Goal: Task Accomplishment & Management: Complete application form

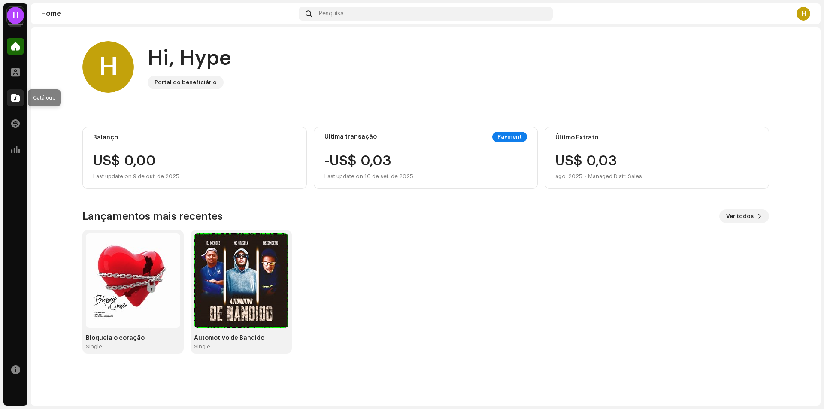
click at [20, 98] on div at bounding box center [15, 97] width 17 height 17
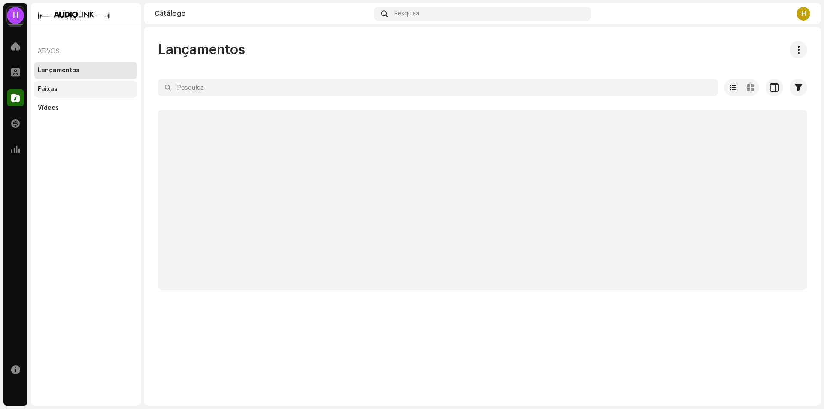
click at [61, 88] on div "Faixas" at bounding box center [86, 89] width 96 height 7
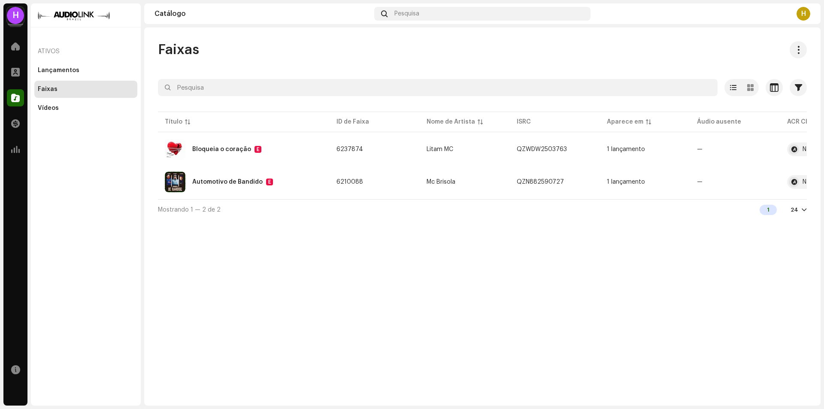
click at [15, 15] on div "H" at bounding box center [15, 15] width 17 height 17
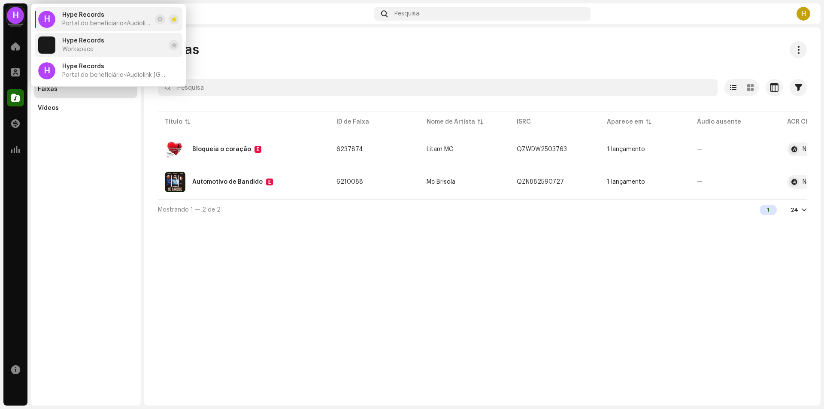
click at [53, 41] on img at bounding box center [46, 44] width 17 height 17
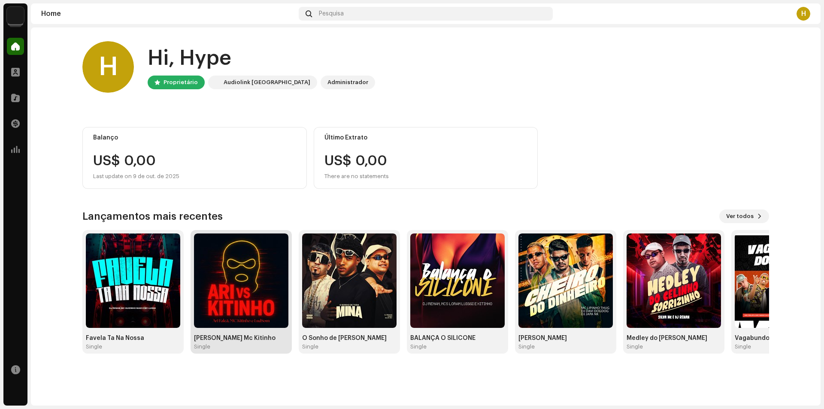
click at [276, 278] on img at bounding box center [241, 281] width 94 height 94
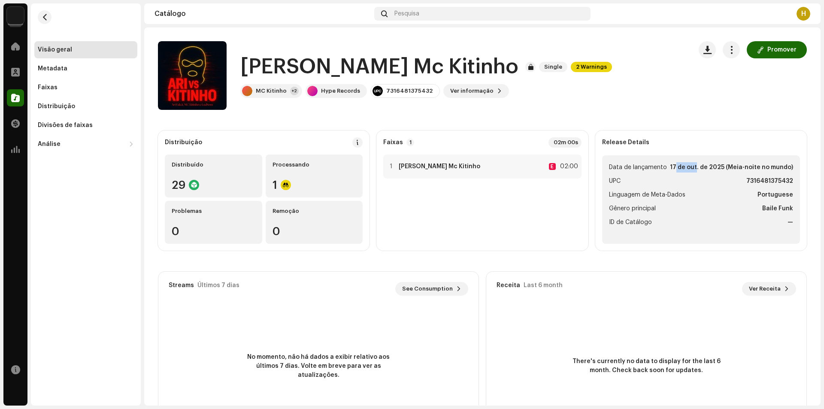
drag, startPoint x: 672, startPoint y: 168, endPoint x: 687, endPoint y: 166, distance: 14.8
click at [690, 167] on strong "17 de out. de 2025 (Meia-noite no mundo)" at bounding box center [731, 167] width 123 height 10
click at [670, 167] on strong "17 de out. de 2025 (Meia-noite no mundo)" at bounding box center [731, 167] width 123 height 10
click at [771, 51] on span "Promover" at bounding box center [782, 49] width 29 height 17
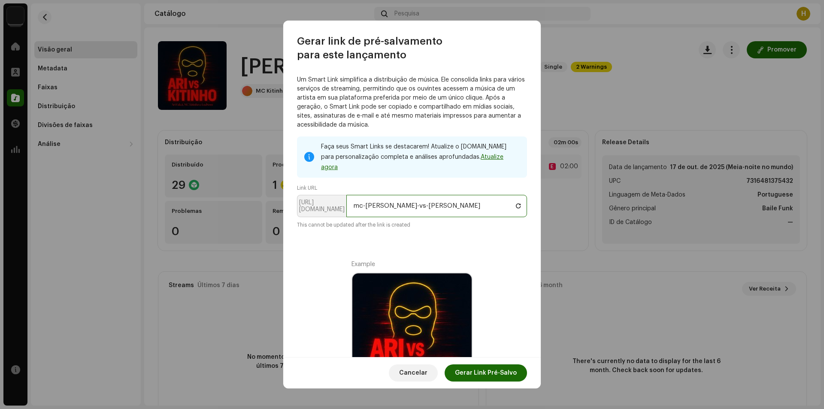
drag, startPoint x: 385, startPoint y: 197, endPoint x: 328, endPoint y: 197, distance: 57.5
click at [328, 197] on p-inputgroup "https://ffm.to/ mc-kitinho-ari-vs-mc-kitinho" at bounding box center [412, 206] width 230 height 22
click at [447, 198] on input "mc-kitinho-ari-vs-mc-kitinho" at bounding box center [436, 206] width 181 height 22
drag, startPoint x: 403, startPoint y: 198, endPoint x: 279, endPoint y: 198, distance: 124.1
click at [279, 198] on div "Gerar link de pré-salvamento para este lançamento Um Smart Link simplifica a di…" at bounding box center [412, 204] width 824 height 409
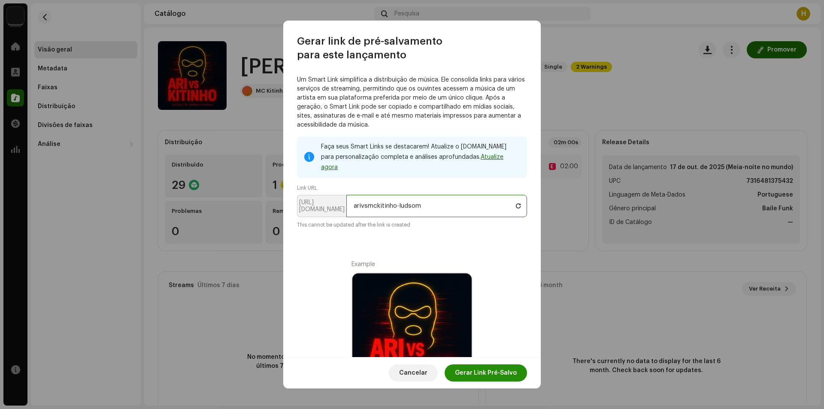
type input "arivsmckitinho-ludsom"
click at [483, 373] on span "Gerar Link Pré-Salvo" at bounding box center [486, 372] width 62 height 17
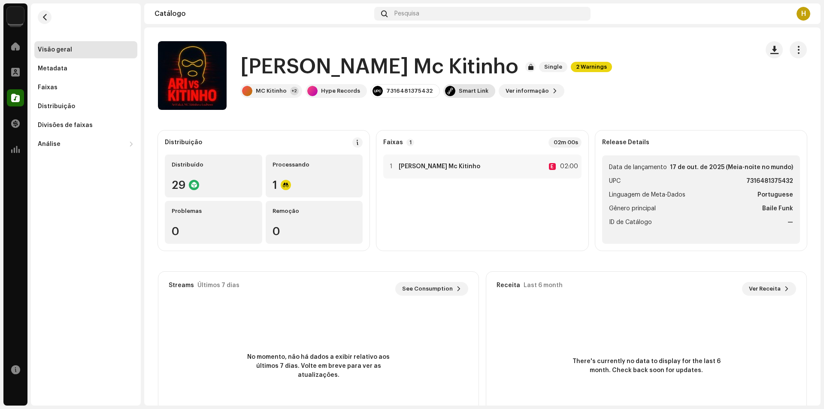
click at [473, 93] on div "Smart Link" at bounding box center [474, 91] width 30 height 7
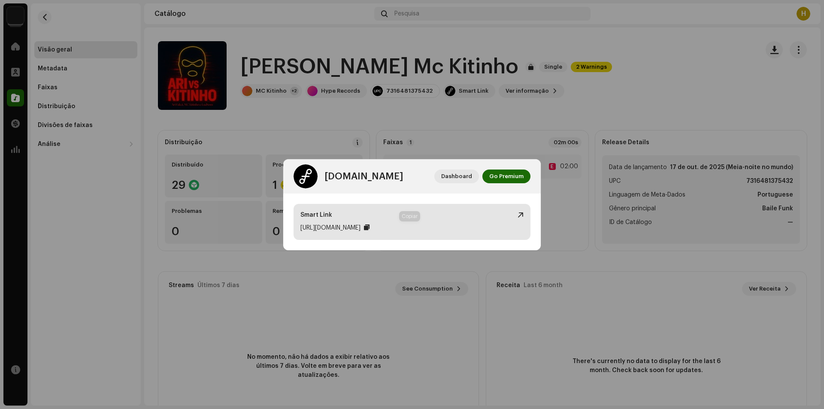
click at [370, 227] on div at bounding box center [367, 227] width 6 height 7
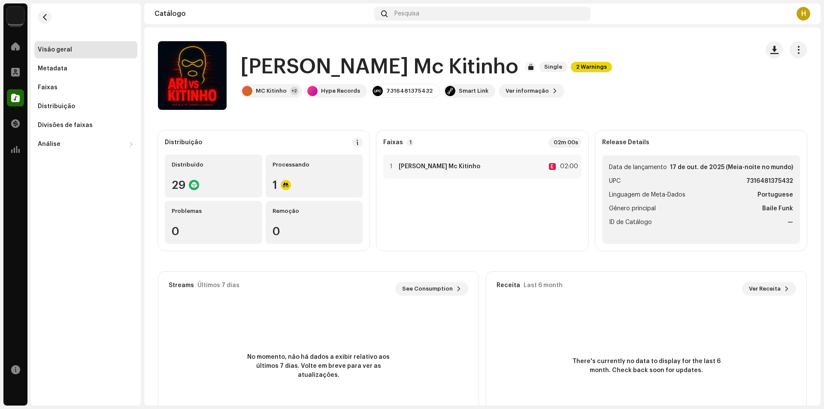
click at [477, 123] on div "feature.fm Dashboard Go Premium Smart Link https://ffm.to/arivsmckitinho-ludsom" at bounding box center [412, 204] width 824 height 409
click at [60, 86] on div "Faixas" at bounding box center [86, 87] width 96 height 7
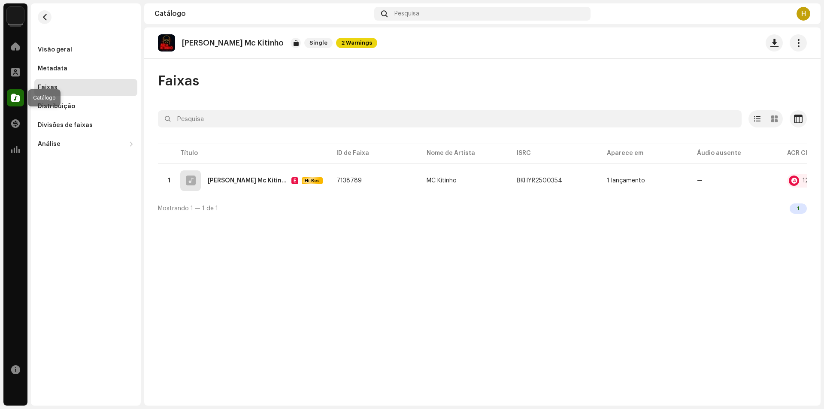
click at [16, 92] on div at bounding box center [15, 97] width 17 height 17
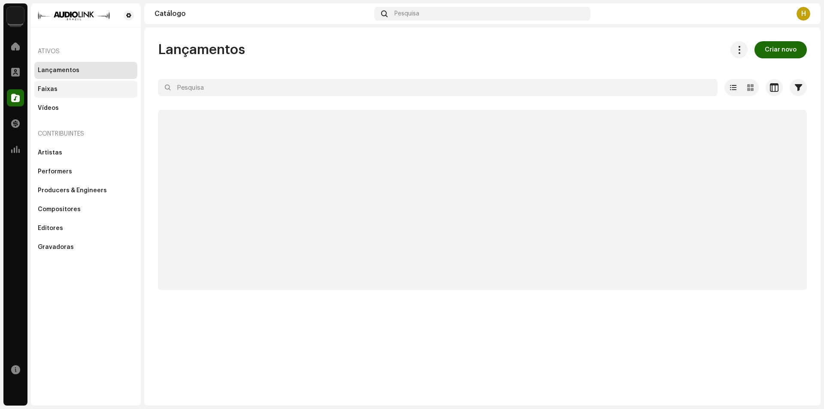
click at [70, 87] on div "Faixas" at bounding box center [86, 89] width 96 height 7
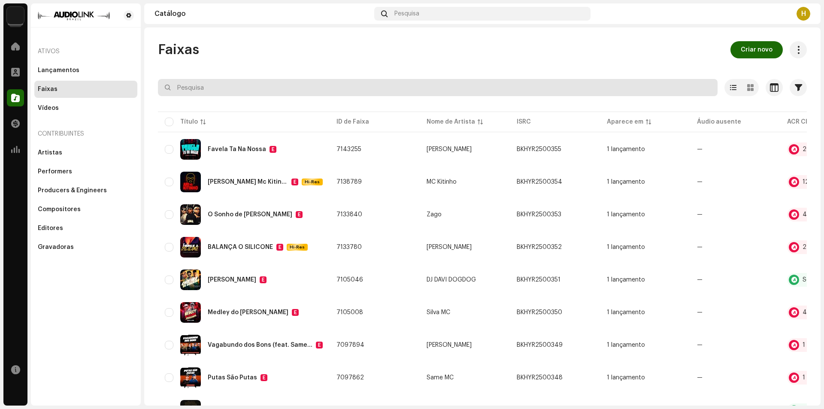
drag, startPoint x: 265, startPoint y: 80, endPoint x: 267, endPoint y: 85, distance: 5.6
click at [265, 80] on input "text" at bounding box center [438, 87] width 560 height 17
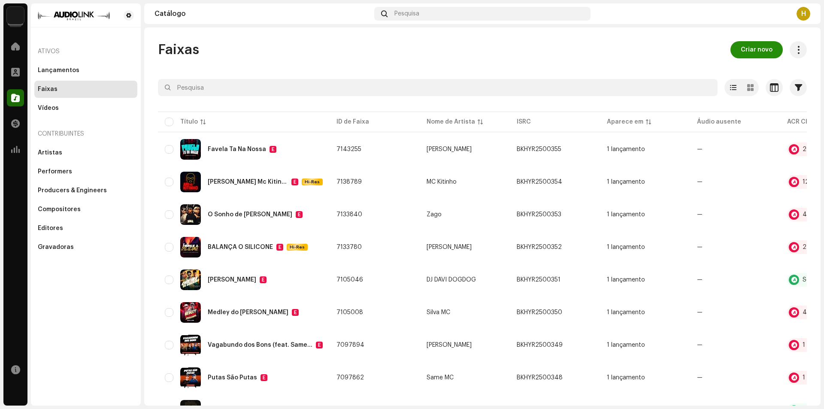
click at [741, 55] on span "Criar novo" at bounding box center [757, 49] width 32 height 17
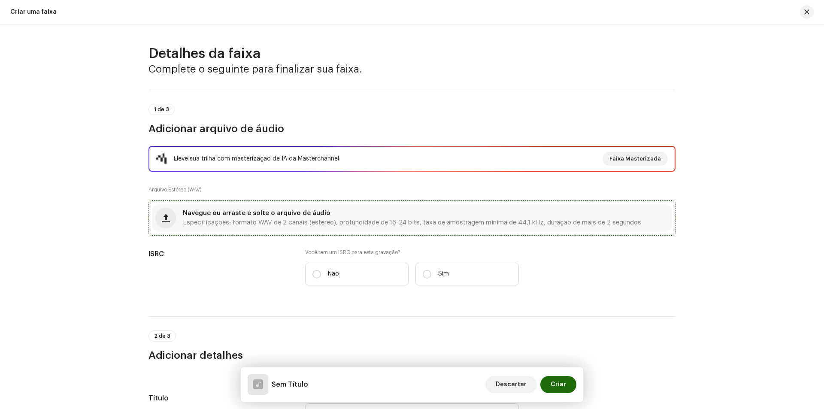
click at [342, 225] on span "Especificações: formato WAV de 2 canais (estéreo), profundidade de 16-24 bits, …" at bounding box center [412, 223] width 458 height 6
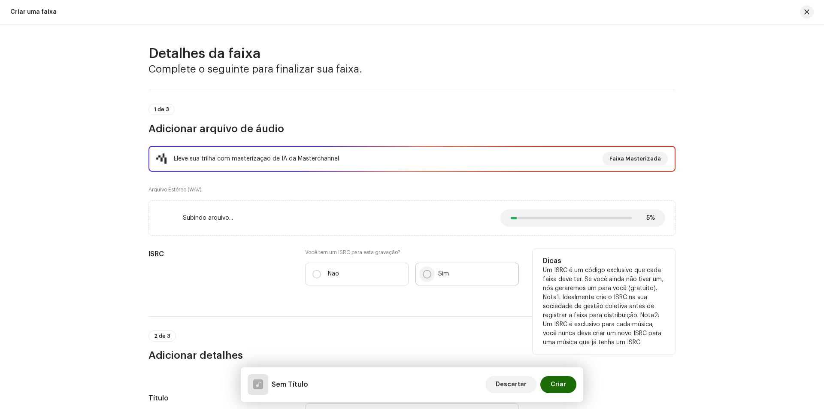
click at [426, 275] on input "Sim" at bounding box center [427, 274] width 9 height 9
radio input "true"
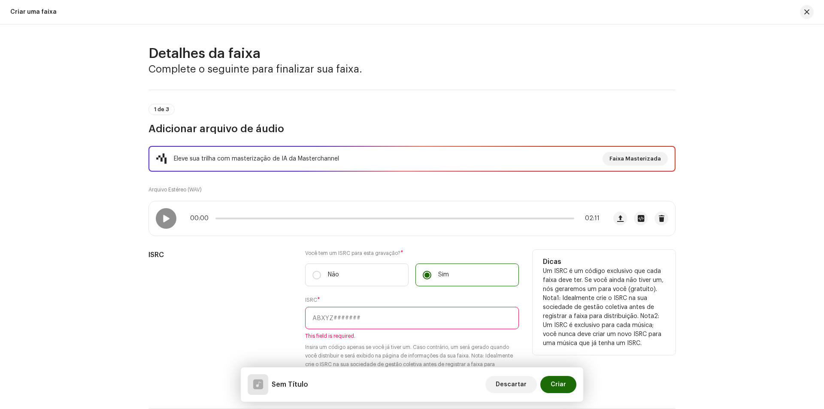
click at [379, 327] on input "text" at bounding box center [412, 318] width 214 height 22
paste input "BKHYR2500357"
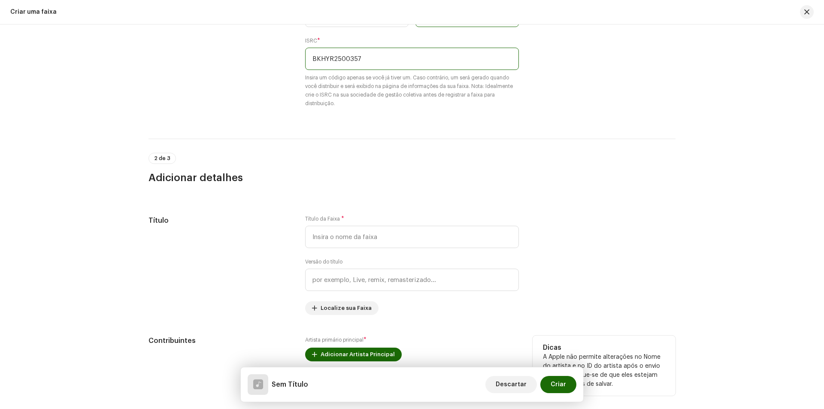
scroll to position [343, 0]
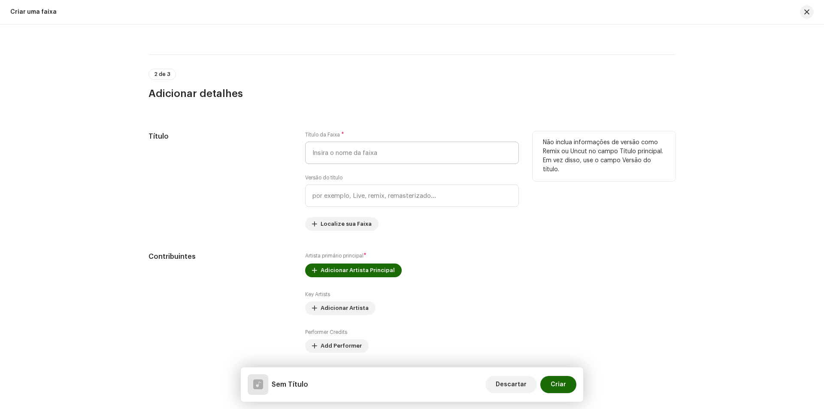
type input "BKHYR2500357"
click at [348, 152] on input "text" at bounding box center [412, 153] width 214 height 22
click at [362, 197] on input "text" at bounding box center [412, 196] width 214 height 22
click at [346, 157] on input "Eu Gosto so das Tchuca" at bounding box center [412, 153] width 214 height 22
click at [350, 149] on input "Eu Gosto Só das Tchuca" at bounding box center [412, 153] width 214 height 22
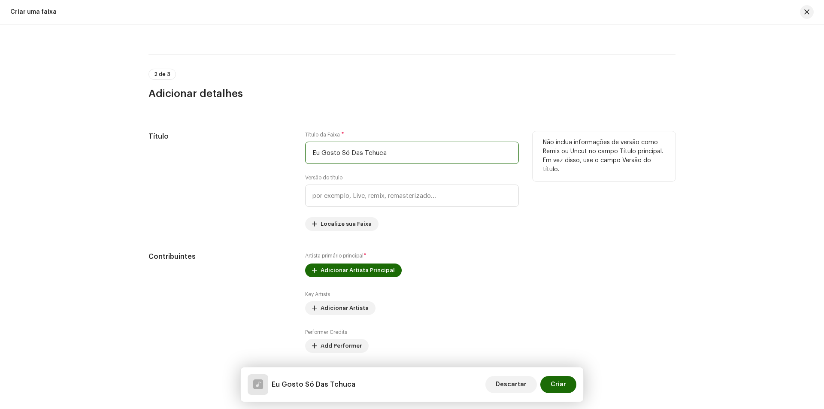
type input "Eu Gosto Só Das Tchuca"
click at [431, 227] on div "Título da Faixa * Eu Gosto Só Das Tchuca Versão do título Localize sua Faixa" at bounding box center [412, 181] width 214 height 100
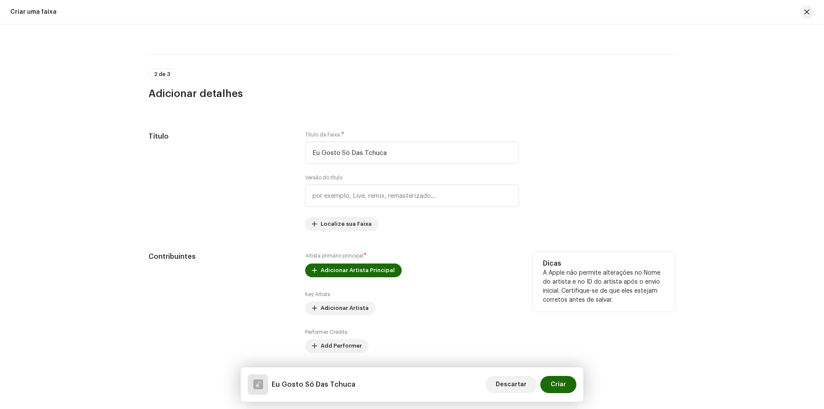
scroll to position [429, 0]
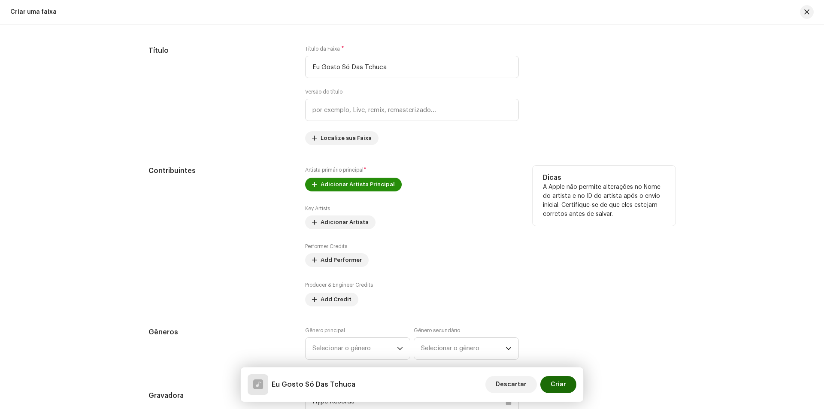
click at [356, 183] on span "Adicionar Artista Principal" at bounding box center [358, 184] width 74 height 17
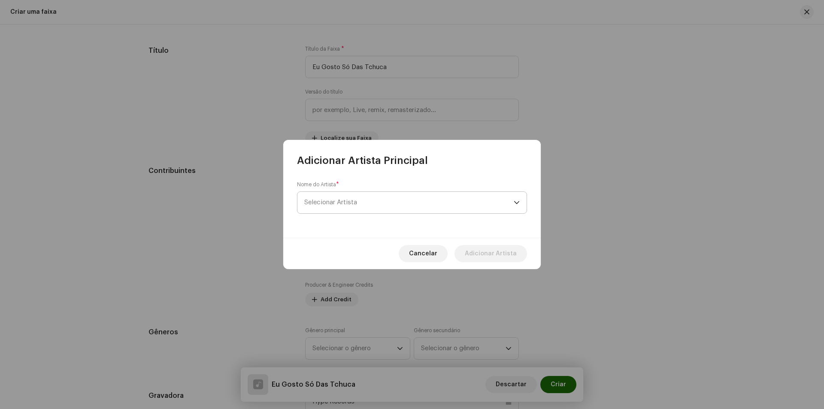
click at [360, 199] on span "Selecionar Artista" at bounding box center [408, 202] width 209 height 21
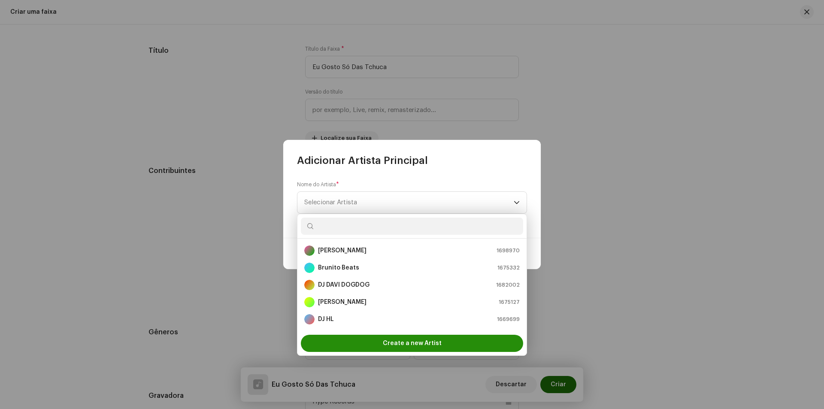
scroll to position [14, 0]
click at [395, 340] on span "Create a new Artist" at bounding box center [412, 343] width 59 height 17
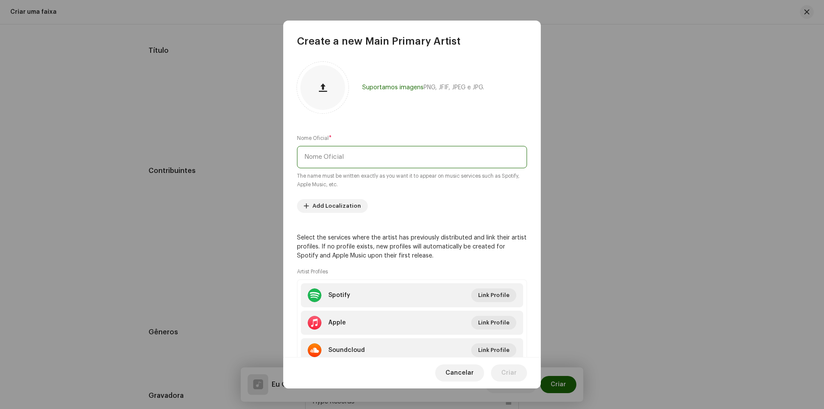
click at [364, 149] on input "text" at bounding box center [412, 157] width 230 height 22
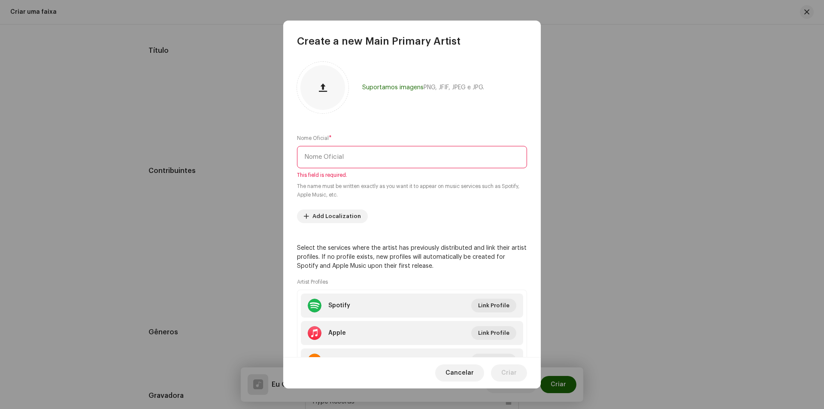
click at [380, 152] on input "text" at bounding box center [412, 157] width 230 height 22
type input "m"
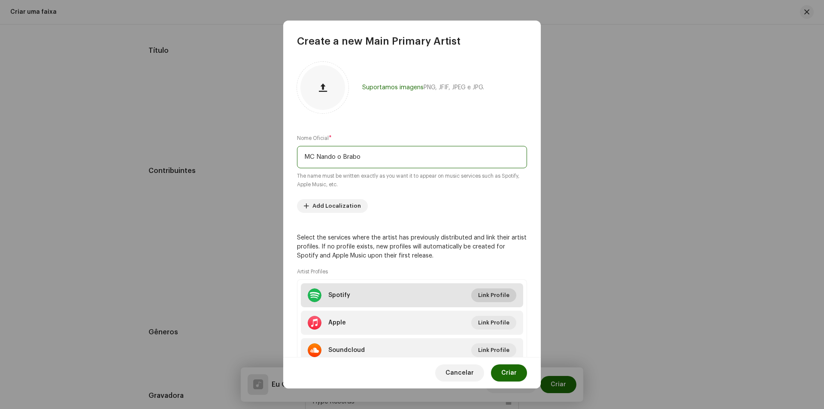
type input "MC Nando o Brabo"
click at [497, 301] on span "Link Profile" at bounding box center [493, 295] width 31 height 17
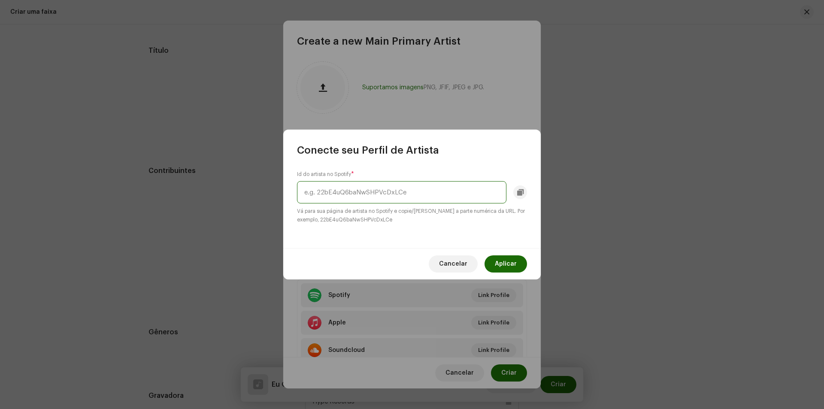
click at [451, 190] on input "text" at bounding box center [401, 192] width 209 height 22
paste input "67YO2K7S1uZFG6Hwc81lpd"
type input "67YO2K7S1uZFG6Hwc81lpd"
click at [520, 264] on button "Aplicar" at bounding box center [506, 263] width 43 height 17
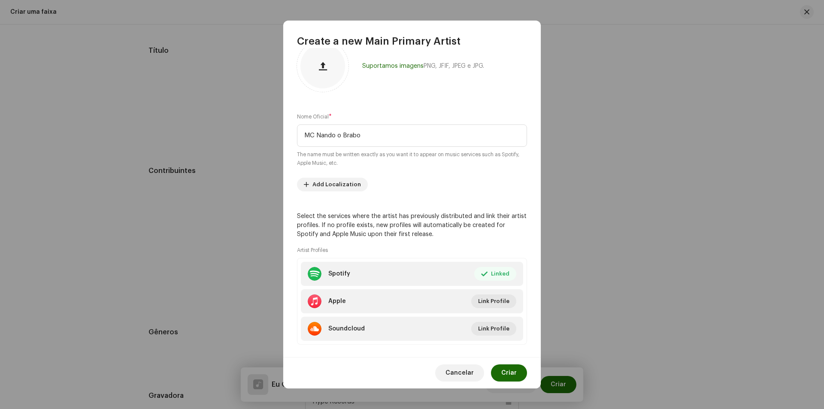
scroll to position [33, 0]
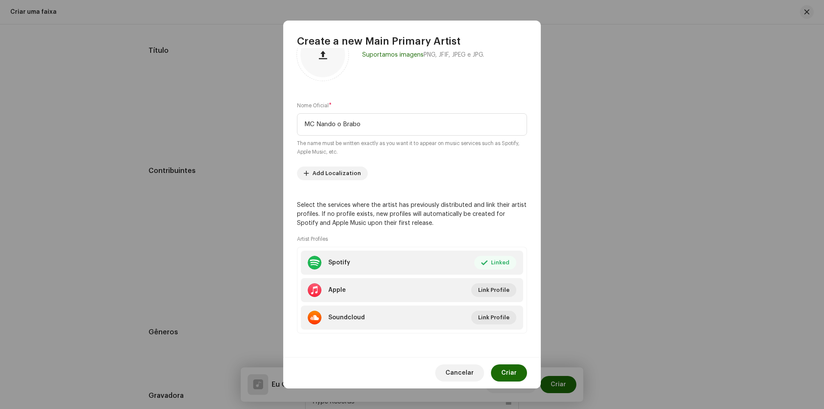
click at [510, 373] on span "Criar" at bounding box center [508, 372] width 15 height 17
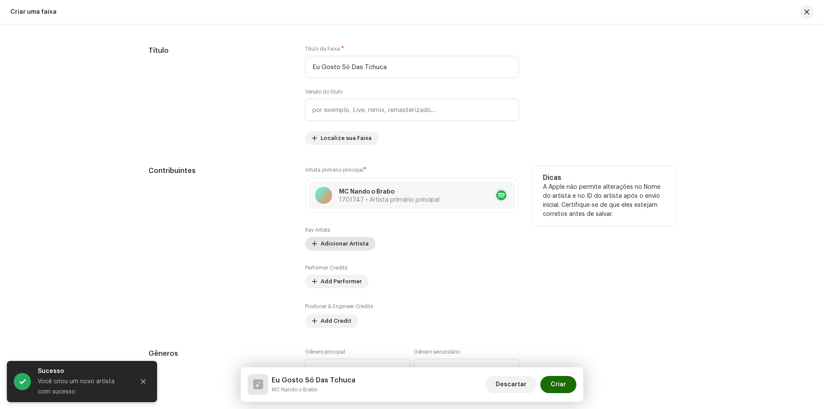
click at [335, 244] on span "Adicionar Artista" at bounding box center [345, 243] width 48 height 17
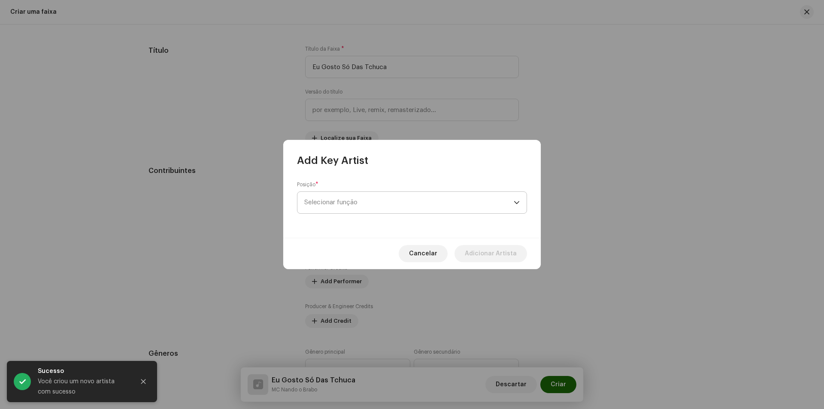
click at [356, 204] on span "Selecionar função" at bounding box center [408, 202] width 209 height 21
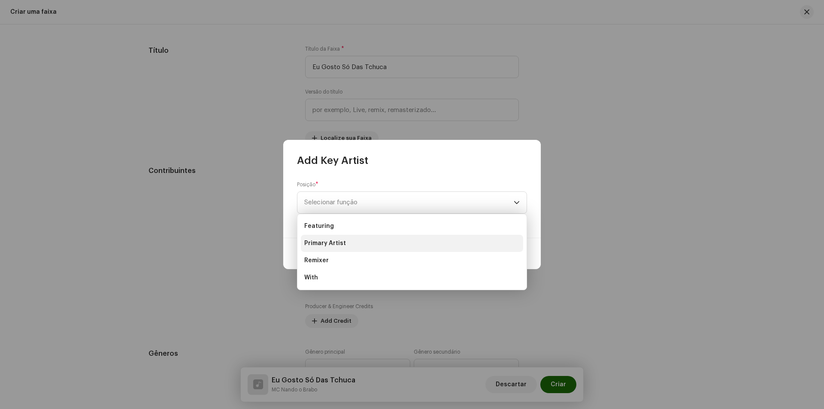
click at [347, 241] on li "Primary Artist" at bounding box center [412, 243] width 222 height 17
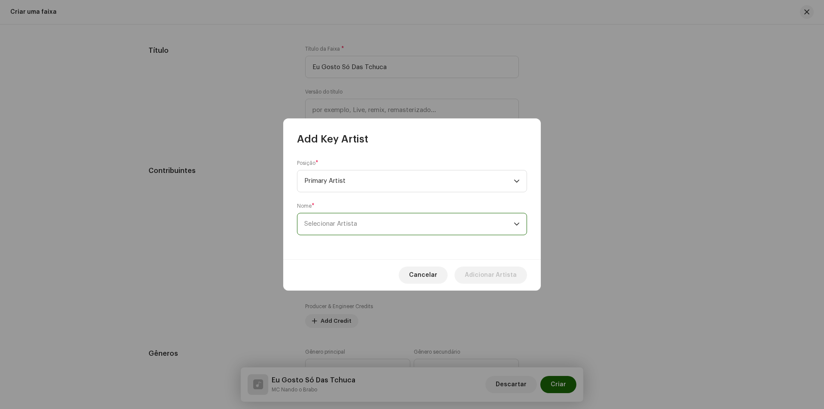
click at [358, 222] on span "Selecionar Artista" at bounding box center [408, 223] width 209 height 21
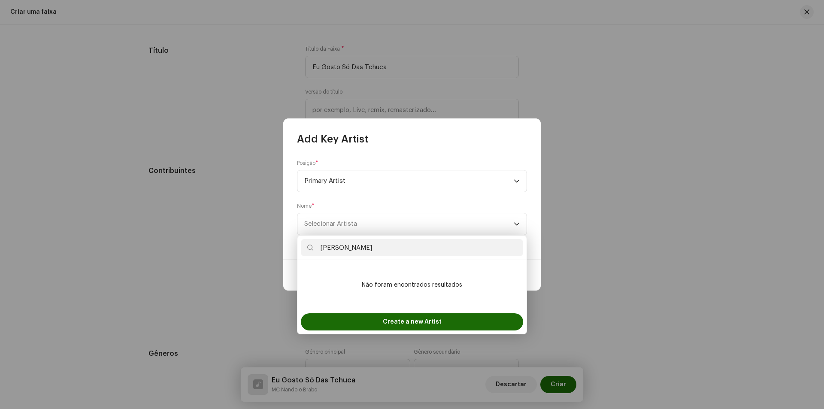
drag, startPoint x: 379, startPoint y: 251, endPoint x: 300, endPoint y: 247, distance: 79.1
click at [300, 247] on div "DJ [PERSON_NAME]" at bounding box center [412, 248] width 229 height 24
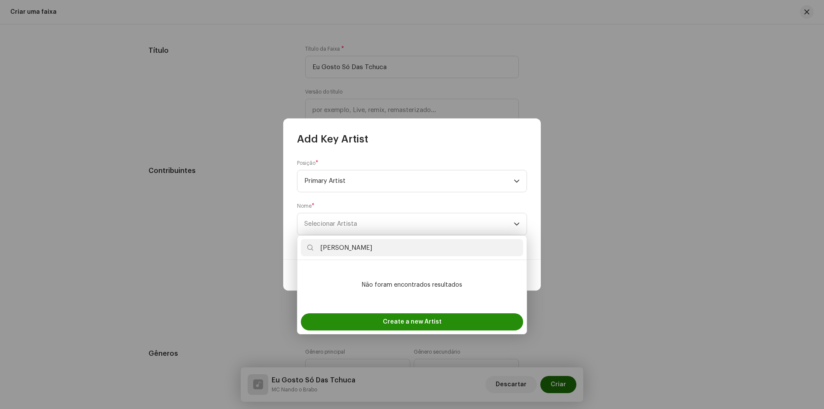
type input "DJ [PERSON_NAME]"
click at [467, 325] on div "Create a new Artist" at bounding box center [412, 321] width 222 height 17
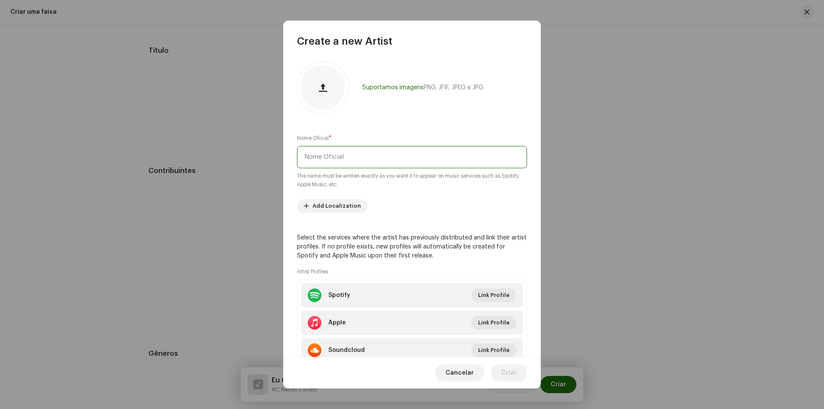
click at [407, 160] on input "text" at bounding box center [412, 157] width 230 height 22
paste input "DJ [PERSON_NAME]"
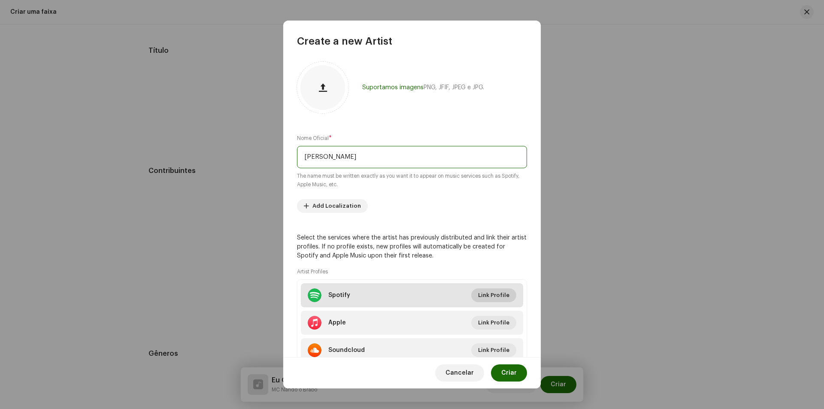
type input "DJ [PERSON_NAME]"
click at [503, 301] on span "Link Profile" at bounding box center [493, 295] width 31 height 17
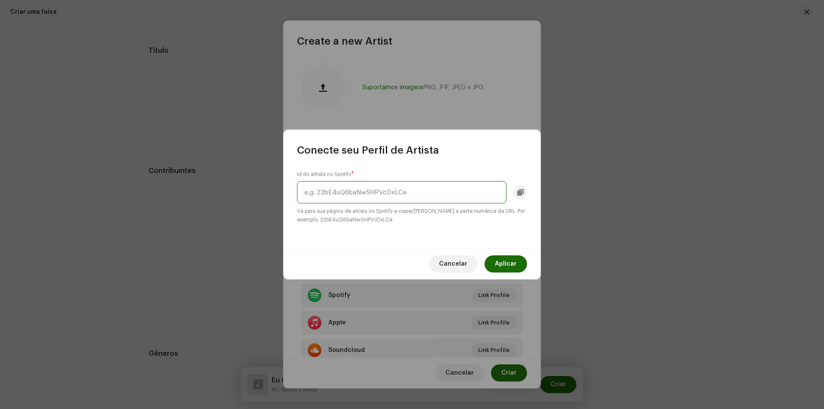
click at [391, 188] on input "text" at bounding box center [401, 192] width 209 height 22
paste input "6s0J2XG2ePUSk0TDUKbWA9"
type input "6s0J2XG2ePUSk0TDUKbWA9"
click at [511, 264] on span "Aplicar" at bounding box center [506, 263] width 22 height 17
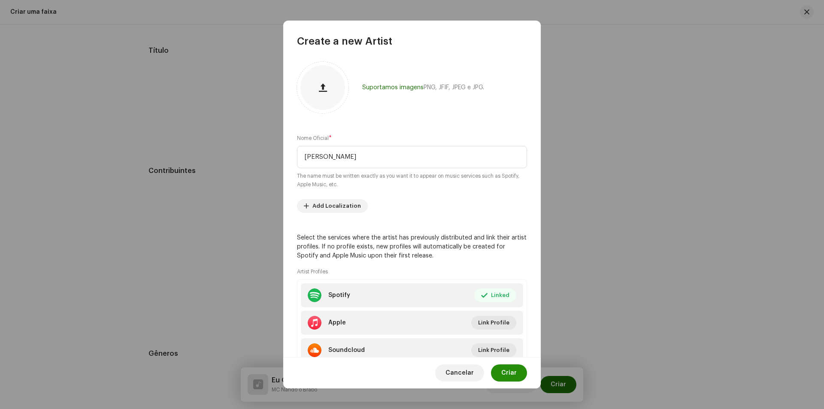
click at [520, 379] on button "Criar" at bounding box center [509, 372] width 36 height 17
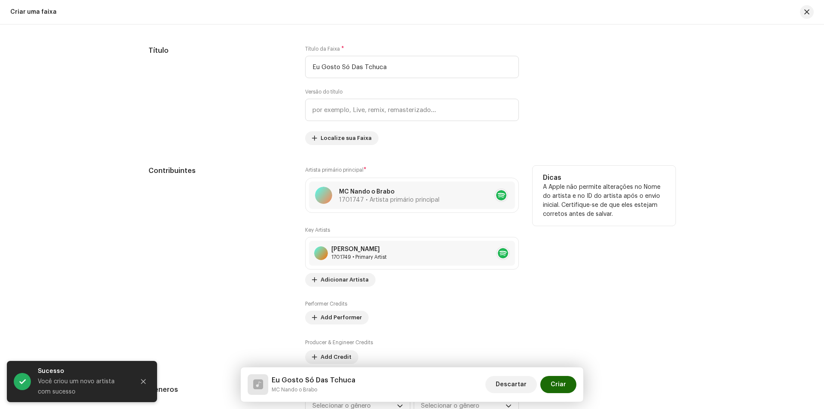
scroll to position [515, 0]
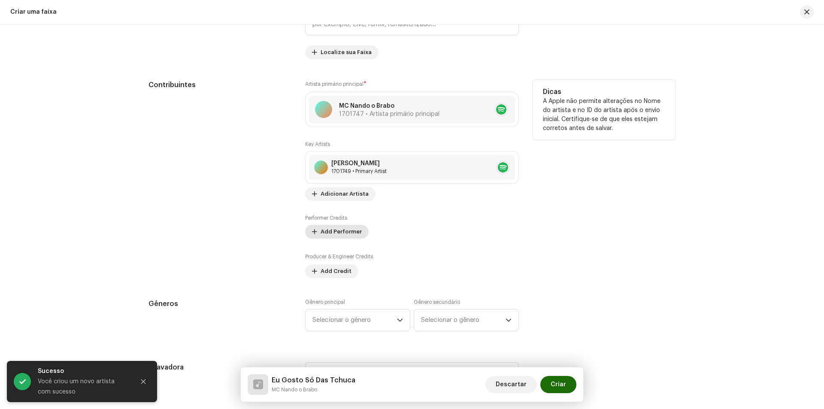
click at [325, 231] on span "Add Performer" at bounding box center [341, 231] width 41 height 17
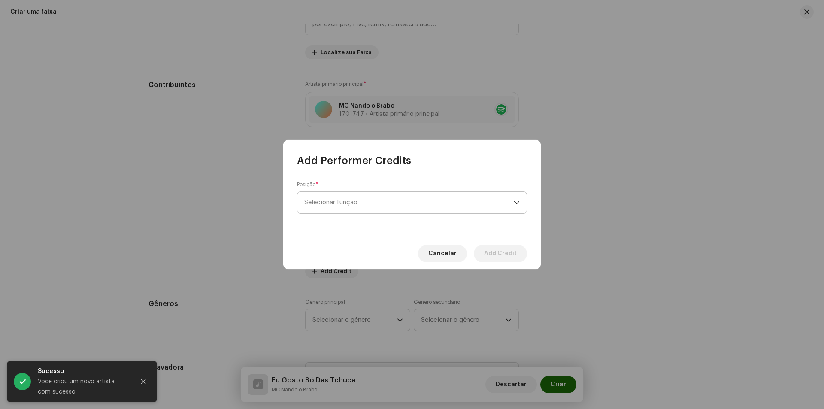
drag, startPoint x: 349, startPoint y: 184, endPoint x: 346, endPoint y: 196, distance: 12.5
click at [346, 188] on div "Posição * Selecionar função" at bounding box center [412, 197] width 230 height 33
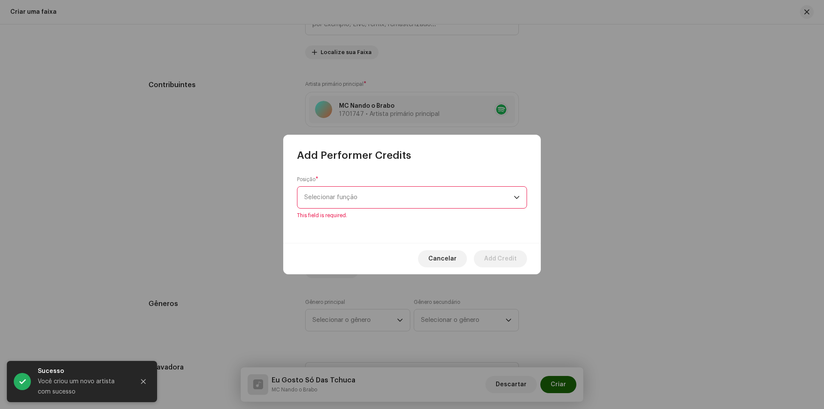
click at [346, 201] on span "Selecionar função" at bounding box center [408, 197] width 209 height 21
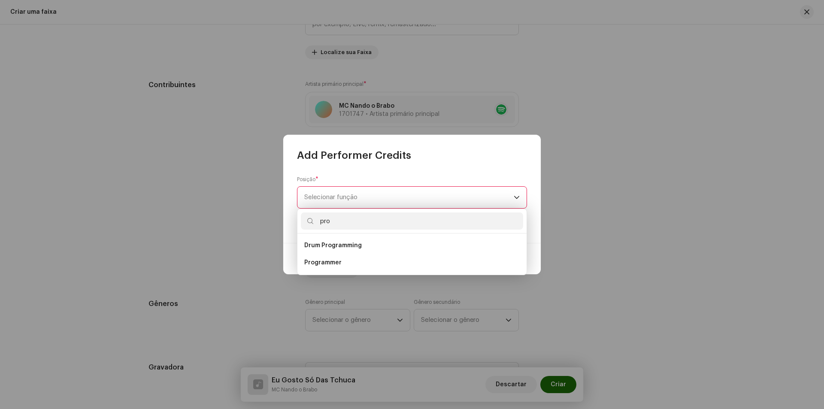
type input "pro"
drag, startPoint x: 335, startPoint y: 275, endPoint x: 337, endPoint y: 263, distance: 12.2
click at [336, 268] on div "pro Drum Programming Programmer" at bounding box center [412, 242] width 230 height 67
click at [337, 263] on span "Programmer" at bounding box center [322, 262] width 37 height 9
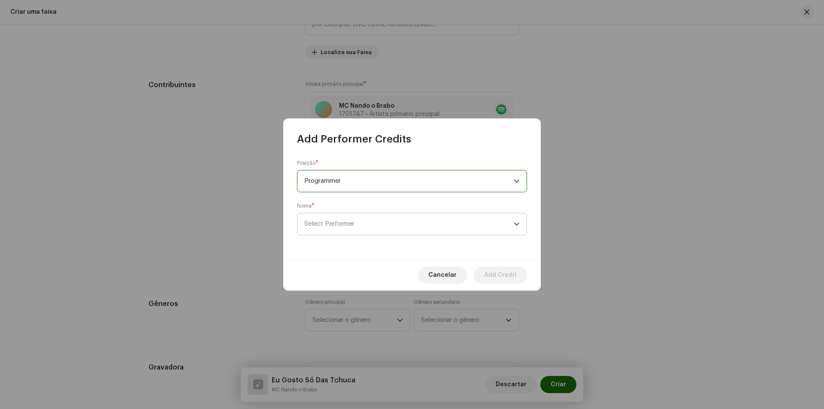
click at [339, 232] on span "Select Performer" at bounding box center [408, 223] width 209 height 21
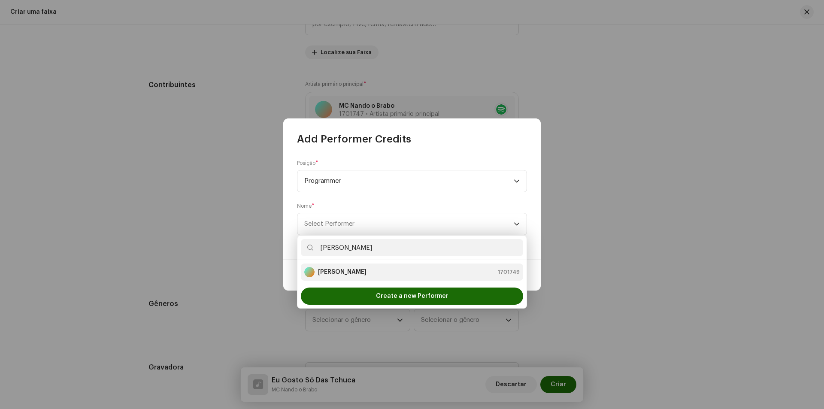
type input "dj am"
click at [376, 273] on div "DJ Amorelli 1701749" at bounding box center [412, 272] width 216 height 10
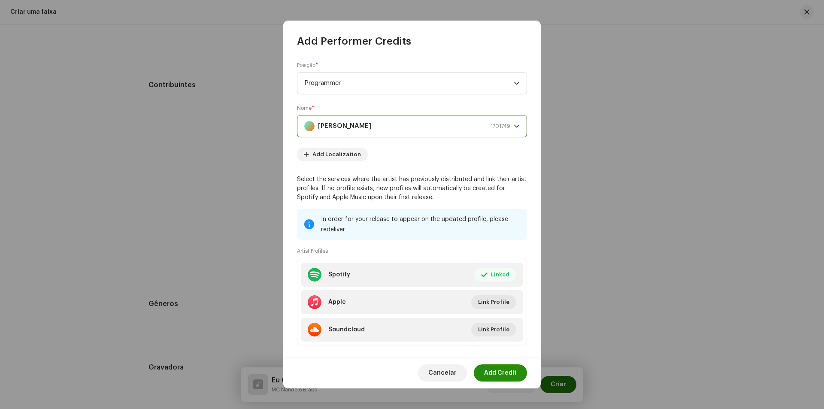
click at [490, 377] on span "Add Credit" at bounding box center [500, 372] width 33 height 17
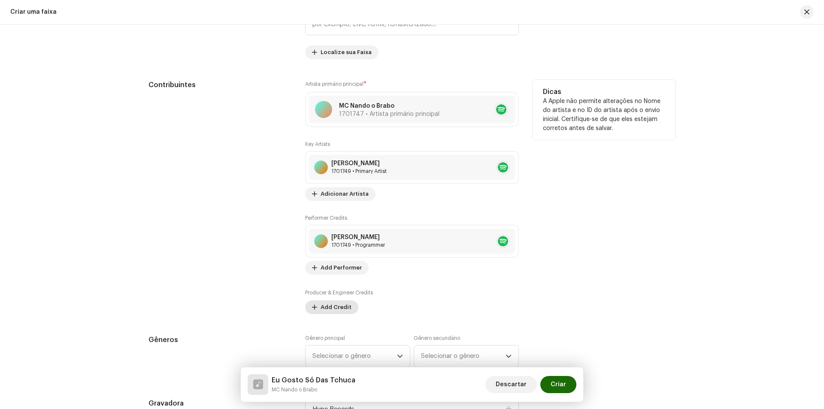
click at [329, 307] on span "Add Credit" at bounding box center [336, 307] width 31 height 17
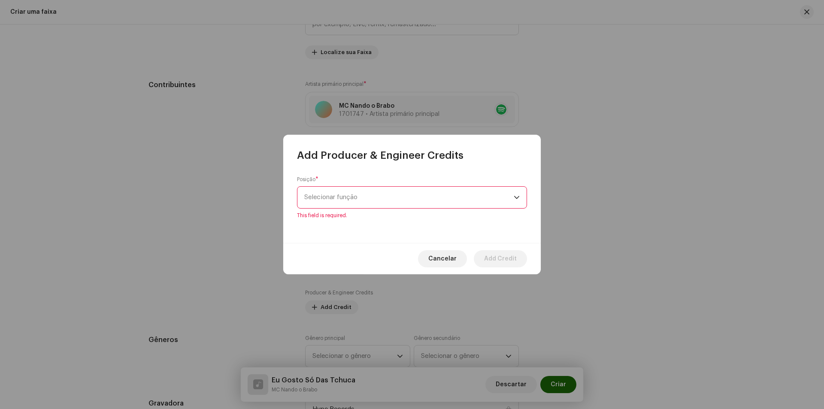
drag, startPoint x: 340, startPoint y: 188, endPoint x: 340, endPoint y: 202, distance: 13.7
click at [340, 197] on div "Posição * Selecionar função This field is required." at bounding box center [412, 197] width 230 height 43
click at [340, 202] on span "Selecionar função" at bounding box center [408, 197] width 209 height 21
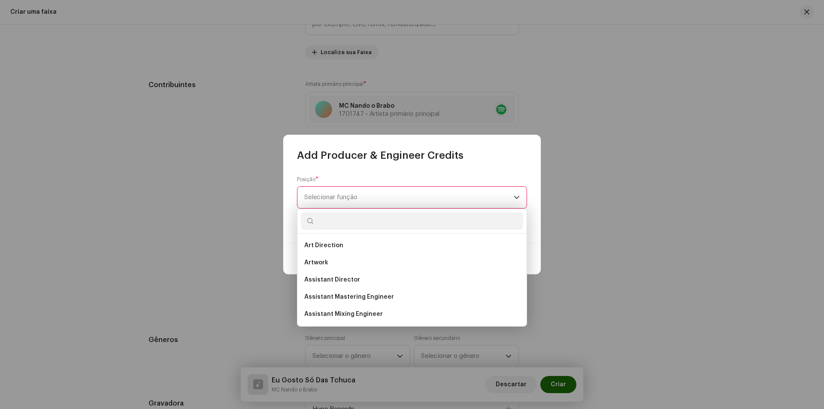
type input "s"
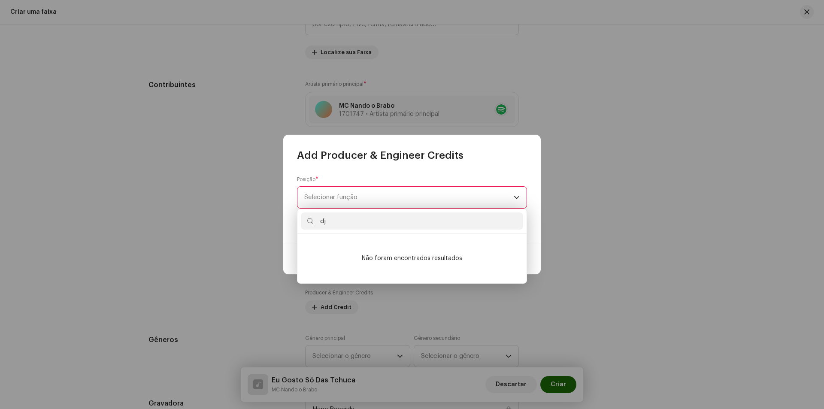
drag, startPoint x: 359, startPoint y: 224, endPoint x: 323, endPoint y: 224, distance: 35.6
click at [323, 224] on input "dj" at bounding box center [412, 221] width 222 height 17
type input "d"
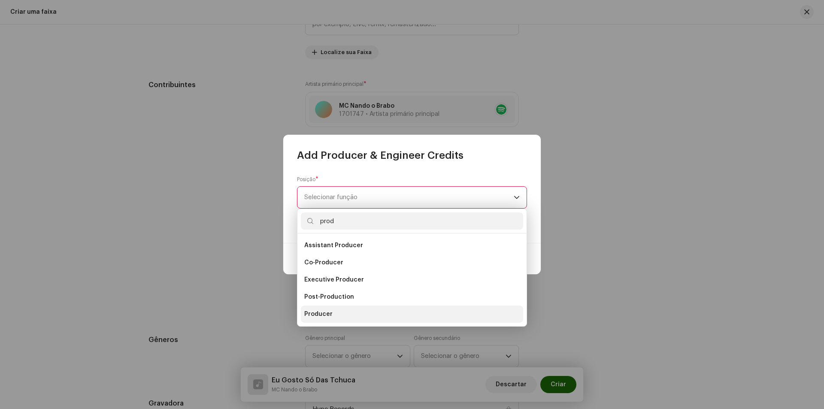
type input "prod"
click at [334, 319] on li "Producer" at bounding box center [412, 314] width 222 height 17
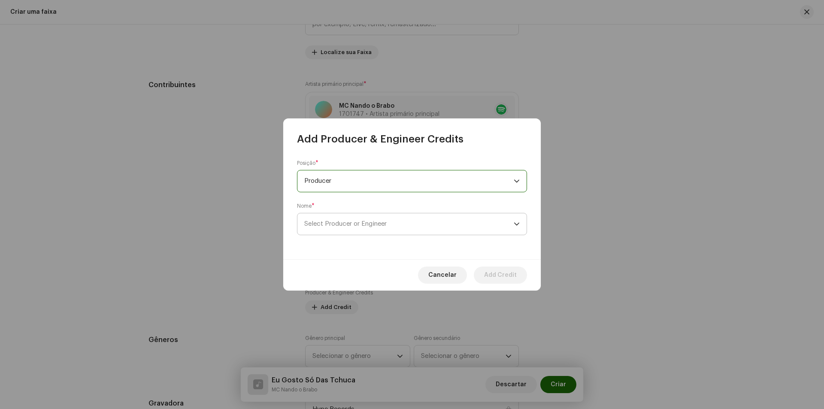
click at [331, 230] on span "Select Producer or Engineer" at bounding box center [408, 223] width 209 height 21
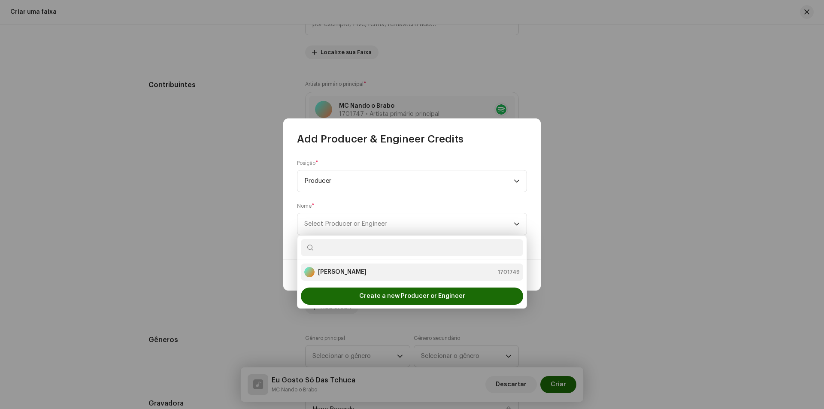
click at [338, 264] on li "DJ Amorelli 1701749" at bounding box center [412, 272] width 222 height 17
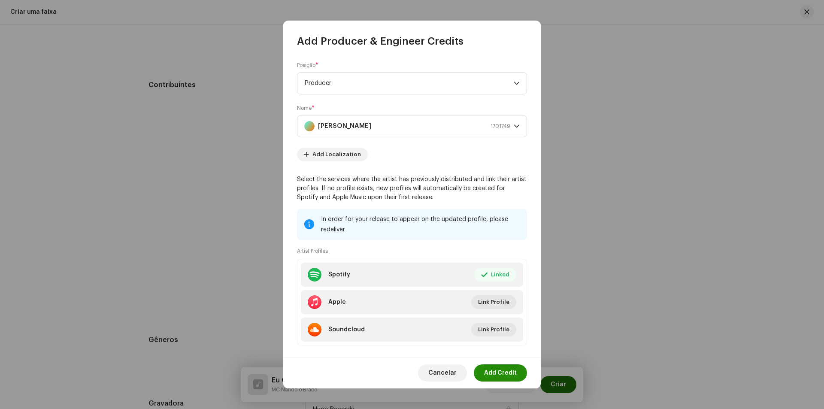
click at [504, 370] on span "Add Credit" at bounding box center [500, 372] width 33 height 17
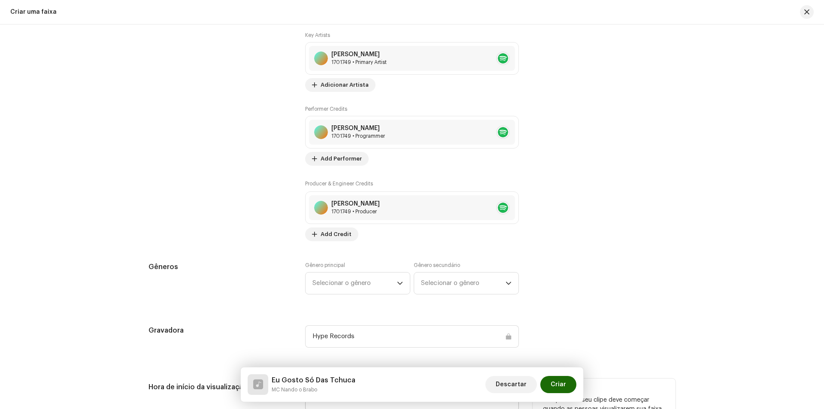
scroll to position [687, 0]
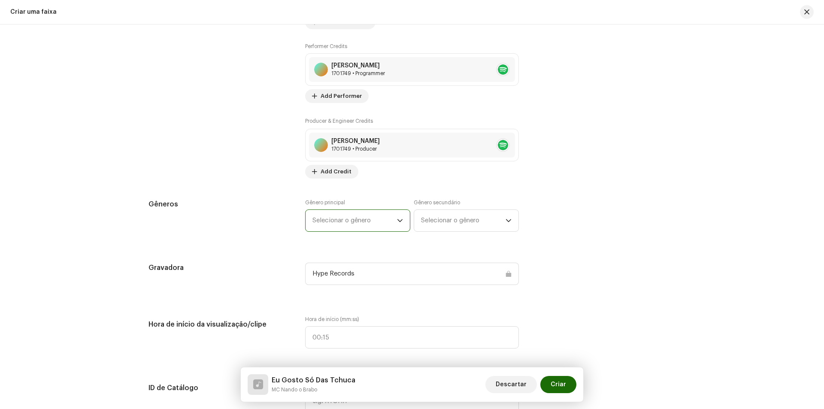
drag, startPoint x: 347, startPoint y: 212, endPoint x: 343, endPoint y: 222, distance: 10.6
click at [346, 213] on span "Selecionar o gênero" at bounding box center [355, 220] width 85 height 21
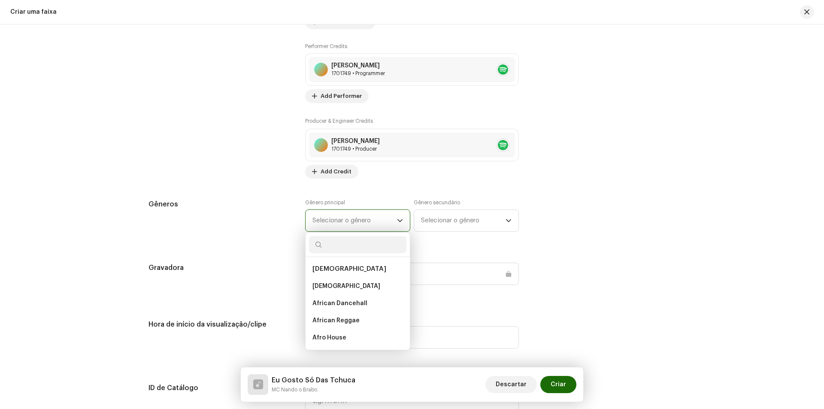
click at [343, 223] on span "Selecionar o gênero" at bounding box center [355, 220] width 85 height 21
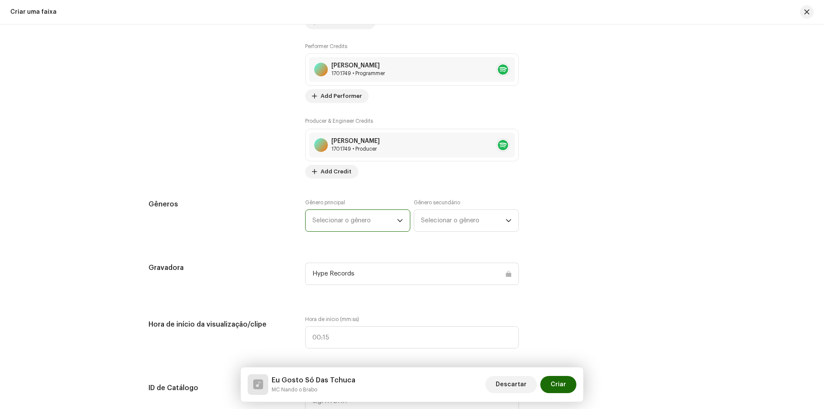
click at [345, 220] on span "Selecionar o gênero" at bounding box center [355, 220] width 85 height 21
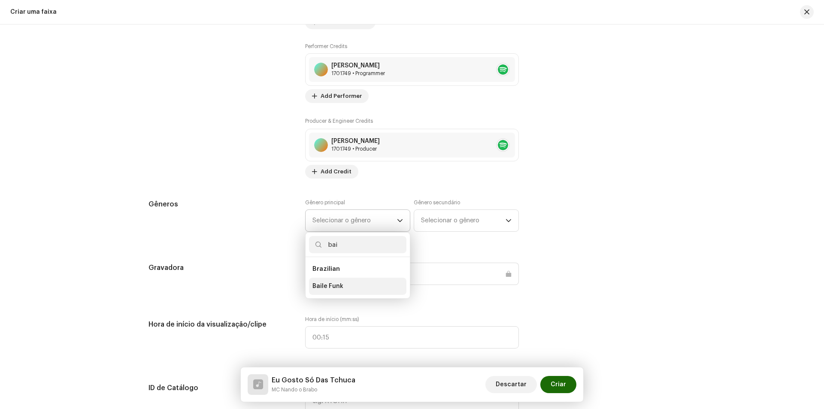
type input "bai"
click at [350, 290] on li "Baile Funk" at bounding box center [357, 286] width 97 height 17
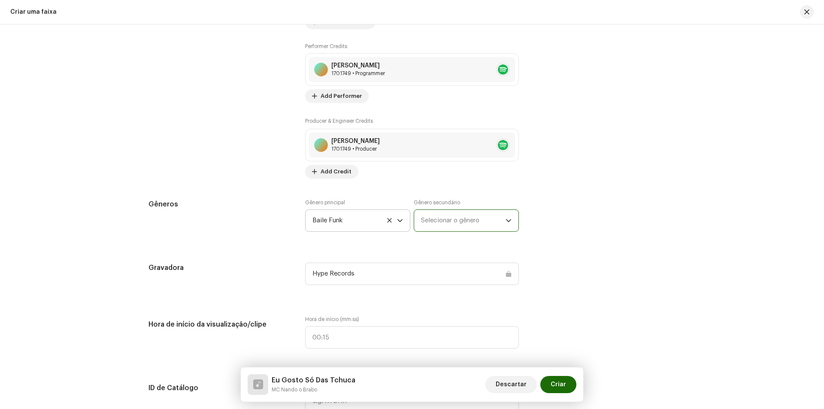
click at [430, 227] on span "Selecionar o gênero" at bounding box center [463, 220] width 85 height 21
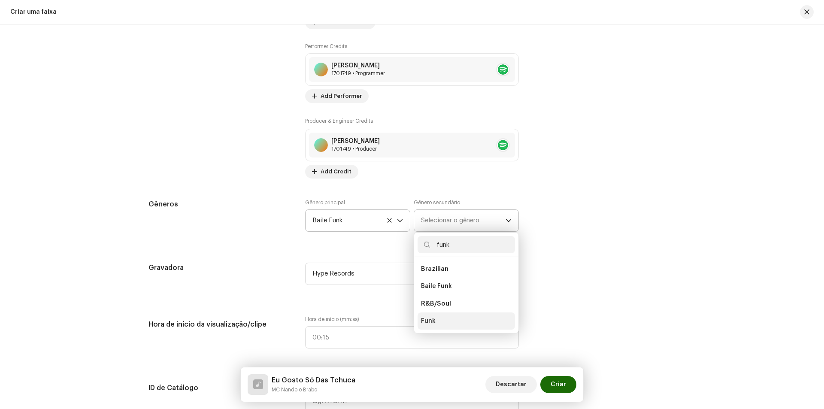
type input "funk"
click at [446, 324] on li "Funk" at bounding box center [466, 321] width 97 height 17
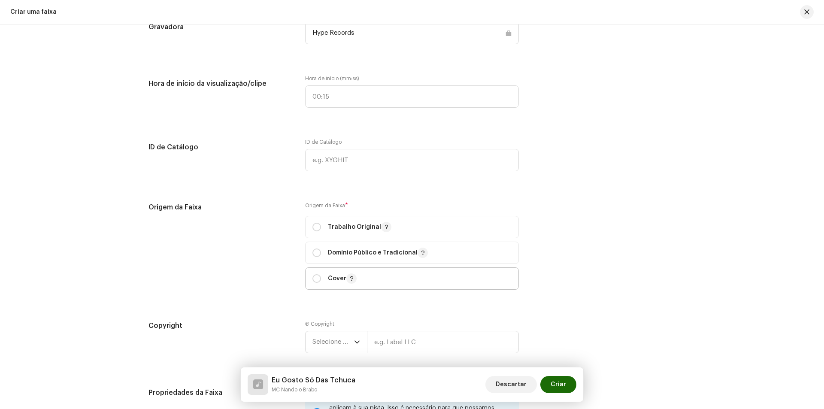
scroll to position [944, 0]
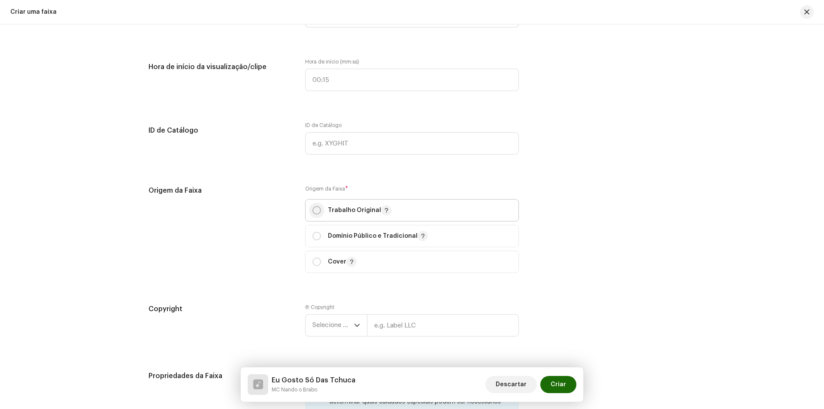
click at [313, 207] on input "radio" at bounding box center [317, 210] width 9 height 9
radio input "true"
click at [337, 319] on span "Selecione o ano" at bounding box center [334, 325] width 42 height 21
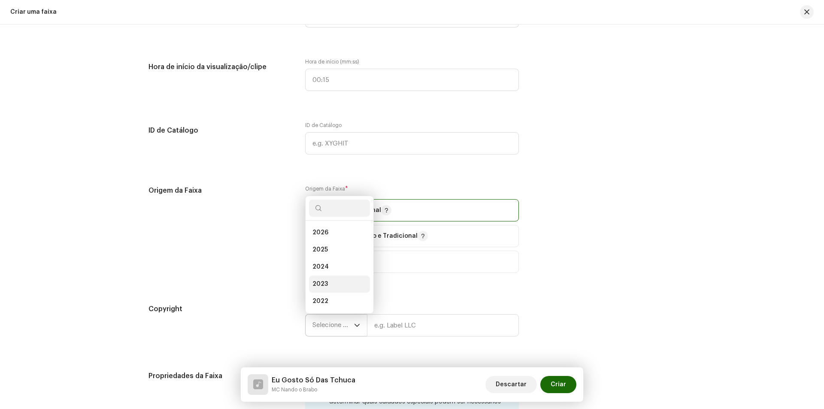
scroll to position [14, 0]
click at [331, 236] on li "2025" at bounding box center [339, 236] width 61 height 17
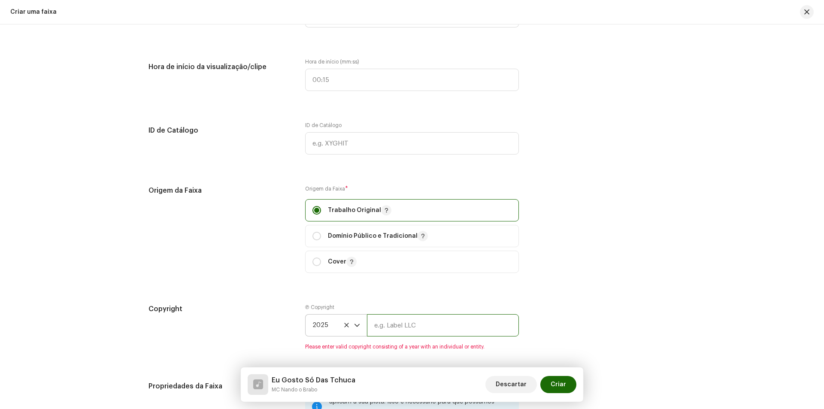
click at [400, 326] on input "text" at bounding box center [443, 325] width 152 height 22
type input "Hype Records"
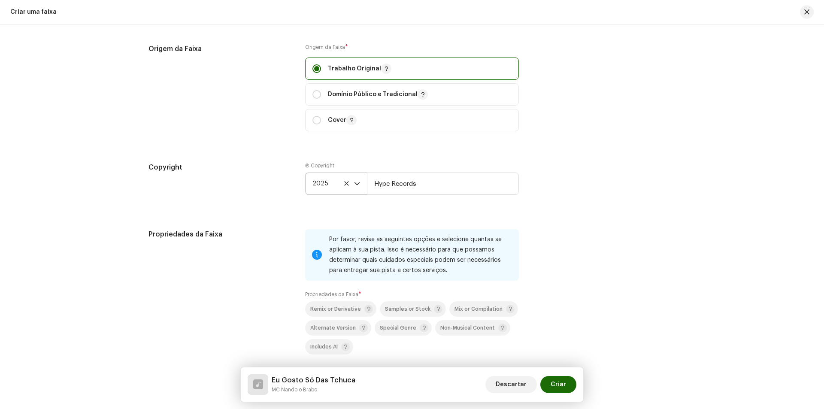
scroll to position [1116, 0]
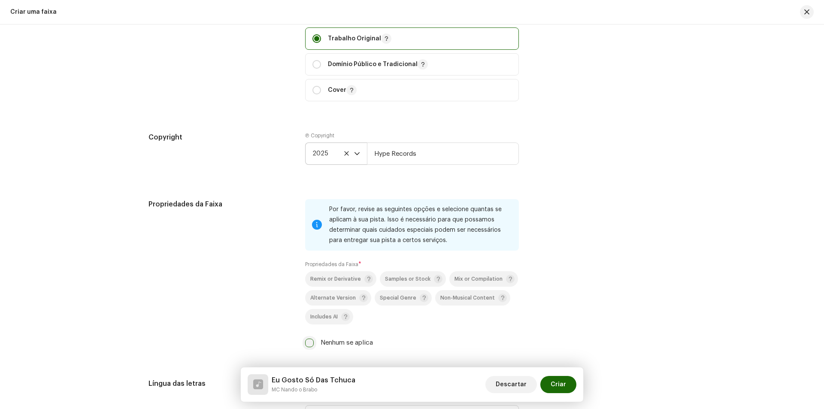
click at [312, 341] on input "Nenhum se aplica" at bounding box center [309, 343] width 9 height 9
checkbox input "true"
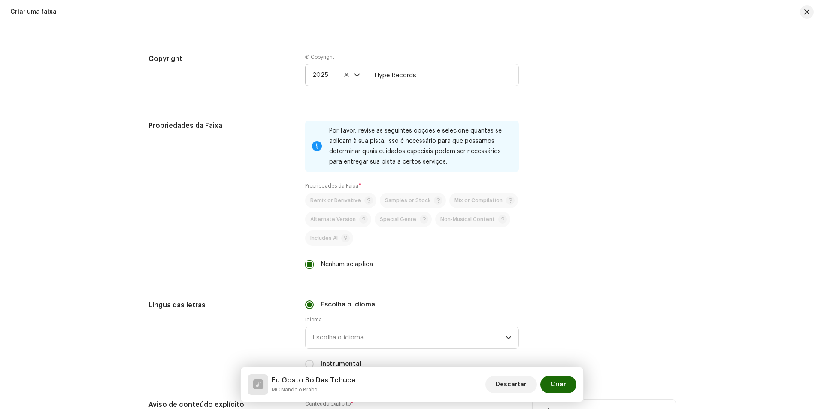
scroll to position [1288, 0]
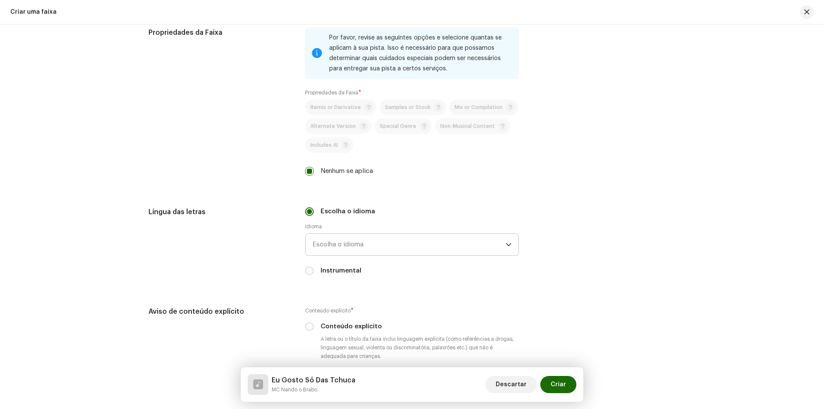
click at [337, 242] on span "Escolha o idioma" at bounding box center [409, 244] width 193 height 21
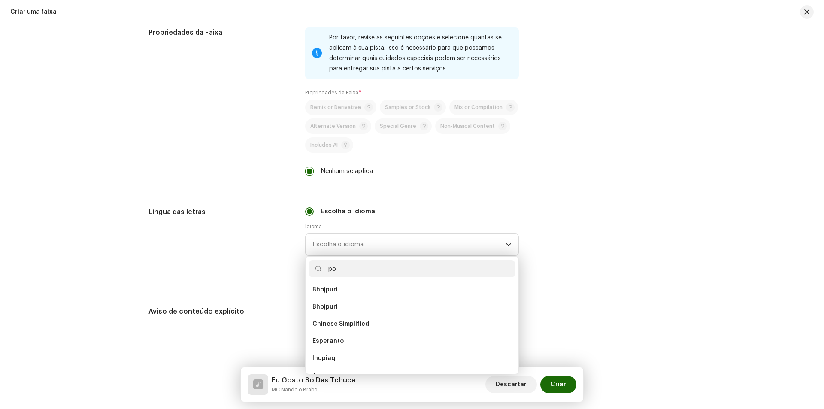
scroll to position [0, 0]
type input "por"
click at [356, 297] on li "Portuguese" at bounding box center [412, 293] width 206 height 17
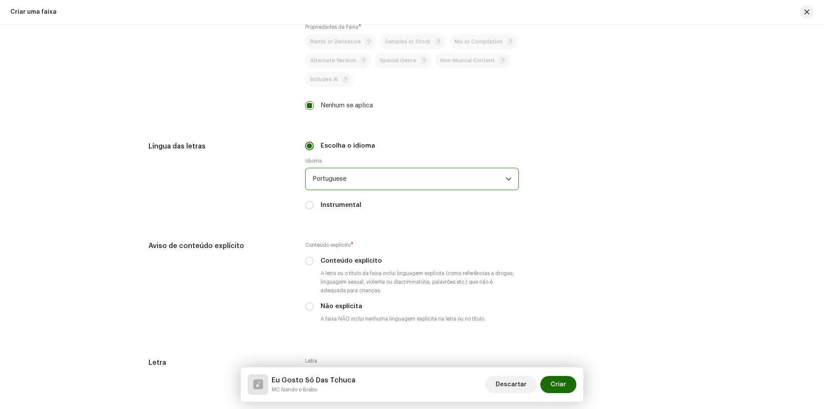
scroll to position [1374, 0]
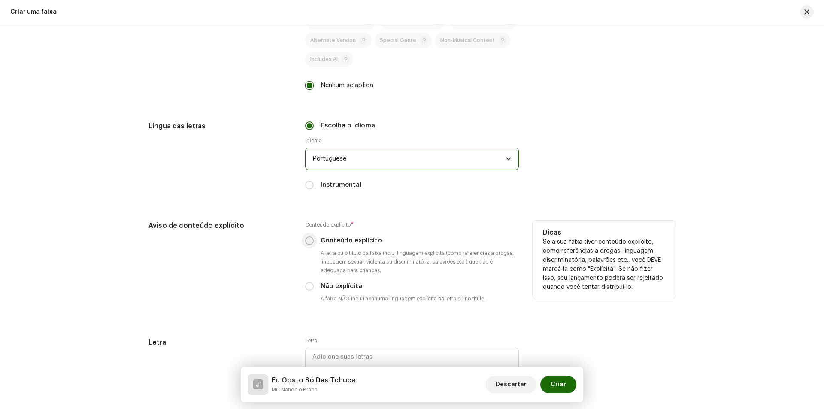
click at [311, 242] on input "Conteúdo explícito" at bounding box center [309, 241] width 9 height 9
radio input "true"
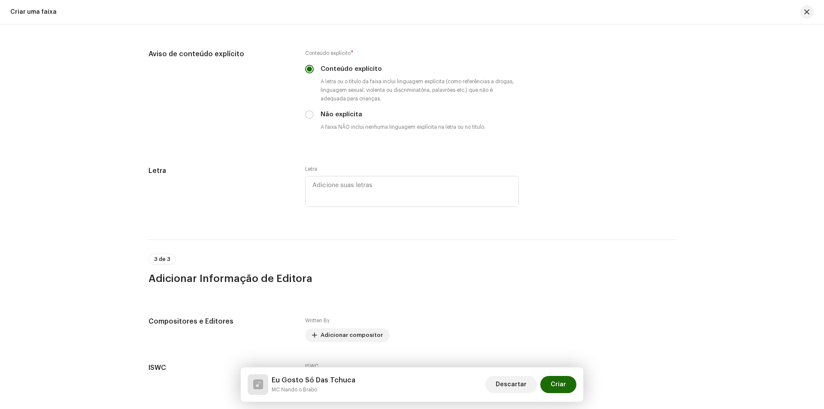
scroll to position [1619, 0]
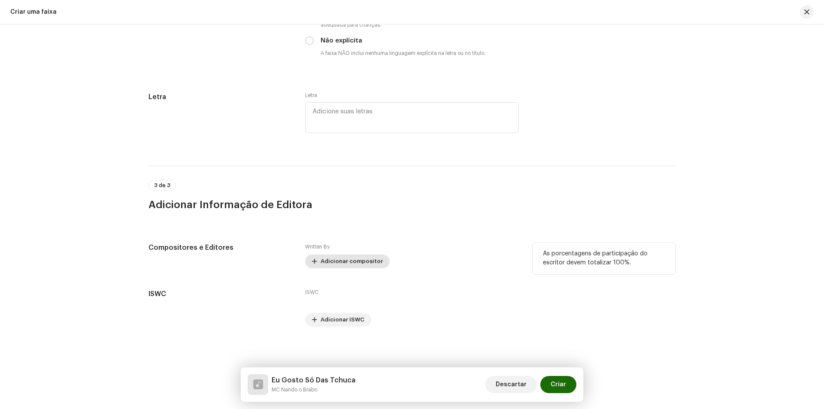
click at [345, 261] on span "Adicionar compositor" at bounding box center [352, 261] width 62 height 17
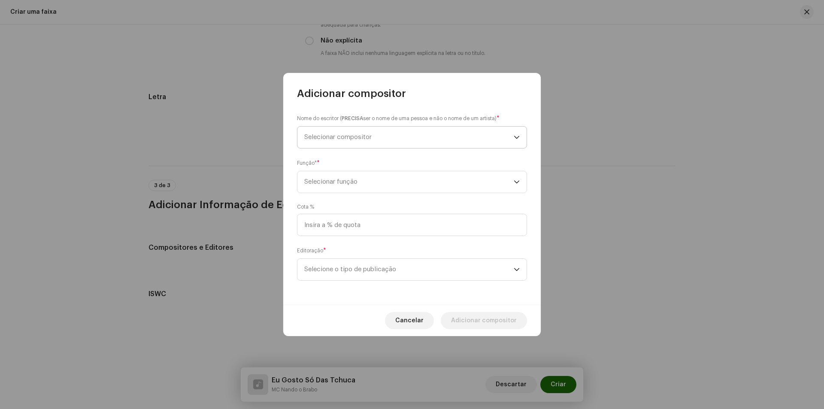
click at [334, 139] on span "Selecionar compositor" at bounding box center [337, 137] width 67 height 6
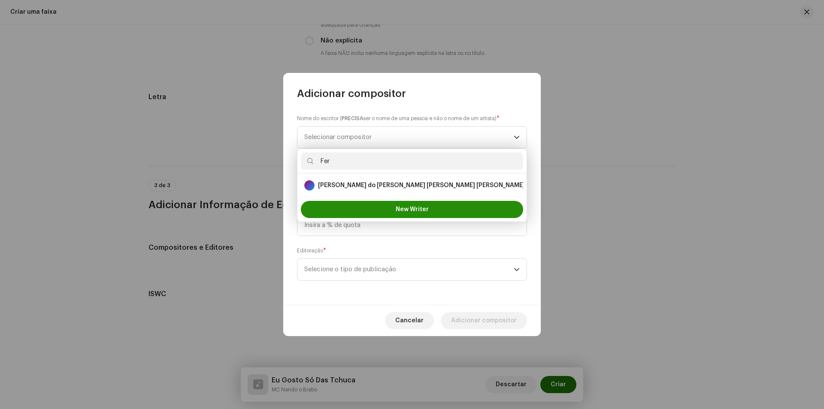
type input "Fer"
click at [375, 204] on button "New Writer" at bounding box center [412, 209] width 222 height 17
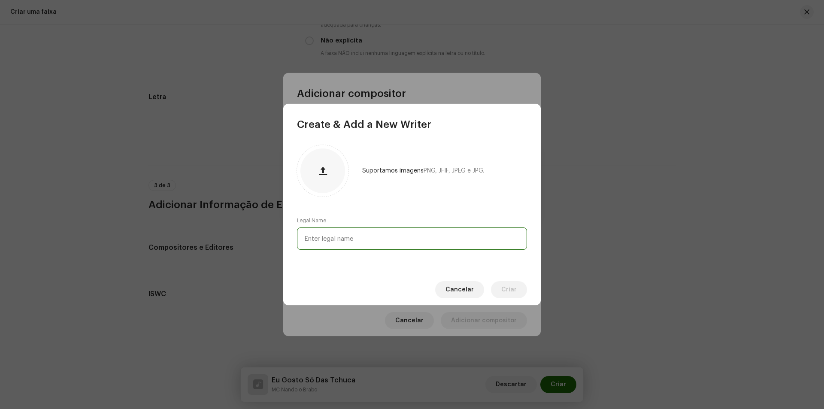
click at [373, 240] on input "text" at bounding box center [412, 239] width 230 height 22
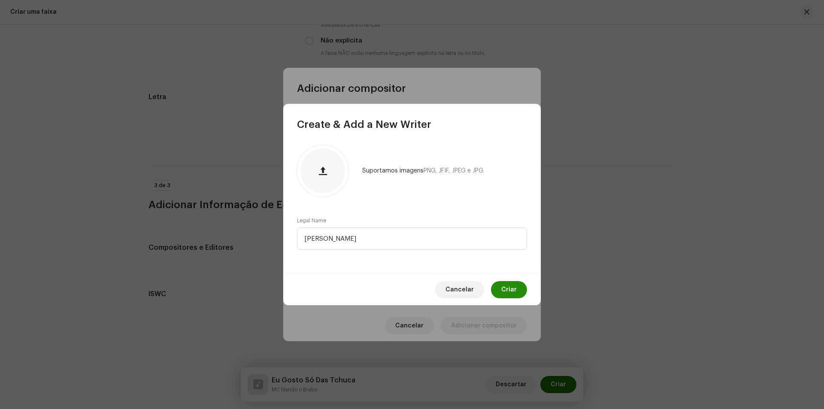
type input "Fernando Maia Tempester"
click at [505, 286] on span "Criar" at bounding box center [508, 289] width 15 height 17
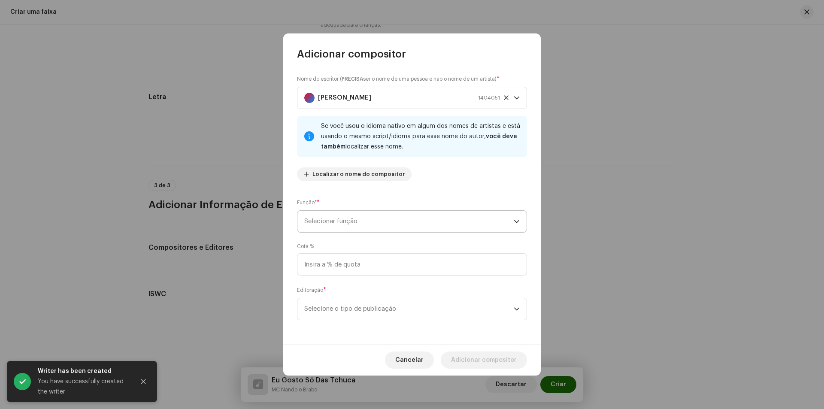
click at [402, 231] on span "Selecionar função" at bounding box center [408, 221] width 209 height 21
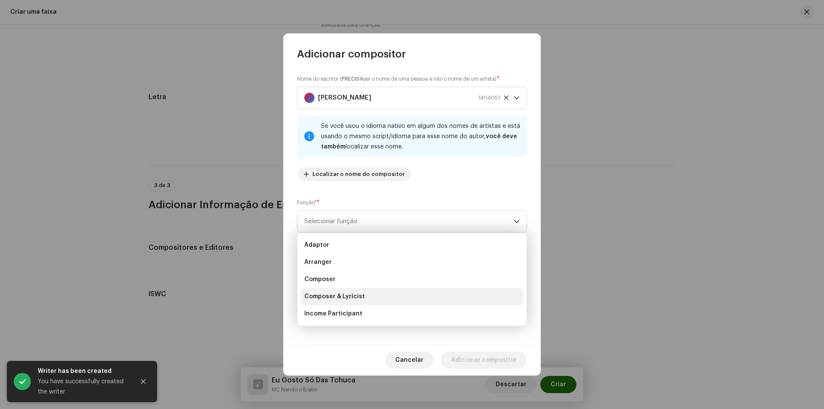
click at [374, 298] on li "Composer & Lyricist" at bounding box center [412, 296] width 222 height 17
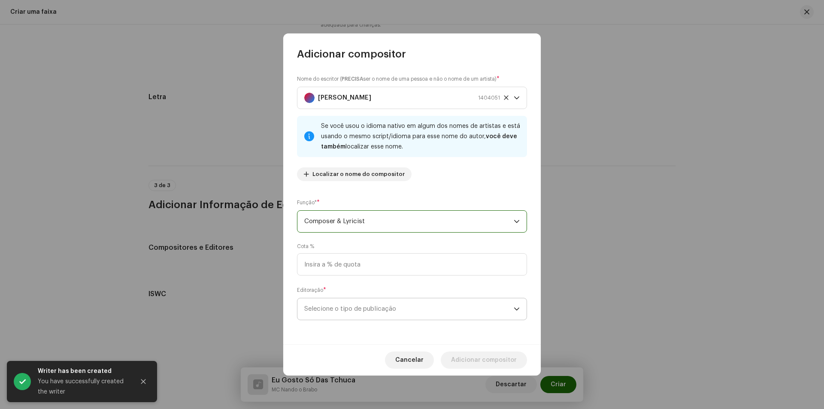
click at [436, 310] on span "Selecione o tipo de publicação" at bounding box center [408, 308] width 209 height 21
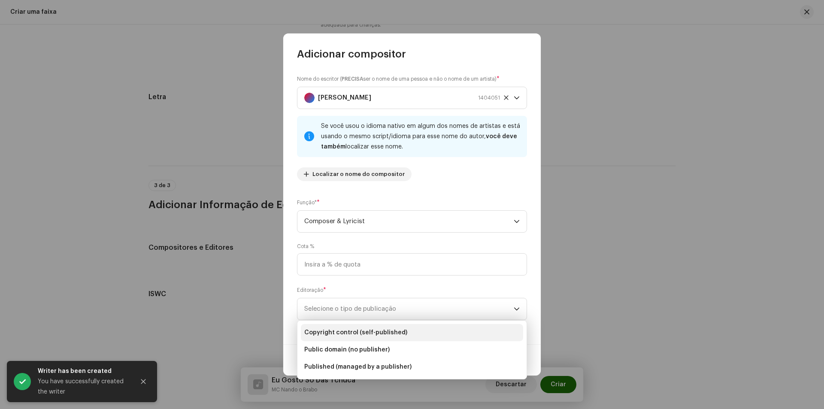
click at [416, 333] on li "Copyright control (self-published)" at bounding box center [412, 332] width 222 height 17
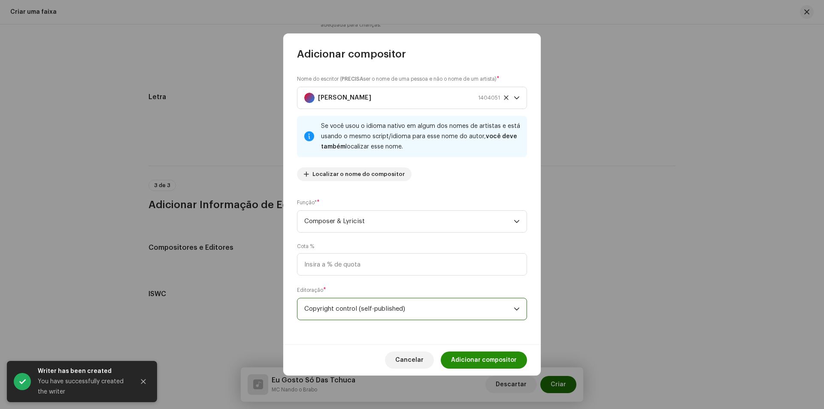
click at [483, 354] on span "Adicionar compositor" at bounding box center [484, 360] width 66 height 17
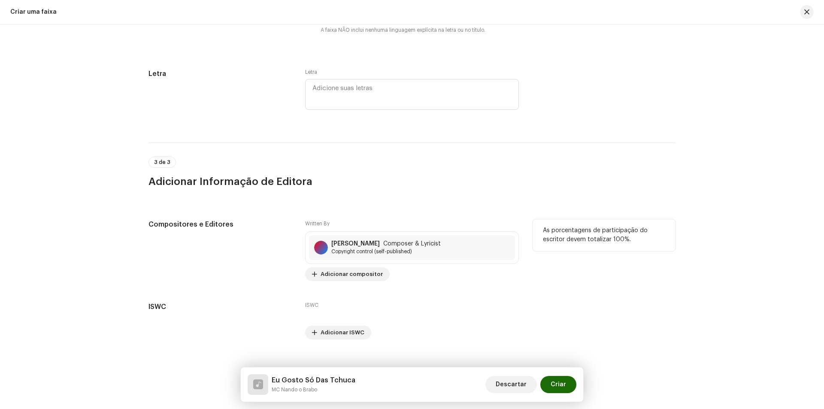
scroll to position [1655, 0]
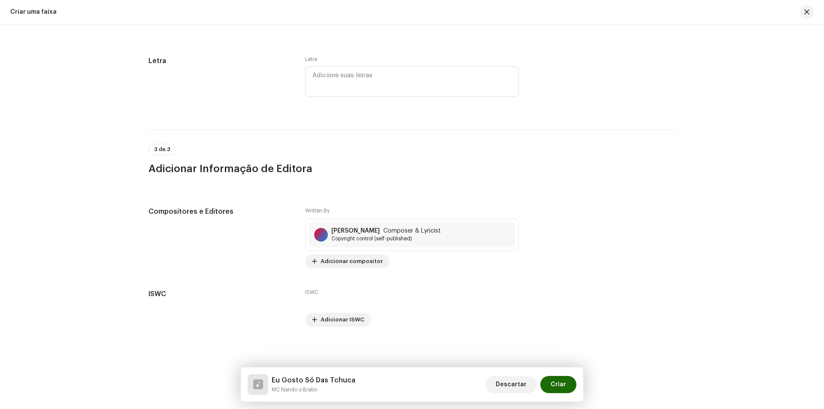
click at [574, 393] on div "Descartar Criar" at bounding box center [531, 384] width 91 height 21
click at [561, 382] on span "Criar" at bounding box center [558, 384] width 15 height 17
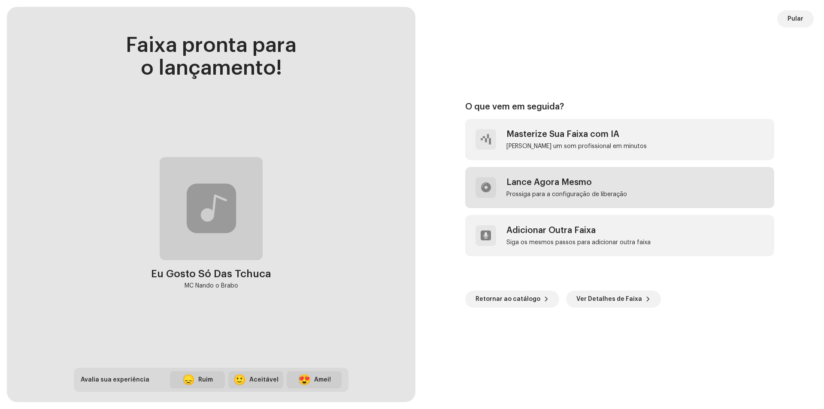
click at [543, 178] on div "Lance Agora Mesmo" at bounding box center [567, 182] width 121 height 10
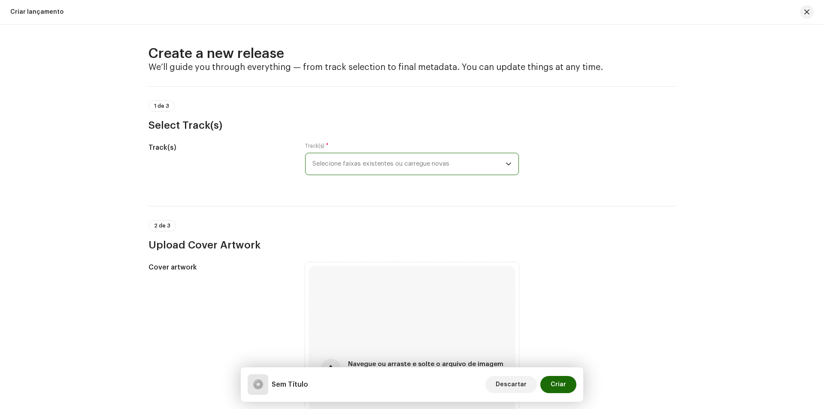
click at [365, 159] on span "Selecione faixas existentes ou carregue novas" at bounding box center [409, 163] width 193 height 21
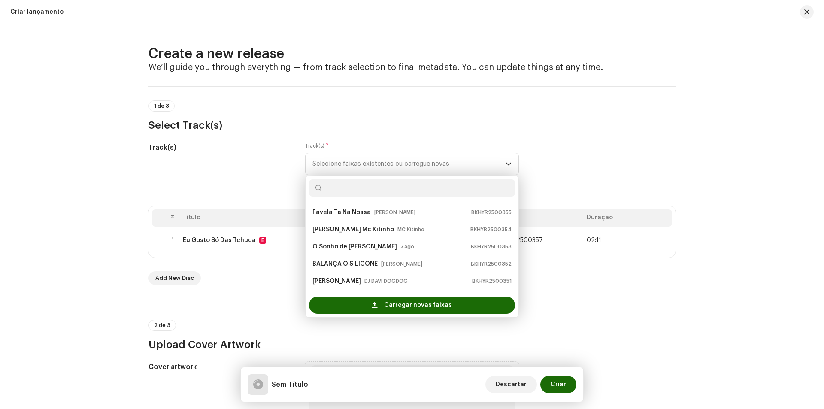
scroll to position [14, 0]
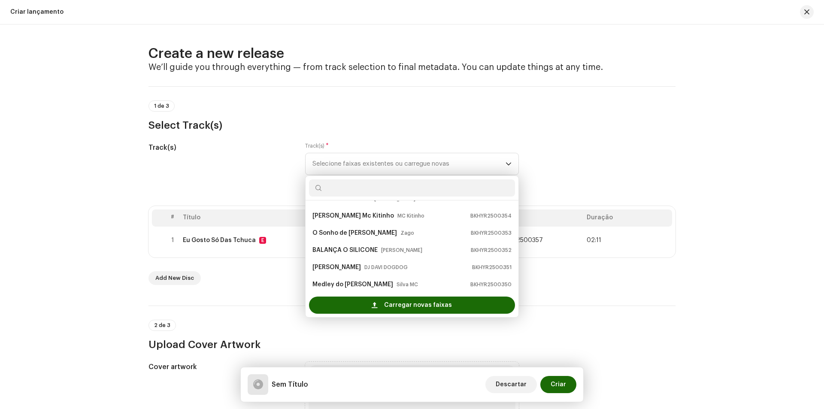
click at [580, 310] on div "2 de 3 Upload Cover Artwork" at bounding box center [412, 329] width 527 height 46
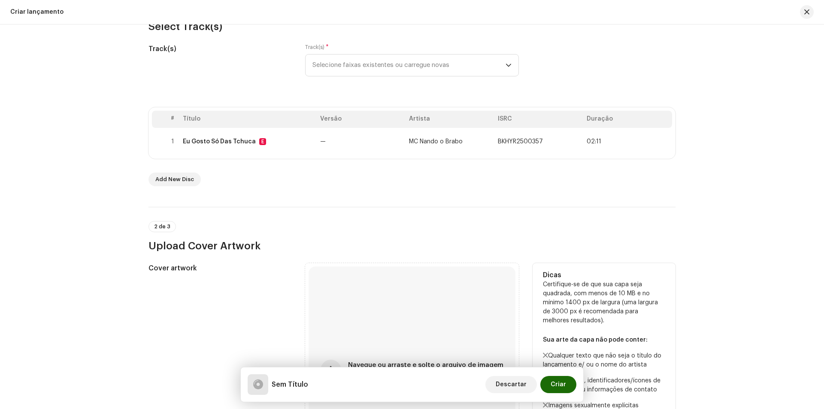
scroll to position [172, 0]
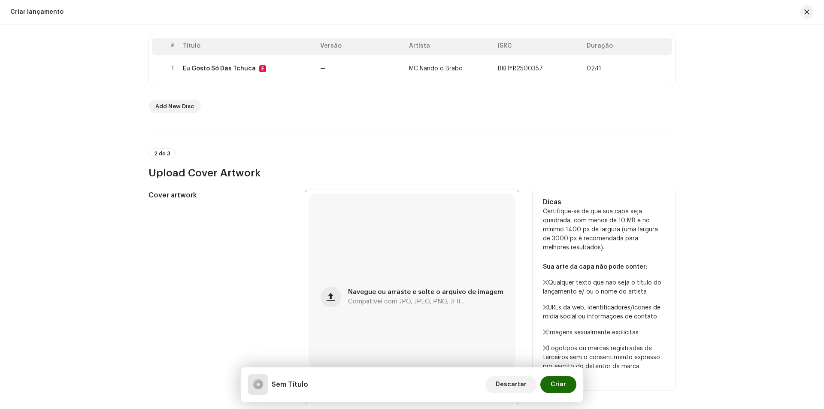
click at [474, 282] on div "Navegue ou arraste e solte o arquivo de imagem Compatível com JPG, JPEG, PNG, J…" at bounding box center [412, 297] width 207 height 207
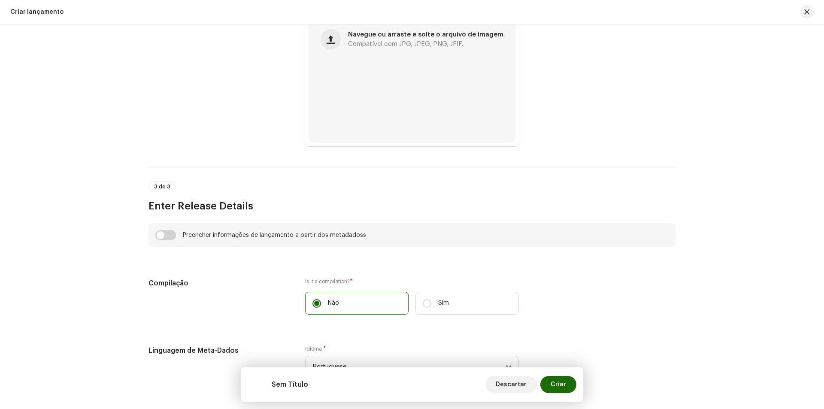
scroll to position [515, 0]
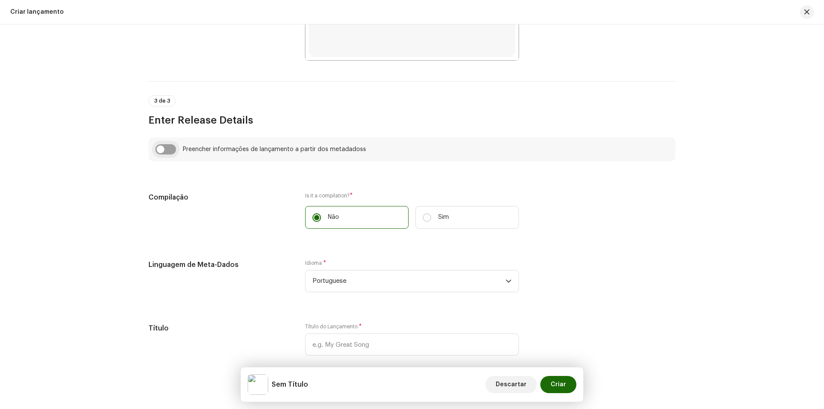
click at [164, 149] on input "checkbox" at bounding box center [165, 149] width 21 height 10
checkbox input "true"
type input "Eu Gosto Só Das Tchuca"
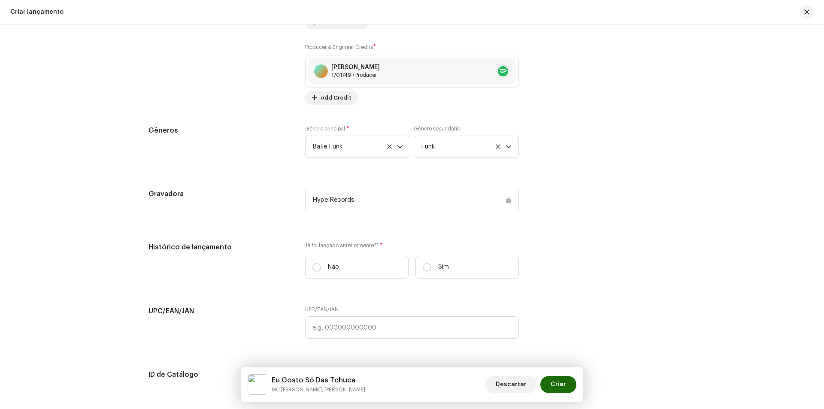
scroll to position [1288, 0]
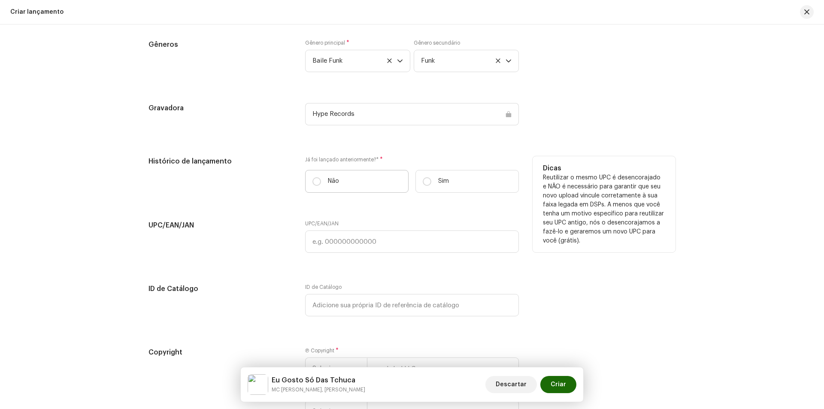
click at [363, 188] on label "Não" at bounding box center [356, 181] width 103 height 23
click at [321, 186] on input "Não" at bounding box center [317, 181] width 9 height 9
radio input "true"
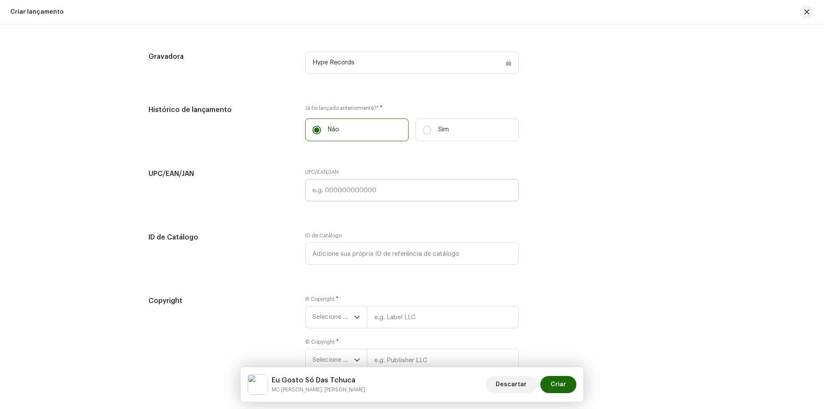
scroll to position [1394, 0]
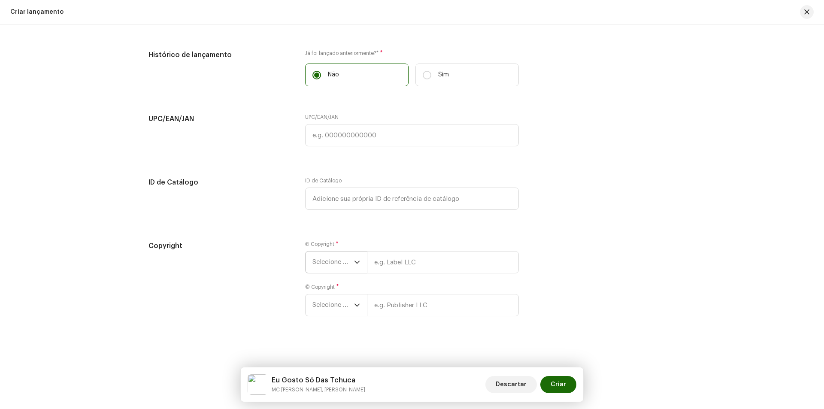
click at [361, 261] on p-select "Selecione o ano" at bounding box center [336, 262] width 62 height 22
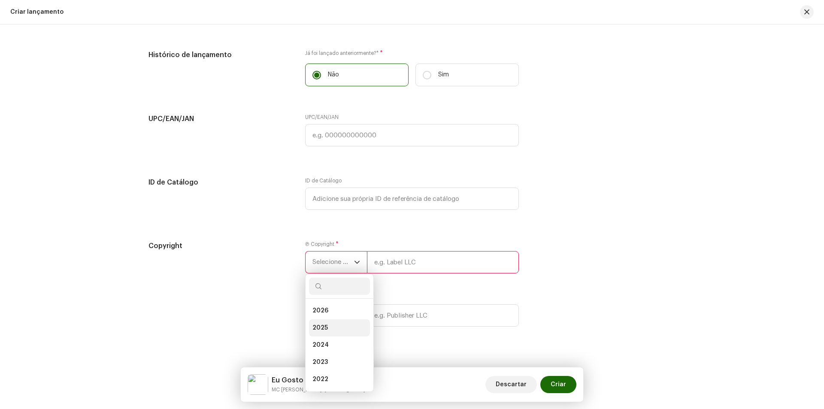
click at [336, 328] on li "2025" at bounding box center [339, 327] width 61 height 17
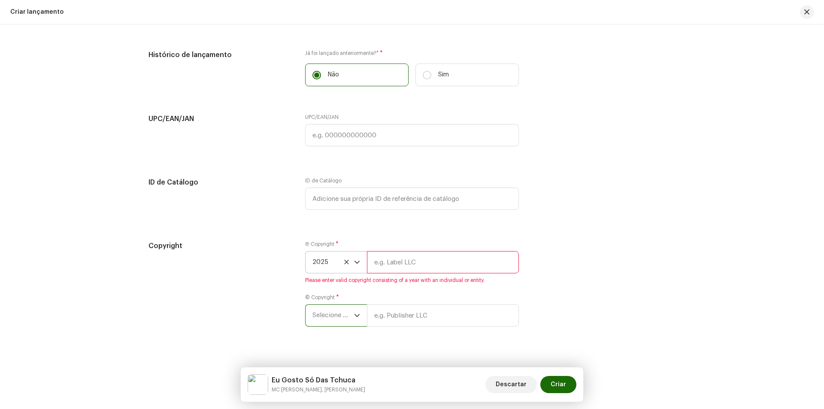
click at [335, 320] on span "Selecione o ano" at bounding box center [334, 315] width 42 height 21
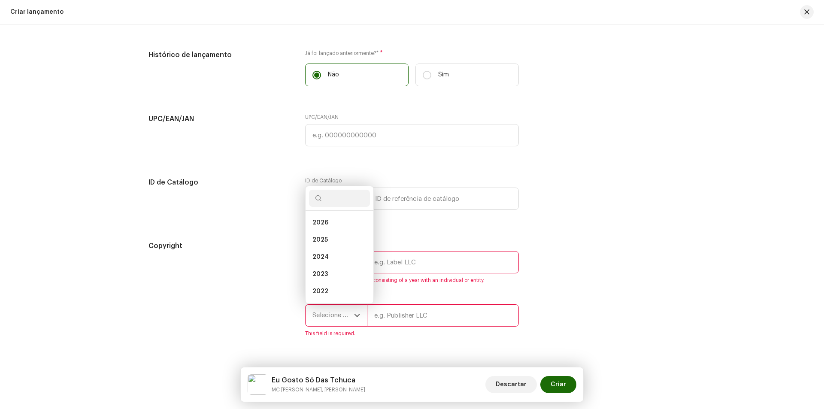
scroll to position [14, 0]
click at [329, 227] on li "2025" at bounding box center [339, 226] width 61 height 17
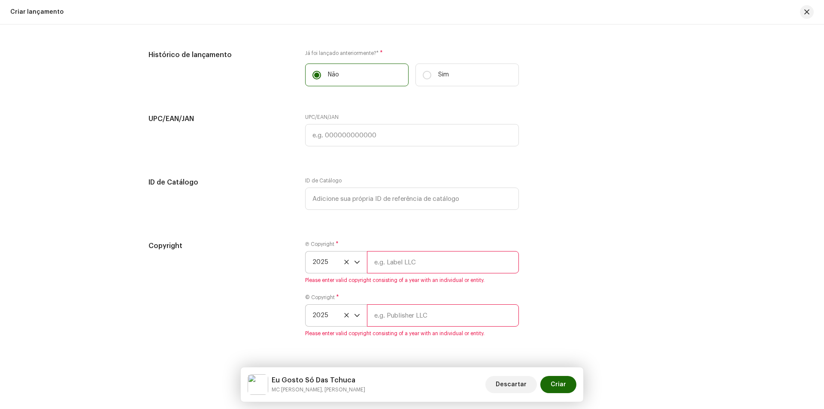
click at [396, 263] on input "text" at bounding box center [443, 262] width 152 height 22
type input "Hype Records"
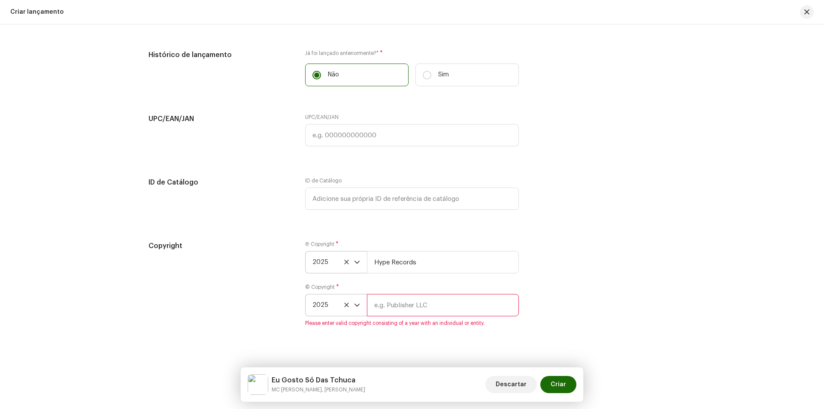
click at [416, 309] on input "text" at bounding box center [443, 305] width 152 height 22
type input "Hype Records"
click at [562, 379] on span "Criar" at bounding box center [558, 384] width 15 height 17
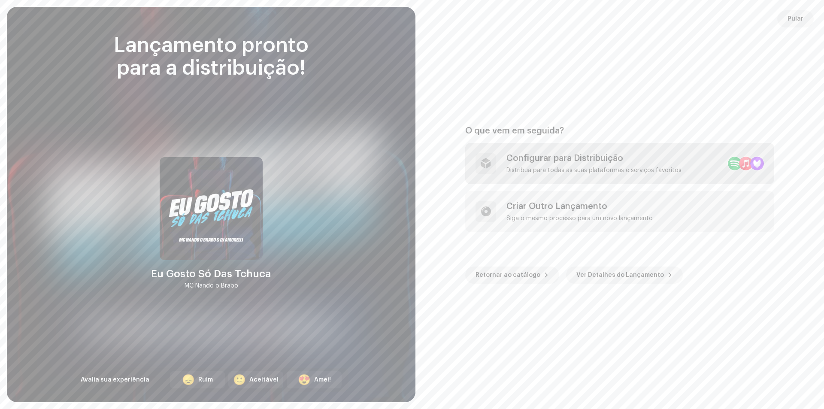
click at [550, 153] on div "Configurar para Distribuição" at bounding box center [594, 158] width 175 height 10
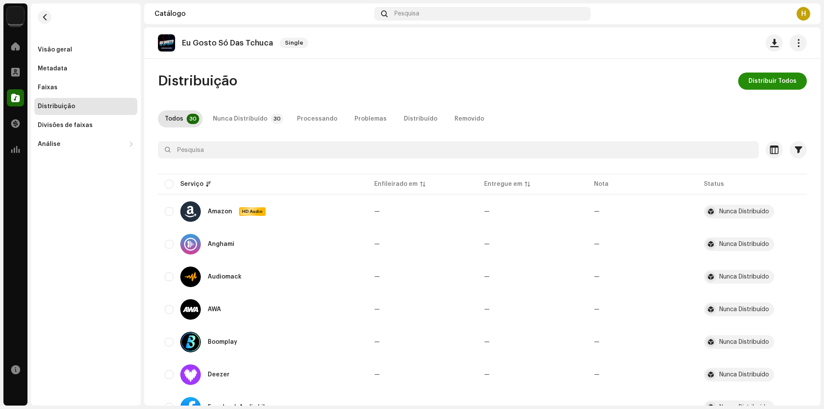
click at [762, 75] on span "Distribuir Todos" at bounding box center [773, 81] width 48 height 17
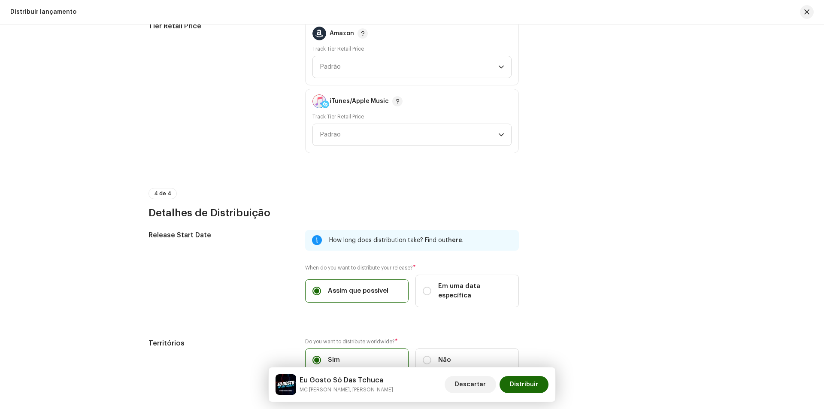
scroll to position [1316, 0]
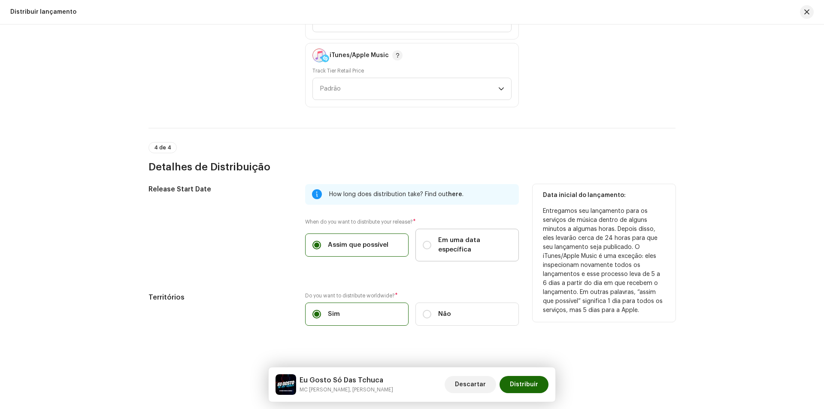
click at [460, 243] on span "Em uma data específica" at bounding box center [474, 245] width 73 height 19
click at [431, 243] on input "Em uma data específica" at bounding box center [427, 245] width 9 height 9
radio input "true"
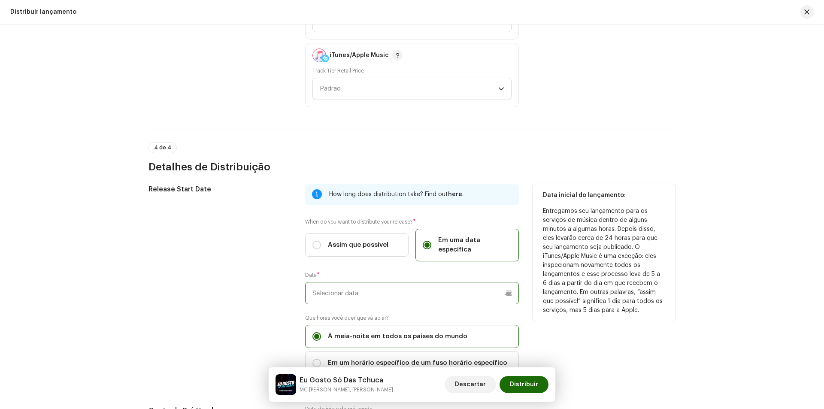
click at [416, 283] on input "text" at bounding box center [412, 293] width 214 height 22
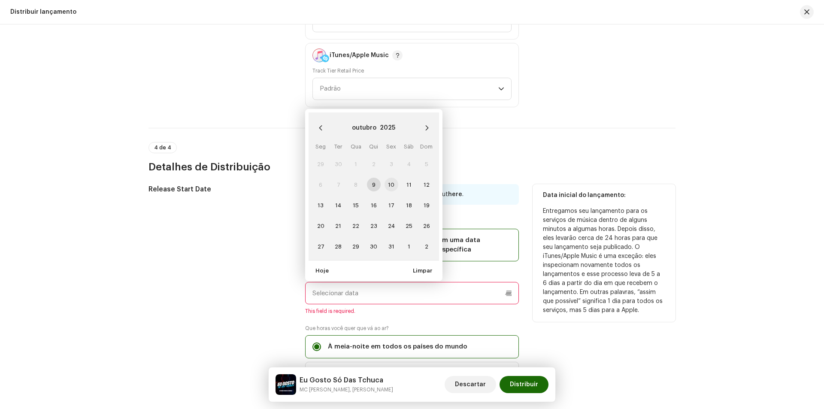
click at [395, 178] on span "10" at bounding box center [392, 185] width 14 height 14
type input "10/10/2025"
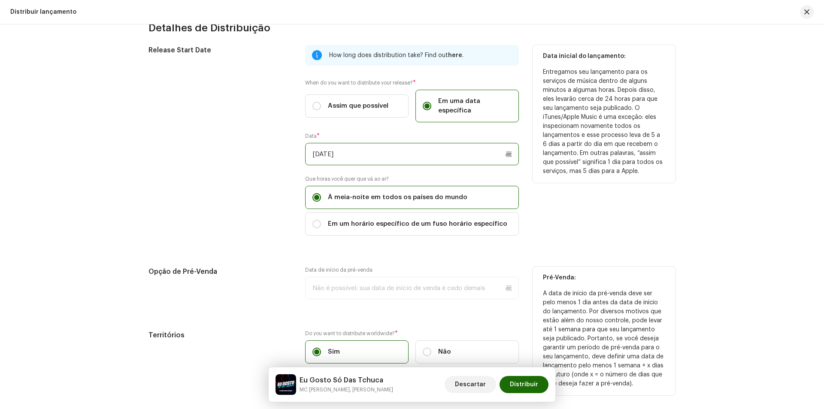
scroll to position [1488, 0]
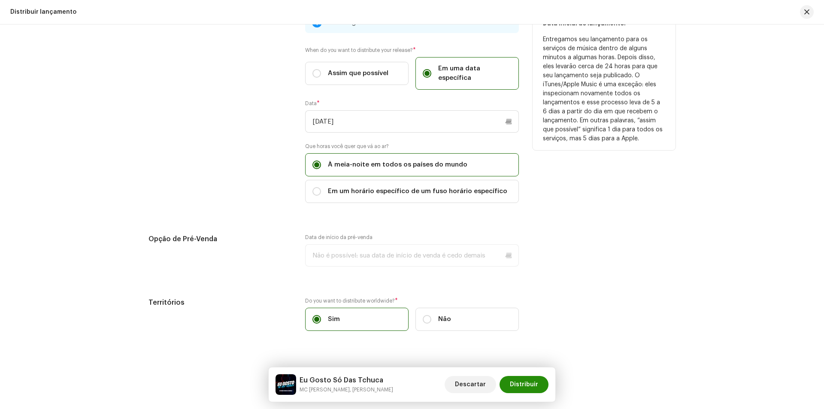
click at [538, 383] on button "Distribuir" at bounding box center [524, 384] width 49 height 17
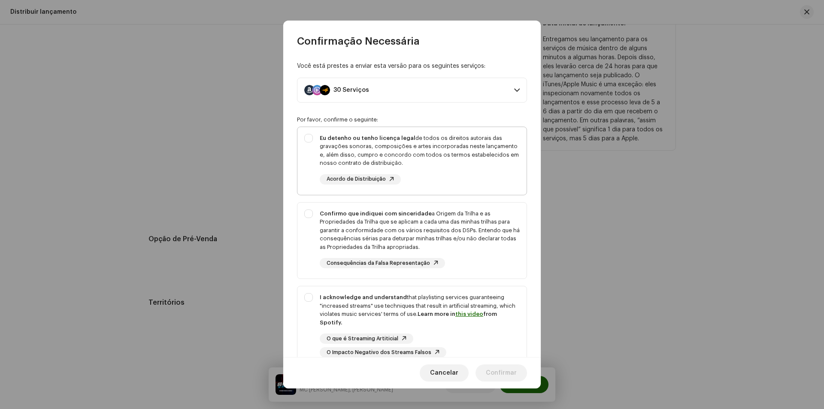
click at [314, 139] on div "Eu detenho ou tenho licença legal de todos os direitos autorais das gravações s…" at bounding box center [412, 159] width 229 height 64
checkbox input "true"
click at [309, 213] on div "Confirmo que indiquei com sinceridade a Origem da Trilha e as Propriedades da T…" at bounding box center [412, 239] width 229 height 73
checkbox input "true"
click at [310, 301] on div "I acknowledge and understand that playlisting services guaranteeing "increased …" at bounding box center [412, 325] width 229 height 78
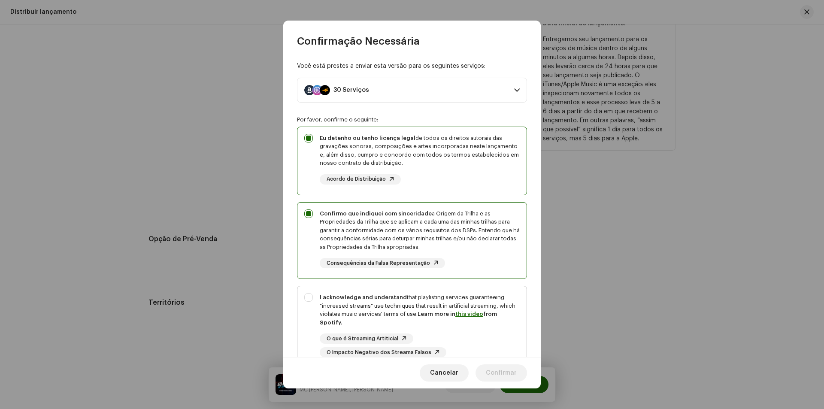
checkbox input "true"
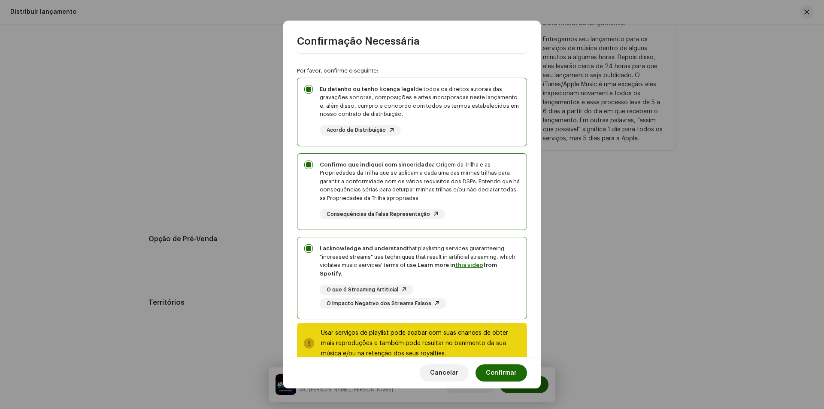
scroll to position [70, 0]
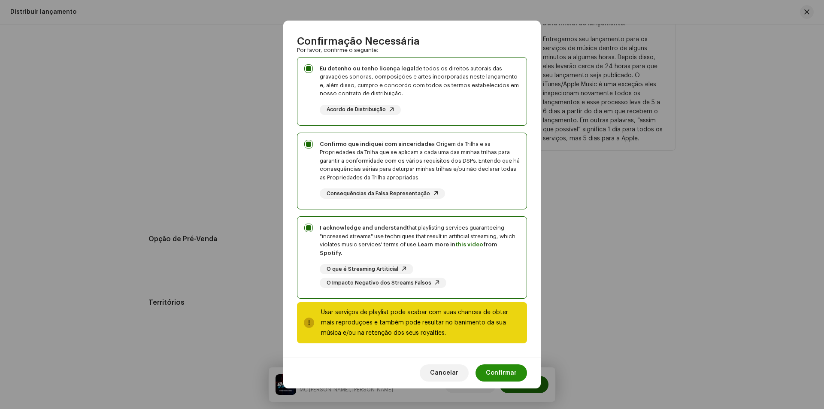
click at [495, 367] on span "Confirmar" at bounding box center [501, 372] width 31 height 17
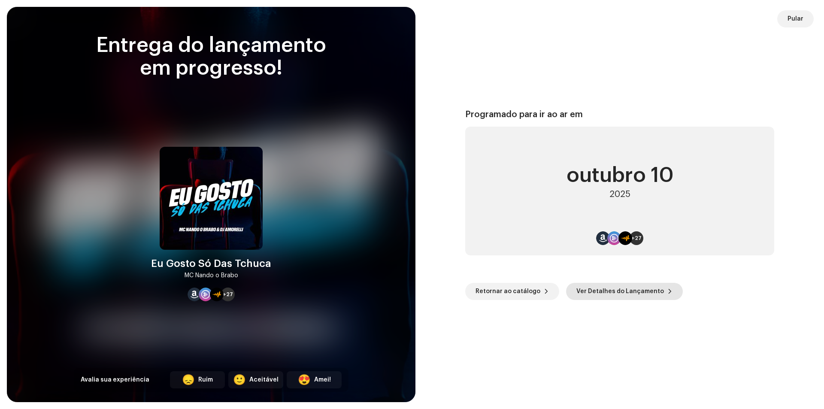
click at [605, 295] on span "Ver Detalhes do Lançamento" at bounding box center [621, 291] width 88 height 17
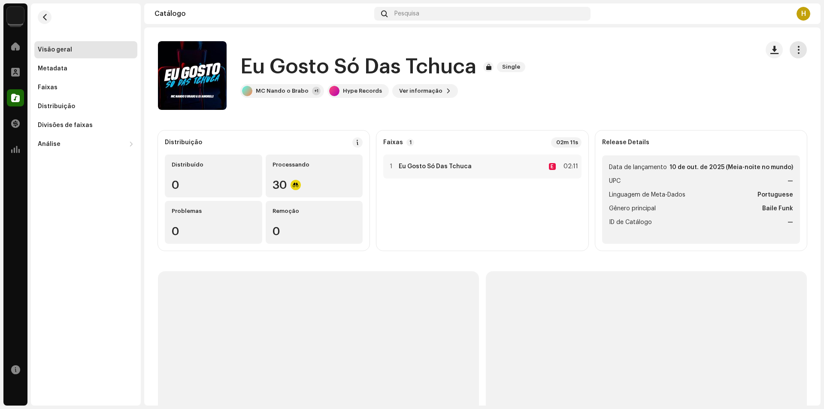
click at [790, 54] on button "button" at bounding box center [798, 49] width 17 height 17
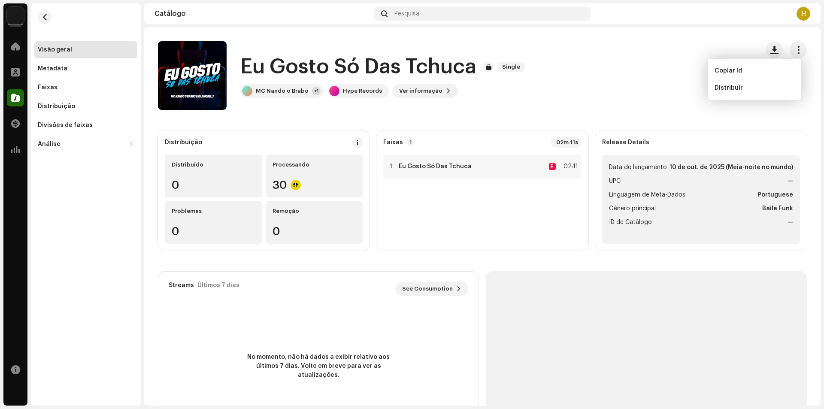
click at [588, 108] on div "Eu Gosto Só Das Tchuca Single MC Nando o Brabo +1 Hype Records Ver informação" at bounding box center [455, 75] width 594 height 69
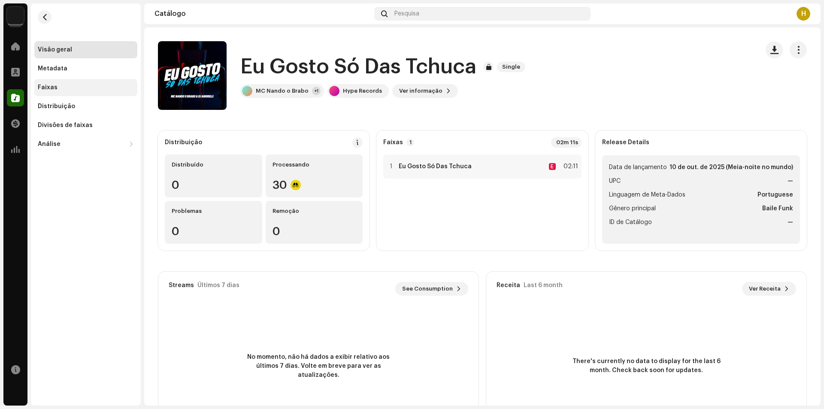
click at [63, 88] on div "Faixas" at bounding box center [86, 87] width 96 height 7
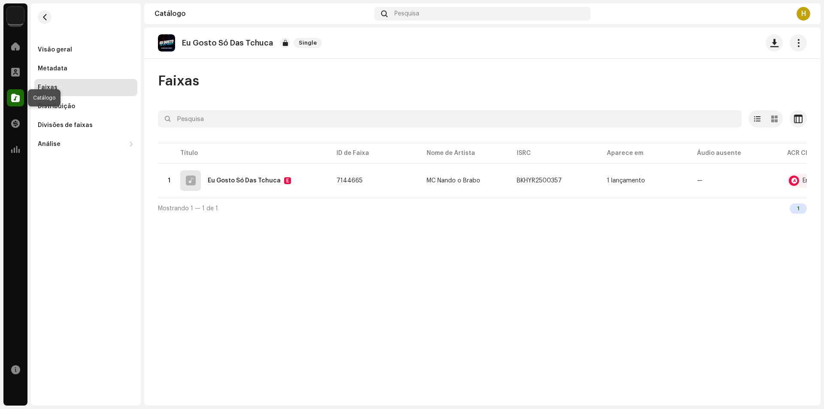
click at [15, 101] on span at bounding box center [15, 97] width 9 height 7
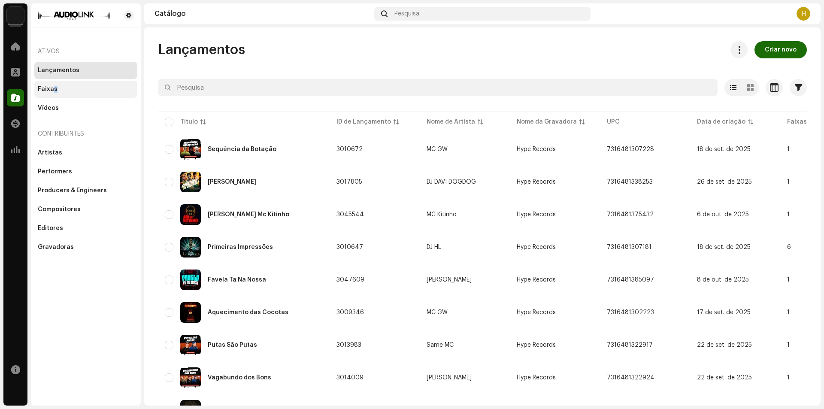
drag, startPoint x: 54, startPoint y: 92, endPoint x: 101, endPoint y: 92, distance: 47.2
click at [55, 92] on div "Faixas" at bounding box center [48, 89] width 20 height 7
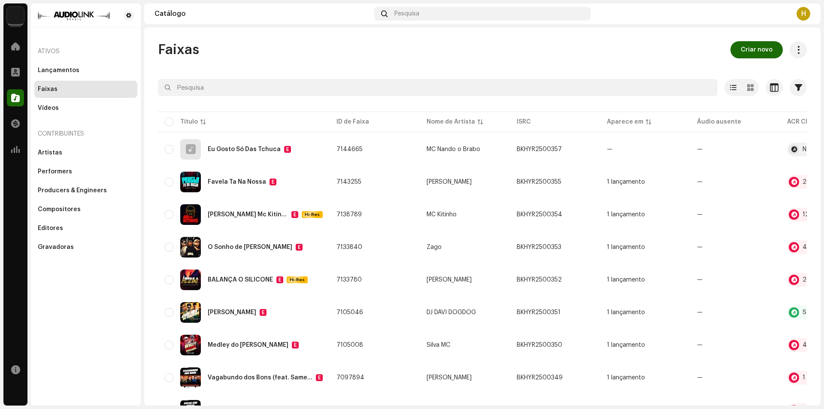
drag, startPoint x: 433, startPoint y: 34, endPoint x: 435, endPoint y: 46, distance: 11.4
click at [433, 37] on div "Faixas Criar novo Selecionado 0 Opções Filtros Status de distribuição Em progre…" at bounding box center [482, 216] width 677 height 378
click at [439, 52] on div "Faixas Criar novo" at bounding box center [482, 49] width 649 height 17
drag, startPoint x: 236, startPoint y: 69, endPoint x: 182, endPoint y: 74, distance: 53.5
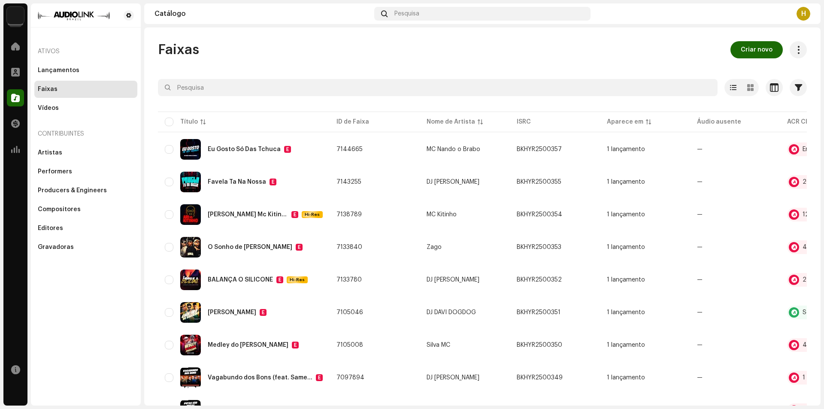
click at [744, 38] on div "Faixas Criar novo Selecionado 0 Opções Filtros Status de distribuição Em progre…" at bounding box center [482, 216] width 677 height 378
click at [746, 52] on span "Criar novo" at bounding box center [757, 49] width 32 height 17
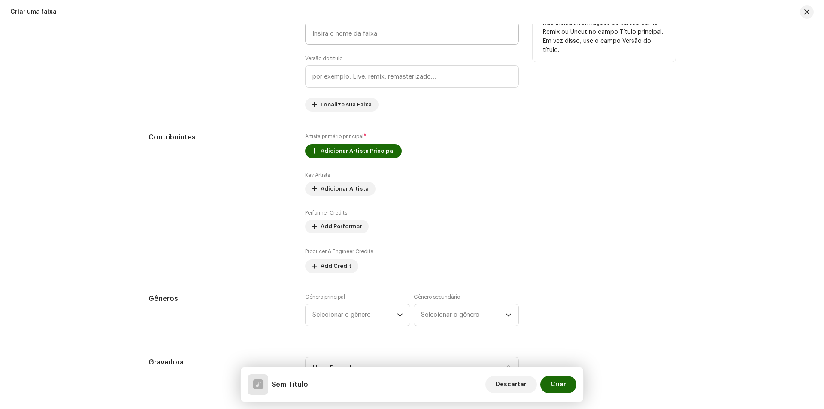
scroll to position [308, 0]
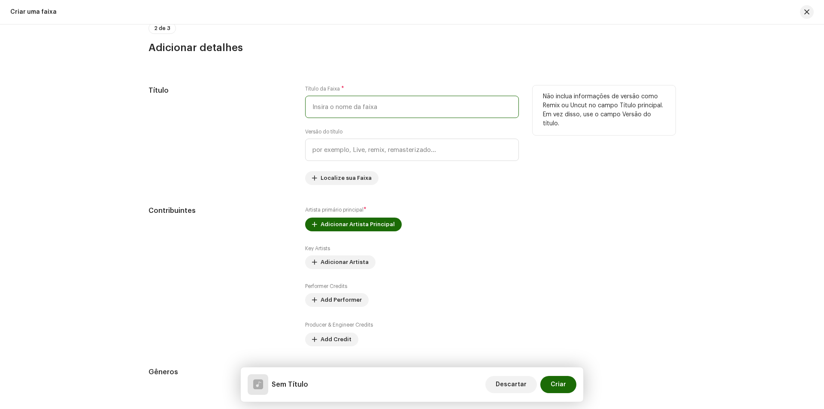
click at [374, 109] on input "text" at bounding box center [412, 107] width 214 height 22
type input "v"
type input "Conheci uma Carioca"
click at [381, 158] on input "text" at bounding box center [412, 150] width 214 height 22
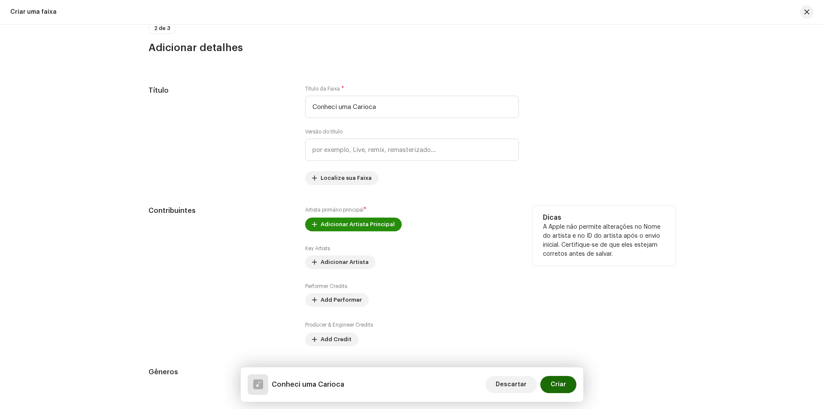
click at [364, 224] on span "Adicionar Artista Principal" at bounding box center [358, 224] width 74 height 17
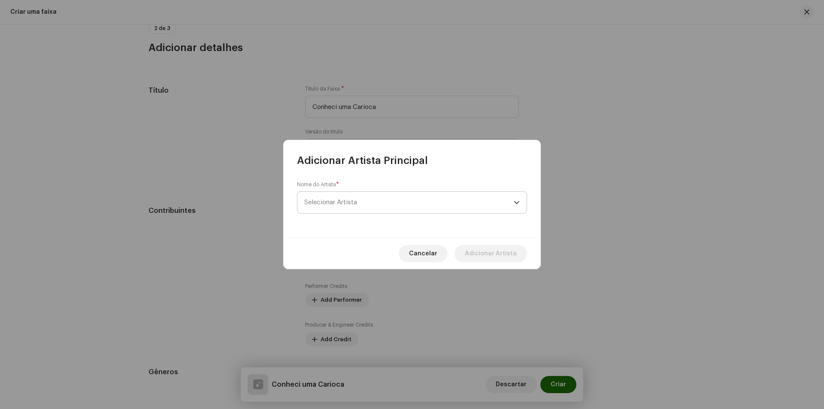
click at [323, 201] on span "Selecionar Artista" at bounding box center [330, 202] width 53 height 6
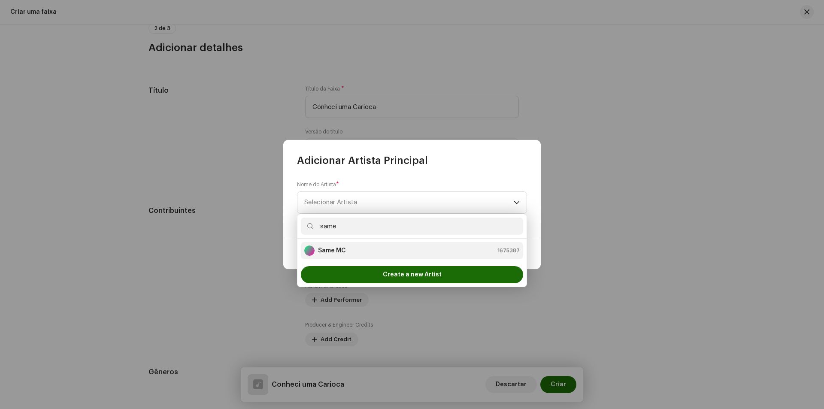
type input "same"
click at [328, 243] on li "Same MC 1675387" at bounding box center [412, 250] width 222 height 17
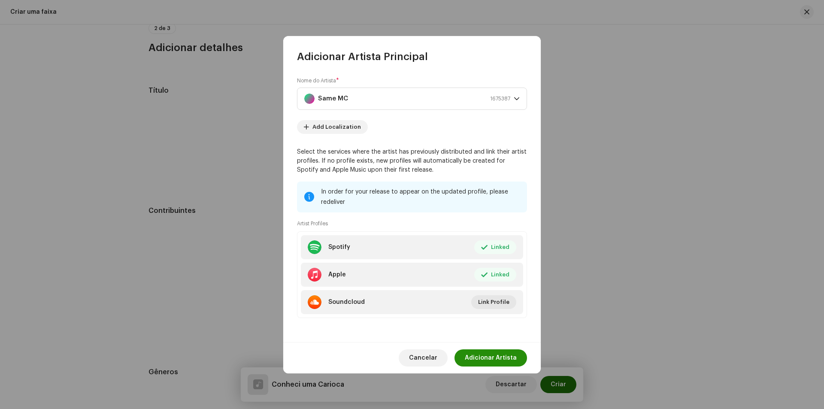
click at [500, 360] on span "Adicionar Artista" at bounding box center [491, 357] width 52 height 17
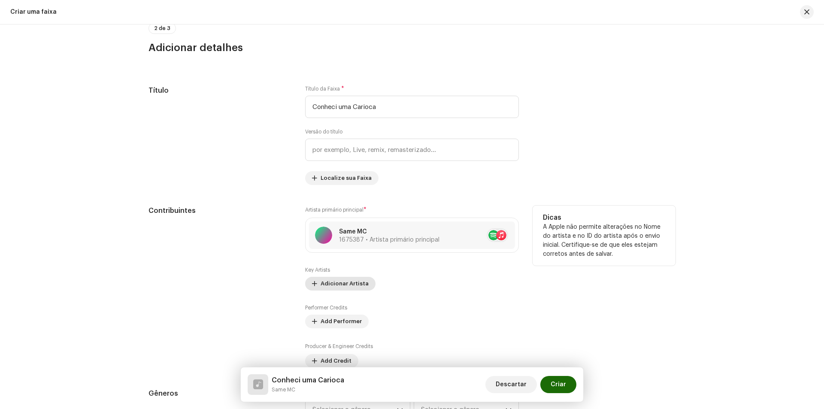
click at [330, 282] on span "Adicionar Artista" at bounding box center [345, 283] width 48 height 17
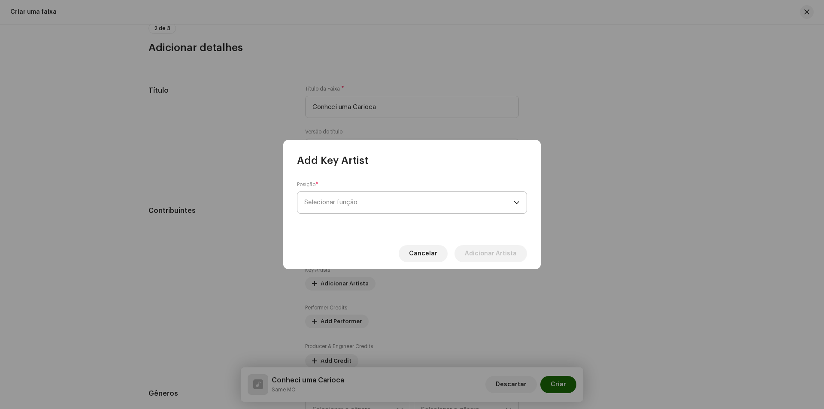
click at [338, 203] on span "Selecionar função" at bounding box center [408, 202] width 209 height 21
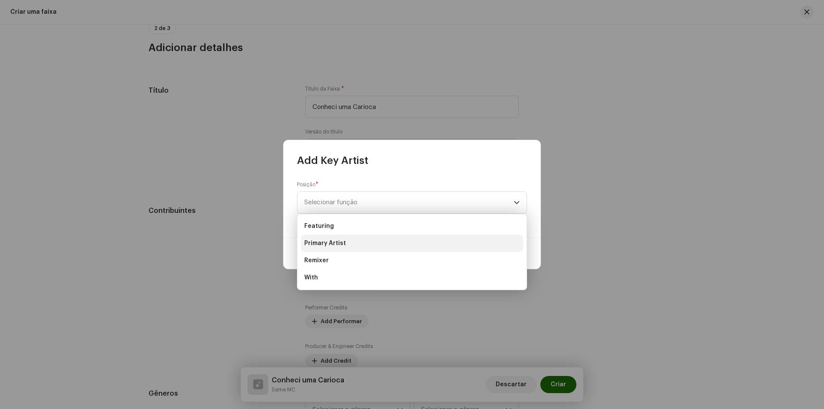
click at [334, 243] on span "Primary Artist" at bounding box center [325, 243] width 42 height 9
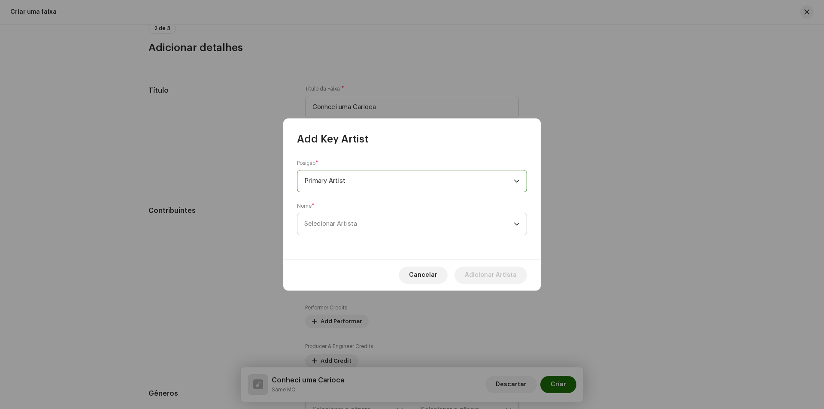
click at [329, 230] on span "Selecionar Artista" at bounding box center [408, 223] width 209 height 21
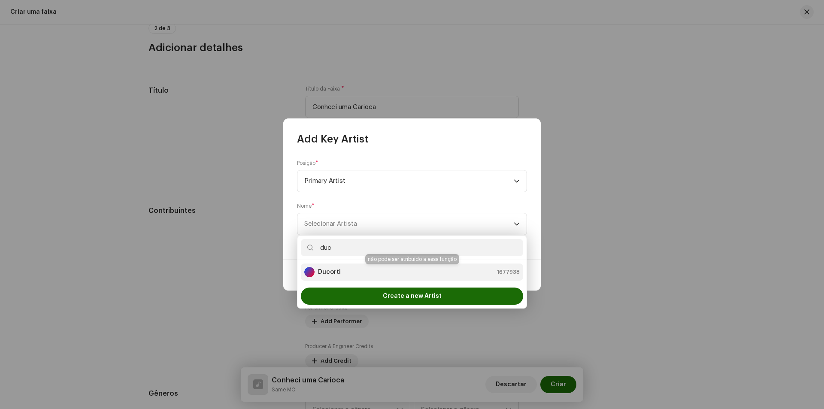
type input "duc"
click at [355, 277] on div "Ducorti 1677938" at bounding box center [412, 272] width 216 height 10
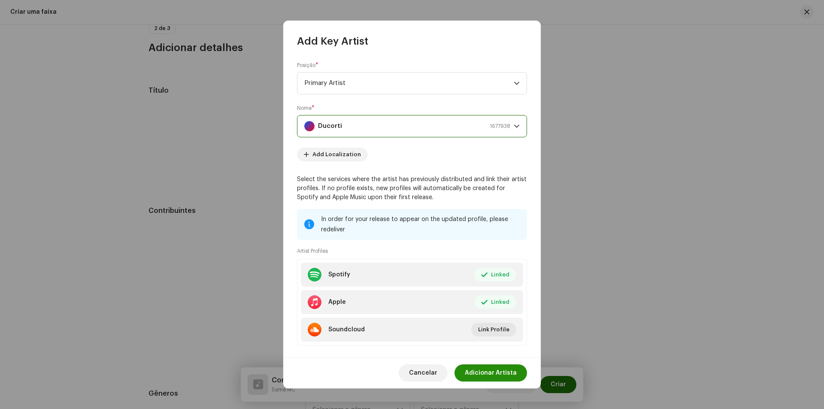
click at [482, 372] on span "Adicionar Artista" at bounding box center [491, 372] width 52 height 17
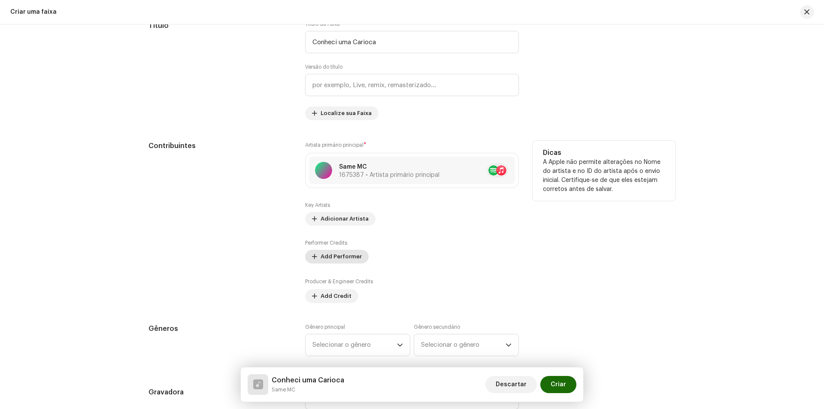
scroll to position [394, 0]
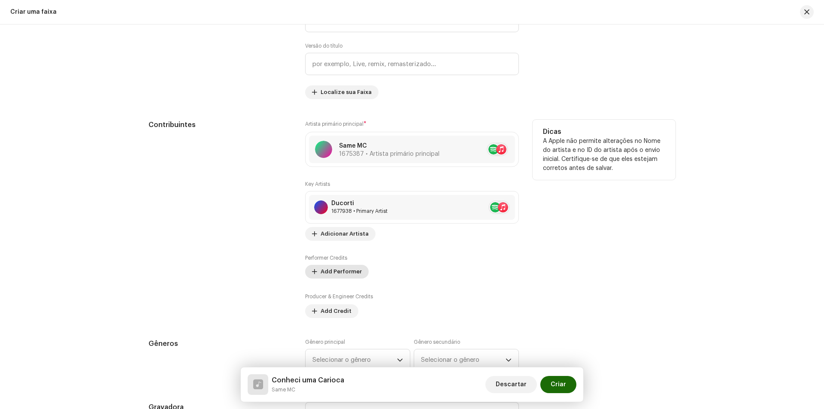
click at [340, 268] on span "Add Performer" at bounding box center [341, 271] width 41 height 17
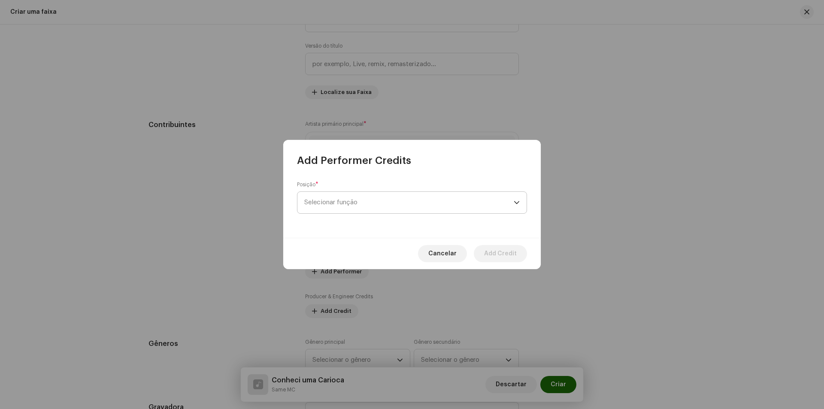
click at [358, 205] on span "Selecionar função" at bounding box center [408, 202] width 209 height 21
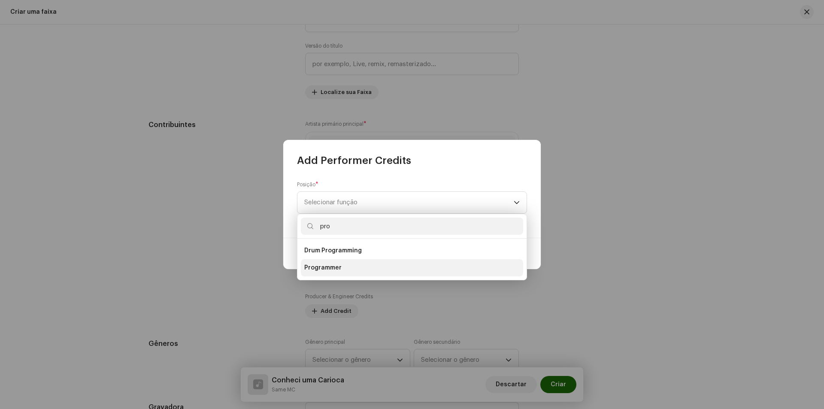
type input "pro"
click at [335, 266] on span "Programmer" at bounding box center [322, 268] width 37 height 9
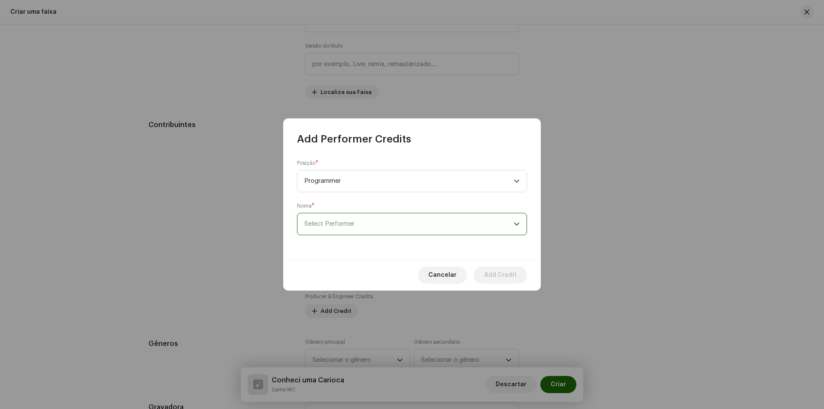
click at [329, 225] on span "Select Performer" at bounding box center [329, 224] width 50 height 6
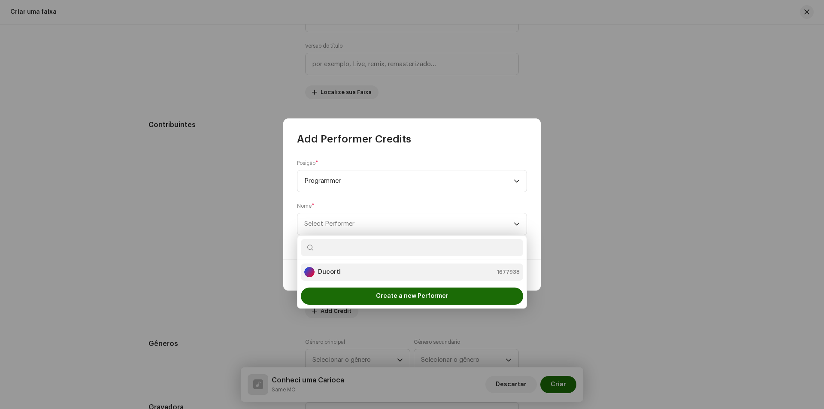
click at [340, 271] on div "Ducorti 1677938" at bounding box center [412, 272] width 216 height 10
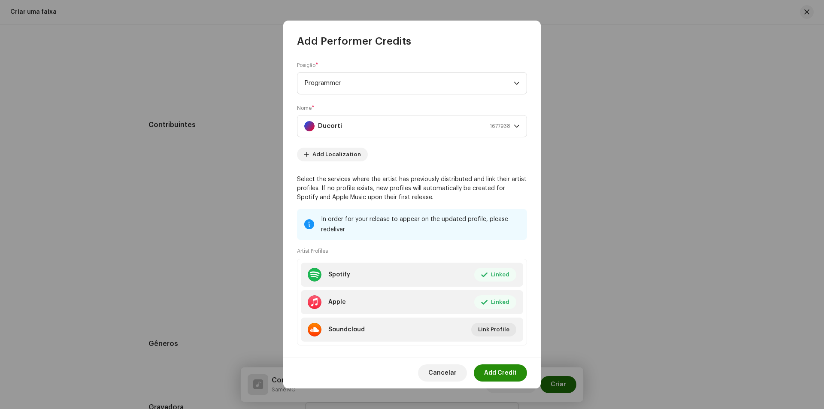
click at [494, 371] on span "Add Credit" at bounding box center [500, 372] width 33 height 17
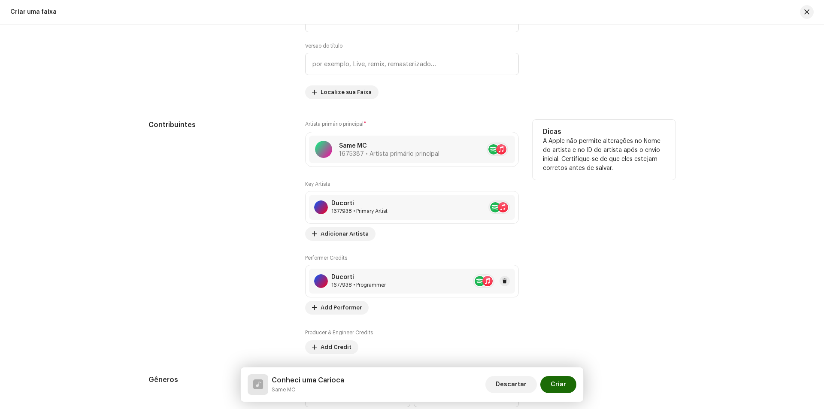
click at [352, 282] on div "1677938 • Programmer" at bounding box center [358, 285] width 55 height 7
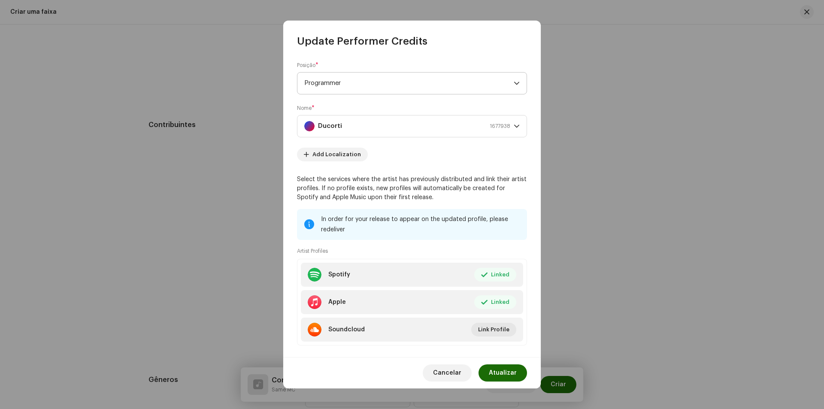
click at [347, 86] on span "Programmer" at bounding box center [408, 83] width 209 height 21
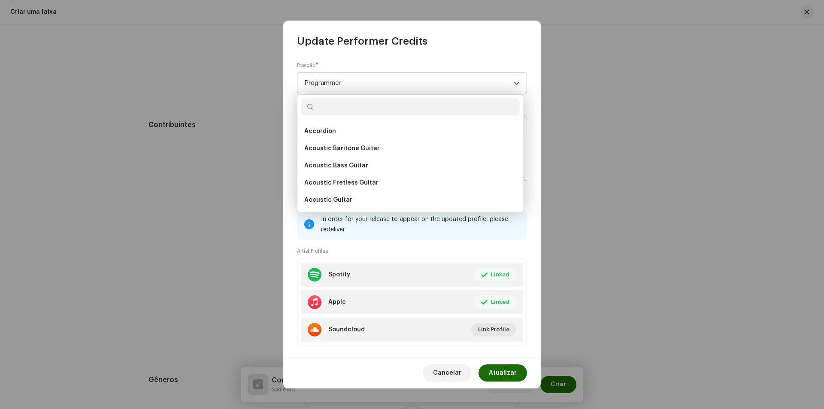
scroll to position [4118, 0]
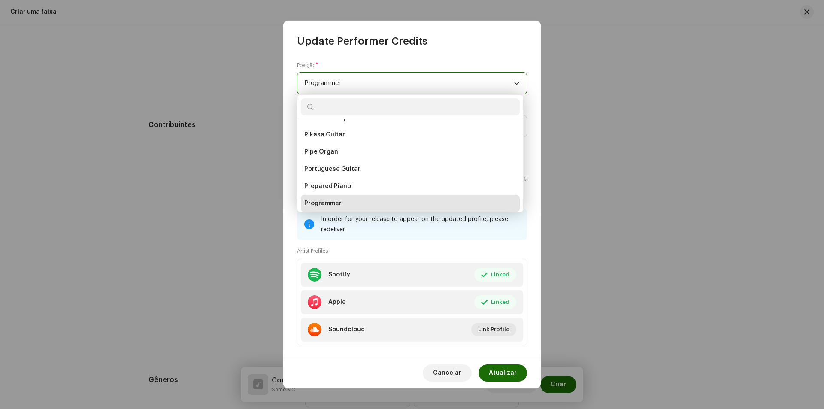
click at [347, 86] on span "Programmer" at bounding box center [408, 83] width 209 height 21
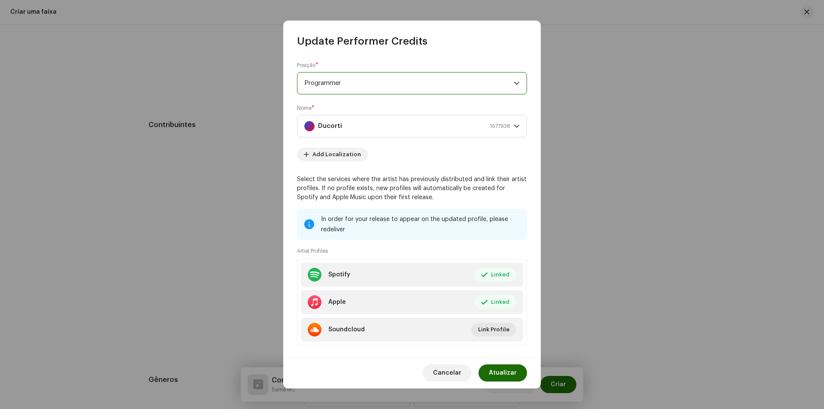
click at [347, 86] on span "Programmer" at bounding box center [408, 83] width 209 height 21
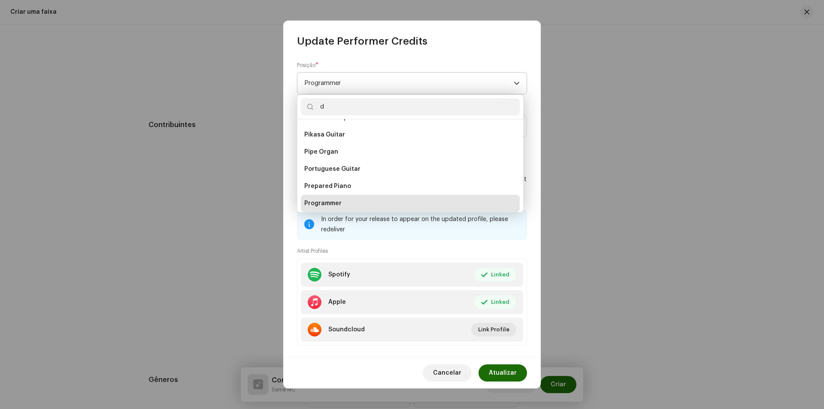
scroll to position [0, 0]
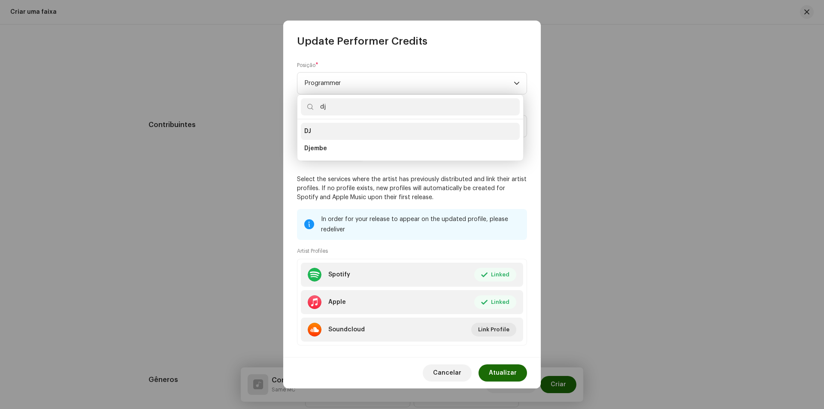
type input "dj"
click at [357, 131] on li "DJ" at bounding box center [410, 131] width 219 height 17
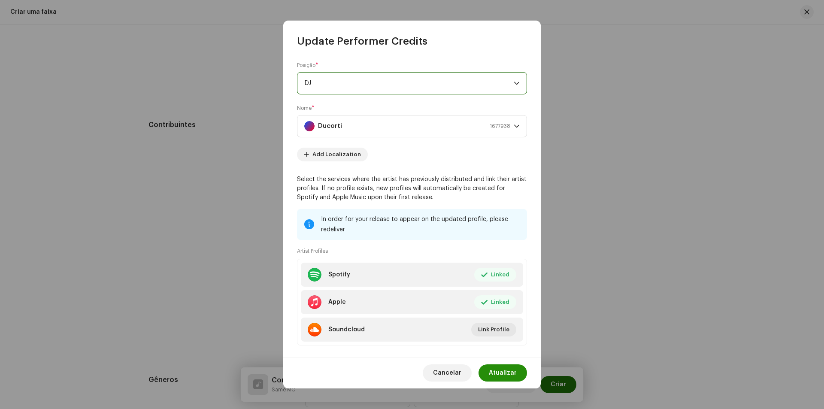
click at [501, 369] on span "Atualizar" at bounding box center [503, 372] width 28 height 17
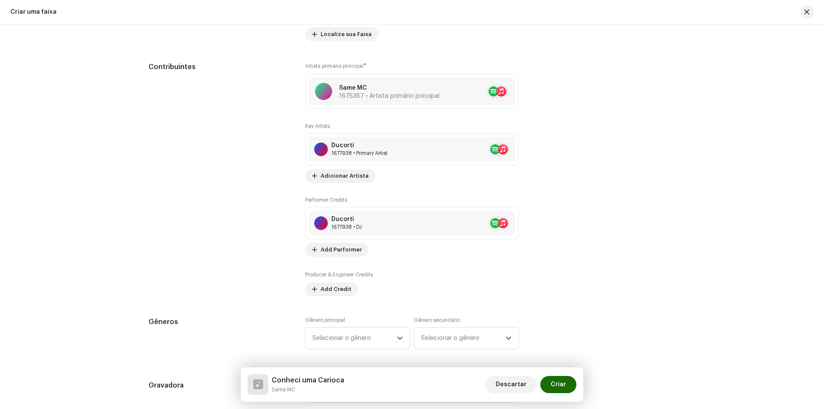
scroll to position [480, 0]
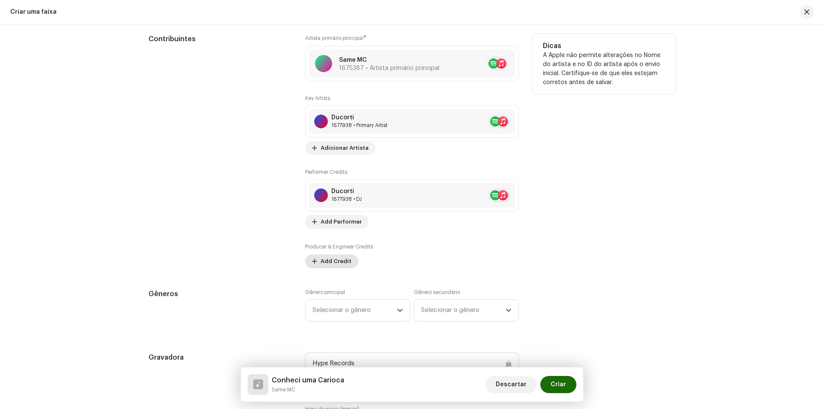
click at [321, 264] on span "Add Credit" at bounding box center [336, 261] width 31 height 17
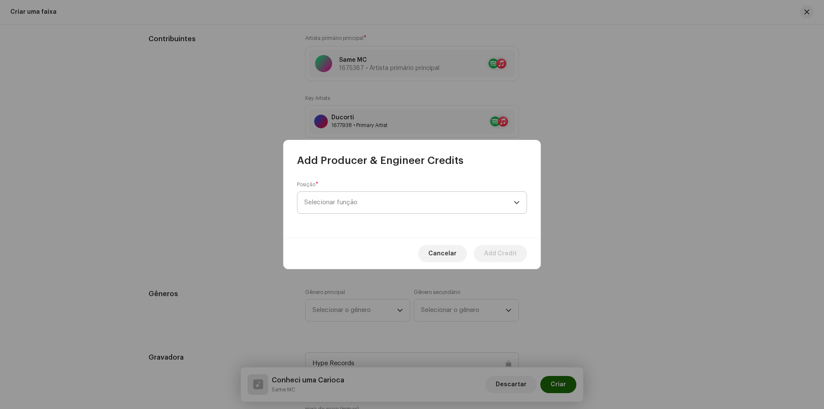
click at [316, 201] on span "Selecionar função" at bounding box center [408, 202] width 209 height 21
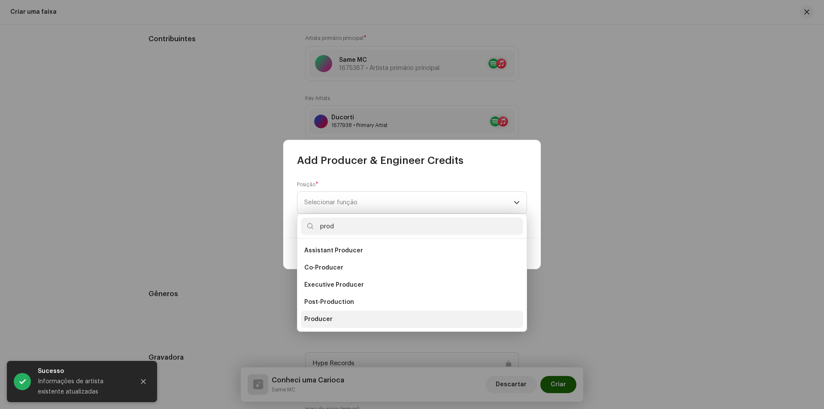
type input "prod"
click at [346, 316] on li "Producer" at bounding box center [412, 319] width 222 height 17
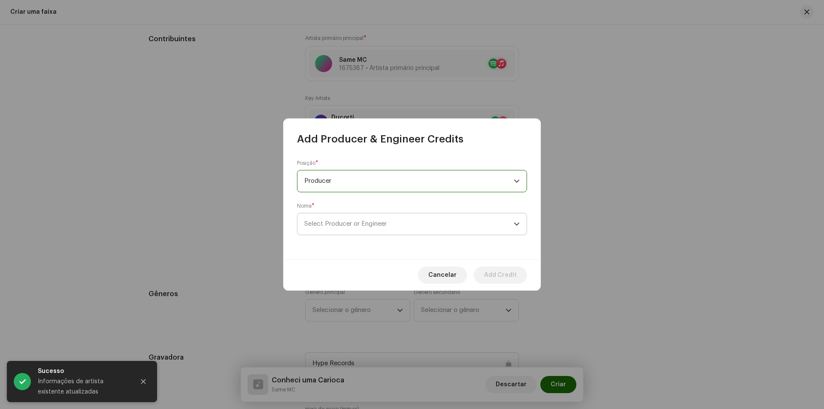
click at [334, 234] on span "Select Producer or Engineer" at bounding box center [408, 223] width 209 height 21
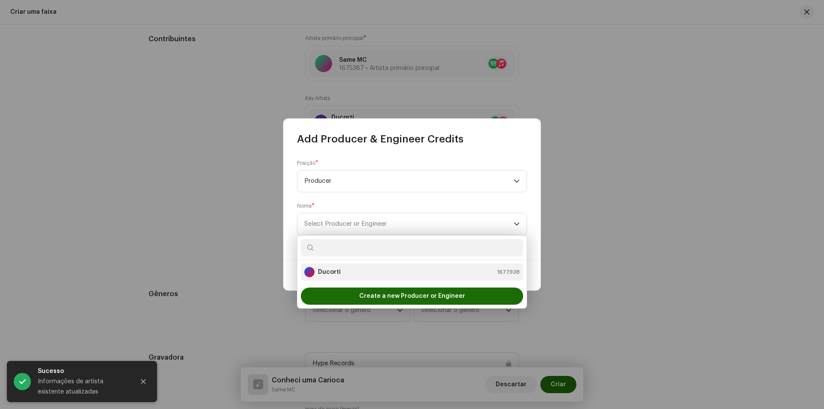
click at [337, 272] on strong "Ducorti" at bounding box center [329, 272] width 23 height 9
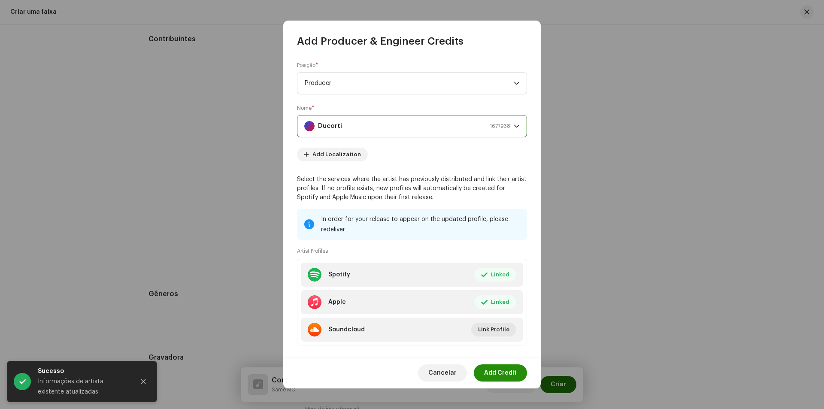
click at [511, 376] on span "Add Credit" at bounding box center [500, 372] width 33 height 17
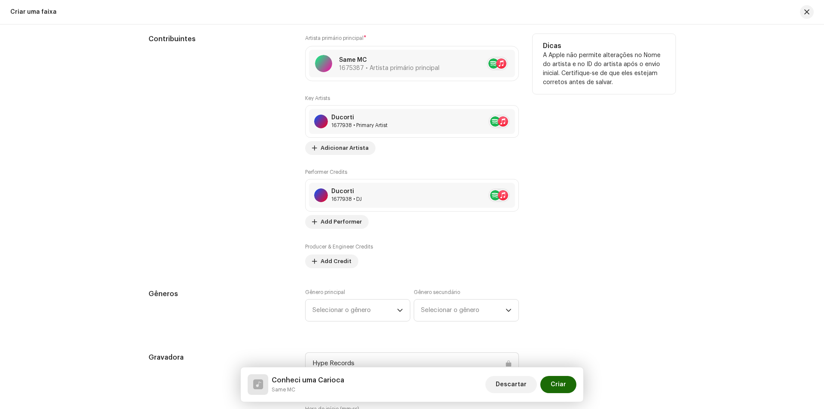
scroll to position [565, 0]
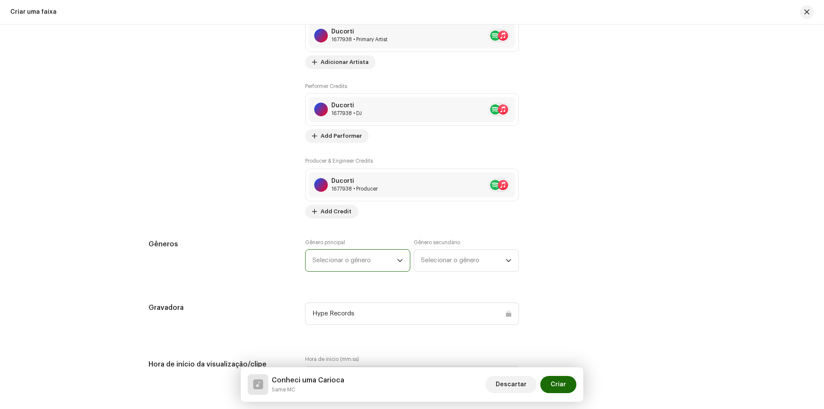
click at [368, 254] on span "Selecionar o gênero" at bounding box center [355, 260] width 85 height 21
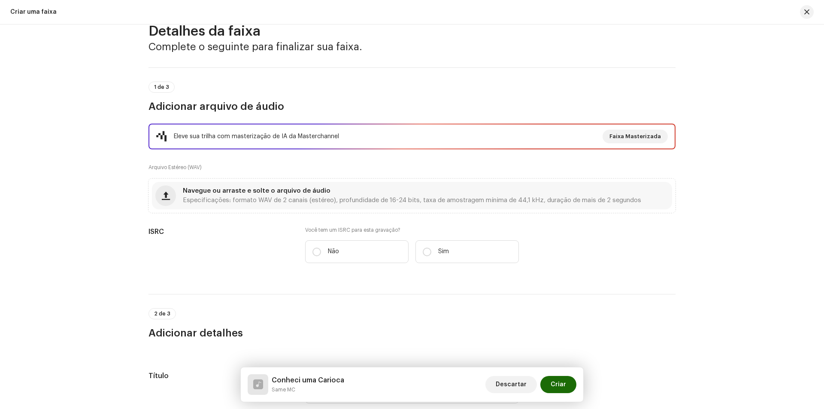
scroll to position [0, 0]
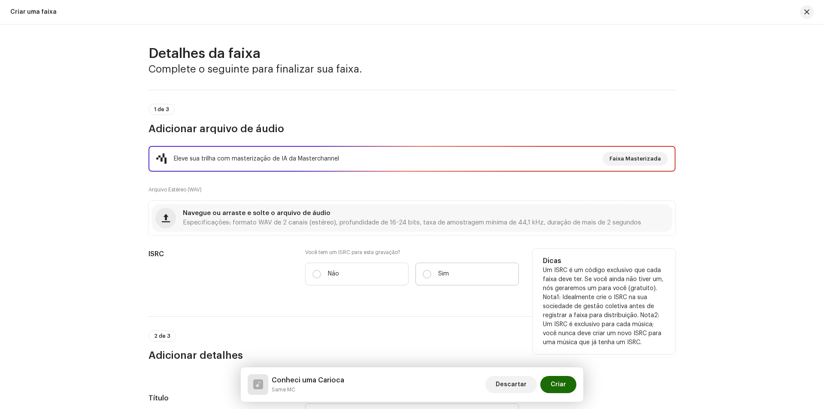
click at [452, 279] on label "Sim" at bounding box center [467, 274] width 103 height 23
click at [431, 279] on input "Sim" at bounding box center [427, 274] width 9 height 9
radio input "true"
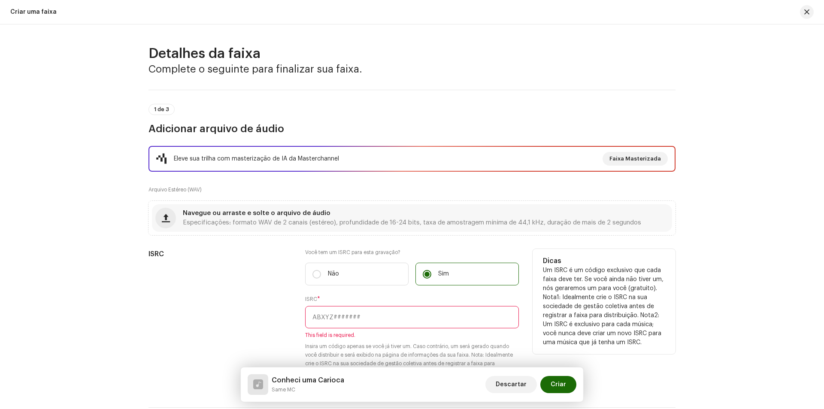
click at [363, 321] on input "text" at bounding box center [412, 317] width 214 height 22
paste input "BKHYR2500358"
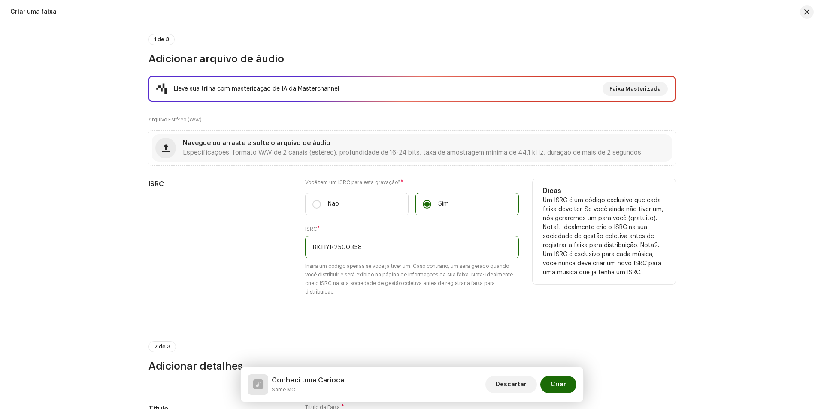
scroll to position [86, 0]
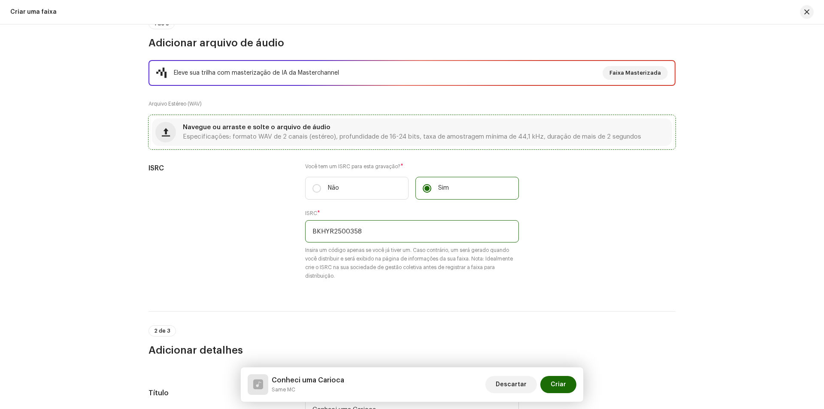
type input "BKHYR2500358"
click at [285, 126] on span "Navegue ou arraste e solte o arquivo de áudio" at bounding box center [257, 127] width 148 height 6
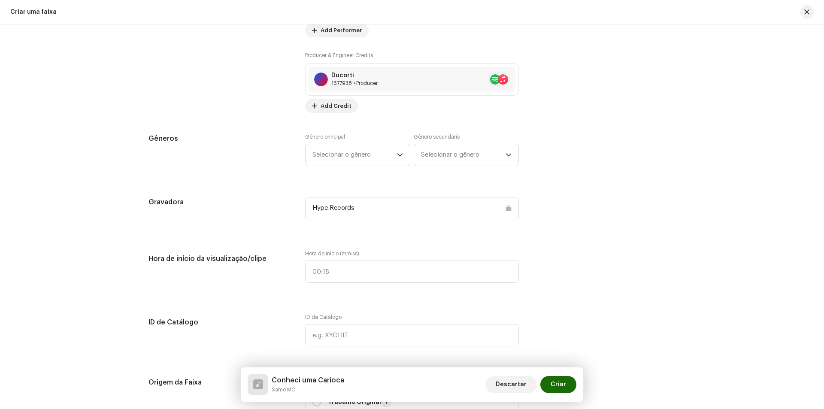
scroll to position [773, 0]
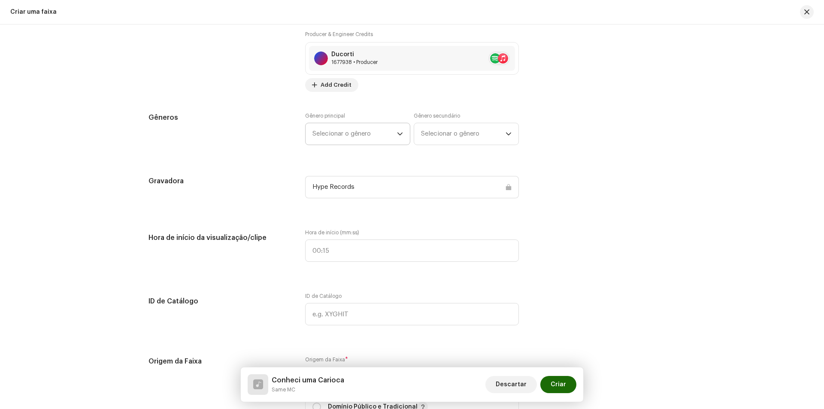
click at [340, 137] on span "Selecionar o gênero" at bounding box center [355, 133] width 85 height 21
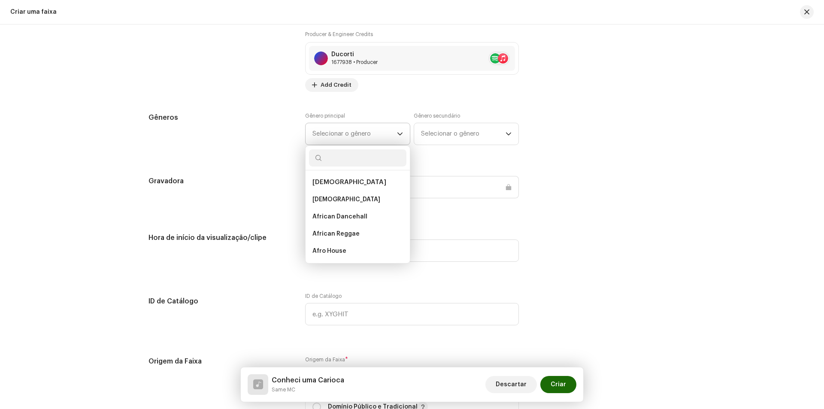
type input "b"
type input "funk"
click at [351, 199] on li "Baile Funk" at bounding box center [357, 199] width 97 height 17
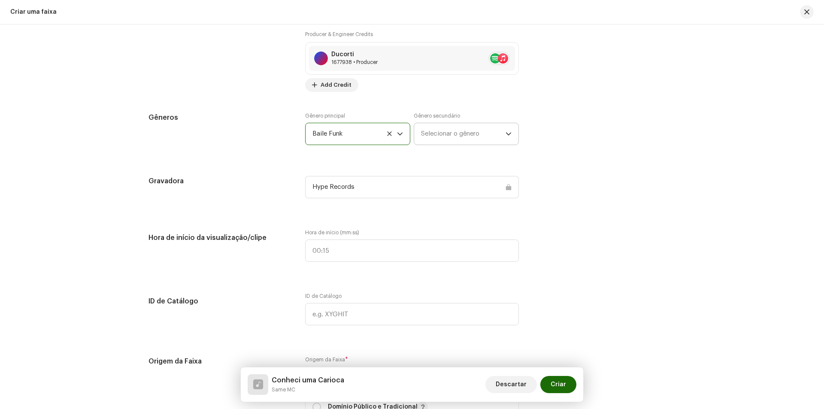
click at [431, 139] on span "Selecionar o gênero" at bounding box center [463, 133] width 85 height 21
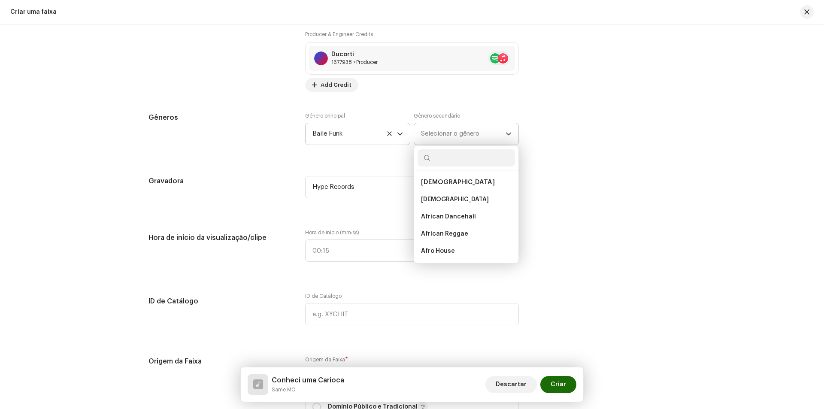
click at [435, 139] on span "Selecionar o gênero" at bounding box center [463, 133] width 85 height 21
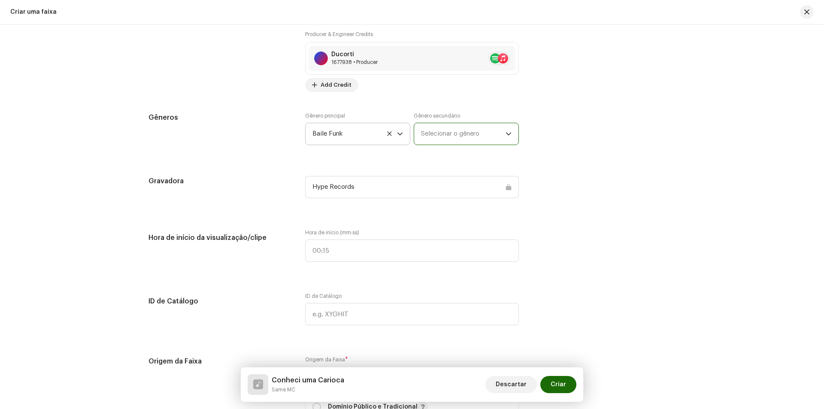
click at [435, 140] on span "Selecionar o gênero" at bounding box center [463, 133] width 85 height 21
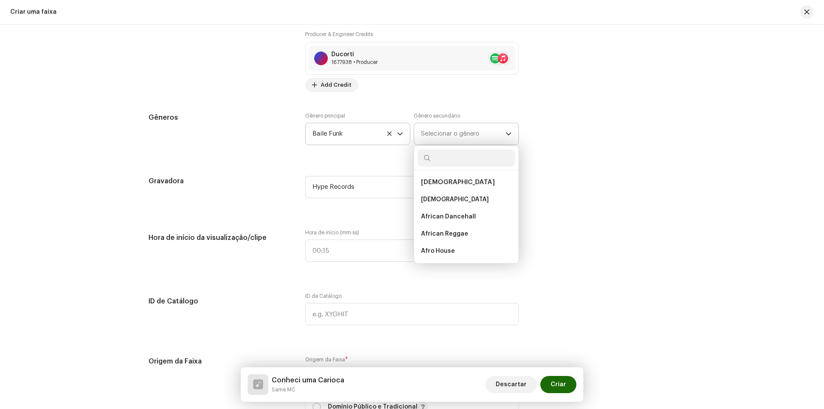
click at [443, 159] on input "text" at bounding box center [466, 157] width 97 height 17
type input "baile"
drag, startPoint x: 470, startPoint y: 155, endPoint x: 398, endPoint y: 148, distance: 71.6
click at [398, 148] on div "Gênero principal Baile Funk Gênero secundário Selecionar o gênero baile Brazili…" at bounding box center [412, 133] width 214 height 43
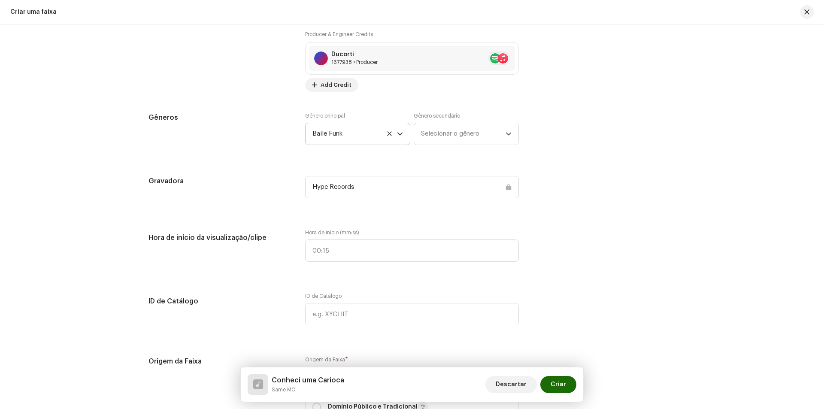
scroll to position [774, 0]
click at [471, 135] on span "Selecionar o gênero" at bounding box center [463, 133] width 85 height 21
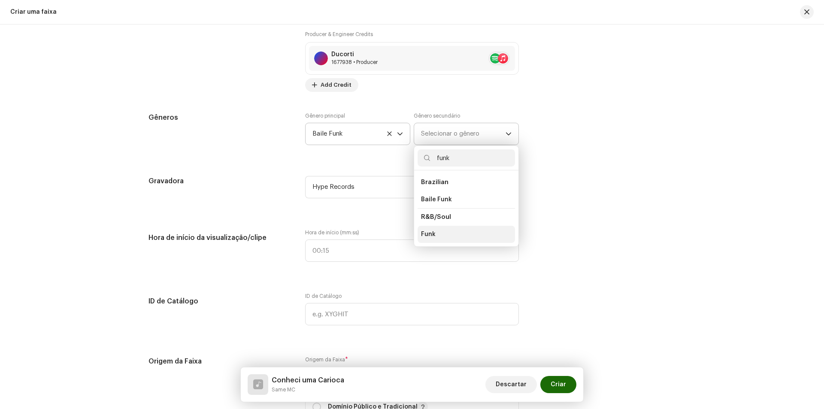
type input "funk"
click at [449, 231] on li "Funk" at bounding box center [466, 234] width 97 height 17
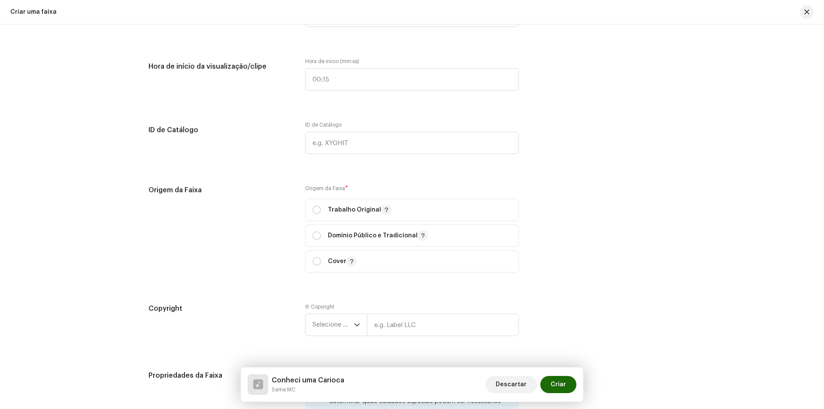
scroll to position [1031, 0]
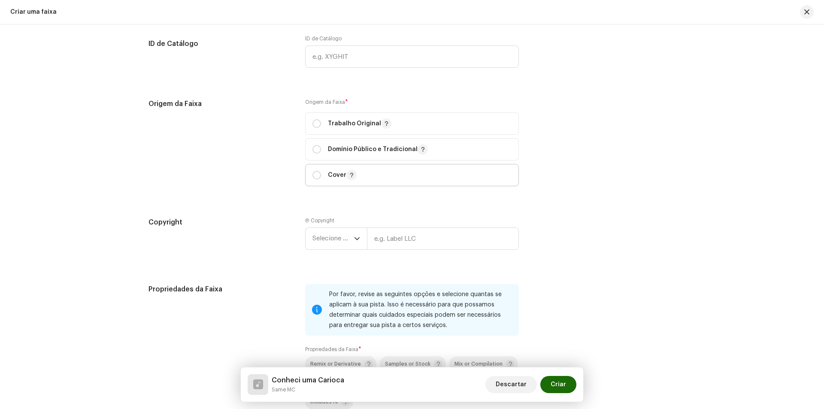
drag, startPoint x: 315, startPoint y: 129, endPoint x: 313, endPoint y: 184, distance: 54.6
click at [315, 132] on span "Trabalho Original" at bounding box center [412, 123] width 199 height 21
radio input "true"
click at [328, 241] on span "Selecione o ano" at bounding box center [334, 238] width 42 height 21
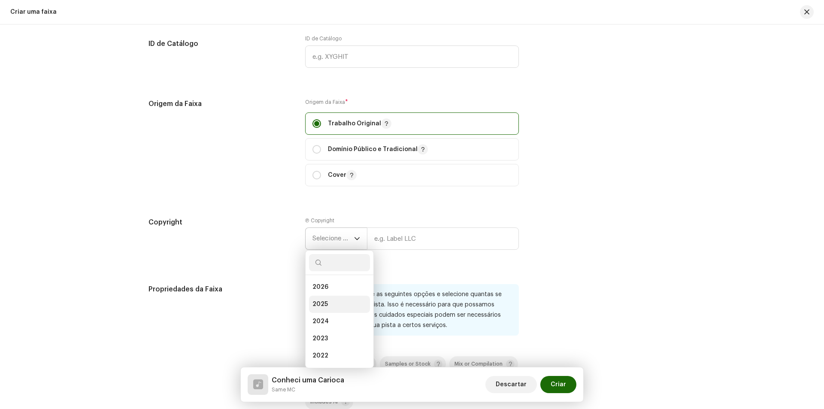
click at [333, 301] on li "2025" at bounding box center [339, 304] width 61 height 17
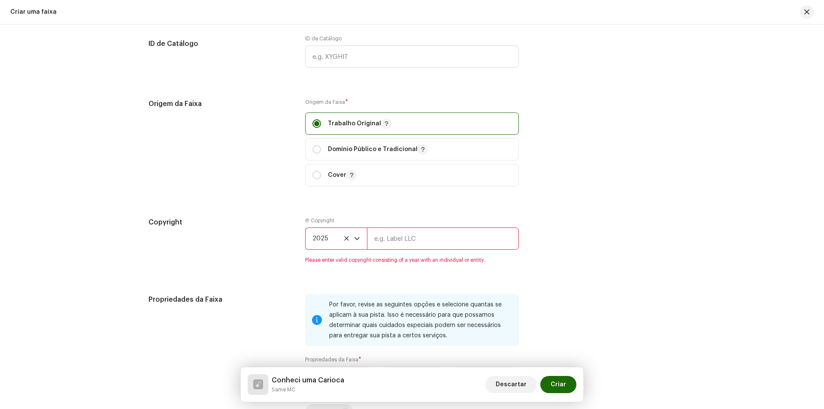
click at [401, 235] on input "text" at bounding box center [443, 239] width 152 height 22
type input "Hype Records"
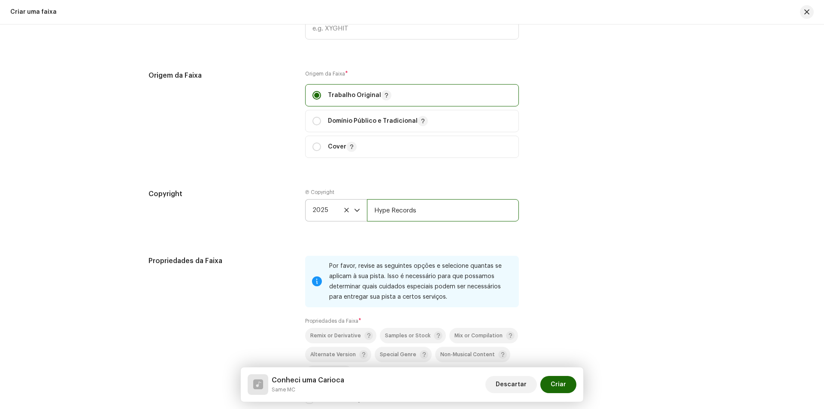
scroll to position [1117, 0]
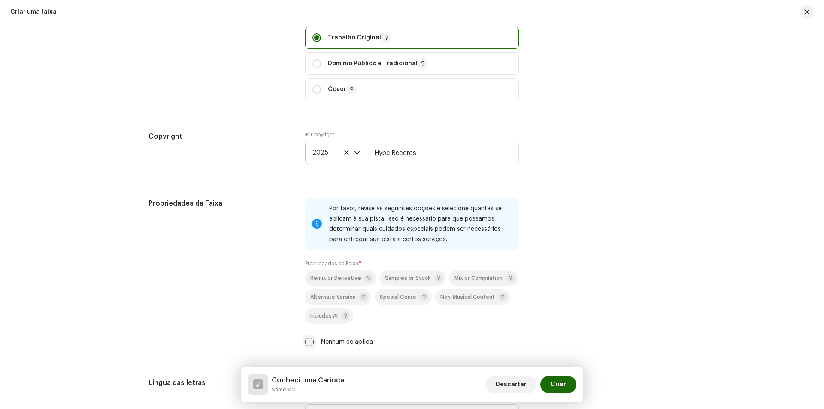
click at [310, 345] on input "Nenhum se aplica" at bounding box center [309, 342] width 9 height 9
checkbox input "true"
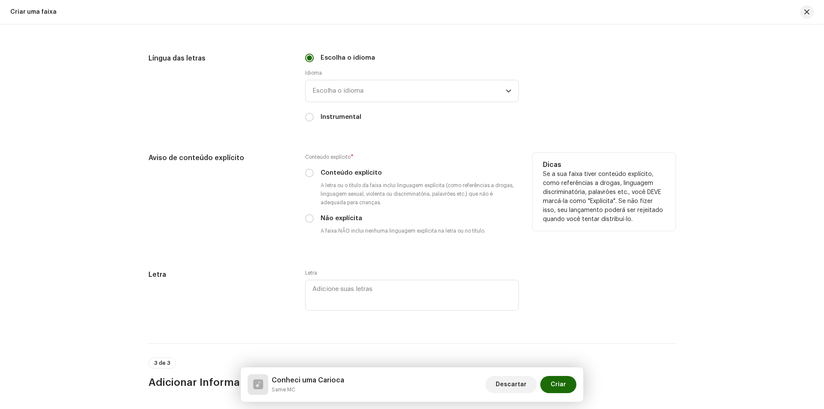
scroll to position [1460, 0]
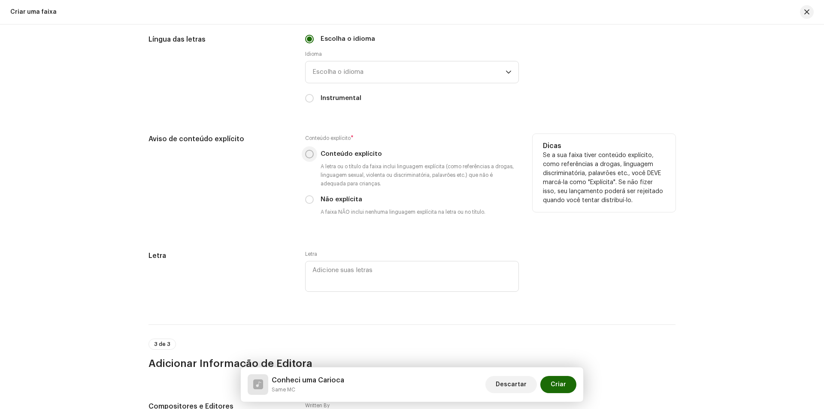
click at [311, 155] on input "Conteúdo explícito" at bounding box center [309, 154] width 9 height 9
radio input "true"
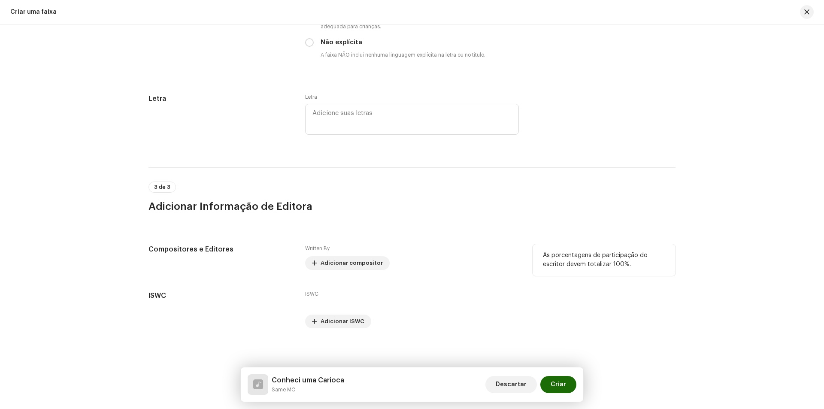
scroll to position [1619, 0]
click at [363, 256] on span "Adicionar compositor" at bounding box center [352, 261] width 62 height 17
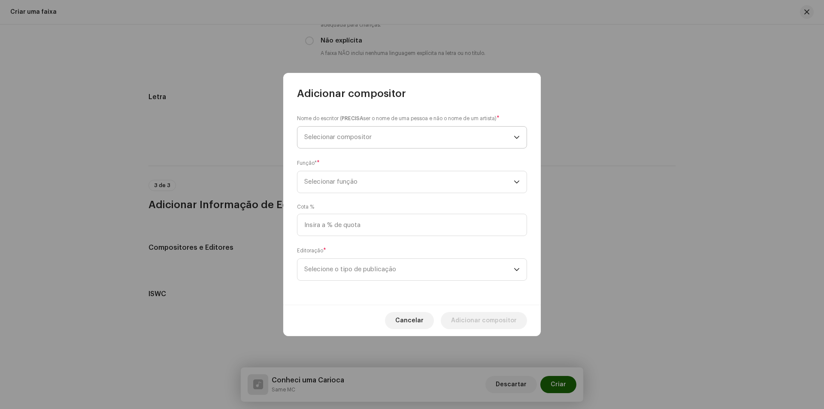
click at [351, 140] on span "Selecionar compositor" at bounding box center [337, 137] width 67 height 6
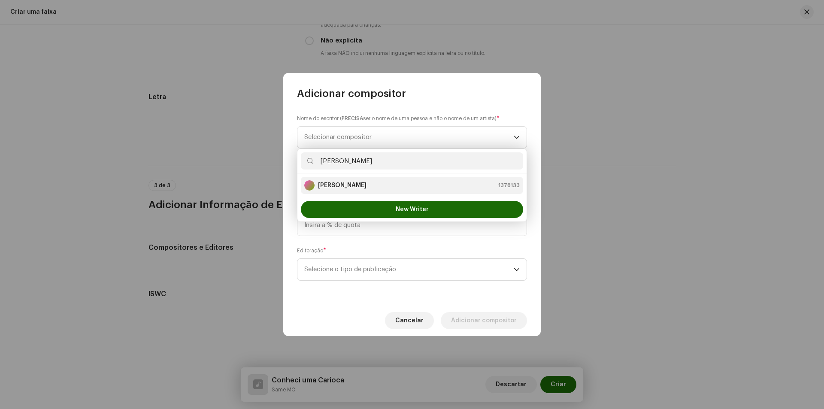
type input "[PERSON_NAME]"
click at [353, 186] on strong "[PERSON_NAME]" at bounding box center [342, 185] width 49 height 9
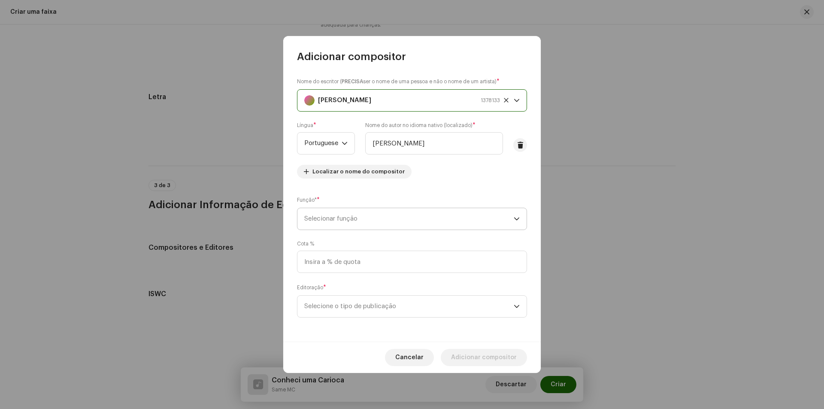
click at [356, 219] on span "Selecionar função" at bounding box center [408, 218] width 209 height 21
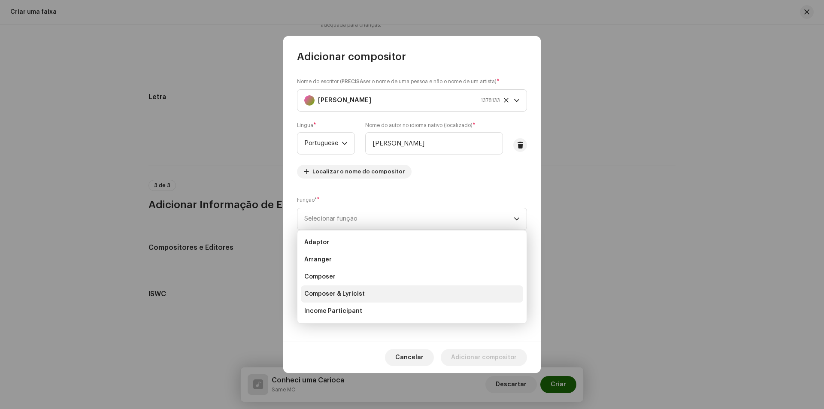
click at [346, 297] on span "Composer & Lyricist" at bounding box center [334, 294] width 61 height 9
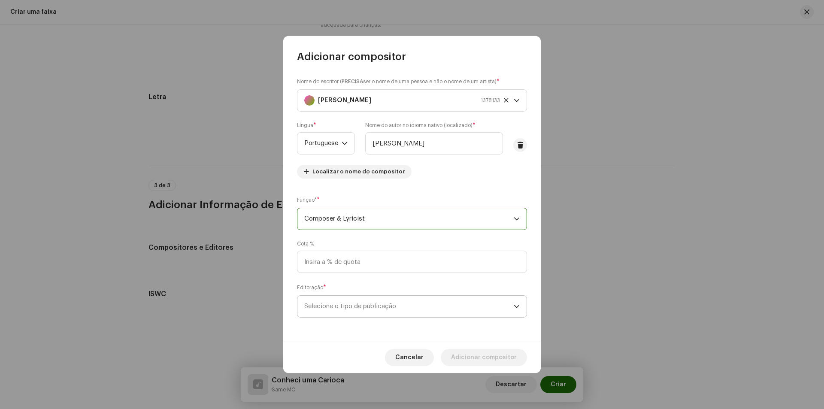
click at [353, 309] on p-select "Selecione o tipo de publicação" at bounding box center [412, 306] width 230 height 22
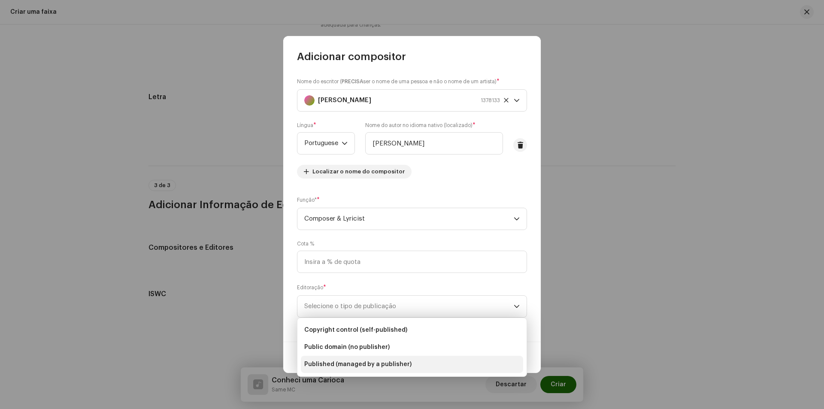
click at [349, 360] on li "Published (managed by a publisher)" at bounding box center [412, 364] width 222 height 17
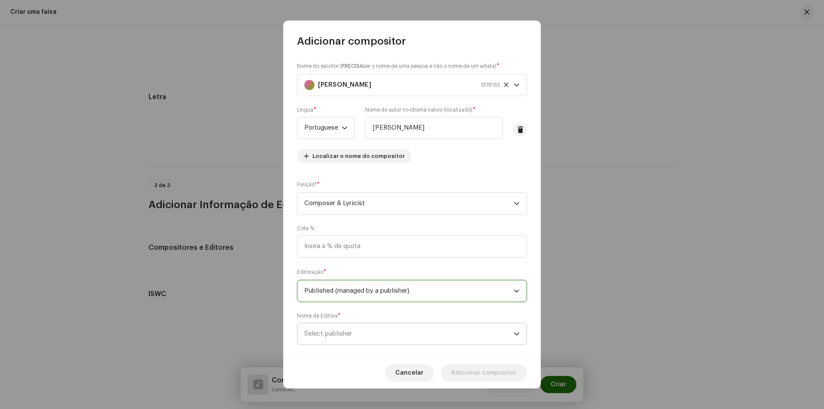
click at [351, 331] on span "Select publisher" at bounding box center [328, 334] width 48 height 6
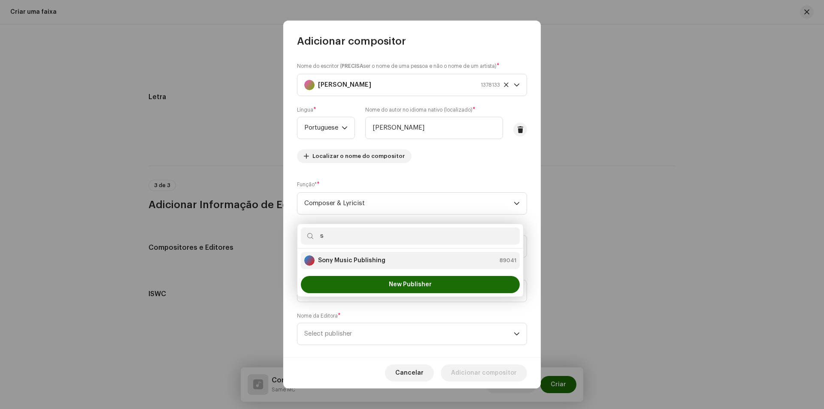
type input "s"
click at [358, 263] on strong "Sony Music Publishing" at bounding box center [351, 260] width 67 height 9
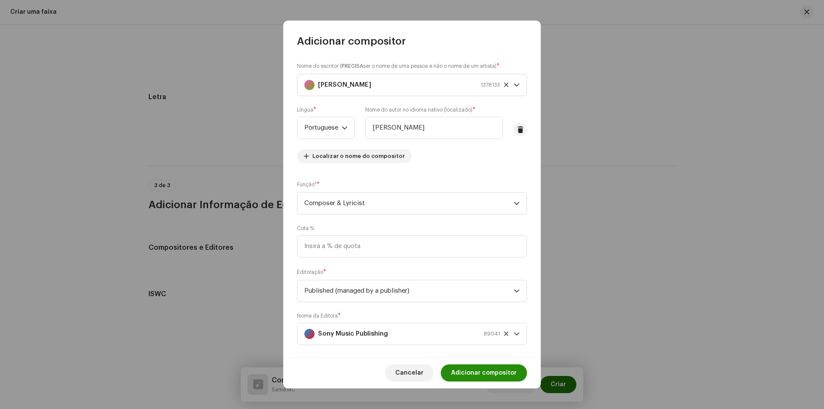
click at [471, 375] on span "Adicionar compositor" at bounding box center [484, 372] width 66 height 17
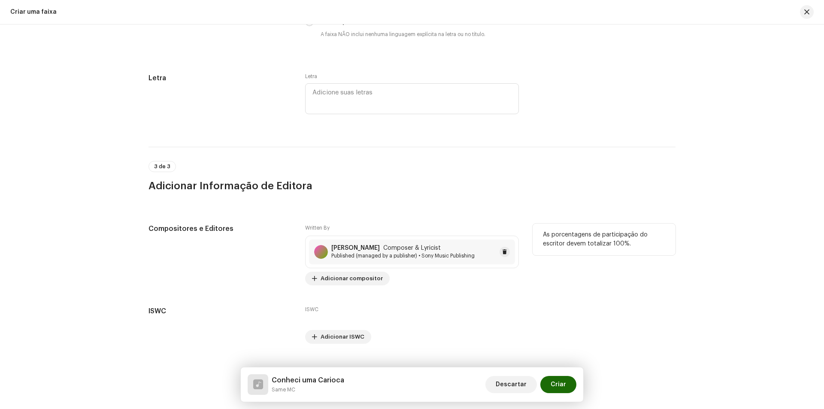
scroll to position [1655, 0]
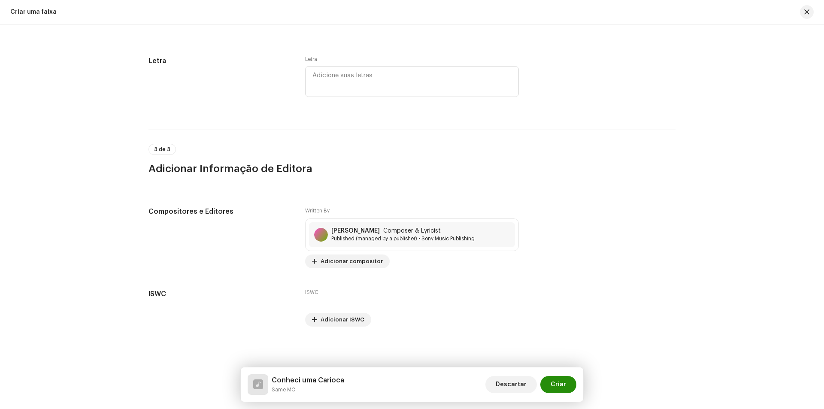
click at [568, 386] on button "Criar" at bounding box center [558, 384] width 36 height 17
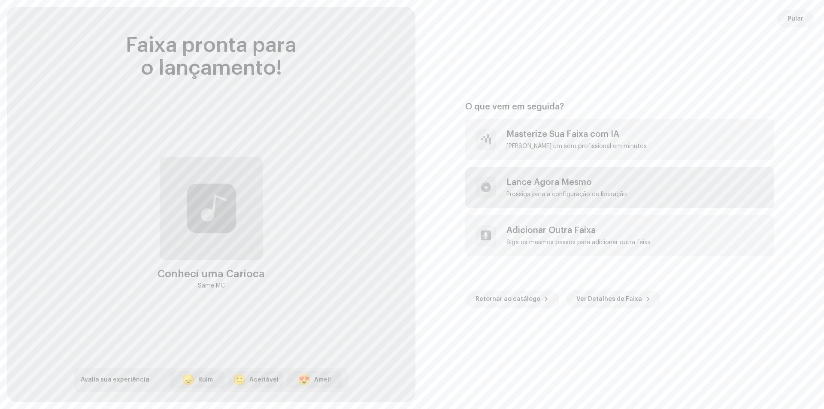
click at [540, 183] on div "Lance Agora Mesmo" at bounding box center [567, 182] width 121 height 10
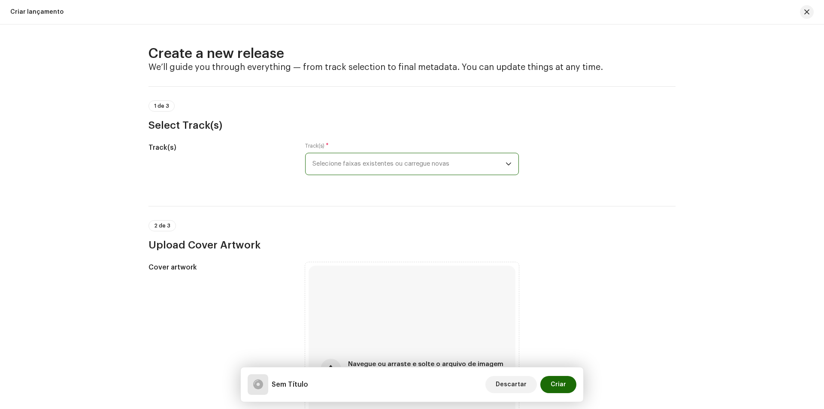
click at [443, 167] on span "Selecione faixas existentes ou carregue novas" at bounding box center [409, 163] width 193 height 21
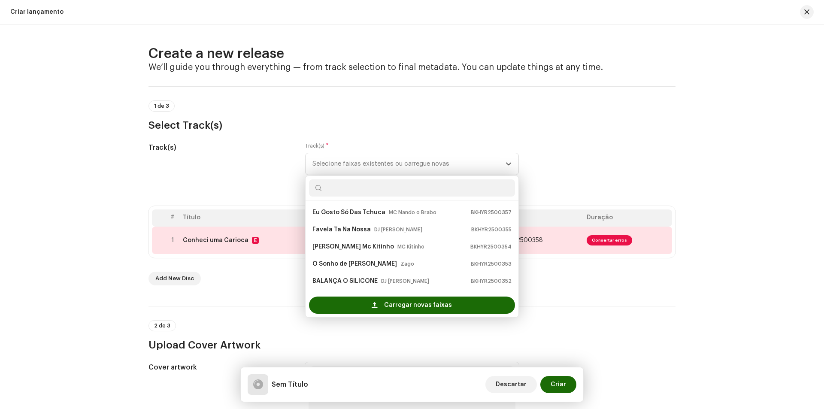
click at [581, 284] on div "Add New Disc" at bounding box center [412, 279] width 527 height 14
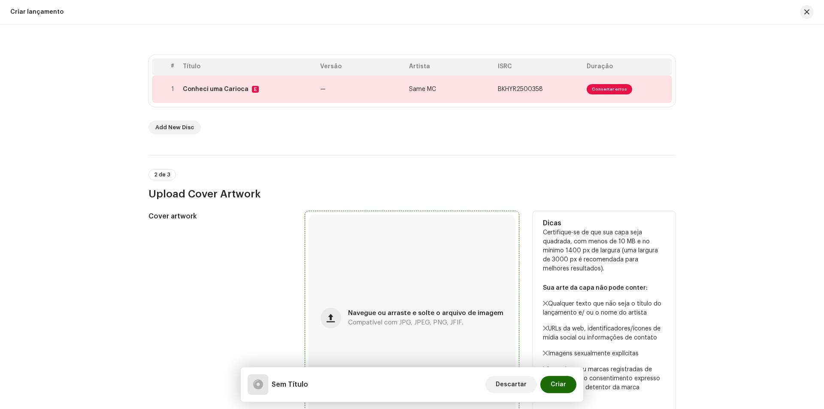
scroll to position [172, 0]
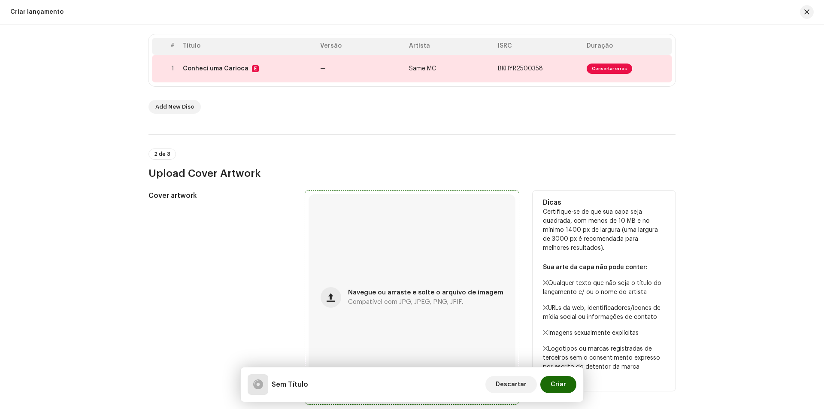
click at [452, 266] on div "Navegue ou arraste e solte o arquivo de imagem Compatível com JPG, JPEG, PNG, J…" at bounding box center [412, 297] width 207 height 207
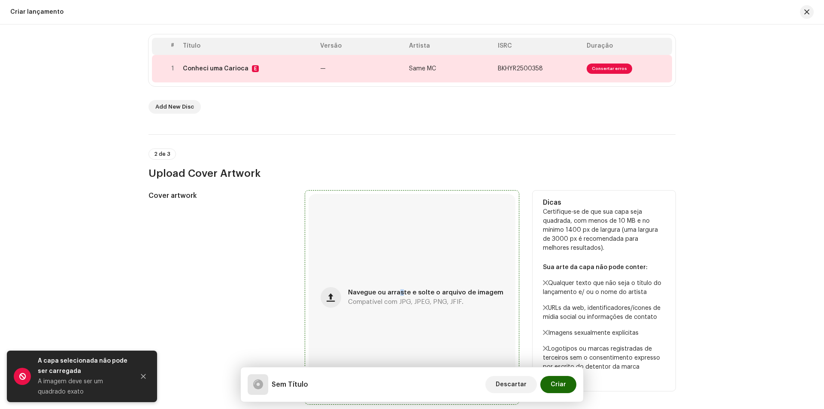
click at [399, 280] on div "Navegue ou arraste e solte o arquivo de imagem Compatível com JPG, JPEG, PNG, J…" at bounding box center [412, 297] width 207 height 207
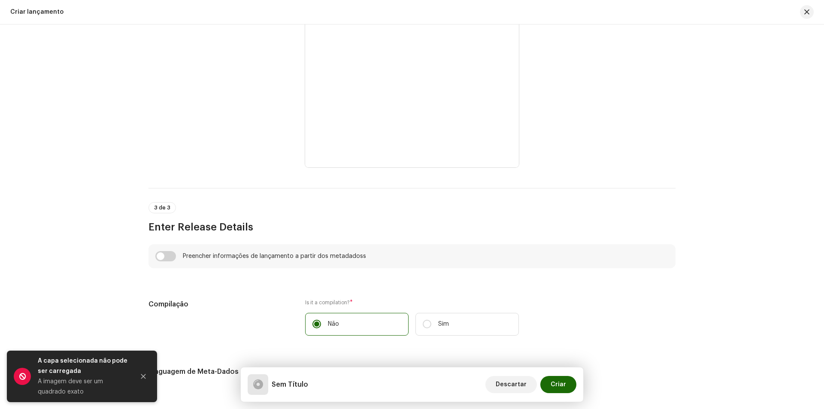
scroll to position [429, 0]
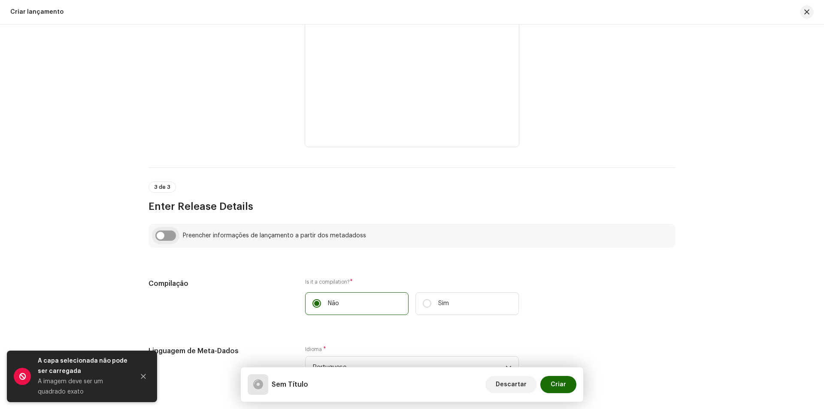
click at [164, 232] on input "checkbox" at bounding box center [165, 236] width 21 height 10
checkbox input "true"
type input "Conheci uma Carioca"
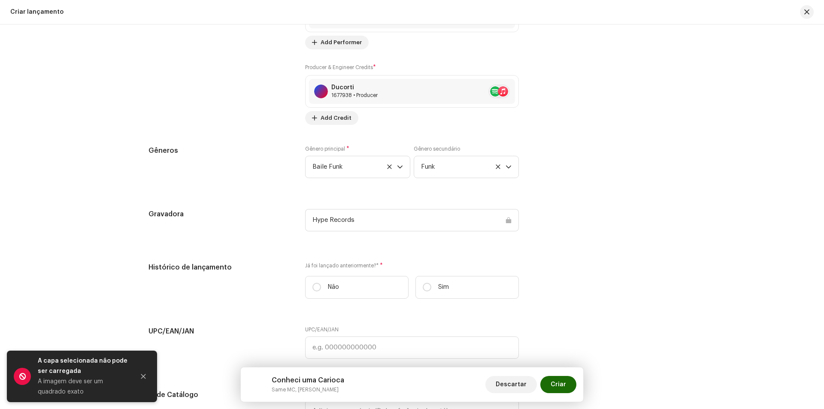
scroll to position [1202, 0]
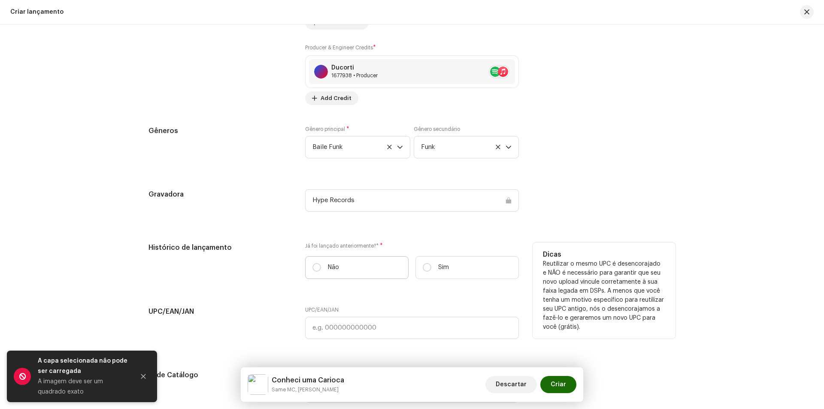
click at [336, 263] on p "Não" at bounding box center [333, 267] width 11 height 9
click at [321, 263] on input "Não" at bounding box center [317, 267] width 9 height 9
radio input "true"
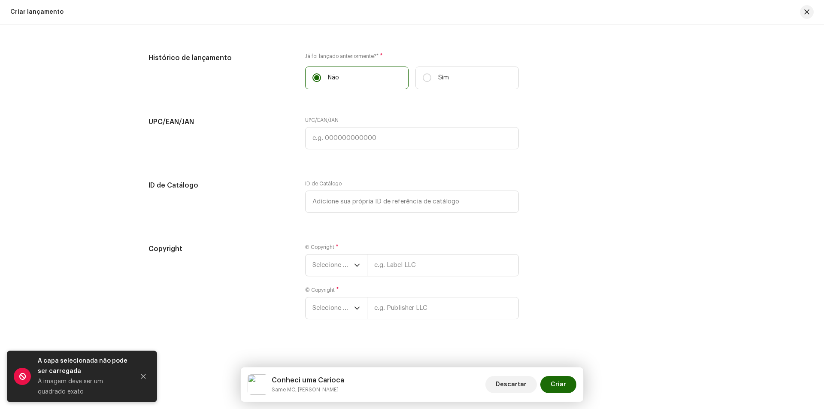
scroll to position [1395, 0]
click at [337, 259] on span "Selecione o ano" at bounding box center [334, 262] width 42 height 21
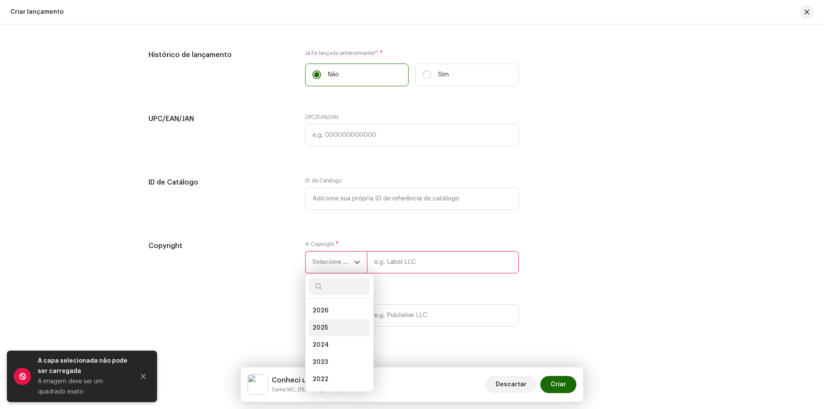
click at [337, 321] on li "2025" at bounding box center [339, 327] width 61 height 17
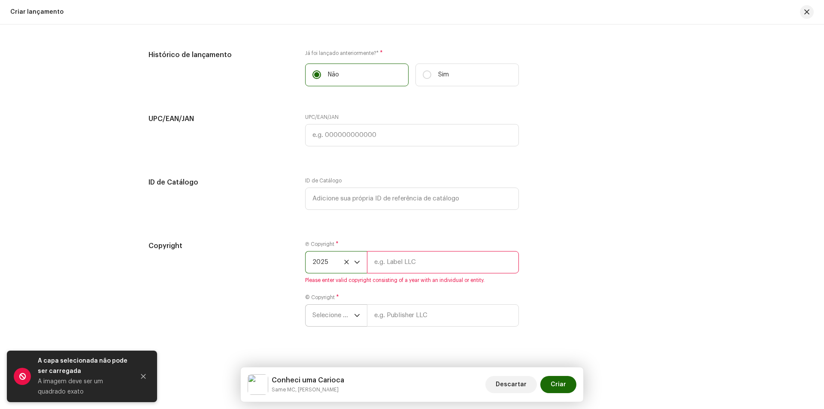
click at [337, 320] on span "Selecione o ano" at bounding box center [334, 315] width 42 height 21
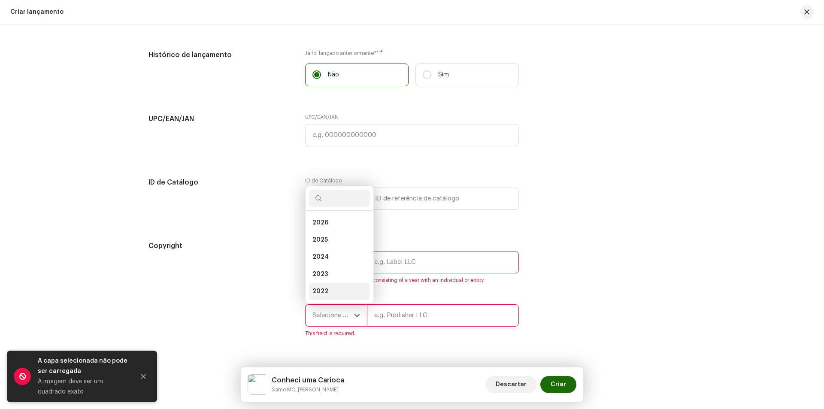
scroll to position [14, 0]
click at [333, 231] on li "2025" at bounding box center [339, 226] width 61 height 17
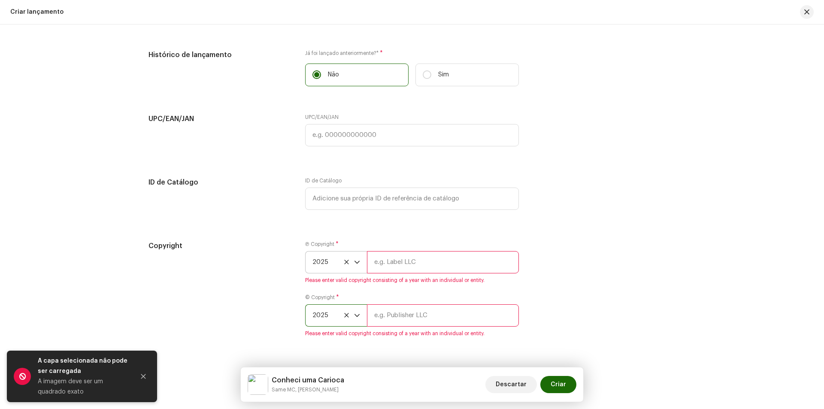
click at [416, 261] on input "text" at bounding box center [443, 262] width 152 height 22
type input "Hype Records"
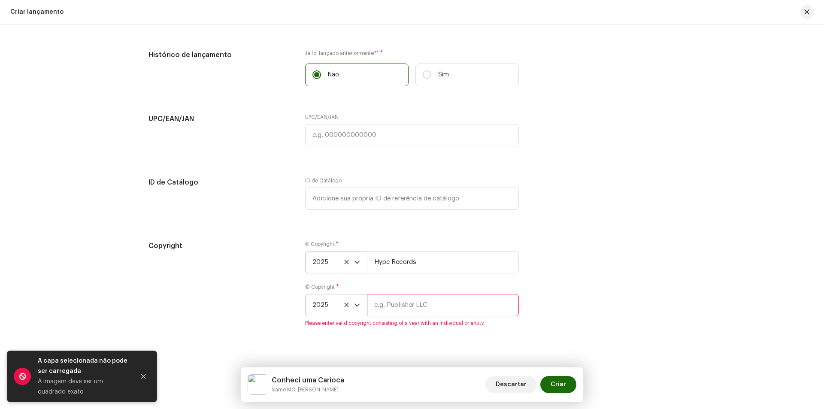
click at [435, 320] on span "Please enter valid copyright consisting of a year with an individual or entity." at bounding box center [412, 323] width 214 height 7
click at [420, 304] on input "text" at bounding box center [443, 305] width 152 height 22
type input "Hype Records"
click at [563, 389] on span "Criar" at bounding box center [558, 384] width 15 height 17
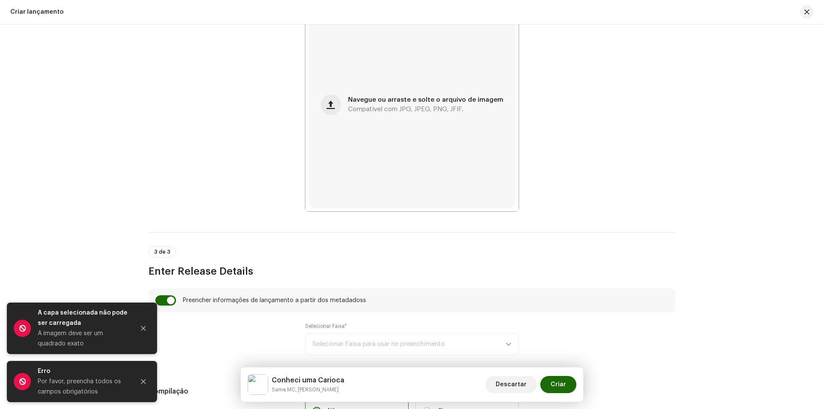
scroll to position [107, 0]
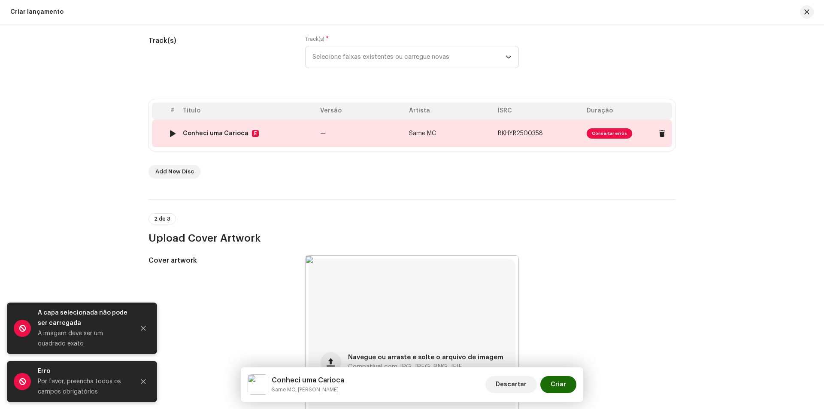
click at [602, 131] on span "Consertar erros" at bounding box center [610, 133] width 46 height 10
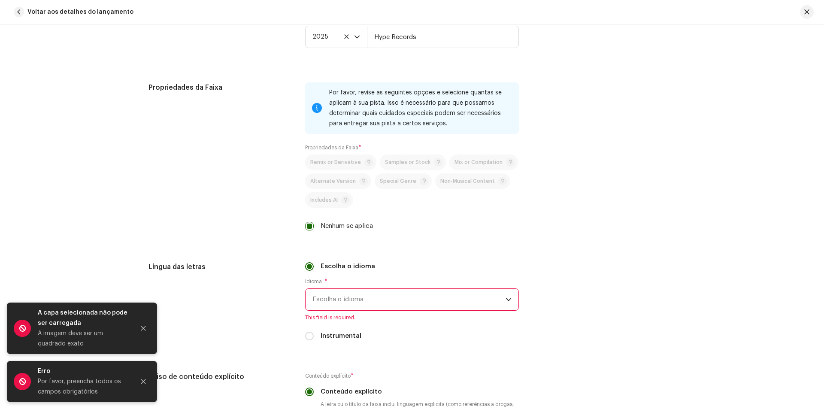
scroll to position [1374, 0]
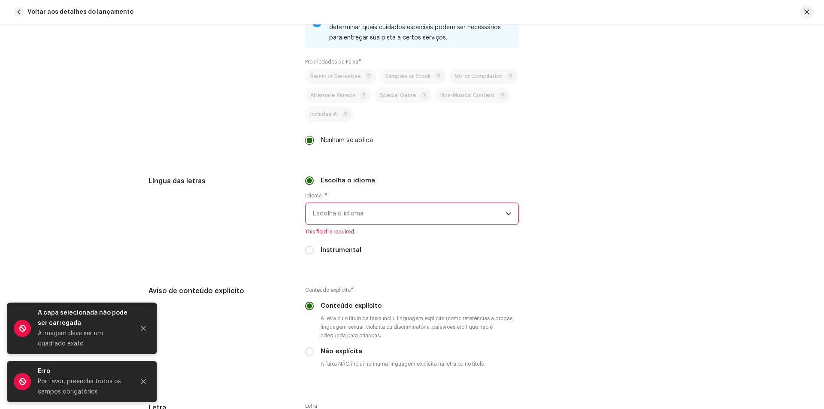
click at [349, 220] on span "Escolha o idioma" at bounding box center [409, 213] width 193 height 21
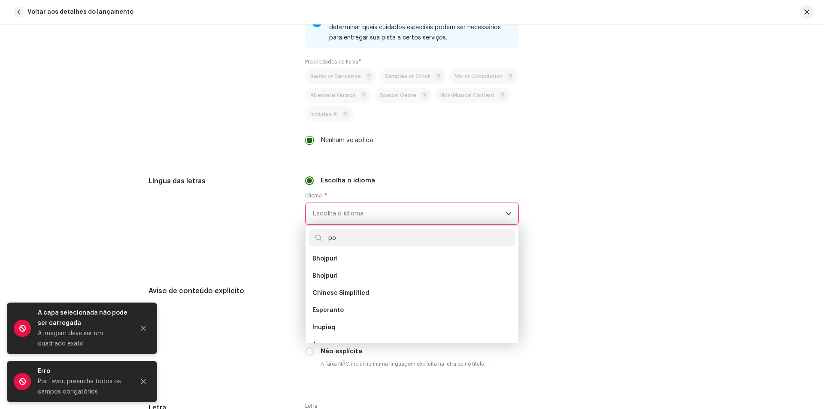
scroll to position [0, 0]
type input "po"
click at [356, 279] on li "Portuguese" at bounding box center [412, 279] width 206 height 17
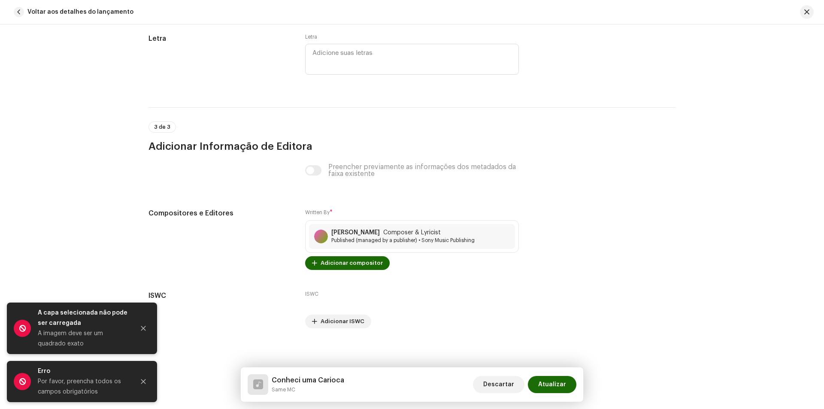
scroll to position [1734, 0]
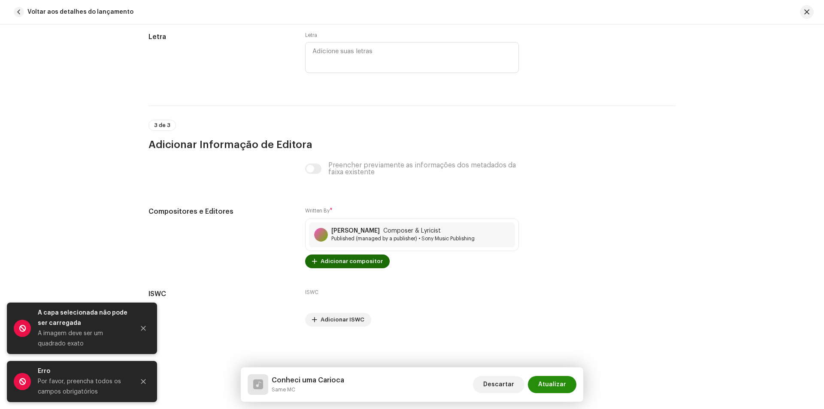
click at [561, 383] on span "Atualizar" at bounding box center [552, 384] width 28 height 17
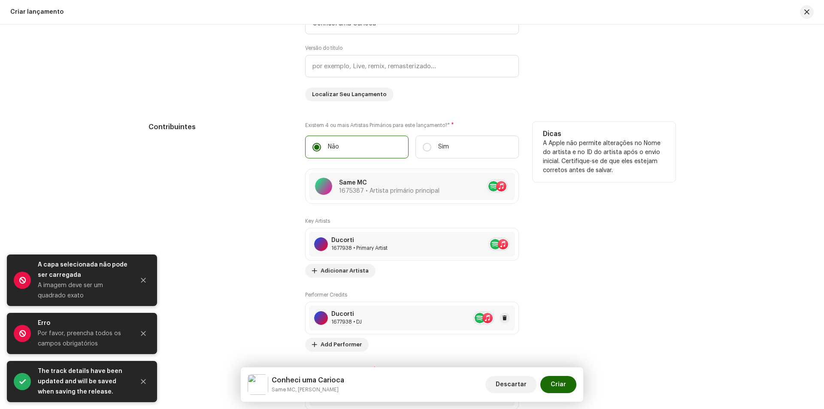
scroll to position [1137, 0]
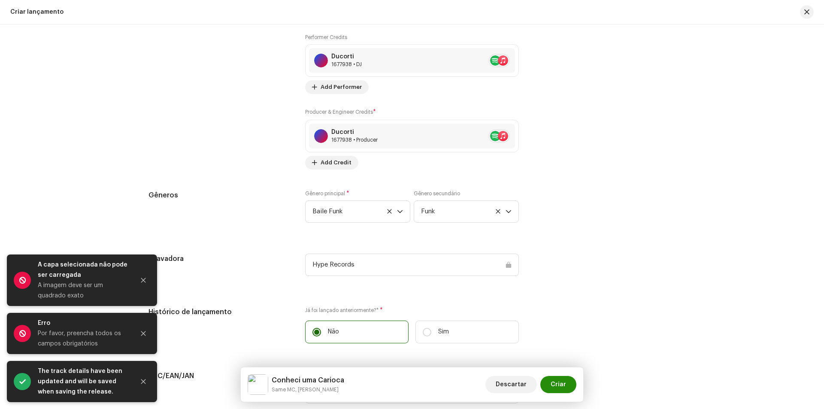
click at [555, 384] on span "Criar" at bounding box center [558, 384] width 15 height 17
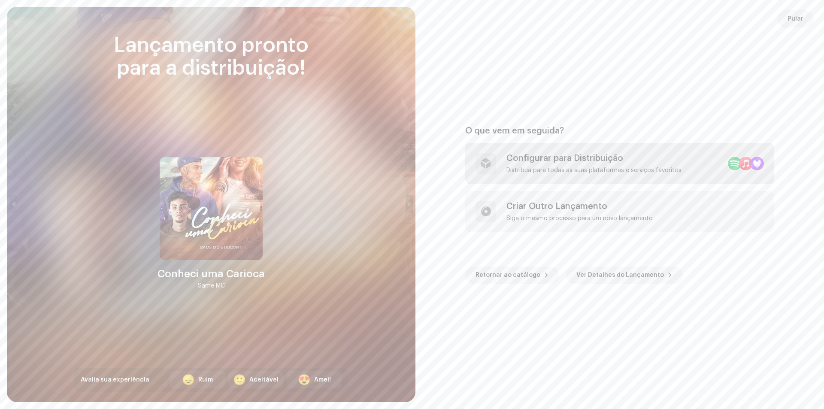
click at [592, 179] on div "Configurar para Distribuição Distribua para todas as suas plataformas e serviço…" at bounding box center [619, 163] width 309 height 41
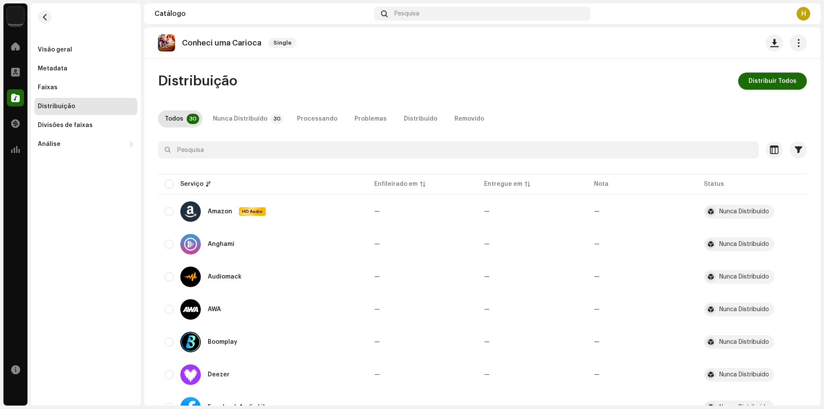
click at [772, 66] on div "Conheci uma Carioca Single Distribuição Distribuir Todos Todos 30 Nunca Distrib…" at bounding box center [482, 216] width 677 height 378
click at [775, 78] on span "Distribuir Todos" at bounding box center [773, 81] width 48 height 17
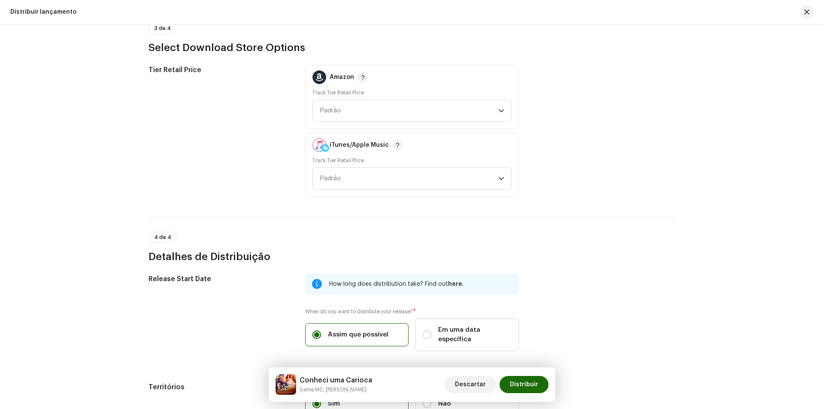
scroll to position [1145, 0]
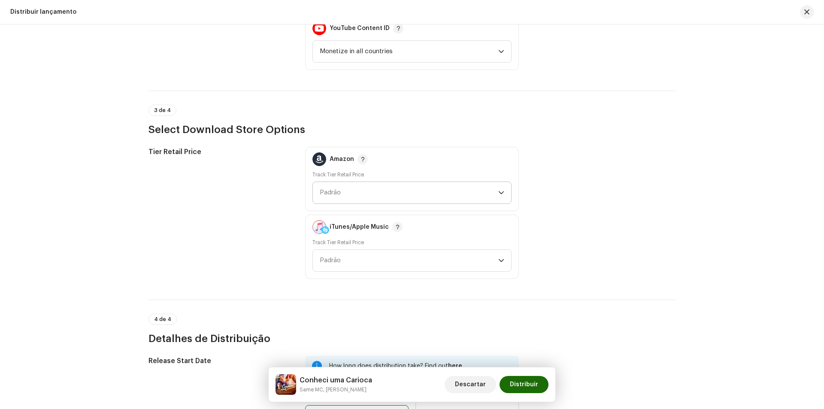
click at [388, 199] on span "Padrão" at bounding box center [409, 192] width 179 height 21
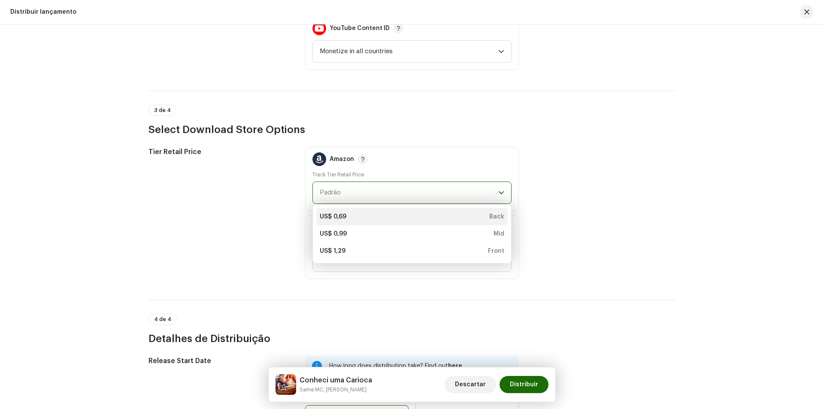
click at [382, 219] on div "US$ 0,69 Back" at bounding box center [412, 217] width 185 height 9
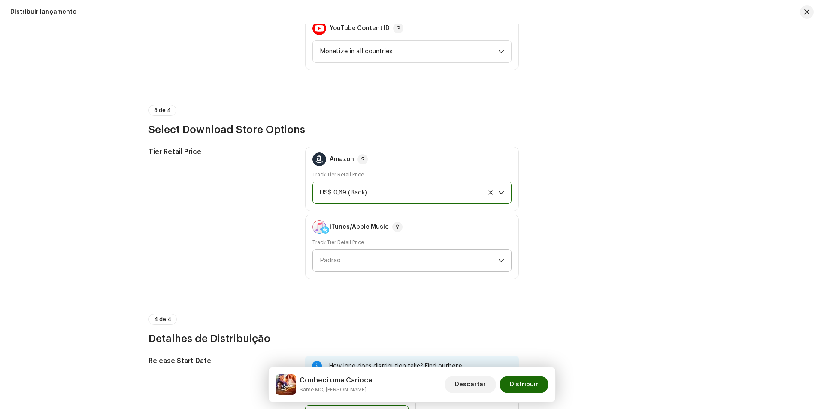
click at [366, 260] on span "Padrão" at bounding box center [409, 260] width 179 height 21
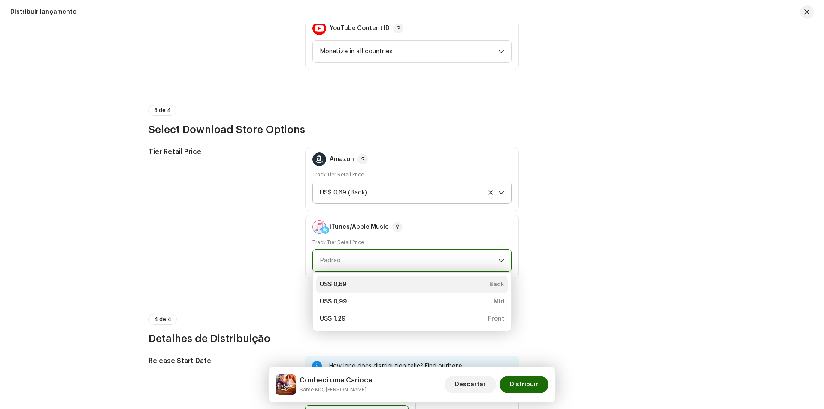
click at [361, 278] on li "US$ 0,69 Back" at bounding box center [411, 284] width 191 height 17
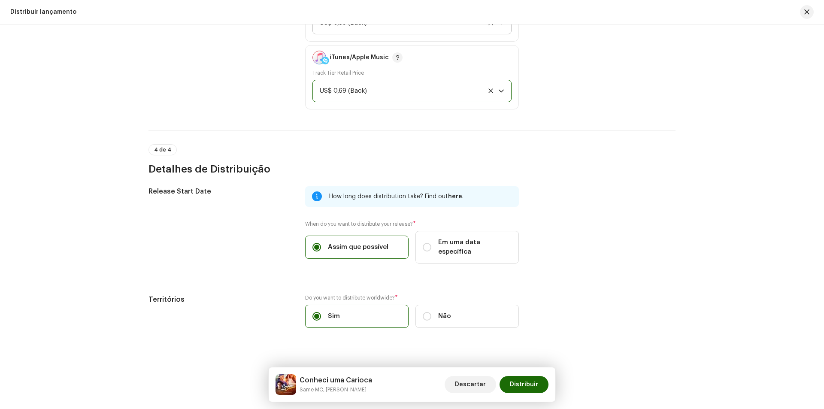
scroll to position [1316, 0]
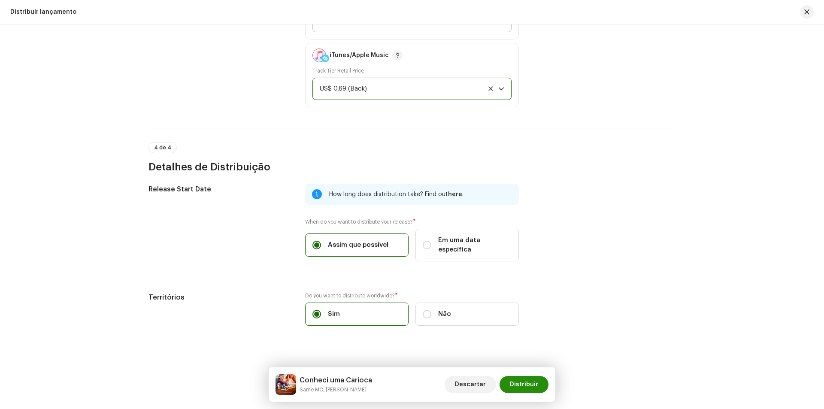
click at [535, 391] on span "Distribuir" at bounding box center [524, 384] width 28 height 17
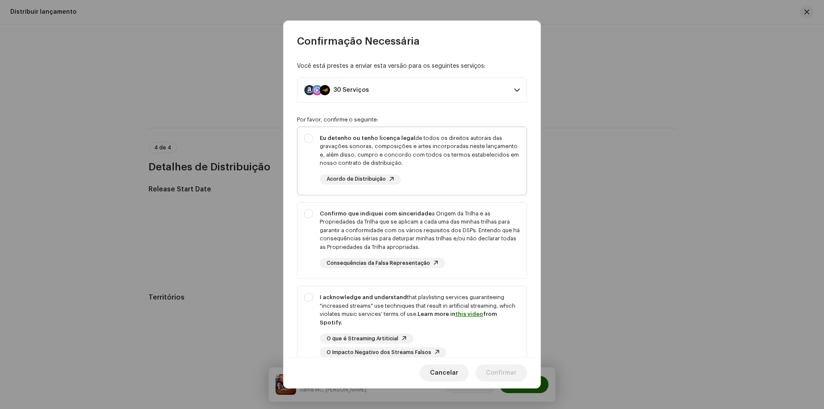
drag, startPoint x: 303, startPoint y: 138, endPoint x: 305, endPoint y: 143, distance: 4.8
click at [303, 139] on div "Eu detenho ou tenho licença legal de todos os direitos autorais das gravações s…" at bounding box center [412, 159] width 229 height 64
checkbox input "true"
click at [310, 215] on div "Confirmo que indiquei com sinceridade a Origem da Trilha e as Propriedades da T…" at bounding box center [412, 239] width 229 height 73
checkbox input "true"
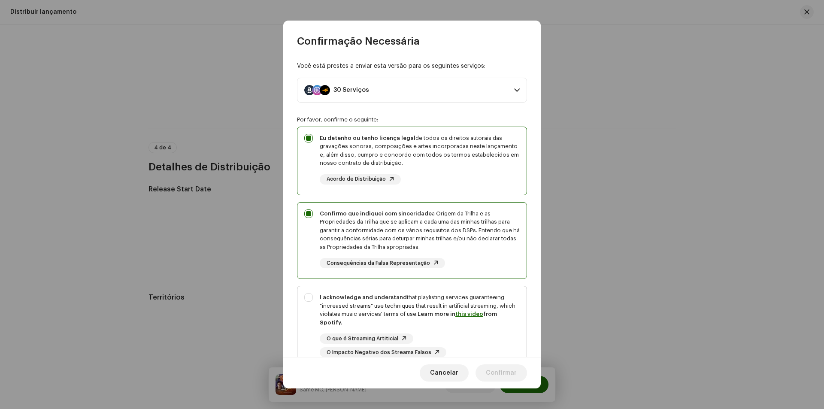
click at [312, 298] on div "I acknowledge and understand that playlisting services guaranteeing "increased …" at bounding box center [412, 325] width 229 height 78
checkbox input "true"
click at [515, 376] on span "Confirmar" at bounding box center [501, 372] width 31 height 17
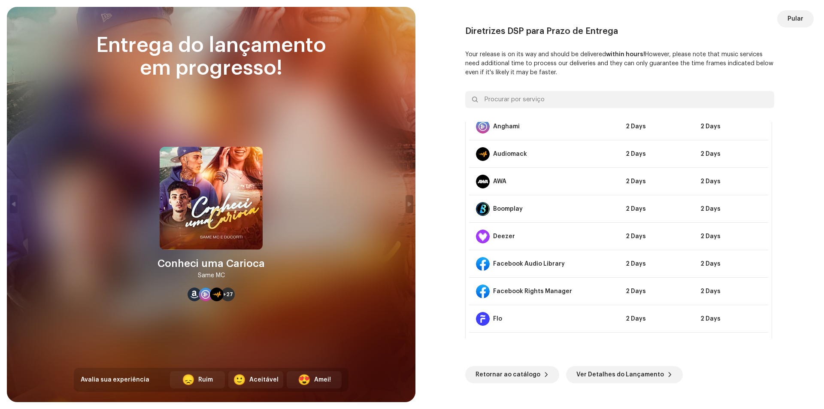
scroll to position [172, 0]
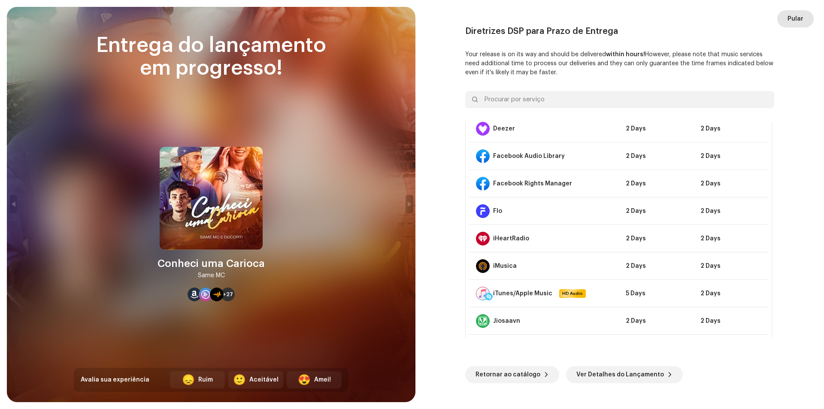
click at [800, 20] on span "Pular" at bounding box center [796, 18] width 16 height 17
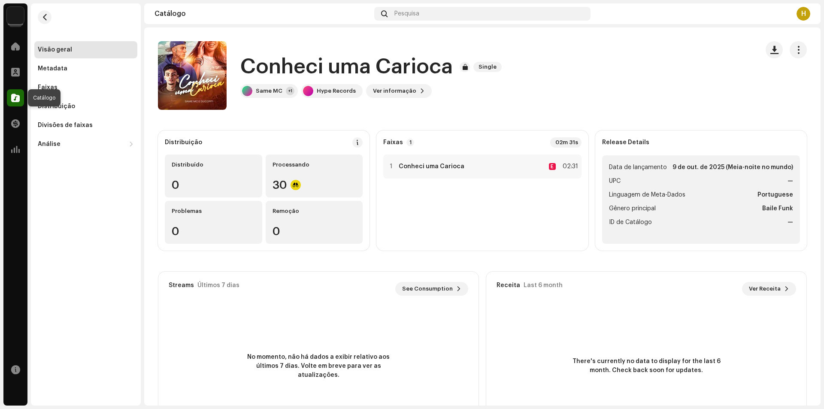
click at [12, 98] on span at bounding box center [15, 97] width 9 height 7
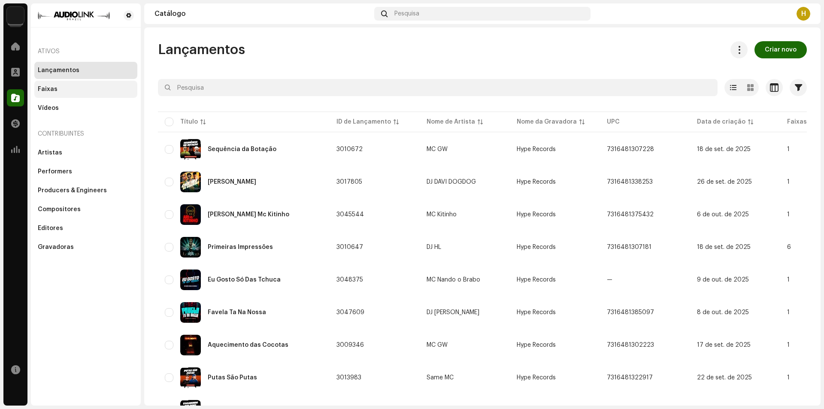
click at [72, 91] on div "Faixas" at bounding box center [86, 89] width 96 height 7
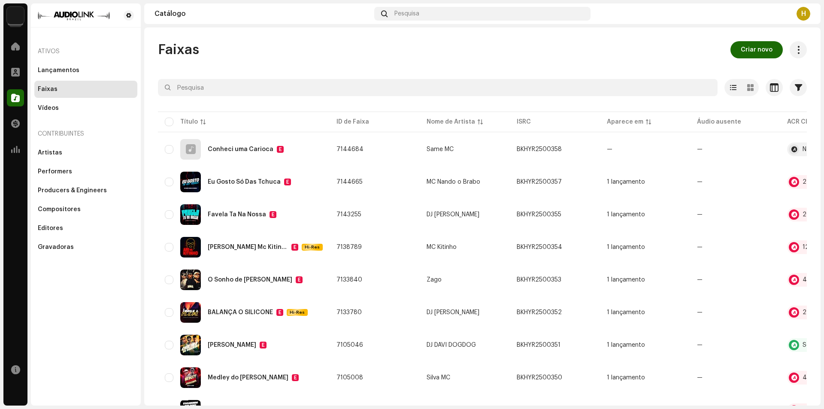
click at [741, 50] on span "Criar novo" at bounding box center [757, 49] width 32 height 17
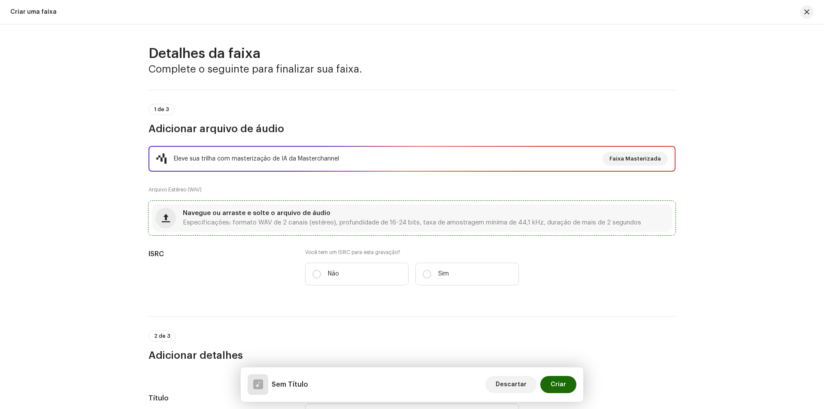
click at [354, 222] on span "Especificações: formato WAV de 2 canais (estéreo), profundidade de 16-24 bits, …" at bounding box center [412, 223] width 458 height 6
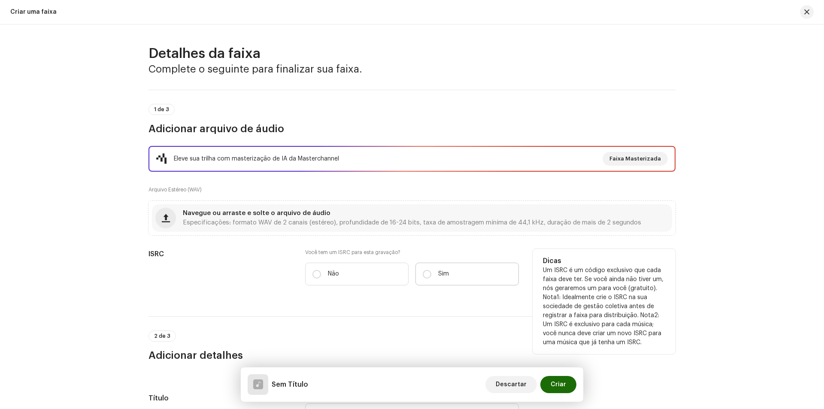
click at [432, 273] on label "Sim" at bounding box center [467, 274] width 103 height 23
click at [431, 273] on input "Sim" at bounding box center [427, 274] width 9 height 9
radio input "true"
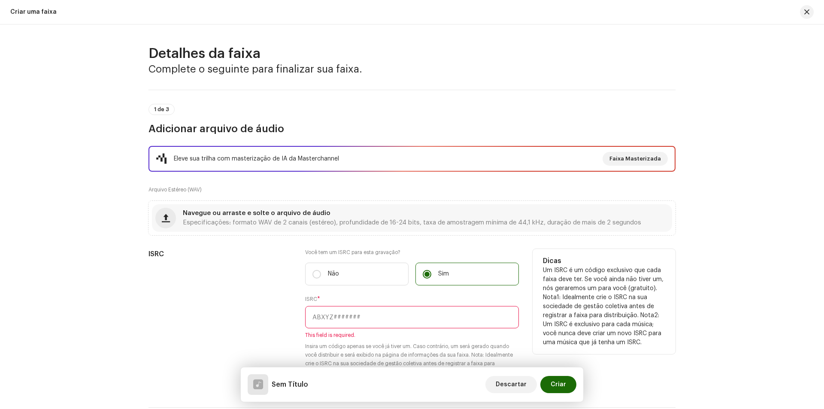
click at [361, 316] on input "text" at bounding box center [412, 317] width 214 height 22
paste input "BKHYR2500359"
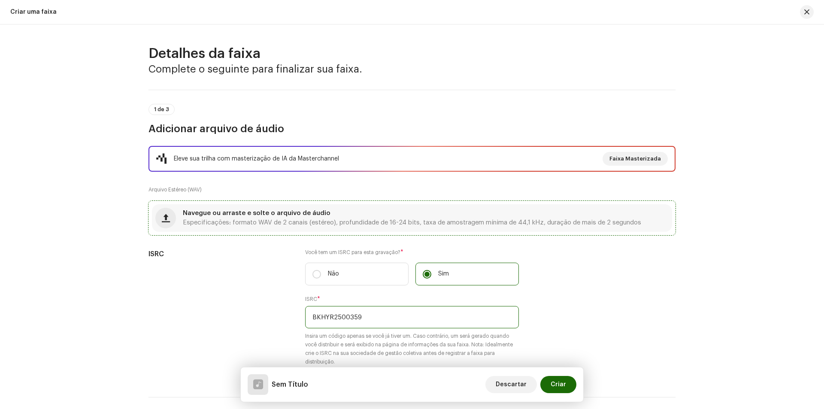
type input "BKHYR2500359"
click at [288, 214] on span "Navegue ou arraste e solte o arquivo de áudio" at bounding box center [257, 213] width 148 height 6
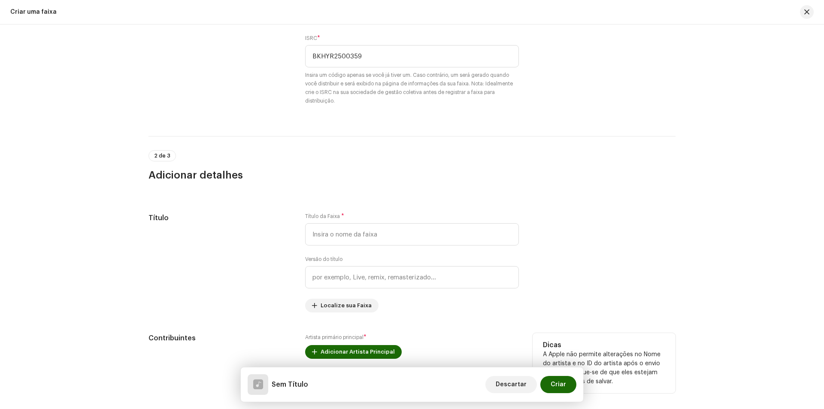
scroll to position [343, 0]
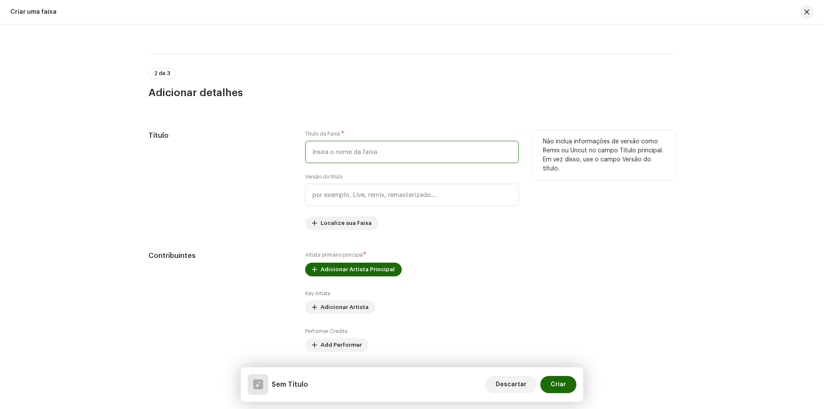
click at [340, 145] on input "text" at bounding box center [412, 152] width 214 height 22
type input "s"
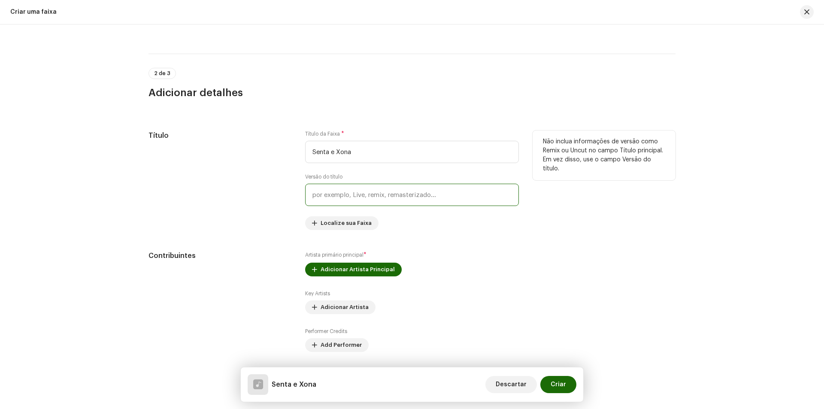
type input "Senta e Xona"
click at [423, 197] on input "text" at bounding box center [412, 195] width 214 height 22
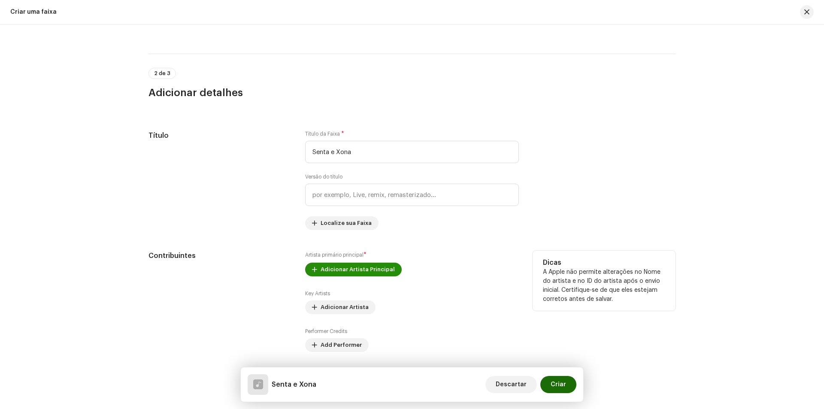
click at [358, 270] on span "Adicionar Artista Principal" at bounding box center [358, 269] width 74 height 17
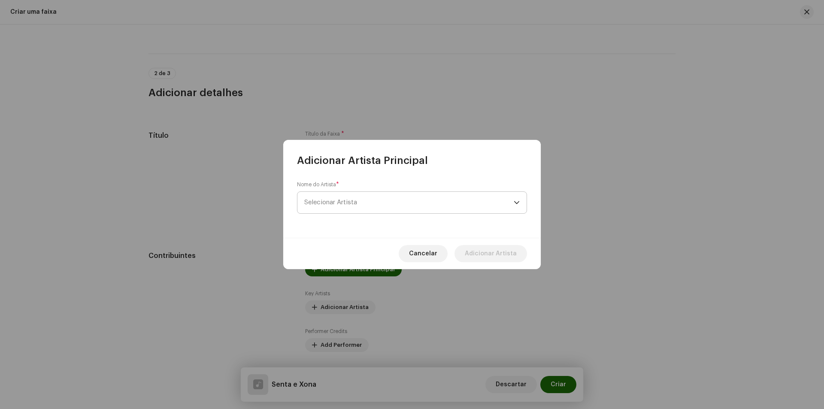
click at [348, 204] on span "Selecionar Artista" at bounding box center [330, 202] width 53 height 6
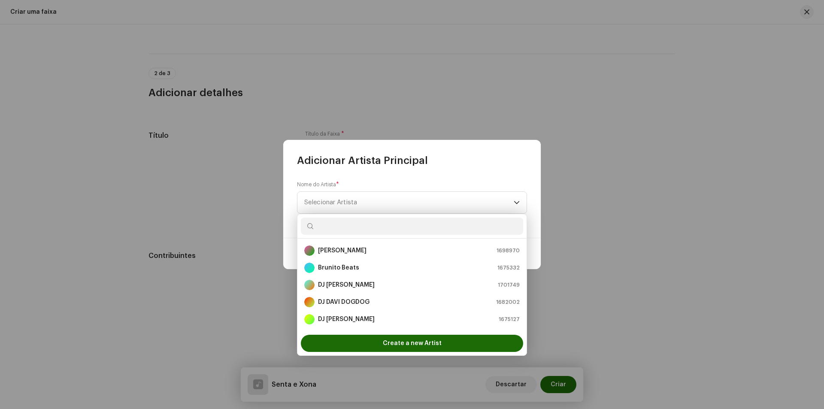
click at [345, 232] on input "text" at bounding box center [412, 226] width 222 height 17
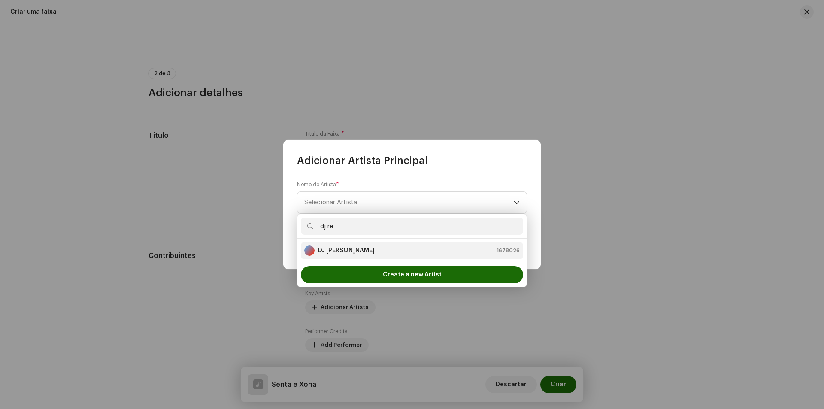
type input "dj re"
click at [373, 255] on div "DJ [PERSON_NAME] 1678026" at bounding box center [412, 251] width 216 height 10
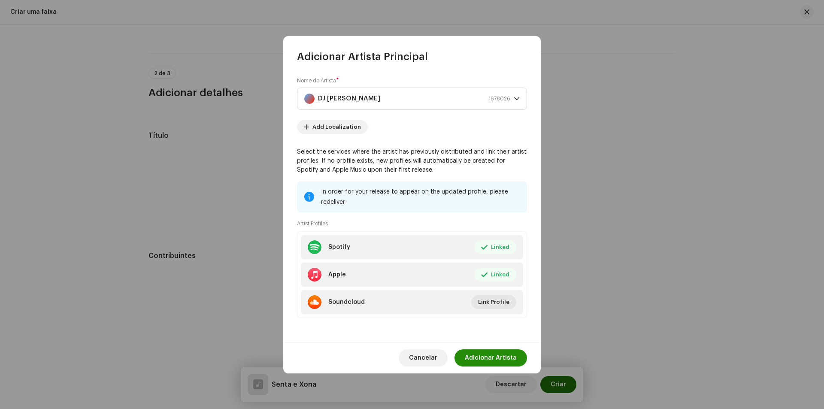
click at [486, 358] on span "Adicionar Artista" at bounding box center [491, 357] width 52 height 17
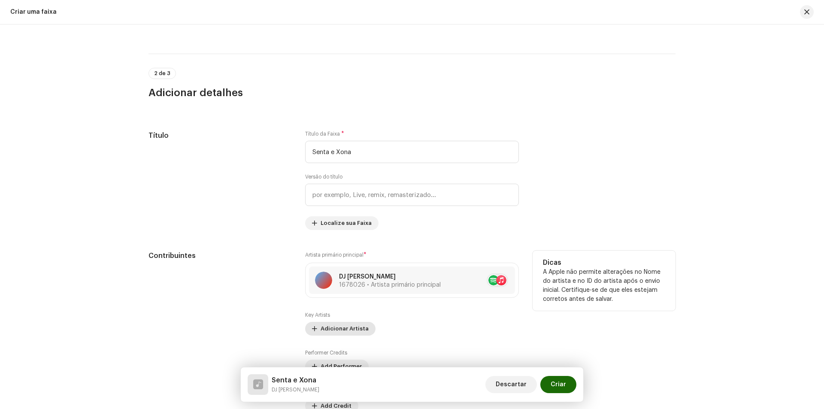
click at [340, 329] on span "Adicionar Artista" at bounding box center [345, 328] width 48 height 17
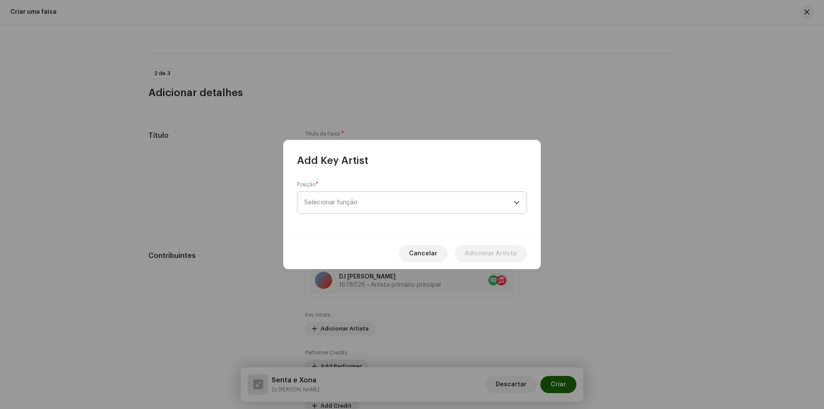
drag, startPoint x: 339, startPoint y: 206, endPoint x: 334, endPoint y: 207, distance: 4.7
click at [338, 206] on span "Selecionar função" at bounding box center [408, 202] width 209 height 21
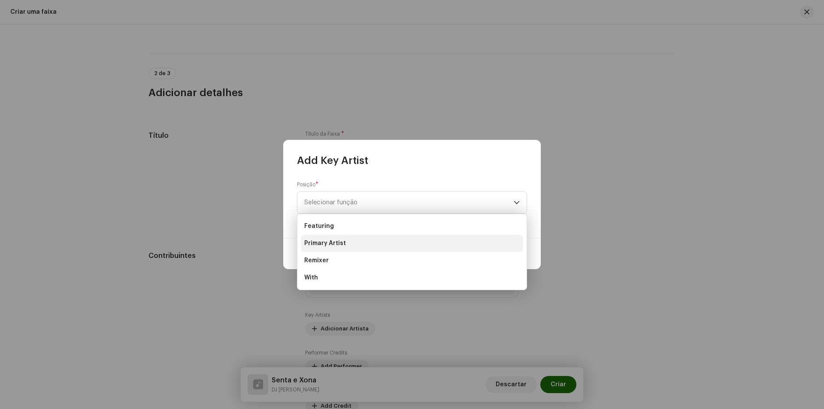
click at [342, 240] on span "Primary Artist" at bounding box center [325, 243] width 42 height 9
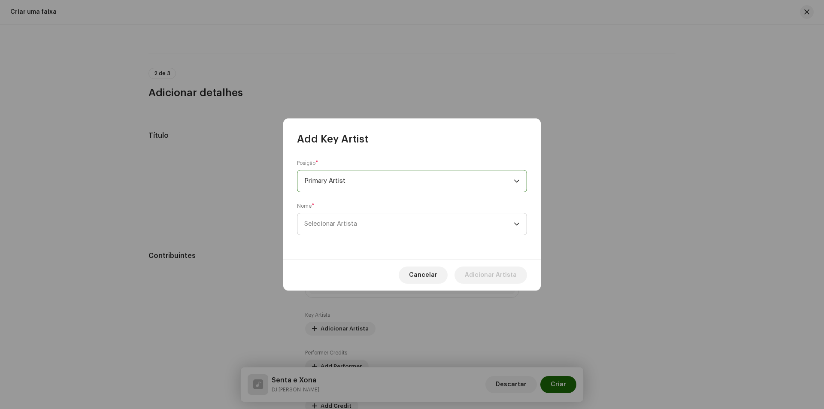
click at [349, 219] on span "Selecionar Artista" at bounding box center [408, 223] width 209 height 21
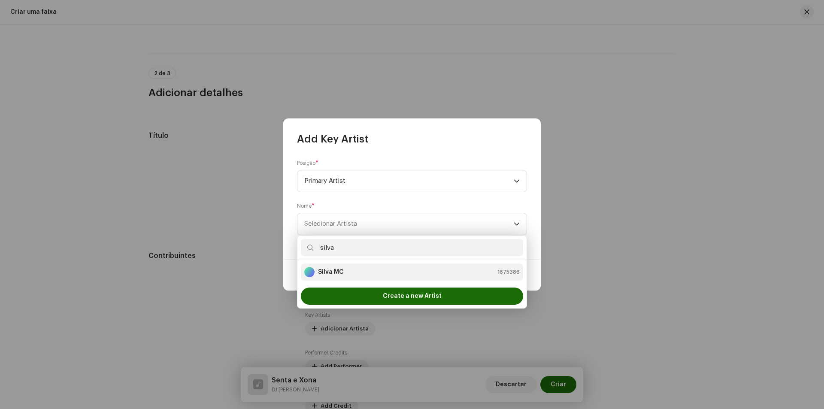
type input "silva"
click at [346, 268] on div "Silva MC 1675386" at bounding box center [412, 272] width 216 height 10
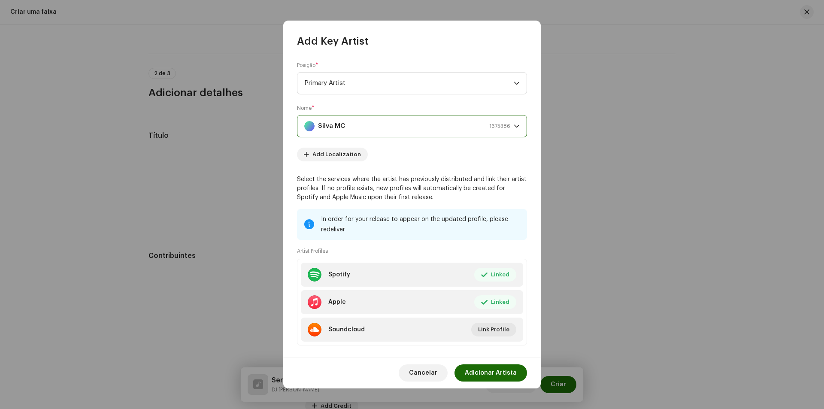
click at [503, 373] on span "Adicionar Artista" at bounding box center [491, 372] width 52 height 17
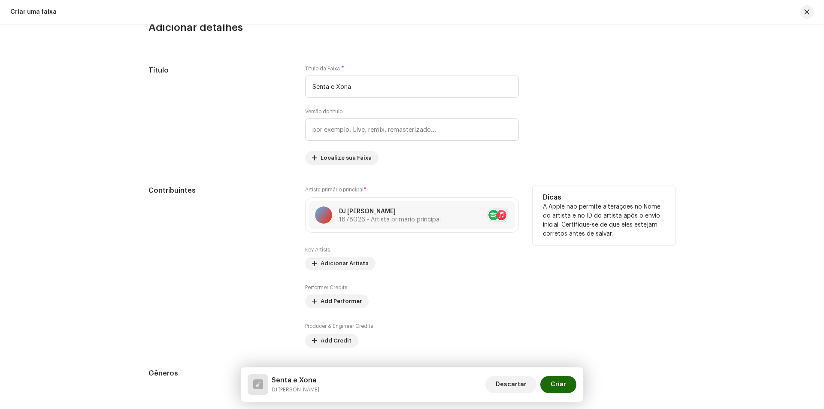
scroll to position [430, 0]
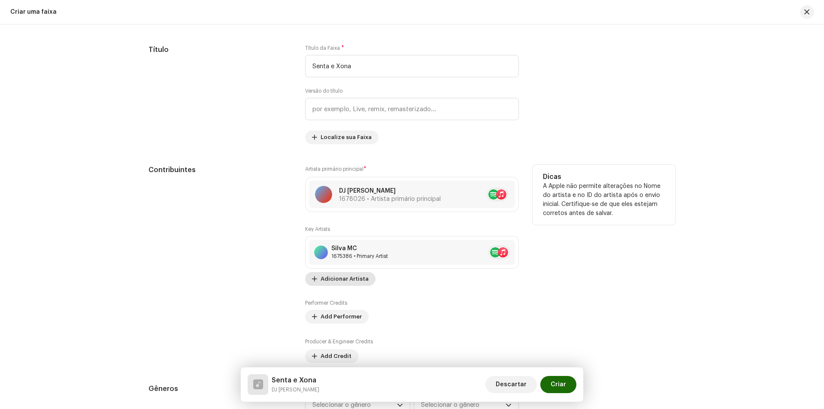
click at [352, 276] on span "Adicionar Artista" at bounding box center [345, 278] width 48 height 17
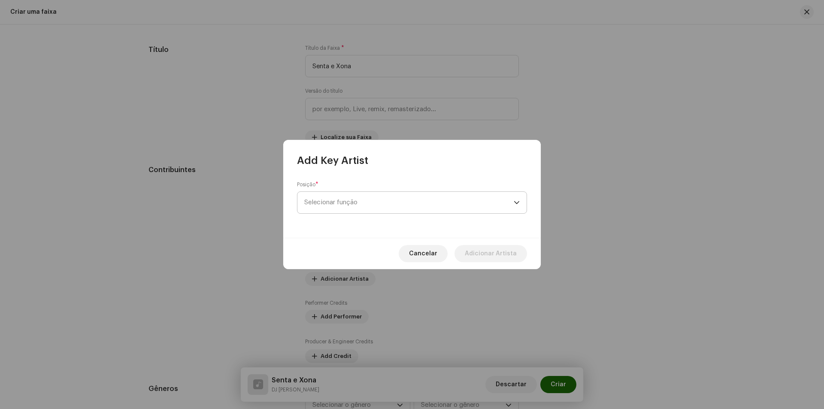
click at [366, 202] on span "Selecionar função" at bounding box center [408, 202] width 209 height 21
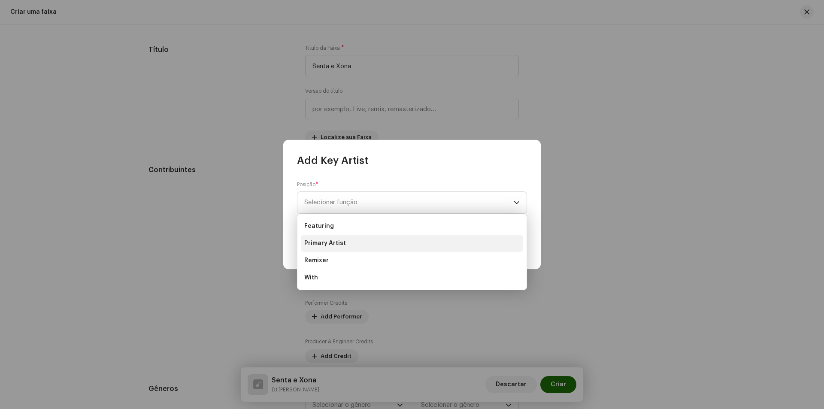
click at [351, 240] on li "Primary Artist" at bounding box center [412, 243] width 222 height 17
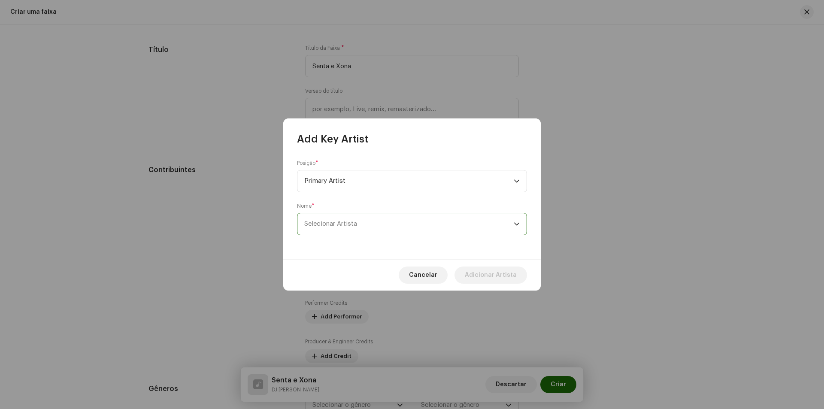
click at [383, 226] on span "Selecionar Artista" at bounding box center [408, 223] width 209 height 21
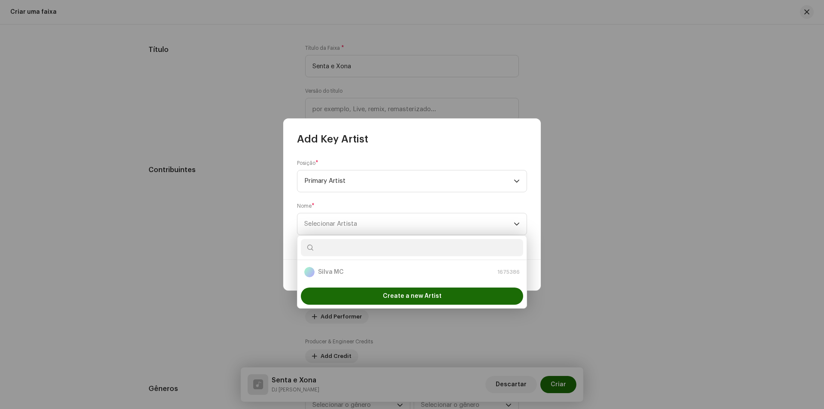
click at [377, 286] on div "Create a new Artist" at bounding box center [412, 296] width 229 height 24
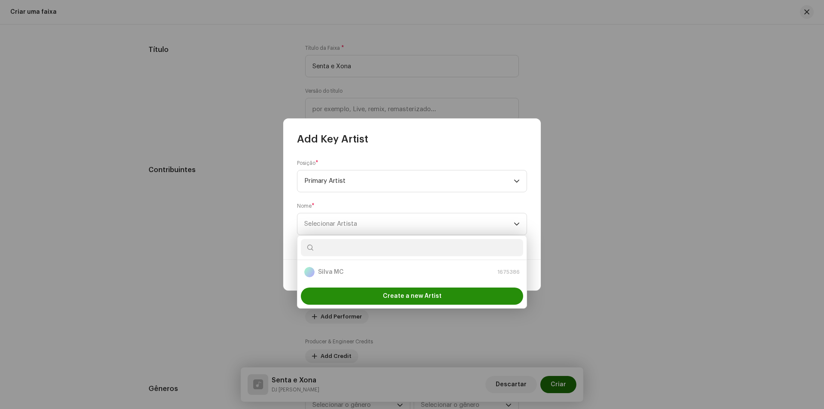
click at [379, 295] on div "Create a new Artist" at bounding box center [412, 296] width 222 height 17
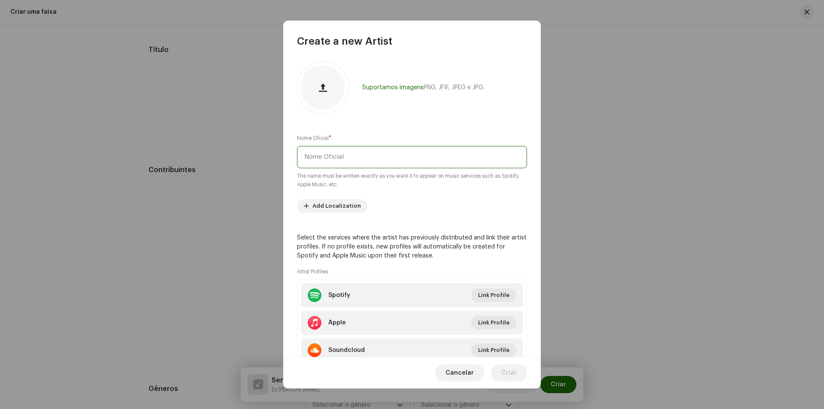
click at [374, 152] on input "text" at bounding box center [412, 157] width 230 height 22
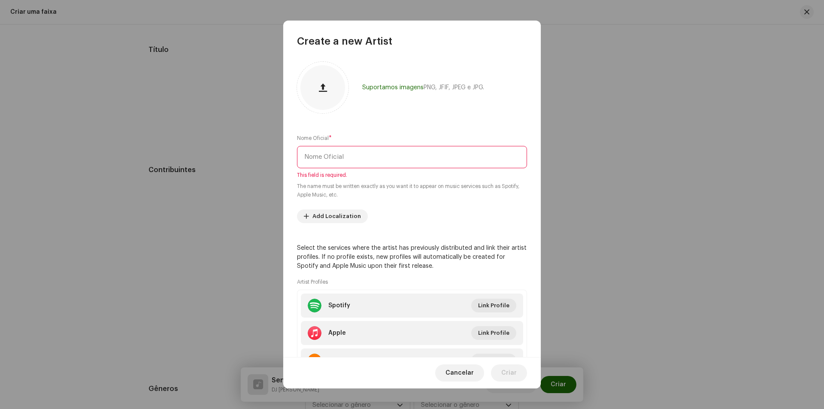
click at [297, 209] on button "Add Localization" at bounding box center [332, 216] width 71 height 14
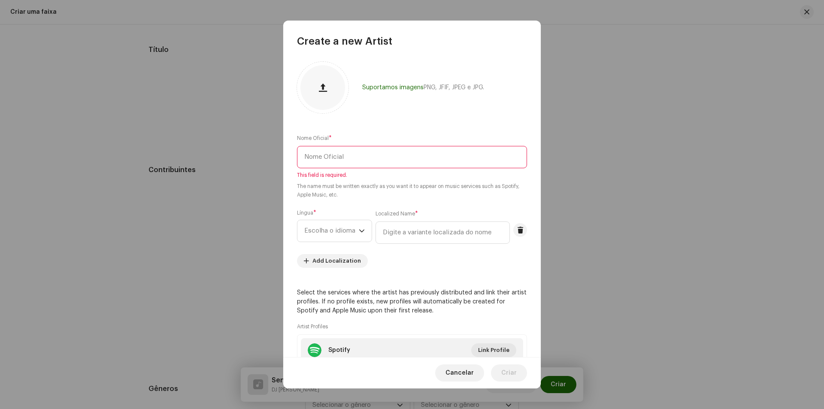
click at [372, 152] on input "text" at bounding box center [412, 157] width 230 height 22
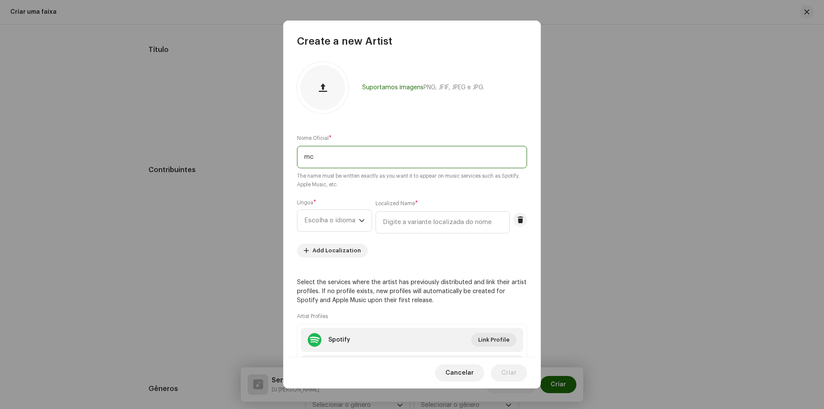
type input "m"
type input ","
type input "MC Flavinho"
click at [414, 264] on div "Suportamos imagens PNG, JFIF, JPEG e JPG. Nome Oficial * MC [PERSON_NAME] The n…" at bounding box center [412, 203] width 258 height 310
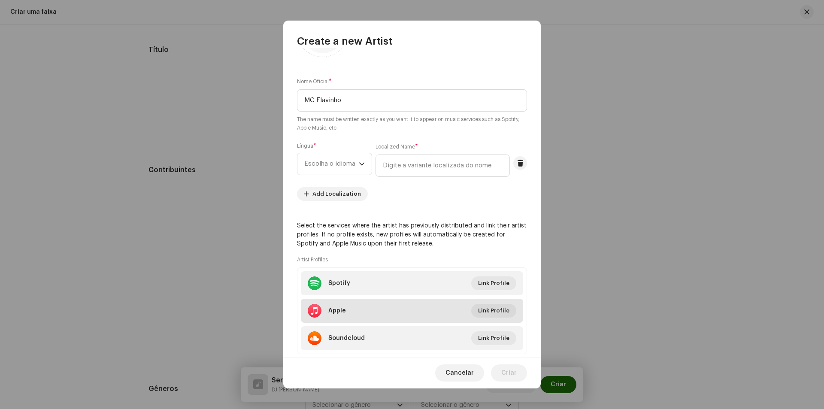
scroll to position [77, 0]
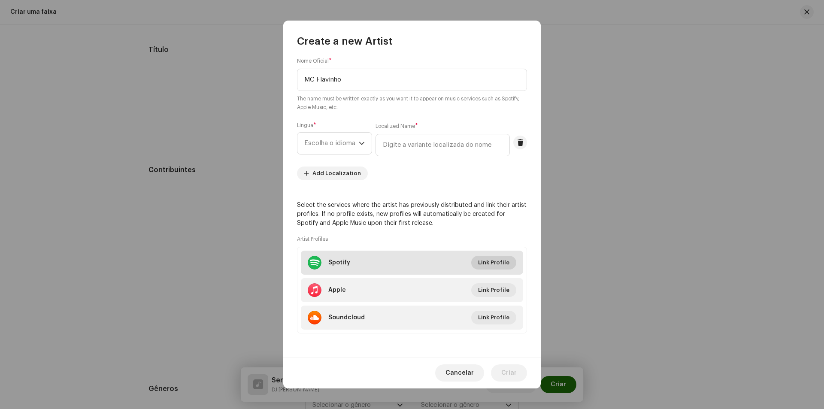
click at [480, 265] on span "Link Profile" at bounding box center [493, 262] width 31 height 17
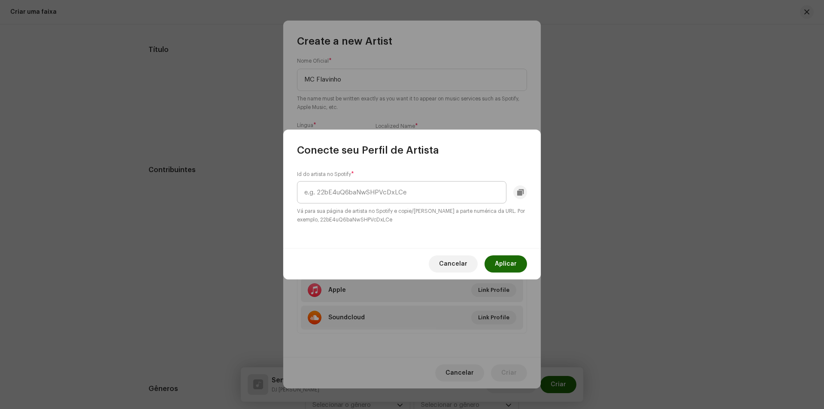
drag, startPoint x: 365, startPoint y: 176, endPoint x: 364, endPoint y: 192, distance: 16.4
click at [364, 191] on div "Id do artista no Spotify * Vá para sua página de artista no Spotify e copie/[PE…" at bounding box center [412, 197] width 230 height 53
click at [364, 192] on input "text" at bounding box center [401, 192] width 209 height 22
paste input "25AjzG7UO6tKfw11bwPscM"
type input "25AjzG7UO6tKfw11bwPscM"
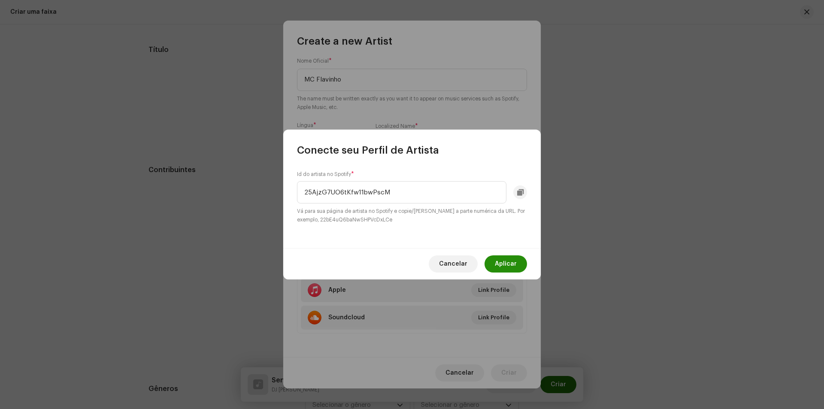
click at [499, 261] on span "Aplicar" at bounding box center [506, 263] width 22 height 17
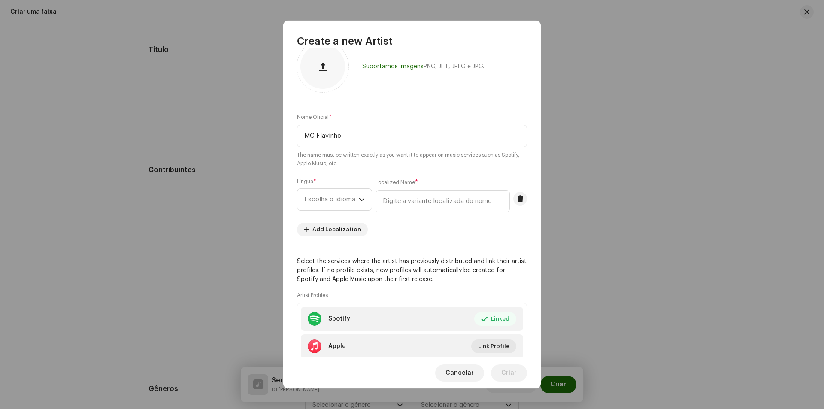
scroll to position [0, 0]
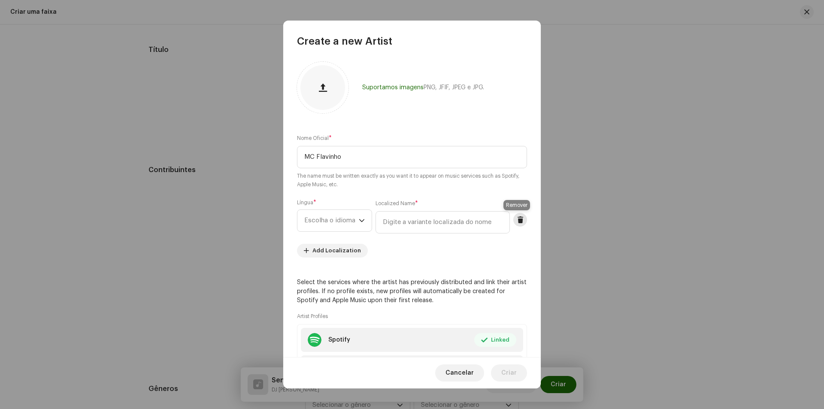
click at [519, 222] on span at bounding box center [520, 219] width 6 height 7
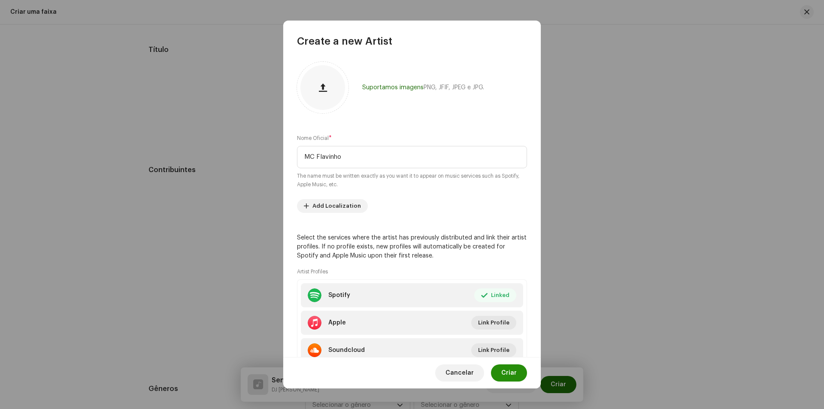
click at [512, 376] on span "Criar" at bounding box center [508, 372] width 15 height 17
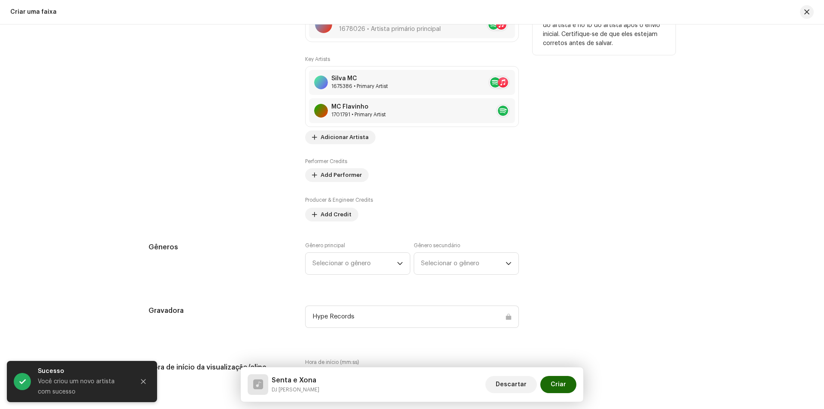
scroll to position [602, 0]
click at [331, 178] on span "Add Performer" at bounding box center [341, 173] width 41 height 17
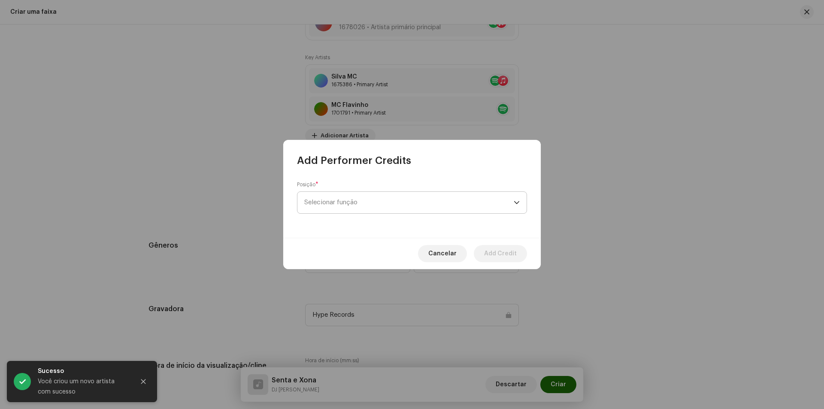
click at [349, 203] on span "Selecionar função" at bounding box center [408, 202] width 209 height 21
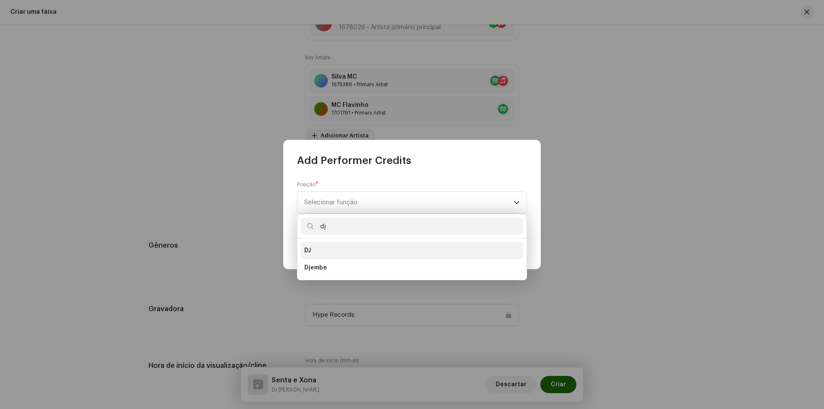
type input "dj"
click at [343, 252] on li "DJ" at bounding box center [412, 250] width 222 height 17
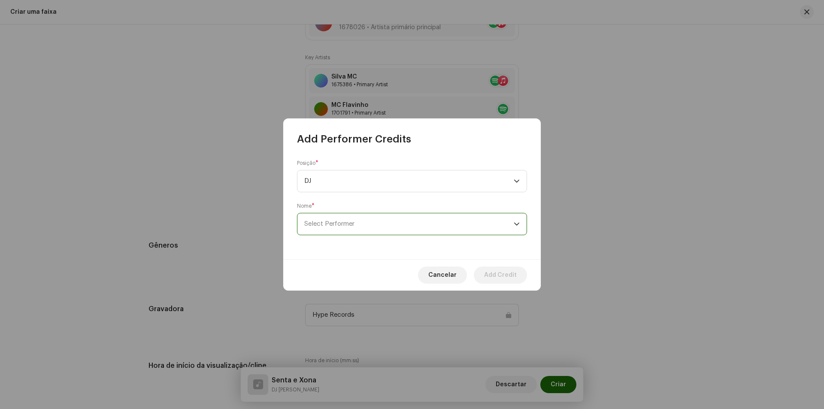
click at [358, 231] on span "Select Performer" at bounding box center [408, 223] width 209 height 21
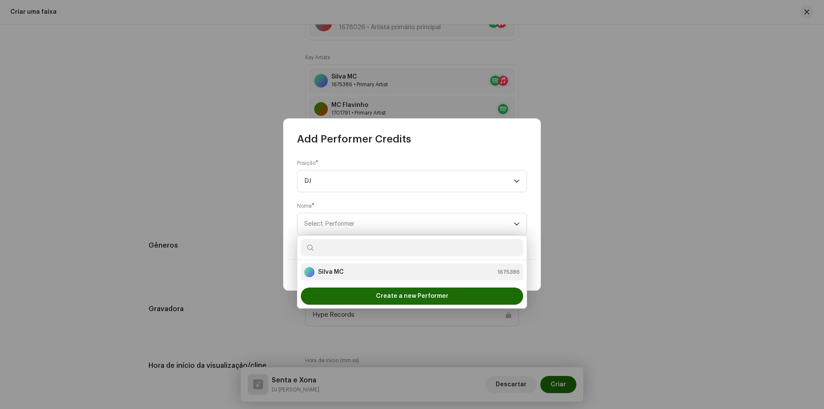
click at [367, 269] on div "Silva MC 1675386" at bounding box center [412, 272] width 216 height 10
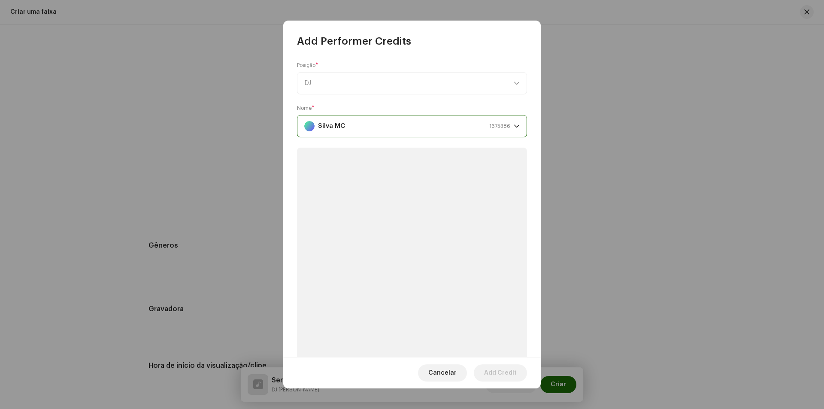
click at [380, 124] on div "Silva MC 1675386" at bounding box center [407, 125] width 206 height 21
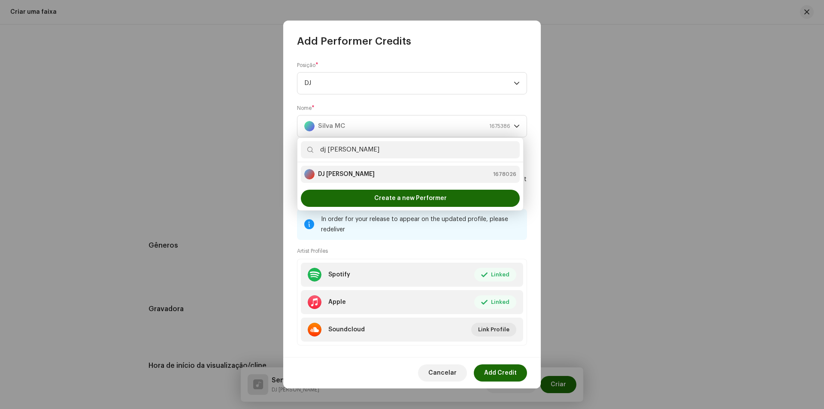
type input "dj [PERSON_NAME]"
click at [367, 172] on div "DJ [PERSON_NAME] 1678026" at bounding box center [410, 174] width 212 height 10
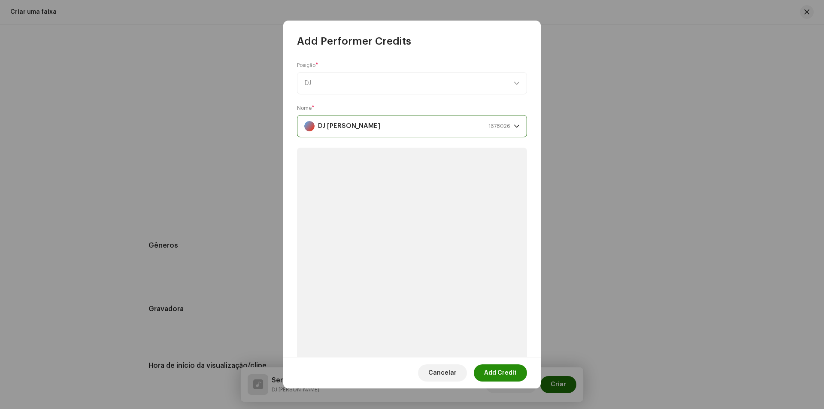
click at [505, 369] on span "Add Credit" at bounding box center [500, 372] width 33 height 17
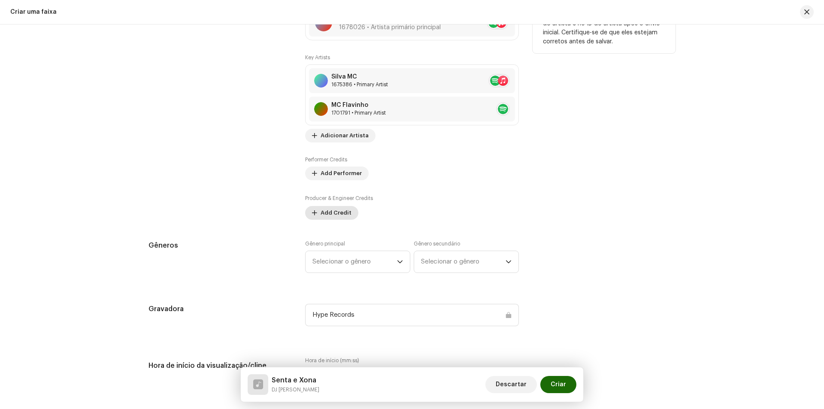
click at [344, 182] on span "Add Performer" at bounding box center [341, 173] width 41 height 17
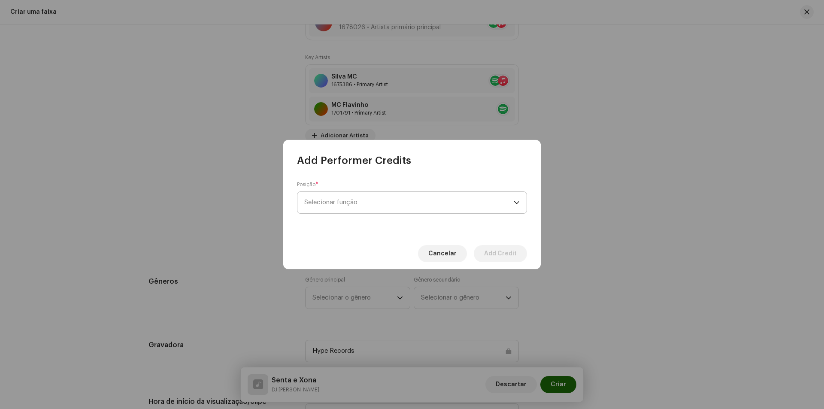
click at [349, 203] on span "Selecionar função" at bounding box center [408, 202] width 209 height 21
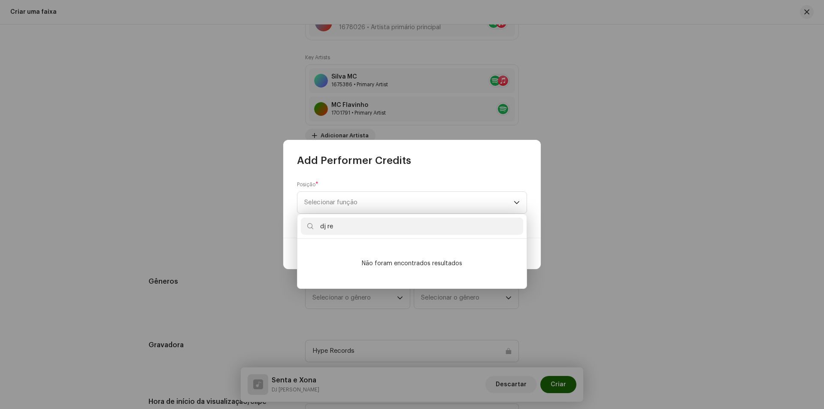
drag, startPoint x: 343, startPoint y: 228, endPoint x: 310, endPoint y: 227, distance: 33.1
click at [310, 227] on p-iconfield "dj re" at bounding box center [412, 226] width 222 height 17
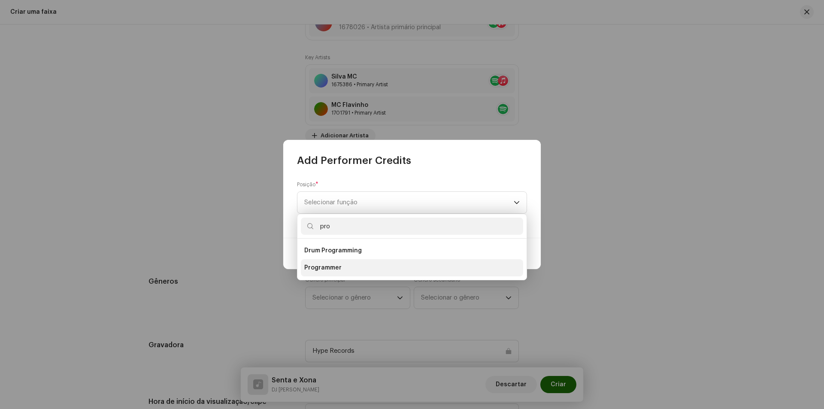
type input "pro"
click at [330, 264] on span "Programmer" at bounding box center [322, 268] width 37 height 9
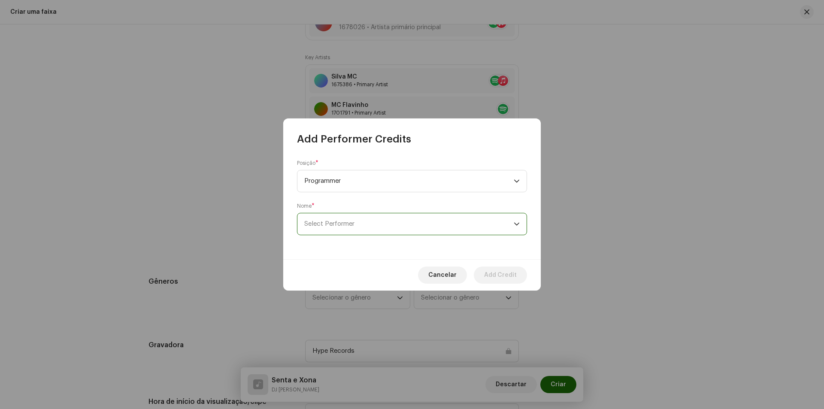
click at [347, 231] on span "Select Performer" at bounding box center [408, 223] width 209 height 21
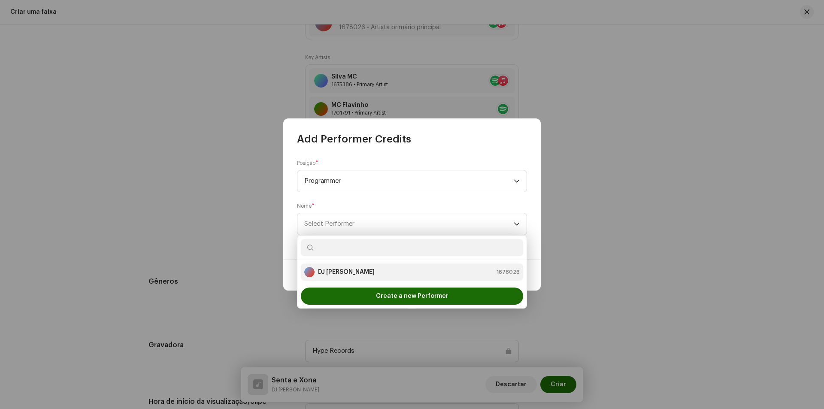
click at [347, 269] on div "DJ [PERSON_NAME] 1678026" at bounding box center [412, 272] width 216 height 10
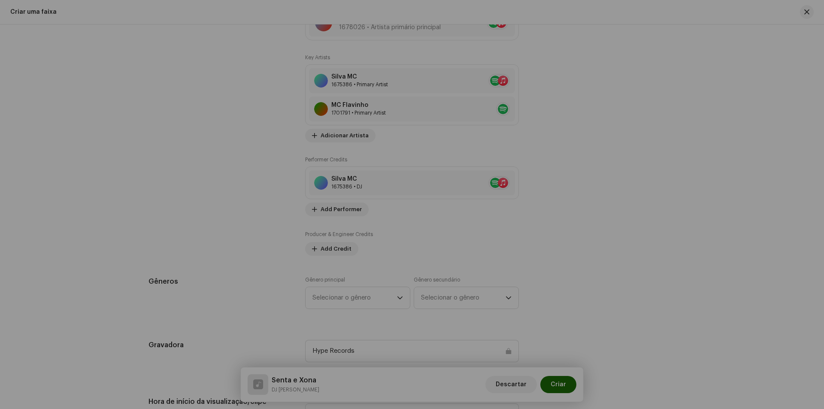
click at [227, 251] on div "Add Performer Credits Posição * Programmer Nome * DJ [PERSON_NAME] 1678026 Canc…" at bounding box center [412, 204] width 824 height 409
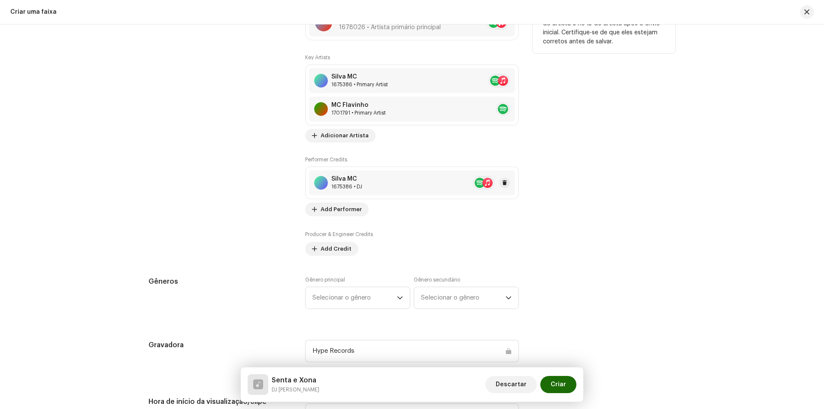
click at [357, 184] on div "1675386 • DJ" at bounding box center [346, 186] width 31 height 7
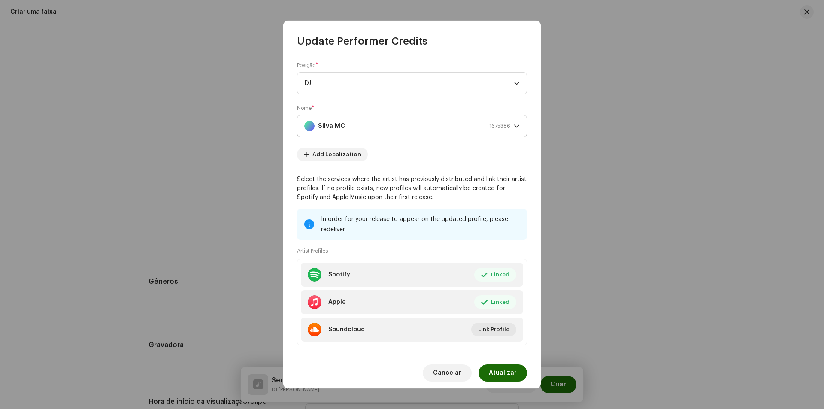
click at [401, 131] on div "Silva MC 1675386" at bounding box center [407, 125] width 206 height 21
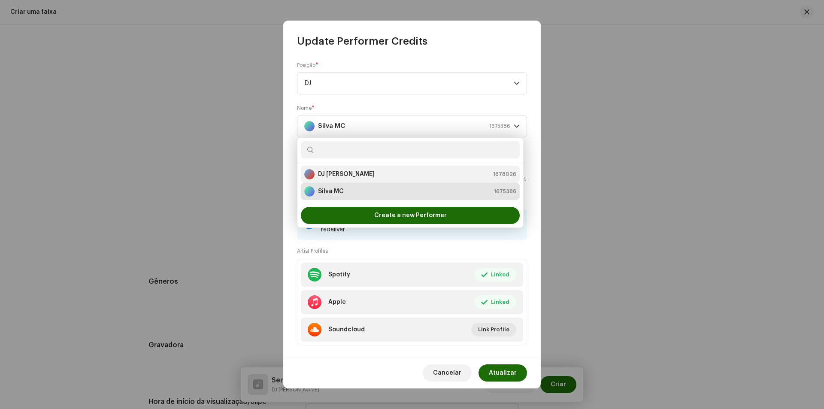
click at [366, 176] on div "DJ [PERSON_NAME] 1678026" at bounding box center [410, 174] width 212 height 10
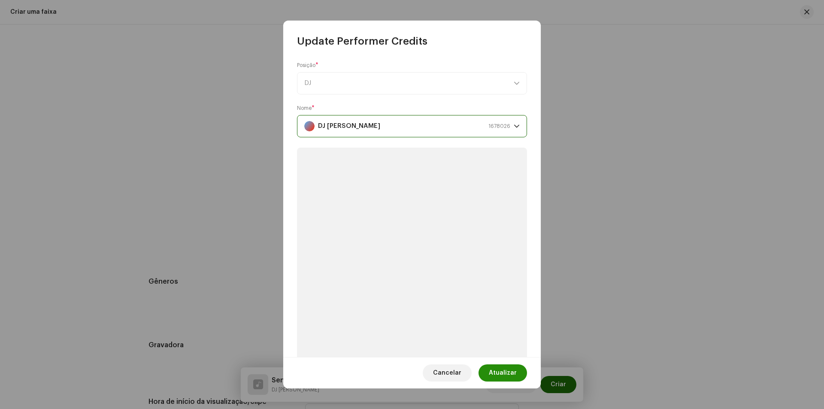
click at [514, 374] on span "Atualizar" at bounding box center [503, 372] width 28 height 17
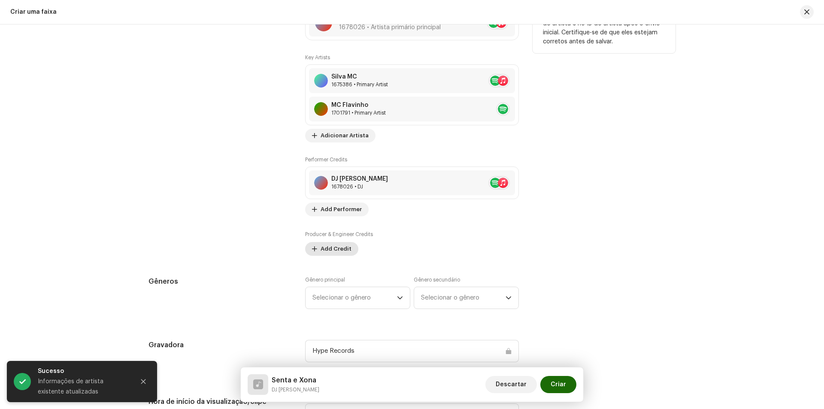
click at [328, 253] on span "Add Credit" at bounding box center [336, 248] width 31 height 17
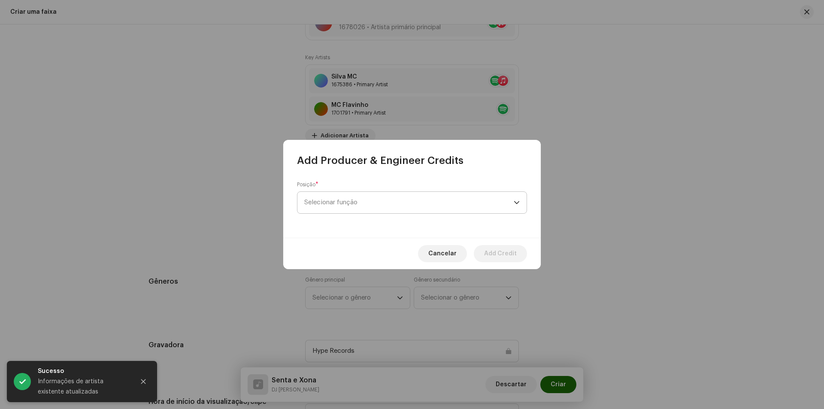
drag, startPoint x: 332, startPoint y: 206, endPoint x: 323, endPoint y: 209, distance: 9.9
click at [331, 206] on span "Selecionar função" at bounding box center [408, 202] width 209 height 21
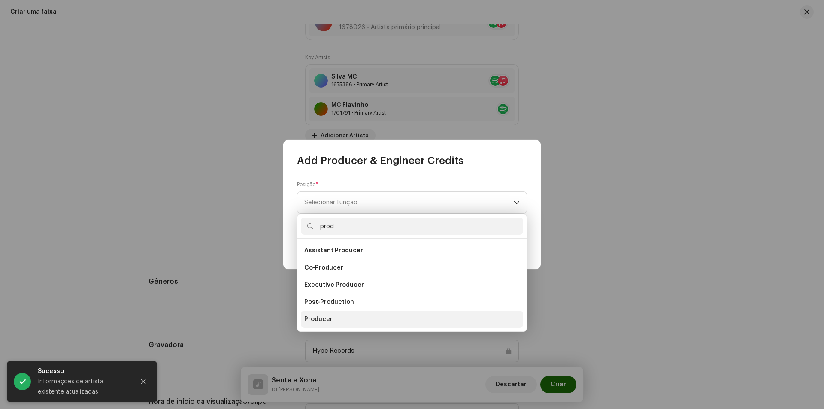
type input "prod"
click at [305, 319] on span "Producer" at bounding box center [318, 319] width 28 height 9
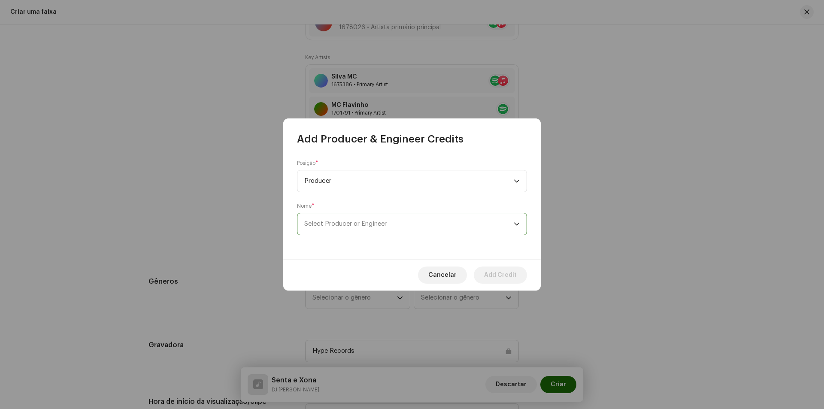
click at [478, 229] on span "Select Producer or Engineer" at bounding box center [408, 223] width 209 height 21
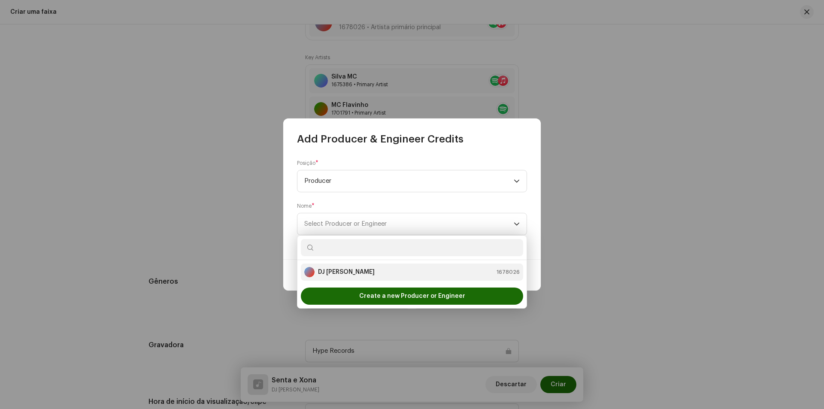
click at [426, 271] on div "DJ [PERSON_NAME] 1678026" at bounding box center [412, 272] width 216 height 10
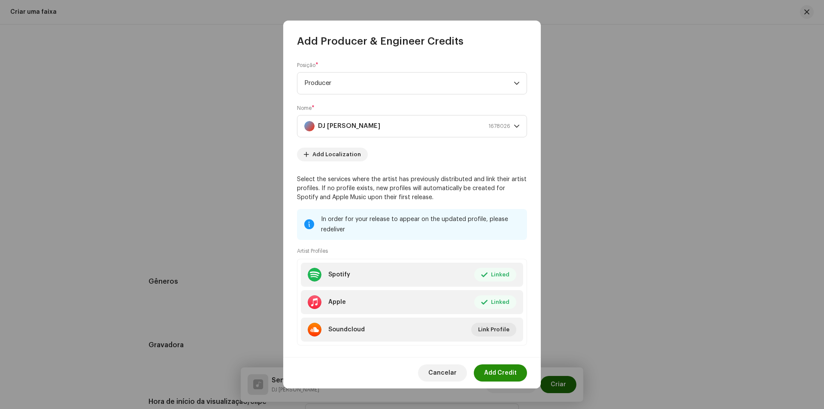
click at [504, 370] on span "Add Credit" at bounding box center [500, 372] width 33 height 17
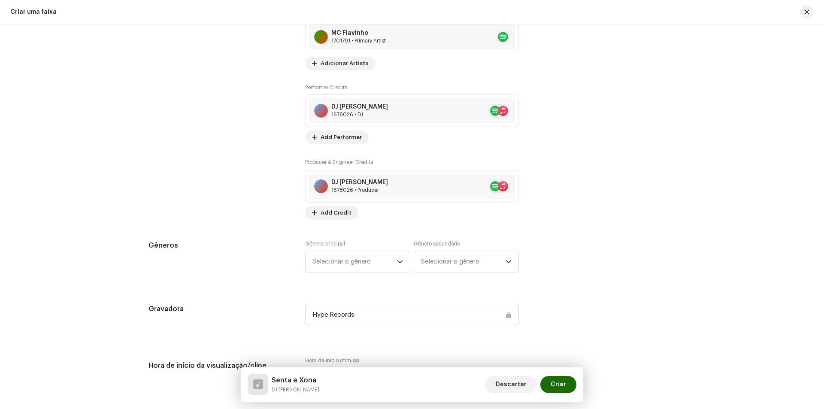
scroll to position [688, 0]
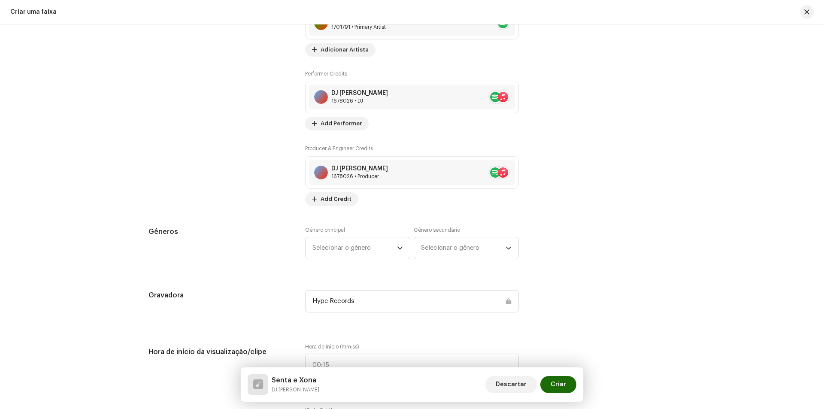
click at [352, 234] on div "Gênero principal Selecionar o gênero" at bounding box center [357, 243] width 105 height 33
click at [352, 246] on span "Selecionar o gênero" at bounding box center [355, 247] width 85 height 21
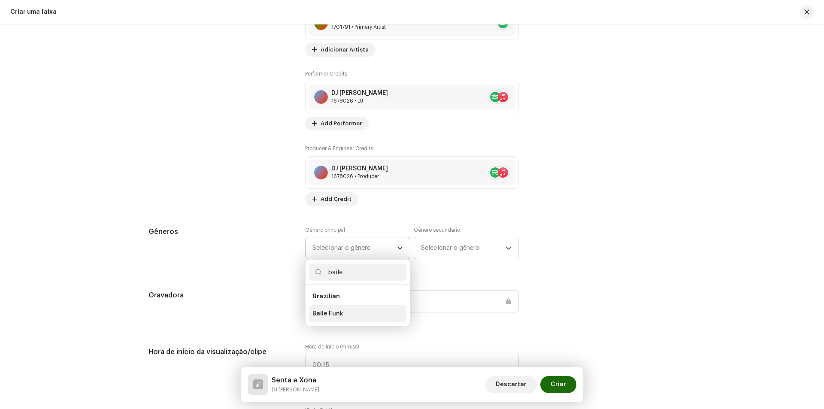
type input "baile"
click at [347, 315] on li "Baile Funk" at bounding box center [357, 313] width 97 height 17
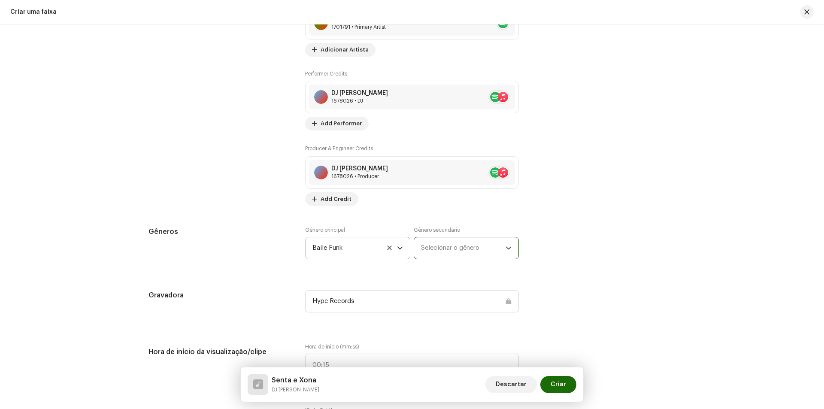
click at [441, 249] on span "Selecionar o gênero" at bounding box center [463, 247] width 85 height 21
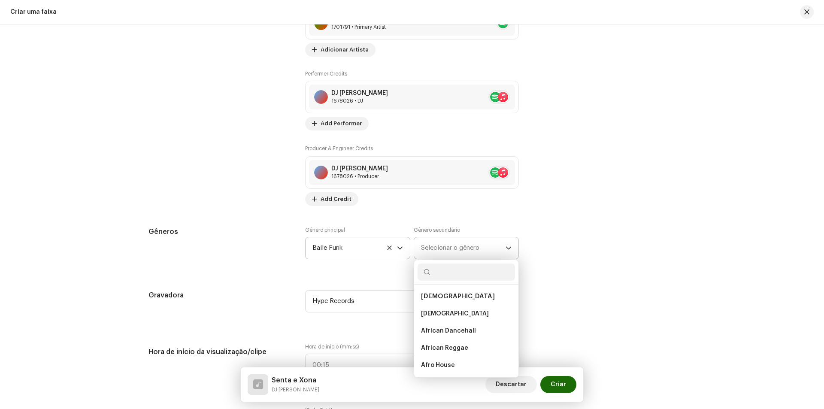
click at [442, 275] on input "text" at bounding box center [466, 272] width 97 height 17
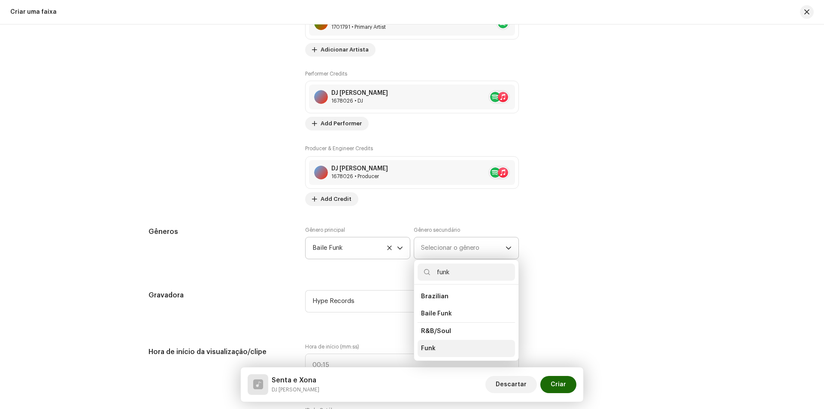
type input "funk"
click at [450, 353] on li "Funk" at bounding box center [466, 348] width 97 height 17
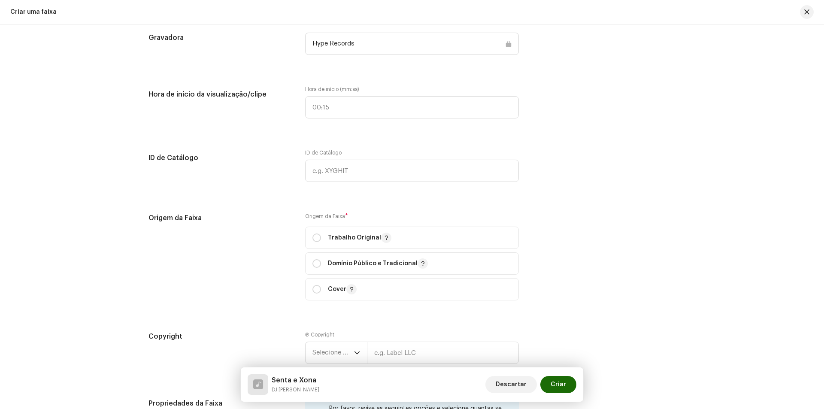
scroll to position [1031, 0]
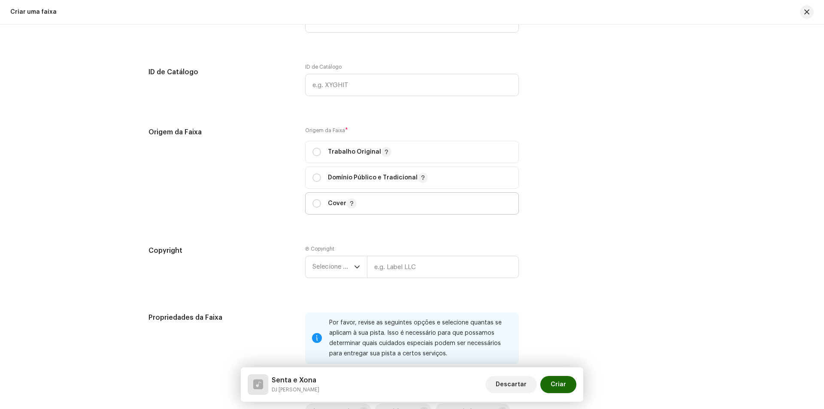
drag, startPoint x: 314, startPoint y: 150, endPoint x: 343, endPoint y: 209, distance: 65.7
click at [313, 151] on input "radio" at bounding box center [317, 152] width 9 height 9
radio input "true"
click at [337, 264] on span "Selecione o ano" at bounding box center [334, 266] width 42 height 21
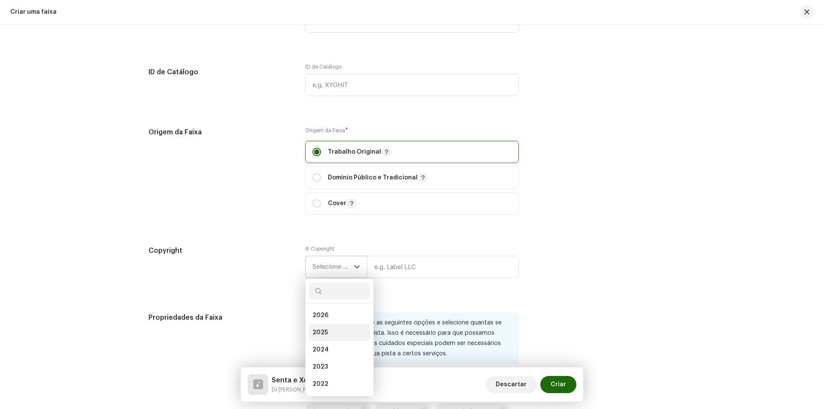
click at [331, 335] on li "2025" at bounding box center [339, 332] width 61 height 17
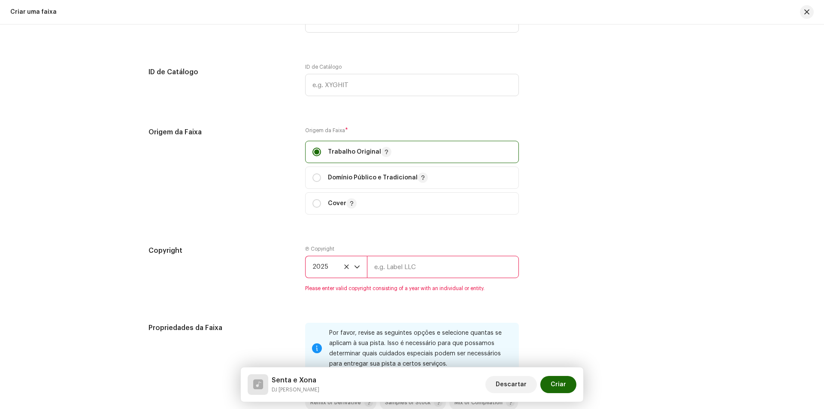
click at [403, 270] on input "text" at bounding box center [443, 267] width 152 height 22
type input "Hype Records"
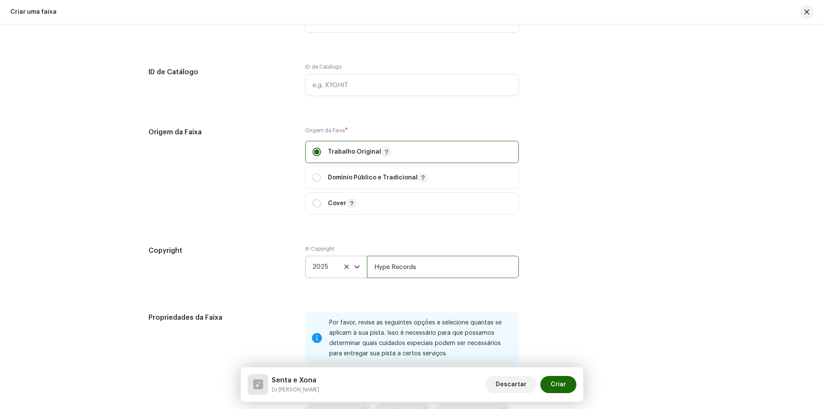
scroll to position [1203, 0]
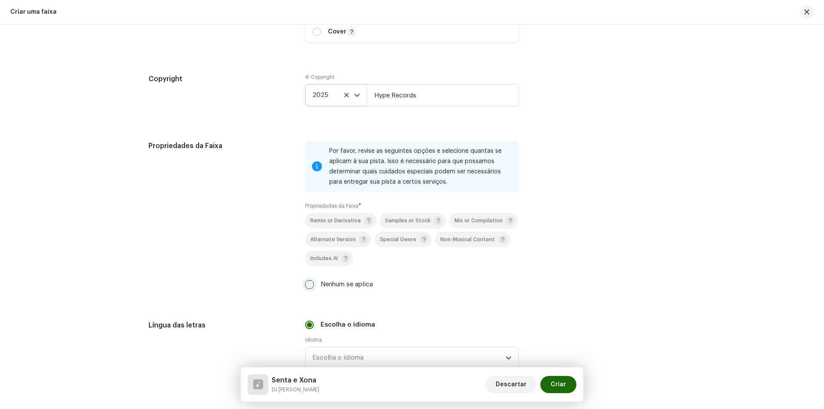
click at [309, 284] on input "Nenhum se aplica" at bounding box center [309, 284] width 9 height 9
checkbox input "true"
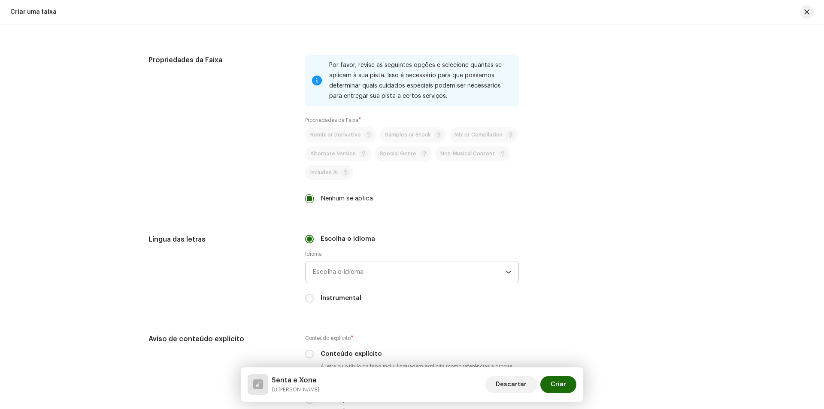
click at [405, 269] on span "Escolha o idioma" at bounding box center [409, 271] width 193 height 21
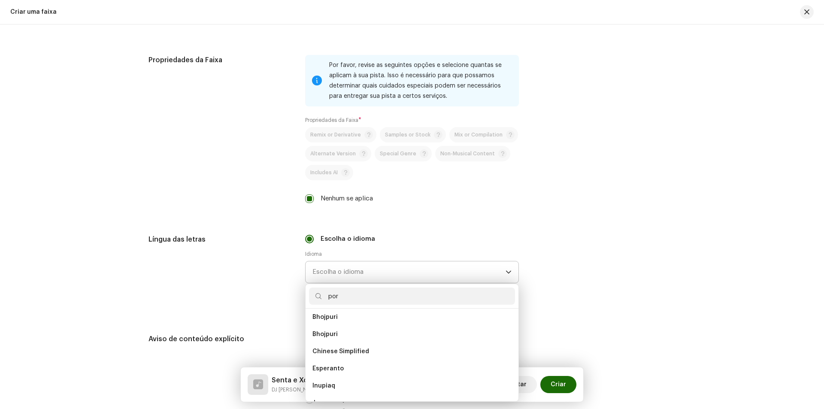
scroll to position [0, 0]
type input "port"
click at [401, 316] on li "Portuguese" at bounding box center [412, 320] width 206 height 17
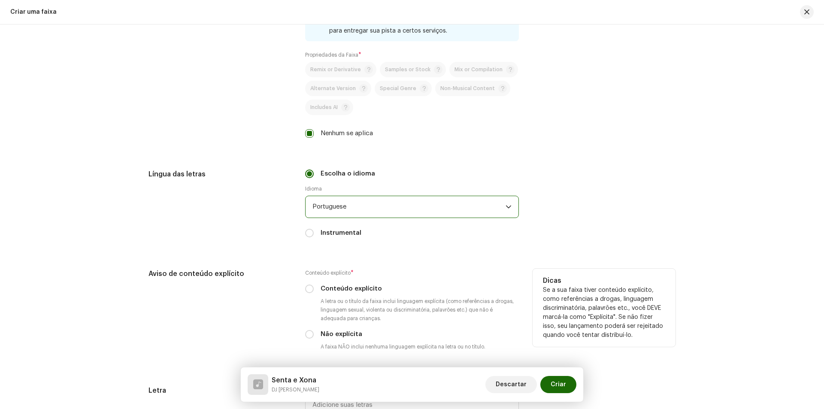
scroll to position [1375, 0]
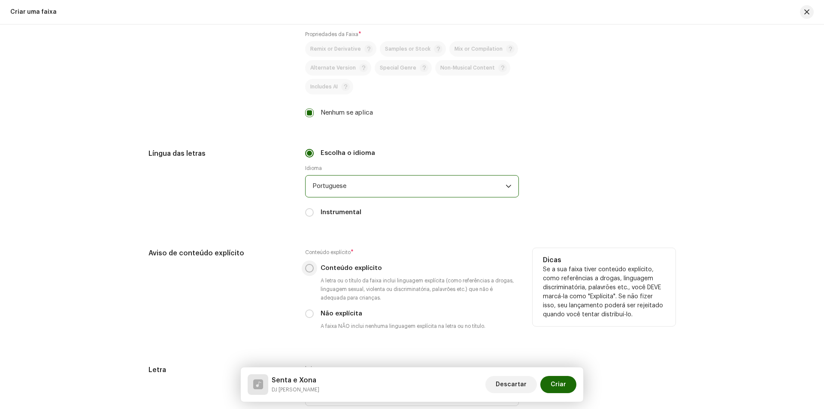
click at [309, 270] on input "Conteúdo explícito" at bounding box center [309, 268] width 9 height 9
radio input "true"
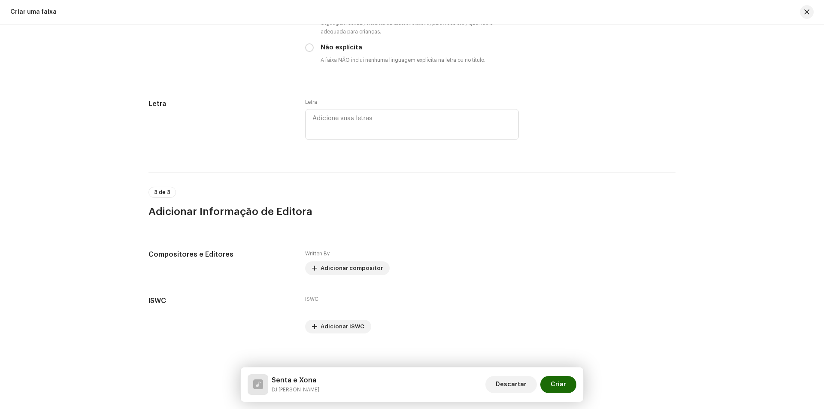
scroll to position [1648, 0]
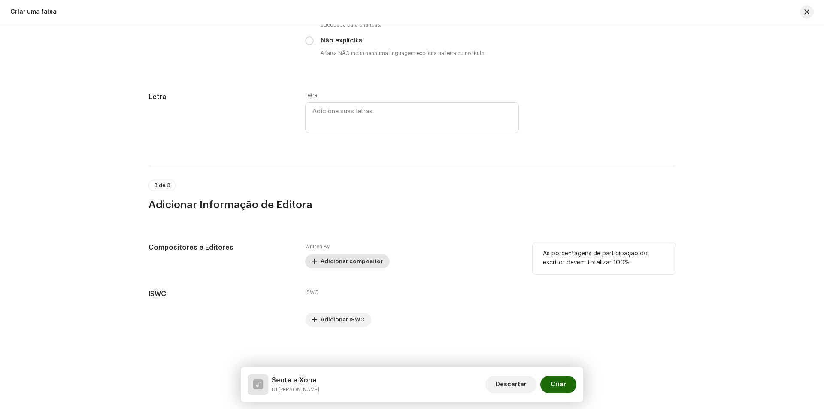
click at [340, 265] on span "Adicionar compositor" at bounding box center [352, 261] width 62 height 17
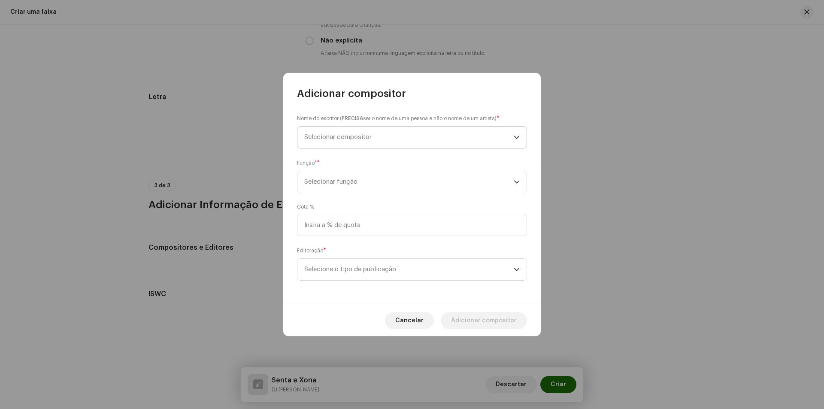
click at [346, 134] on span "Selecionar compositor" at bounding box center [337, 137] width 67 height 6
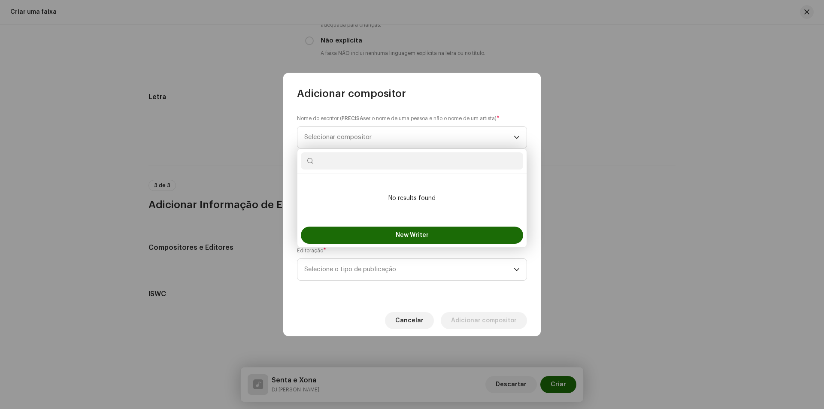
click at [350, 156] on input "text" at bounding box center [412, 160] width 222 height 17
click at [443, 133] on span "Selecionar compositor" at bounding box center [408, 137] width 209 height 21
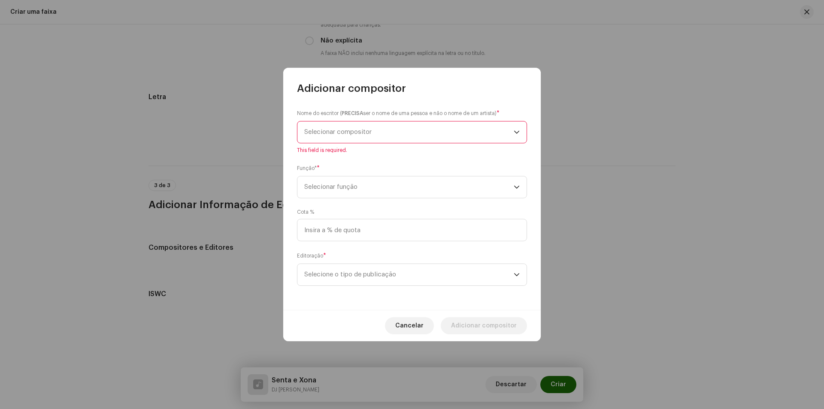
click at [468, 140] on span "Selecionar compositor" at bounding box center [408, 131] width 209 height 21
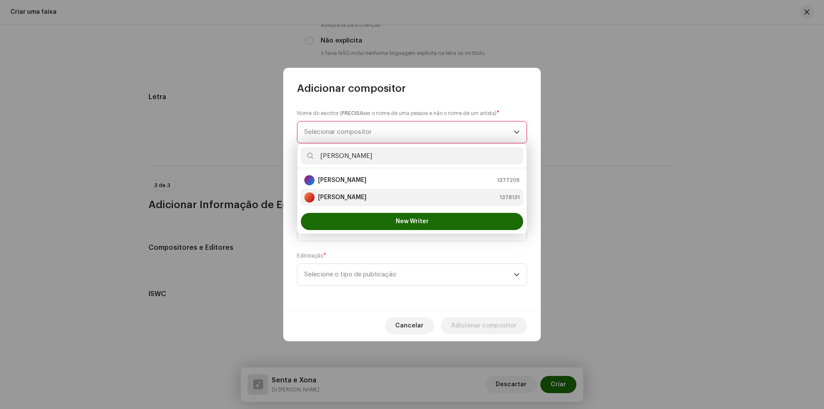
type input "[PERSON_NAME]"
click at [450, 201] on div "[PERSON_NAME] 1378131" at bounding box center [412, 197] width 216 height 10
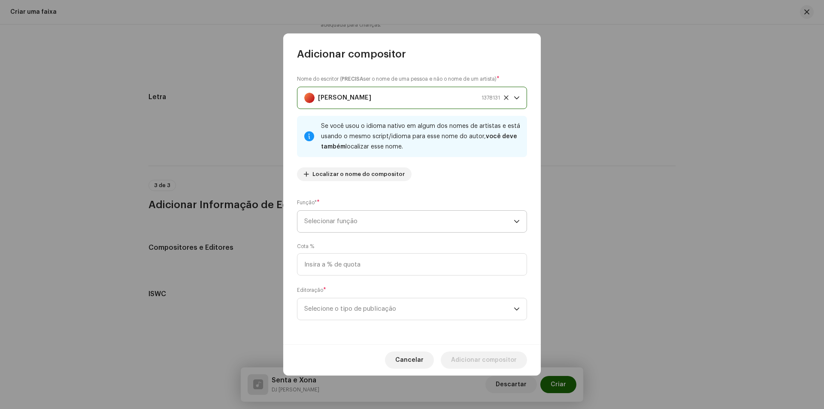
click at [449, 218] on span "Selecionar função" at bounding box center [408, 221] width 209 height 21
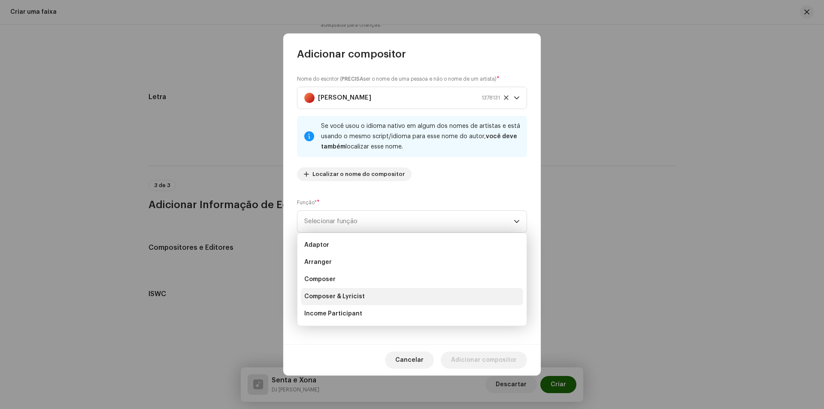
click at [377, 295] on li "Composer & Lyricist" at bounding box center [412, 296] width 222 height 17
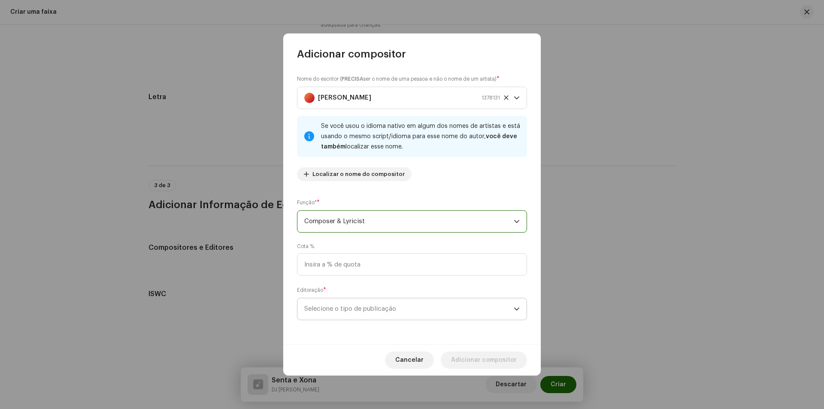
click at [388, 307] on span "Selecione o tipo de publicação" at bounding box center [408, 308] width 209 height 21
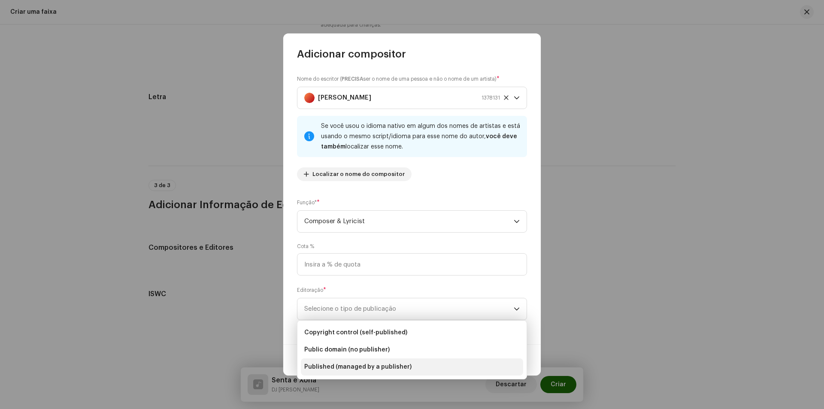
click at [375, 364] on span "Published (managed by a publisher)" at bounding box center [357, 367] width 107 height 9
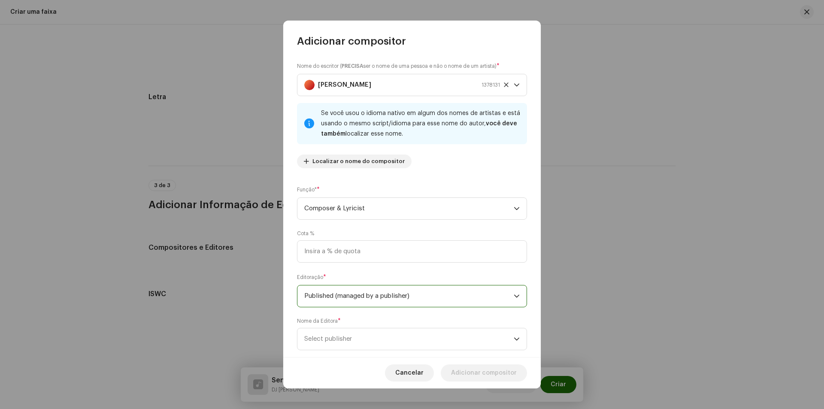
click at [431, 304] on span "Published (managed by a publisher)" at bounding box center [408, 295] width 209 height 21
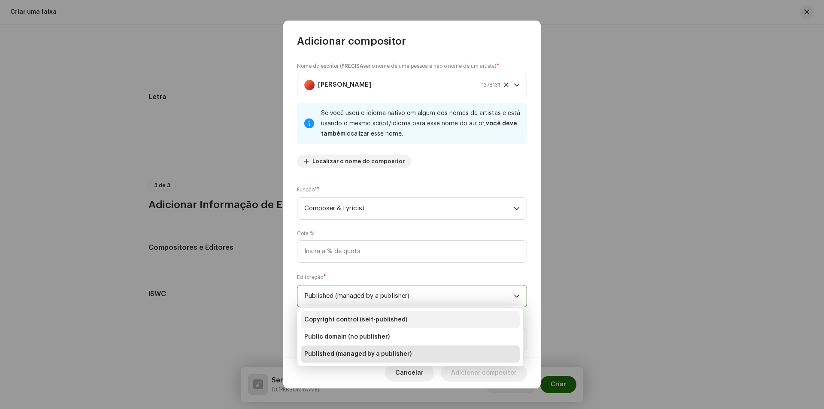
click at [393, 322] on span "Copyright control (self-published)" at bounding box center [355, 320] width 103 height 9
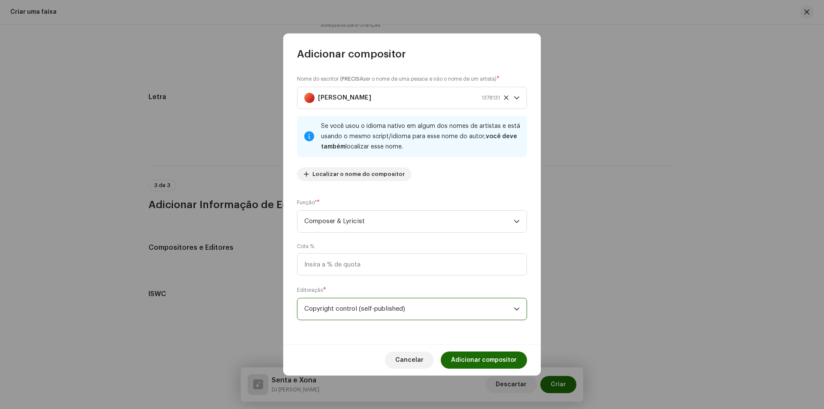
drag, startPoint x: 393, startPoint y: 304, endPoint x: 398, endPoint y: 316, distance: 12.9
click at [394, 304] on span "Copyright control (self-published)" at bounding box center [408, 308] width 209 height 21
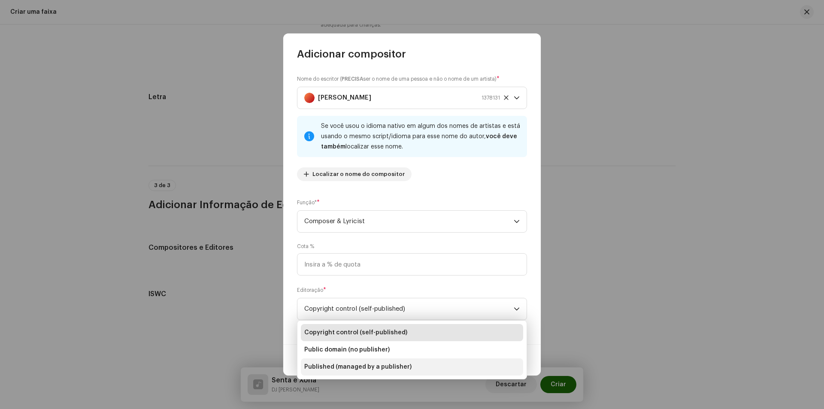
click at [392, 363] on span "Published (managed by a publisher)" at bounding box center [357, 367] width 107 height 9
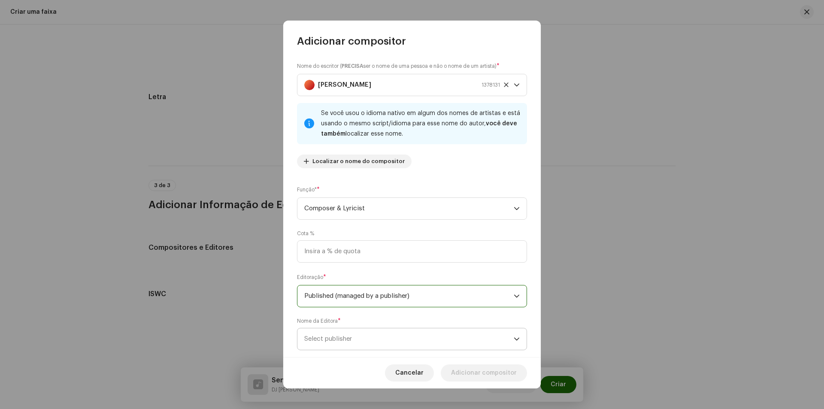
click at [386, 344] on span "Select publisher" at bounding box center [408, 338] width 209 height 21
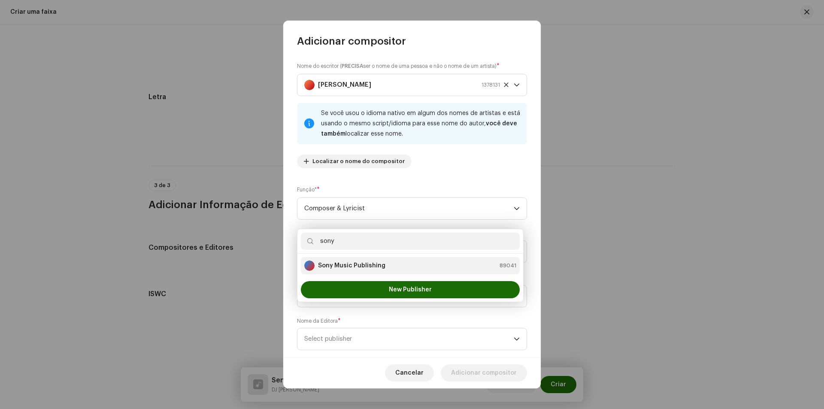
type input "sony"
click at [465, 273] on li "Sony Music Publishing 89041" at bounding box center [410, 265] width 219 height 17
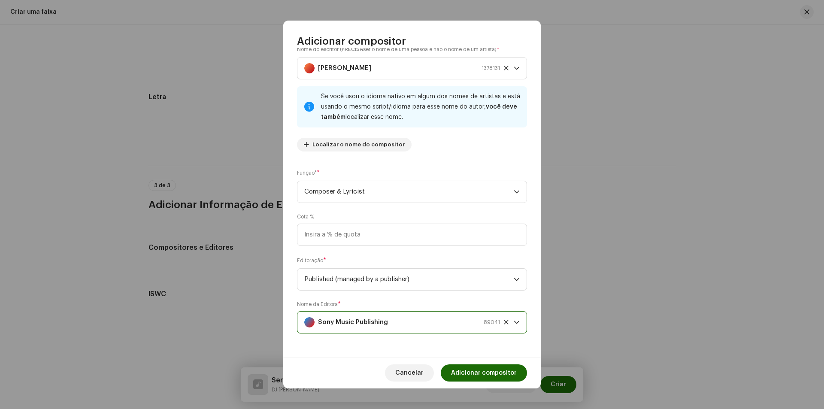
scroll to position [0, 0]
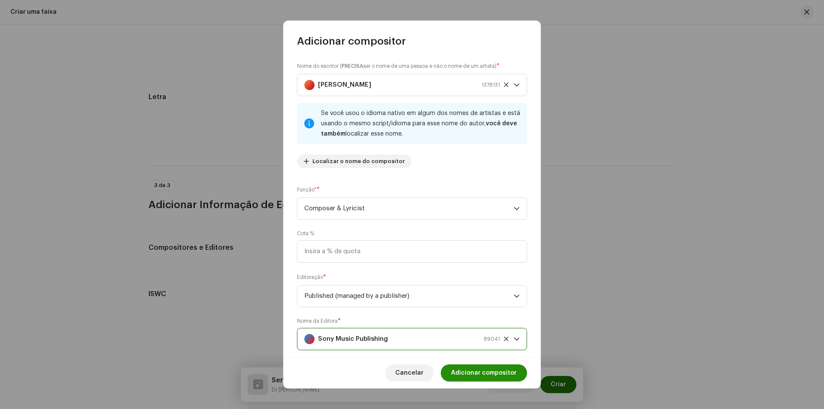
click at [475, 378] on span "Adicionar compositor" at bounding box center [484, 372] width 66 height 17
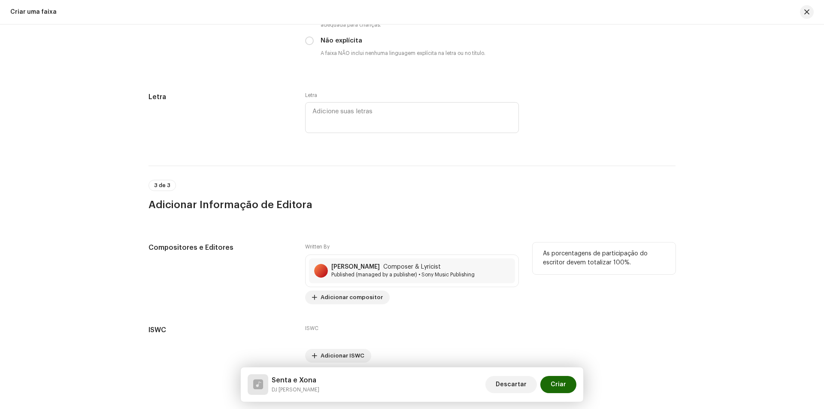
scroll to position [1684, 0]
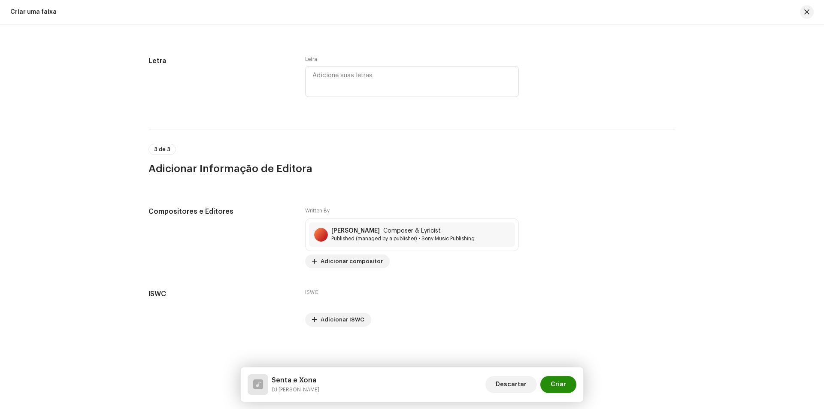
click at [556, 384] on span "Criar" at bounding box center [558, 384] width 15 height 17
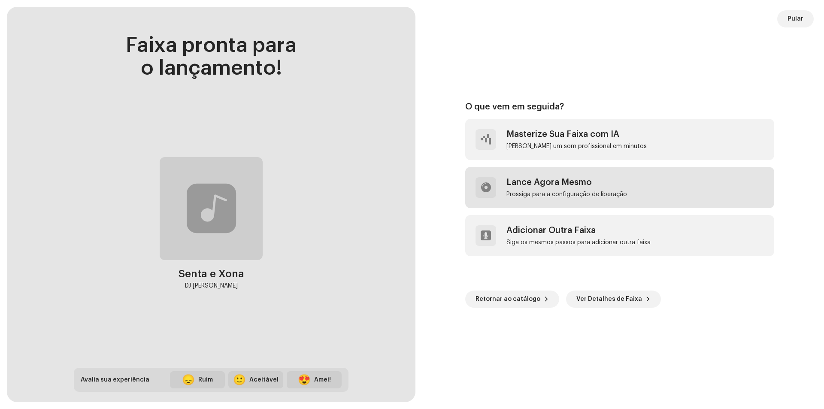
click at [622, 181] on div "Lance Agora Mesmo" at bounding box center [567, 182] width 121 height 10
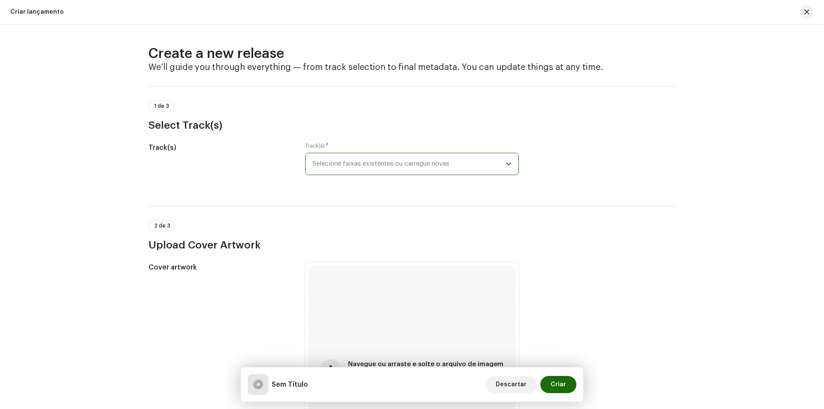
click at [370, 164] on span "Selecione faixas existentes ou carregue novas" at bounding box center [409, 163] width 193 height 21
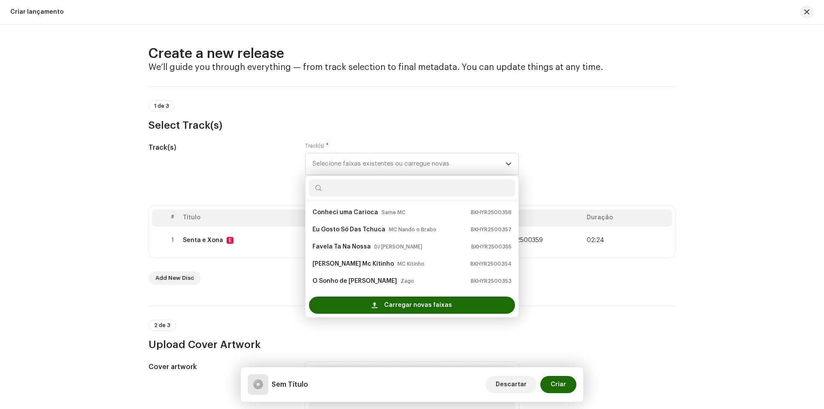
click at [216, 164] on div "Track(s)" at bounding box center [220, 164] width 143 height 43
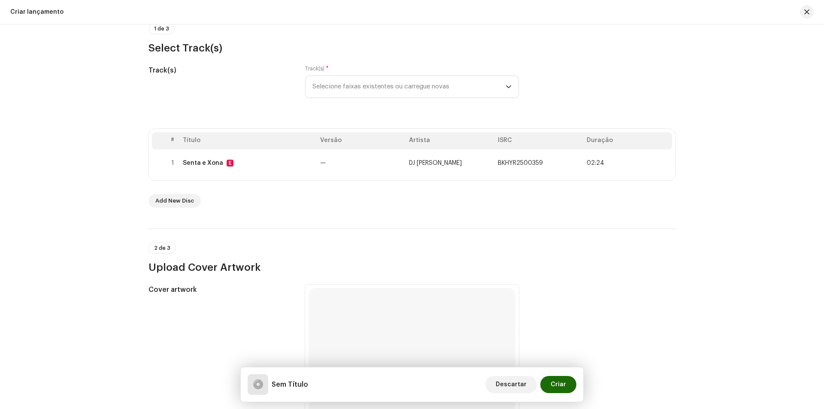
scroll to position [172, 0]
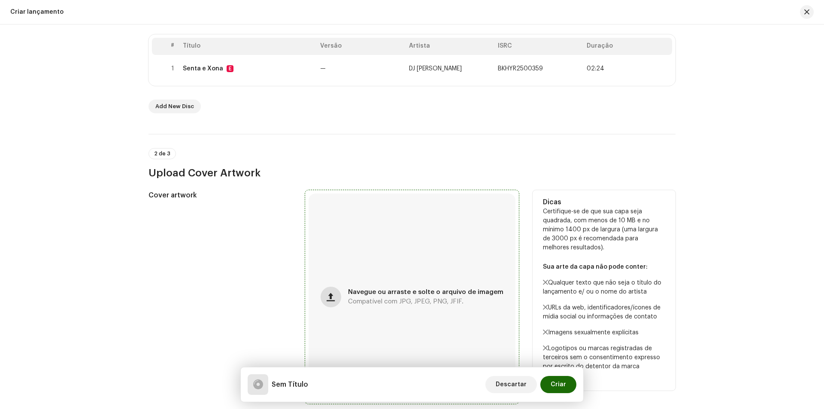
click at [341, 298] on button "button" at bounding box center [331, 297] width 21 height 21
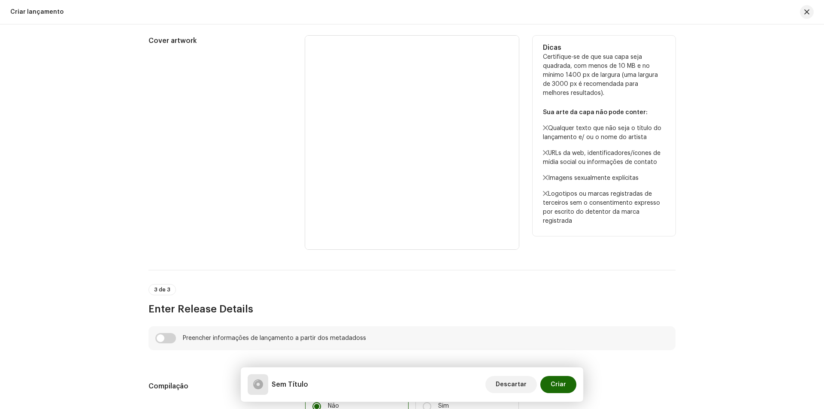
scroll to position [343, 0]
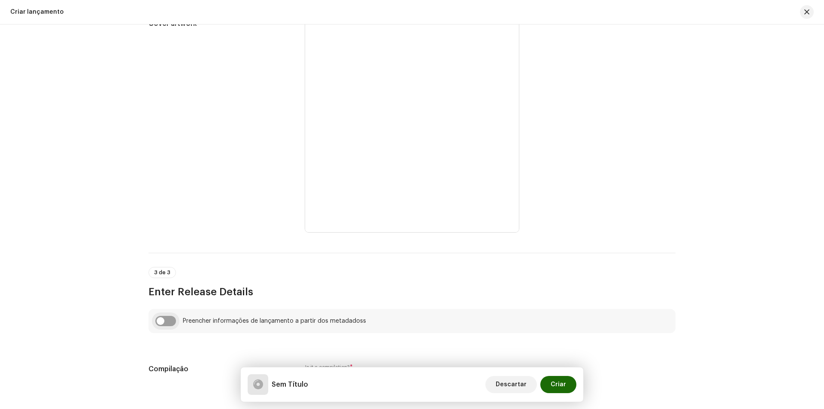
click at [155, 316] on input "checkbox" at bounding box center [165, 321] width 21 height 10
checkbox input "true"
type input "Senta e Xona"
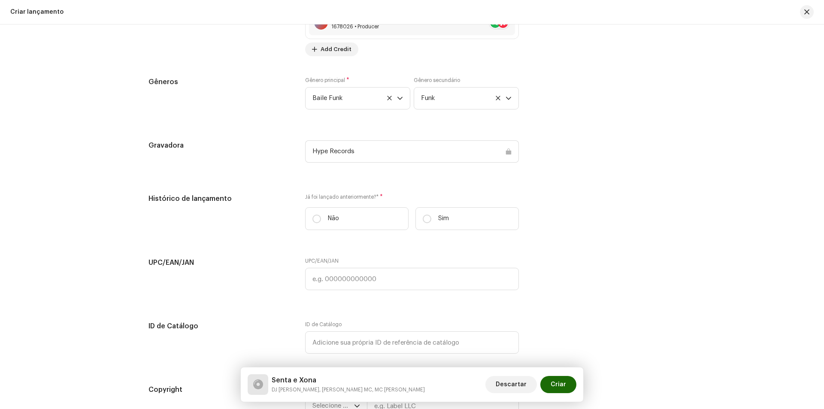
scroll to position [1288, 0]
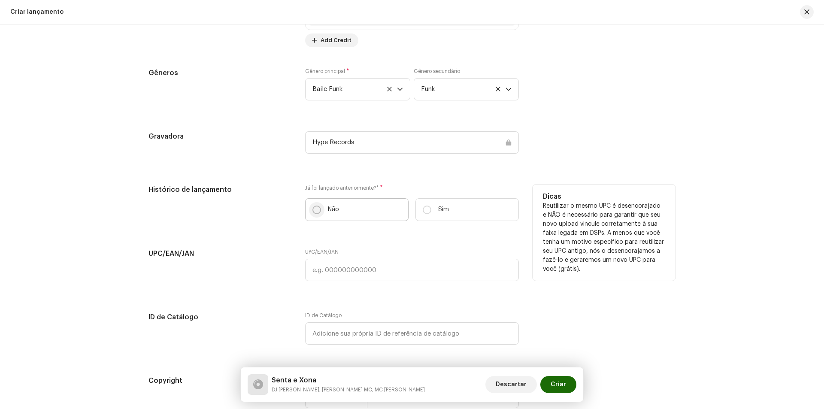
click at [319, 212] on input "Não" at bounding box center [317, 210] width 9 height 9
radio input "true"
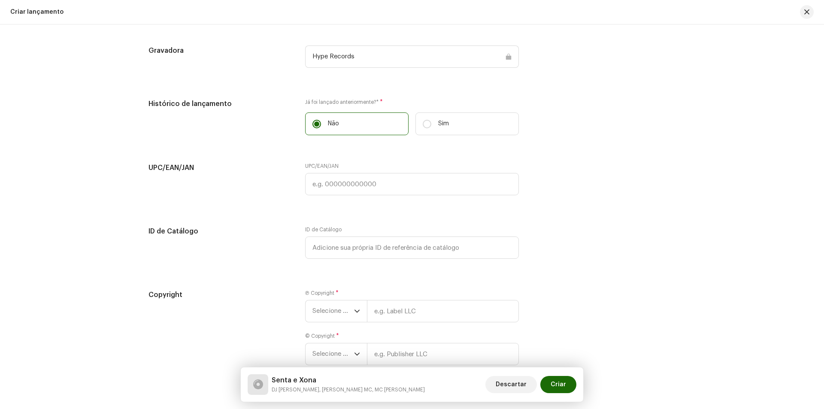
scroll to position [1423, 0]
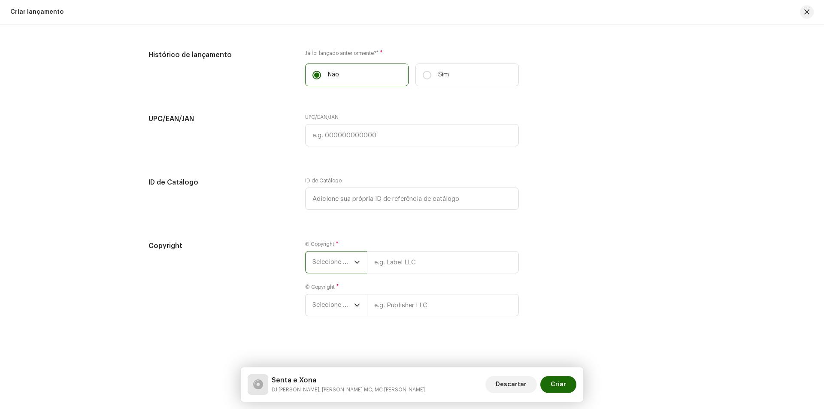
click at [338, 270] on span "Selecione o ano" at bounding box center [334, 262] width 42 height 21
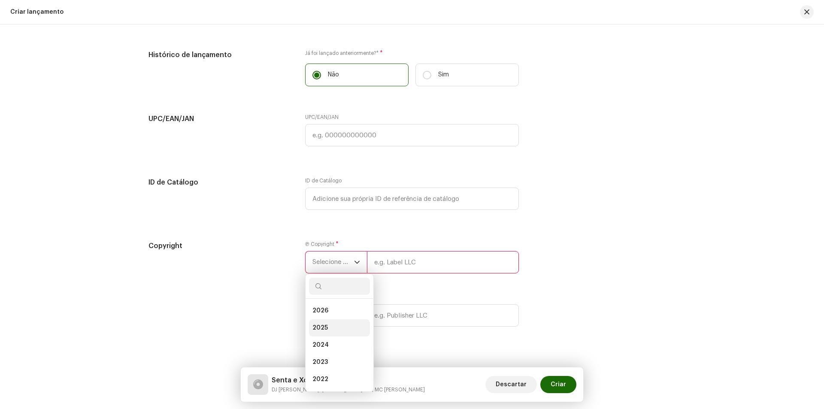
click at [329, 326] on li "2025" at bounding box center [339, 327] width 61 height 17
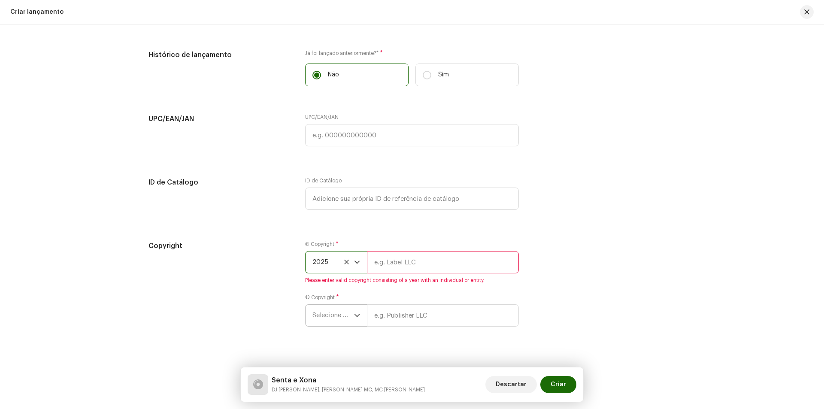
click at [337, 318] on span "Selecione o ano" at bounding box center [334, 315] width 42 height 21
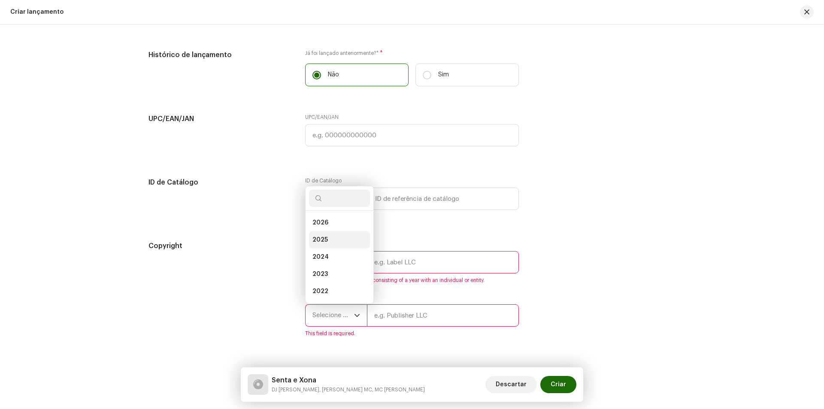
drag, startPoint x: 324, startPoint y: 241, endPoint x: 376, endPoint y: 249, distance: 52.5
click at [325, 241] on span "2025" at bounding box center [320, 240] width 15 height 9
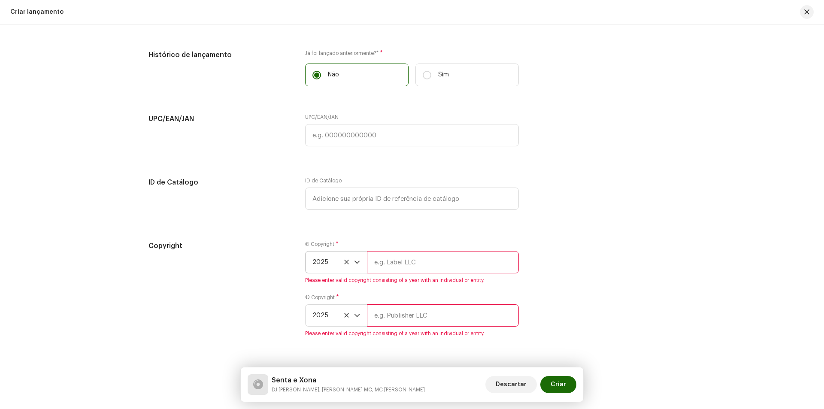
drag, startPoint x: 414, startPoint y: 260, endPoint x: 405, endPoint y: 263, distance: 9.5
click at [410, 261] on input "text" at bounding box center [443, 262] width 152 height 22
type input "Hype Records"
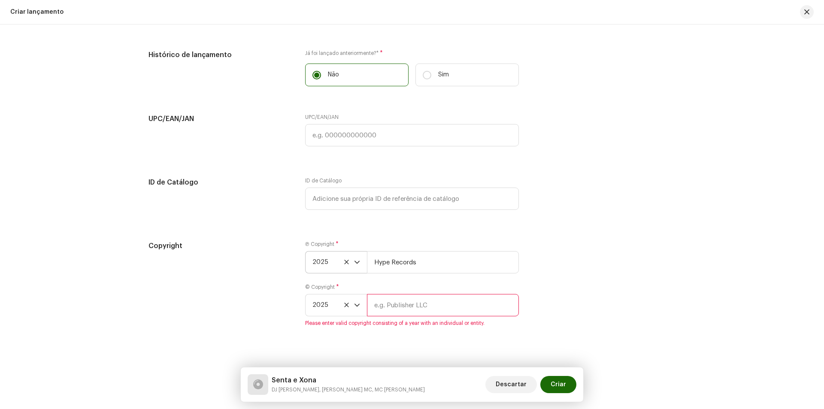
click at [393, 304] on input "text" at bounding box center [443, 305] width 152 height 22
type input "Hype Records"
click at [569, 386] on button "Criar" at bounding box center [558, 384] width 36 height 17
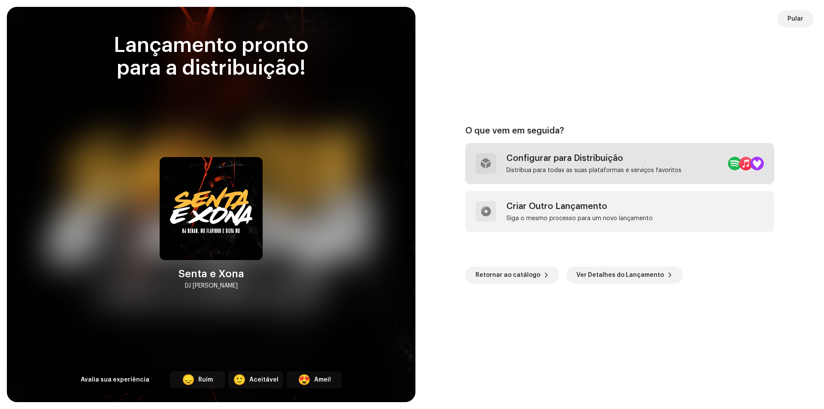
click at [553, 164] on div "Configurar para Distribuição Distribua para todas as suas plataformas e serviço…" at bounding box center [594, 163] width 175 height 21
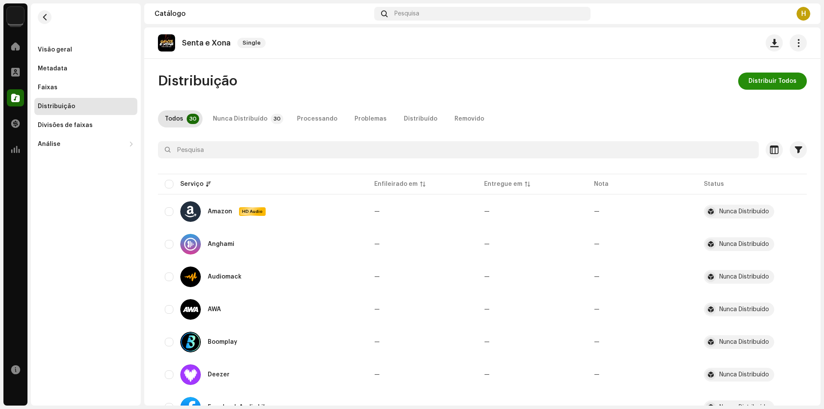
click at [773, 80] on span "Distribuir Todos" at bounding box center [773, 81] width 48 height 17
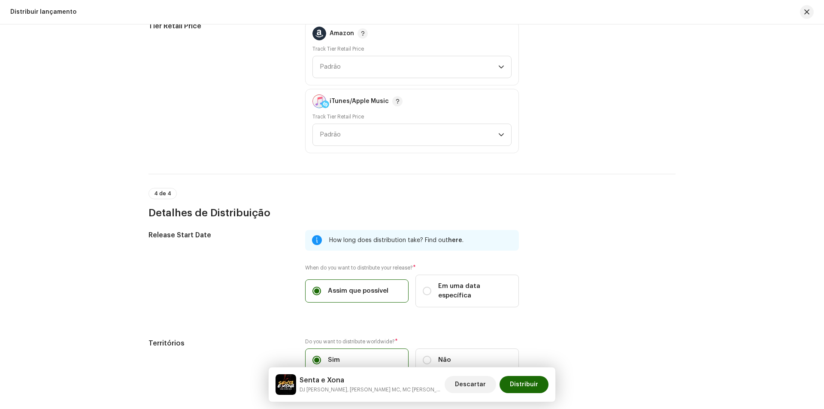
scroll to position [1288, 0]
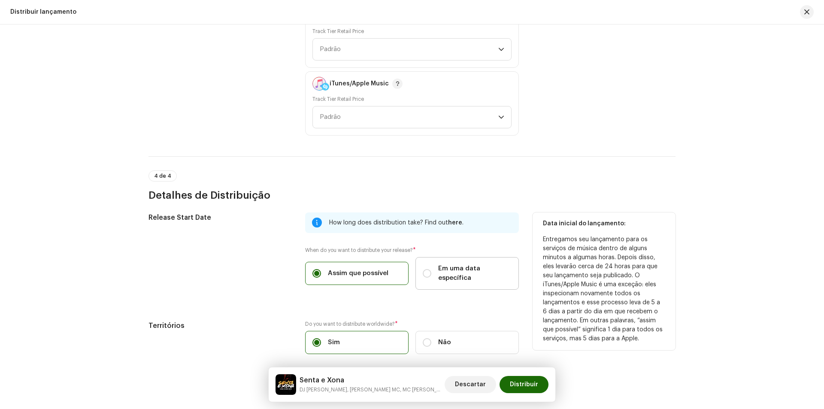
click at [470, 278] on label "Em uma data específica" at bounding box center [467, 273] width 103 height 33
click at [431, 278] on input "Em uma data específica" at bounding box center [427, 273] width 9 height 9
radio input "true"
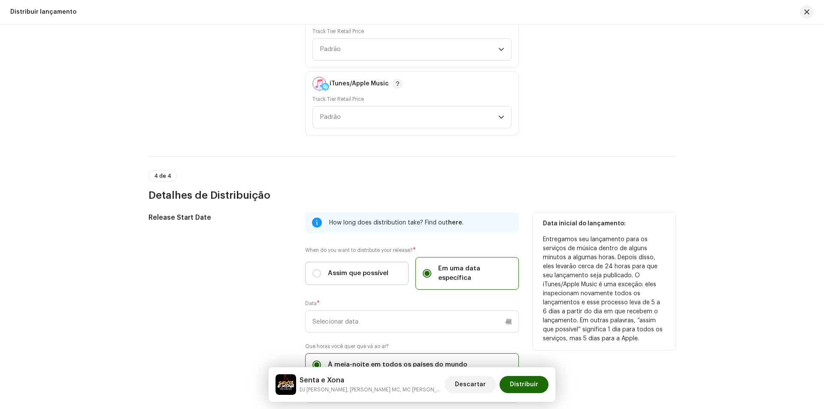
click at [366, 270] on span "Assim que possível" at bounding box center [358, 273] width 61 height 9
click at [321, 270] on input "Assim que possível" at bounding box center [317, 273] width 9 height 9
radio input "true"
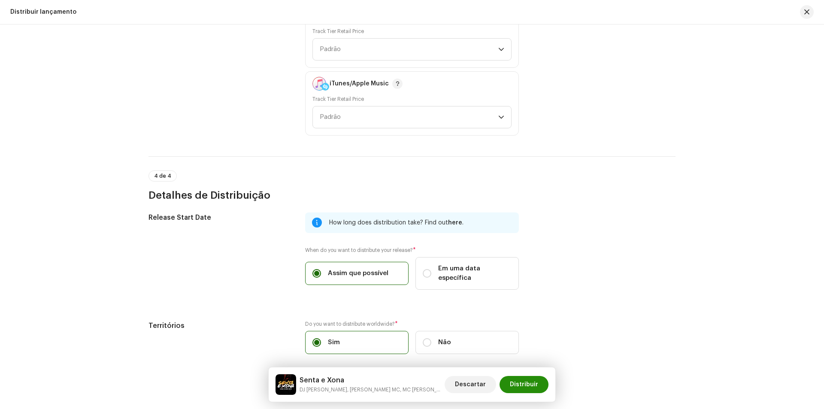
click at [517, 389] on span "Distribuir" at bounding box center [524, 384] width 28 height 17
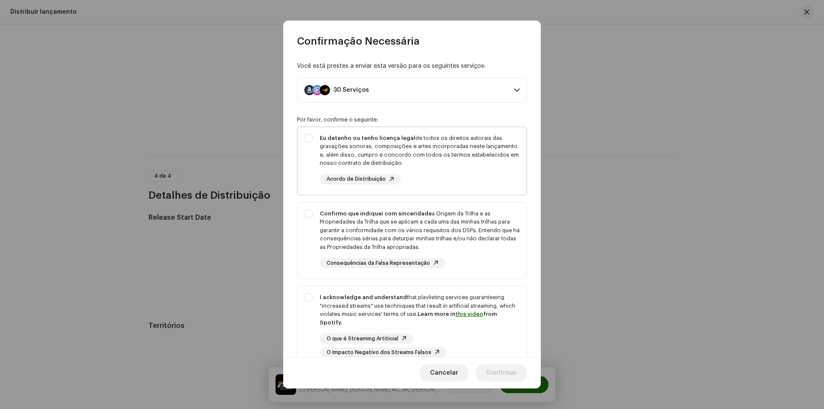
click at [307, 138] on div "Eu detenho ou tenho licença legal de todos os direitos autorais das gravações s…" at bounding box center [412, 159] width 229 height 64
checkbox input "true"
drag, startPoint x: 309, startPoint y: 212, endPoint x: 310, endPoint y: 221, distance: 9.0
click at [310, 212] on div "Confirmo que indiquei com sinceridade a Origem da Trilha e as Propriedades da T…" at bounding box center [412, 239] width 229 height 73
checkbox input "true"
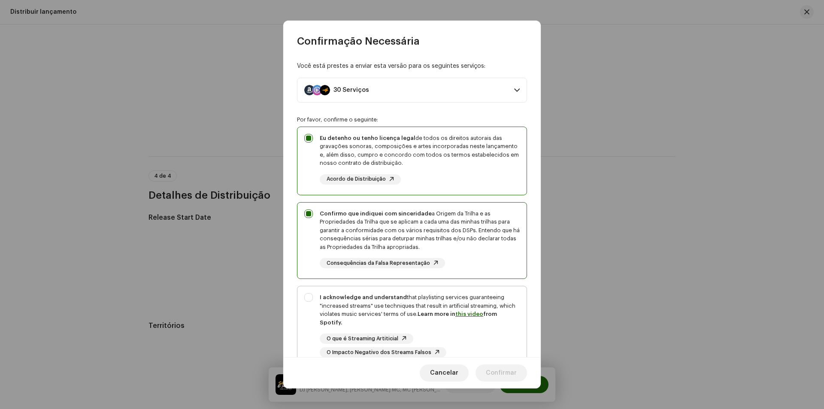
drag, startPoint x: 307, startPoint y: 290, endPoint x: 313, endPoint y: 302, distance: 14.0
click at [308, 293] on div "I acknowledge and understand that playlisting services guaranteeing "increased …" at bounding box center [412, 325] width 229 height 78
checkbox input "true"
click at [519, 376] on button "Confirmar" at bounding box center [502, 372] width 52 height 17
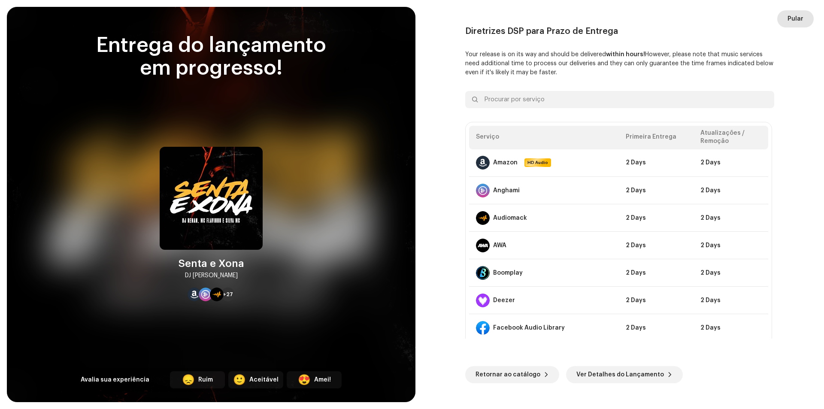
click at [792, 24] on span "Pular" at bounding box center [796, 18] width 16 height 17
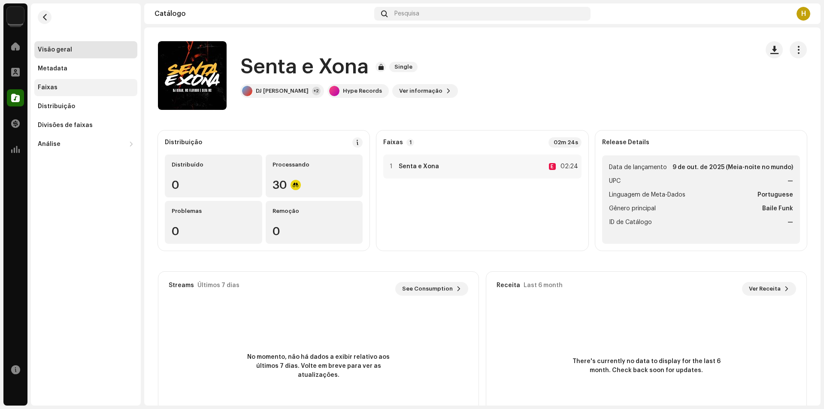
click at [53, 85] on div "Faixas" at bounding box center [48, 87] width 20 height 7
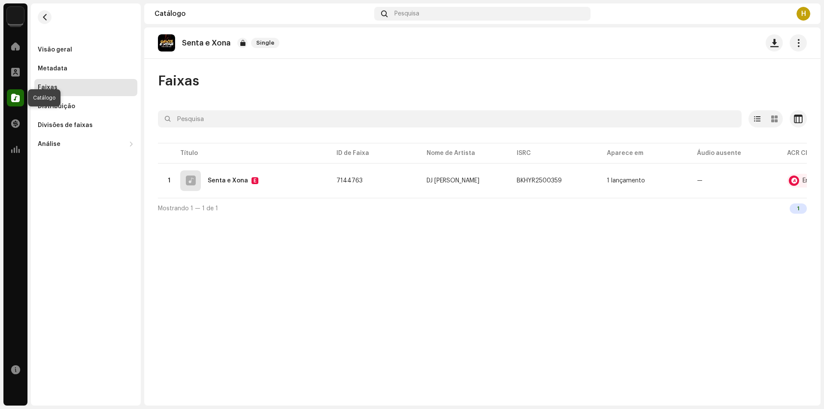
click at [15, 100] on span at bounding box center [15, 97] width 9 height 7
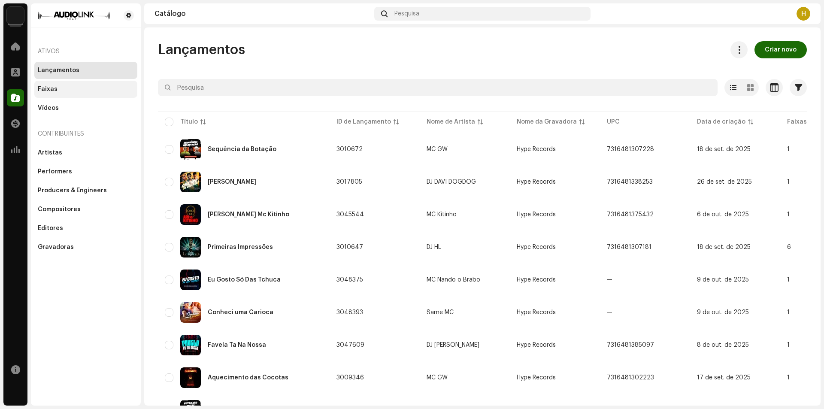
click at [64, 91] on div "Faixas" at bounding box center [86, 89] width 96 height 7
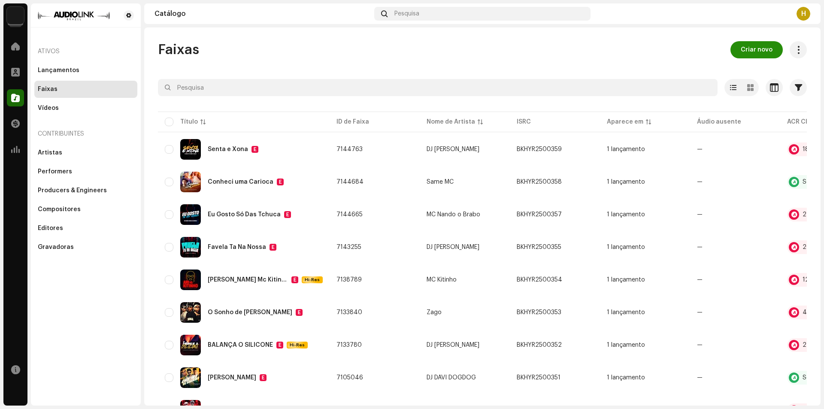
click at [747, 46] on span "Criar novo" at bounding box center [757, 49] width 32 height 17
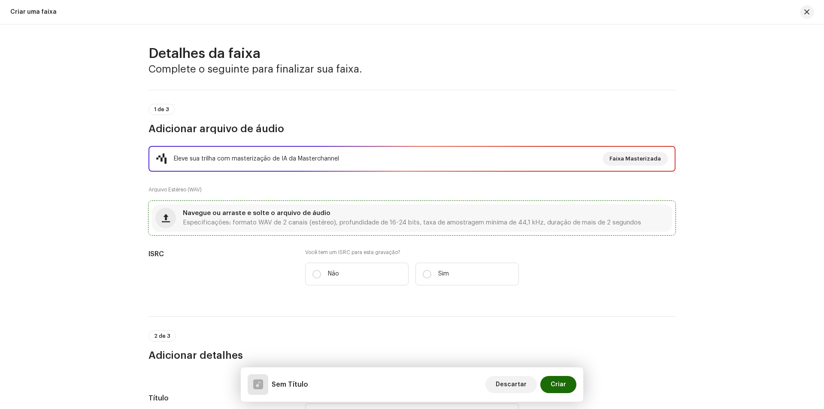
click at [291, 220] on span "Especificações: formato WAV de 2 canais (estéreo), profundidade de 16-24 bits, …" at bounding box center [412, 223] width 458 height 6
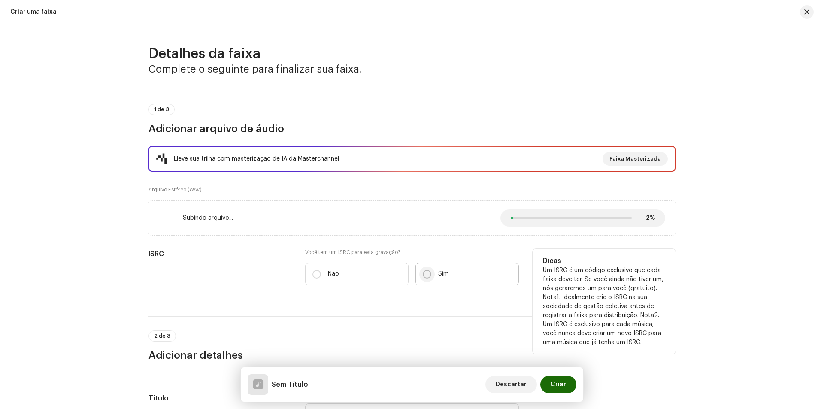
click at [423, 276] on input "Sim" at bounding box center [427, 274] width 9 height 9
radio input "true"
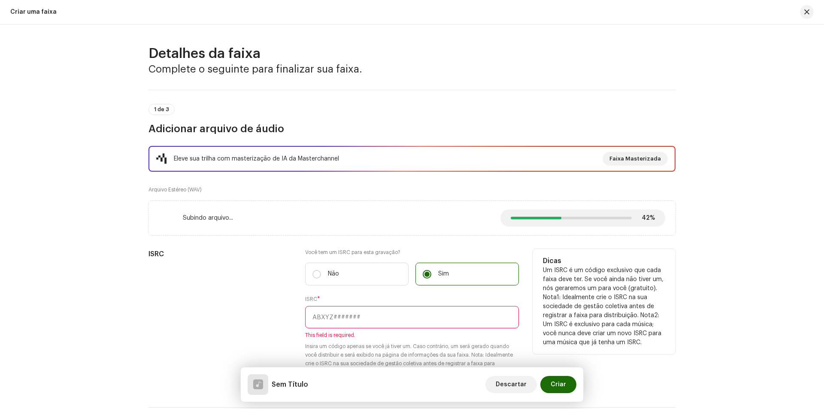
click at [370, 325] on input "text" at bounding box center [412, 317] width 214 height 22
paste input "BKHYR2500360"
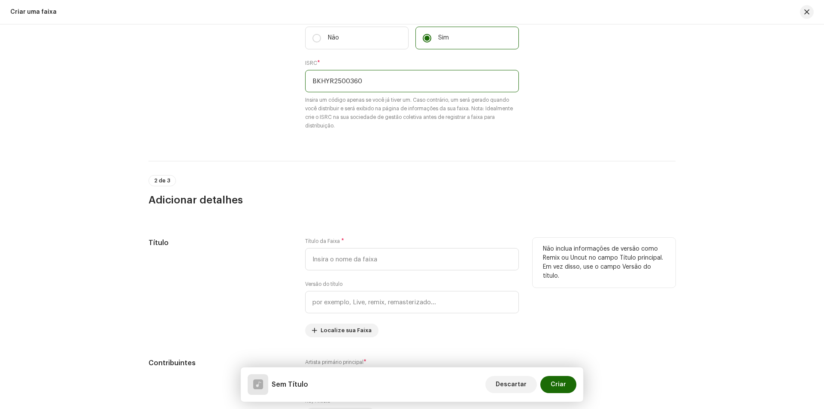
scroll to position [258, 0]
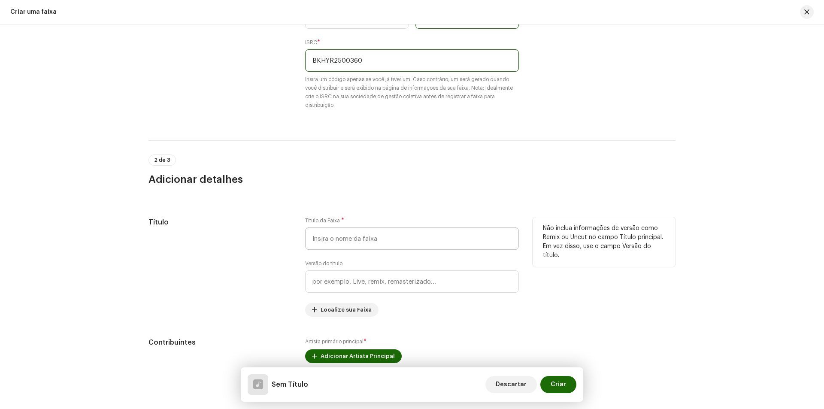
type input "BKHYR2500360"
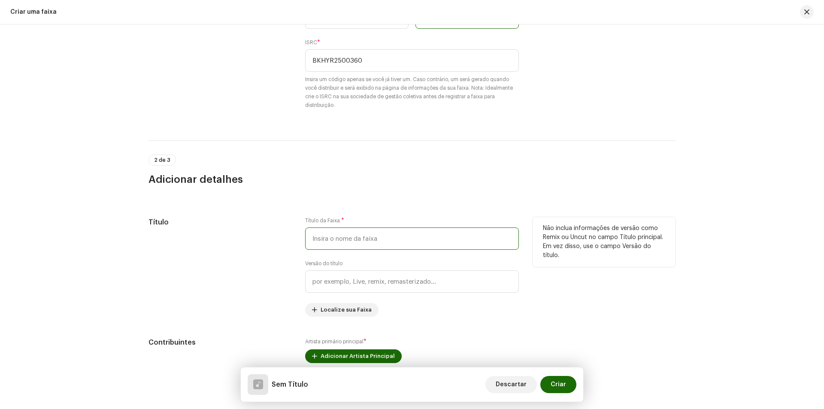
click at [334, 234] on input "text" at bounding box center [412, 239] width 214 height 22
type input "B"
type input "v"
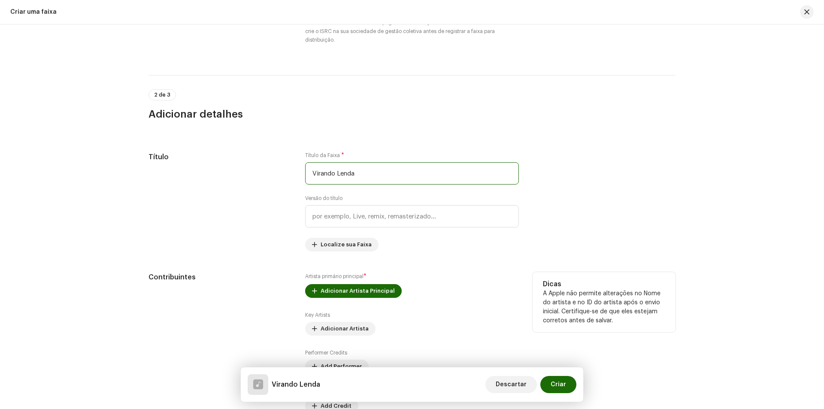
scroll to position [343, 0]
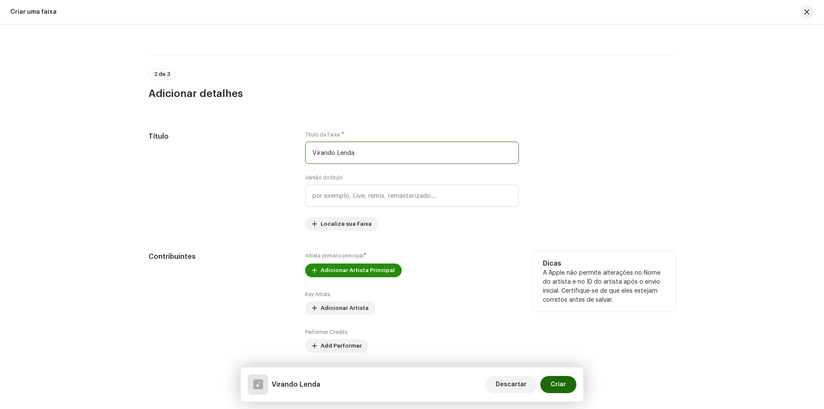
type input "Virando Lenda"
click at [334, 274] on span "Adicionar Artista Principal" at bounding box center [358, 270] width 74 height 17
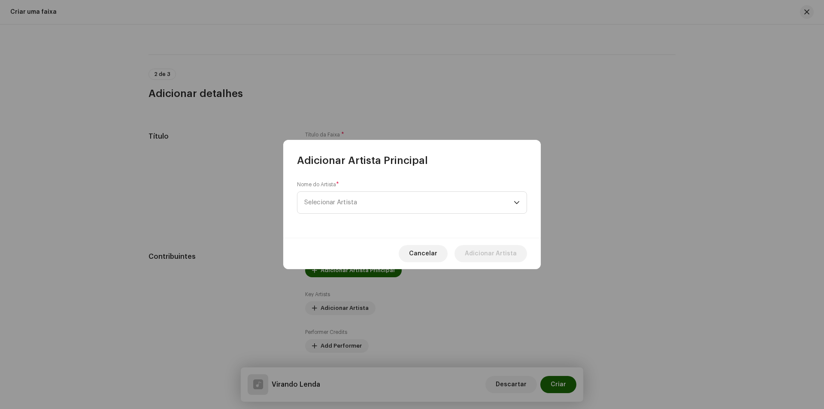
click at [340, 190] on div "Nome do Artista * Selecionar Artista" at bounding box center [412, 197] width 230 height 33
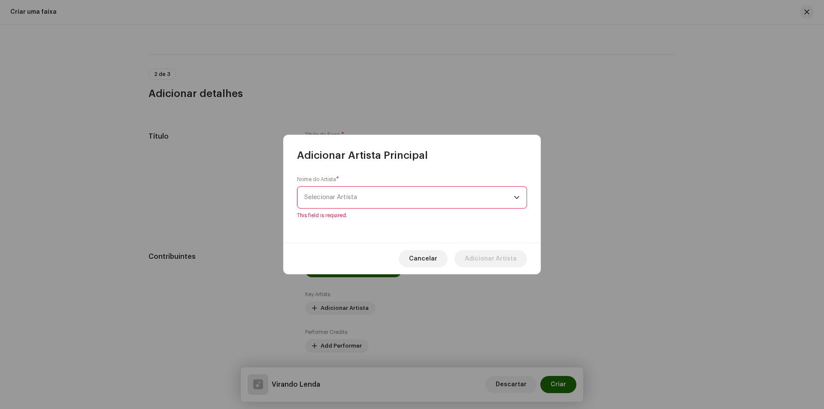
click at [340, 190] on span "Selecionar Artista" at bounding box center [408, 197] width 209 height 21
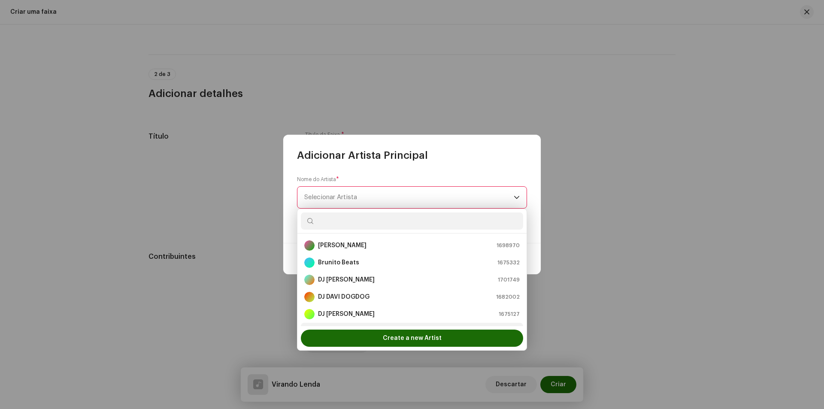
scroll to position [14, 0]
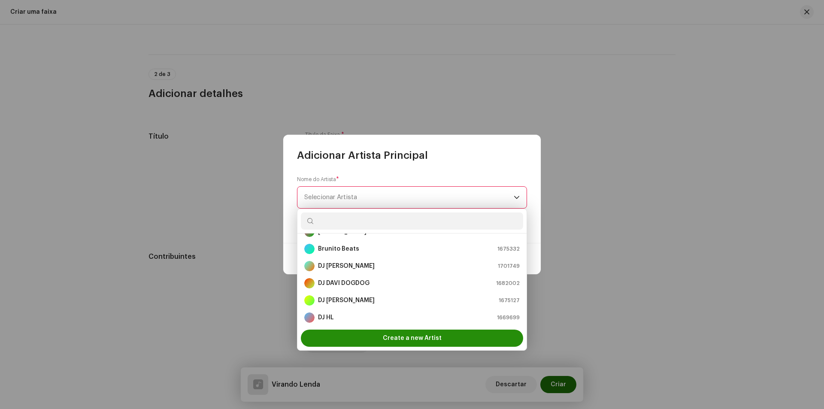
click at [419, 335] on span "Create a new Artist" at bounding box center [412, 338] width 59 height 17
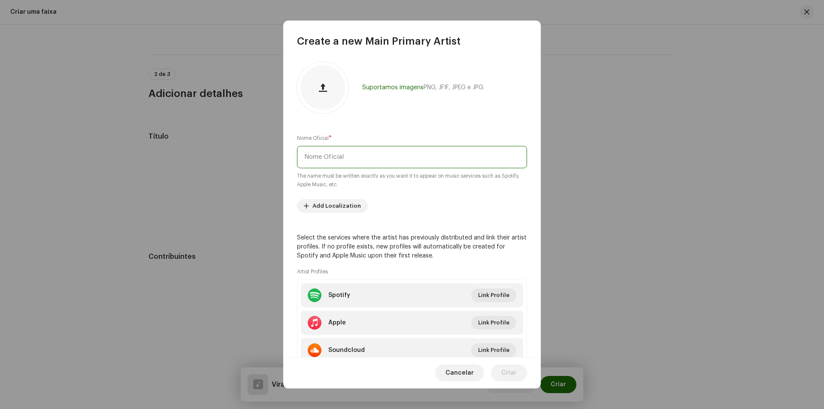
click at [379, 156] on input "text" at bounding box center [412, 157] width 230 height 22
type input "H"
type input "Ganja Girl"
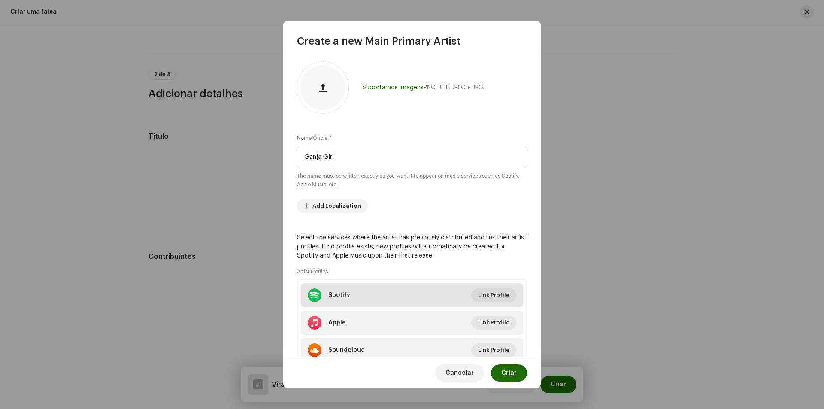
click at [414, 293] on li "Spotify Link Profile" at bounding box center [412, 295] width 222 height 24
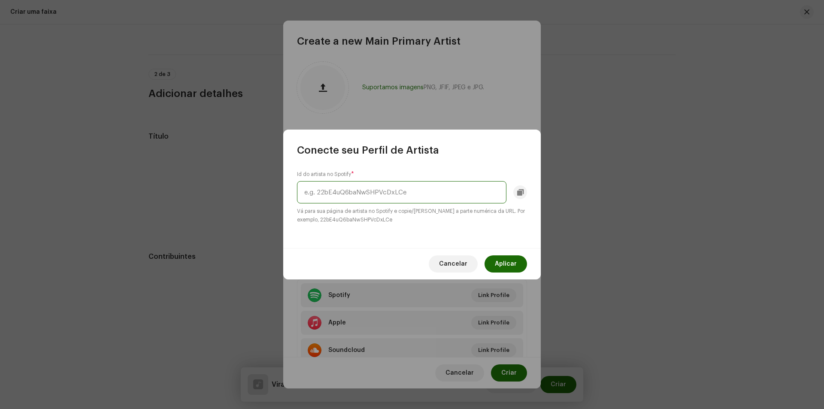
click at [385, 185] on input "text" at bounding box center [401, 192] width 209 height 22
paste input "0BpvfCycfkkC9Eb2clquss"
type input "0BpvfCycfkkC9Eb2clquss"
click at [517, 264] on button "Aplicar" at bounding box center [506, 263] width 43 height 17
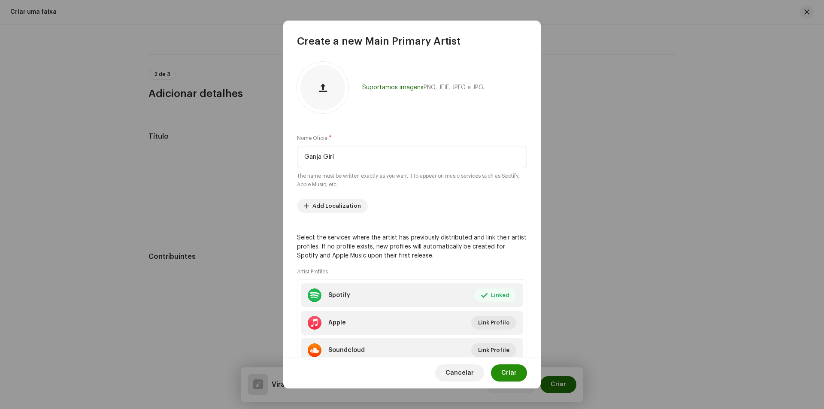
click at [522, 368] on button "Criar" at bounding box center [509, 372] width 36 height 17
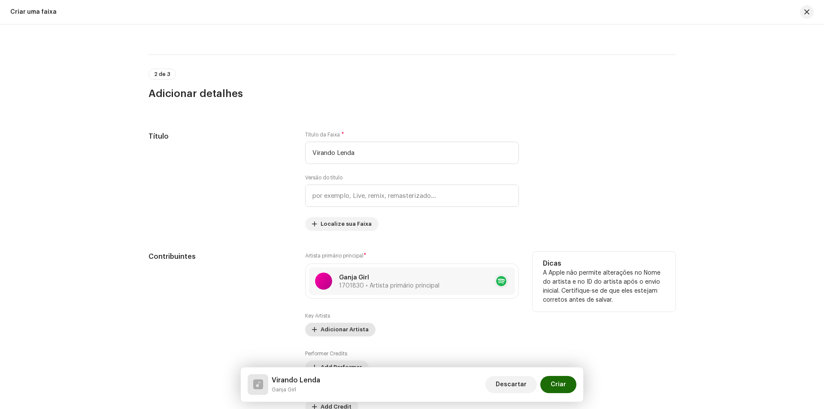
click at [352, 330] on span "Adicionar Artista" at bounding box center [345, 329] width 48 height 17
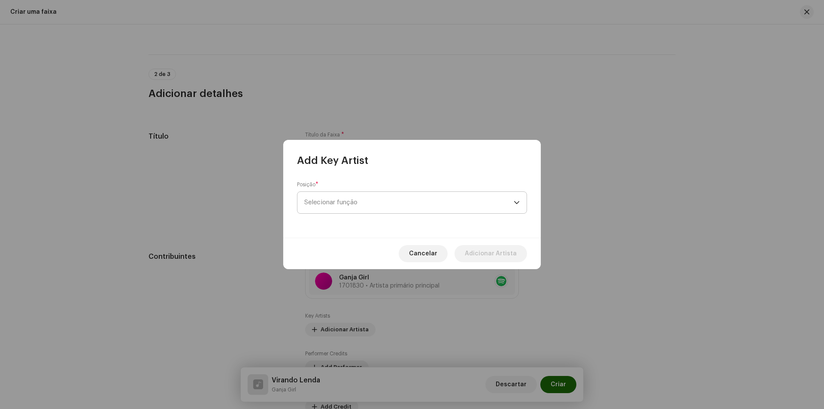
click at [367, 201] on span "Selecionar função" at bounding box center [408, 202] width 209 height 21
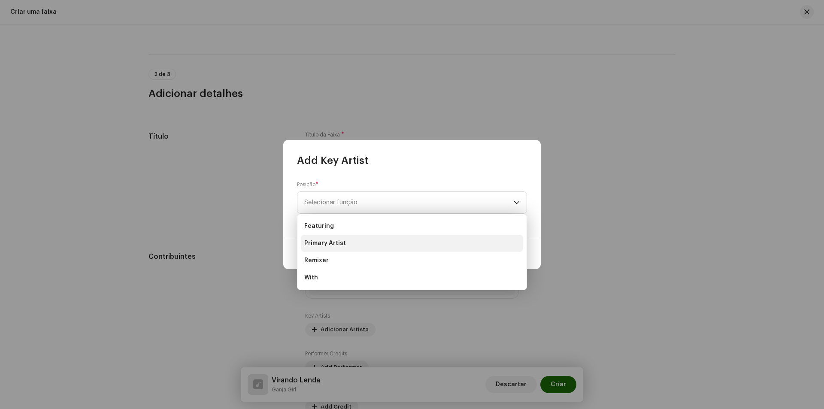
click at [351, 248] on li "Primary Artist" at bounding box center [412, 243] width 222 height 17
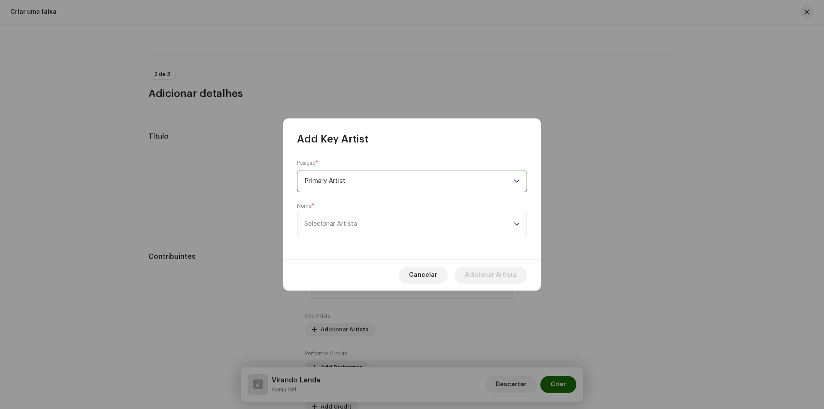
click at [357, 225] on span "Selecionar Artista" at bounding box center [330, 224] width 53 height 6
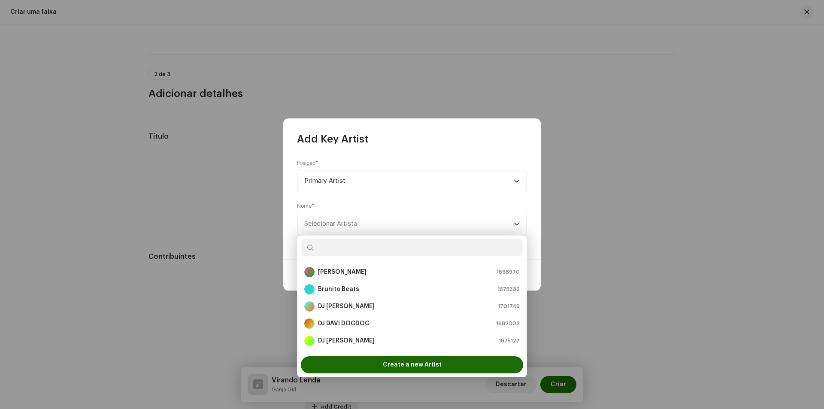
click at [352, 250] on input "text" at bounding box center [412, 247] width 222 height 17
click at [358, 362] on div "Create a new Artist" at bounding box center [412, 364] width 222 height 17
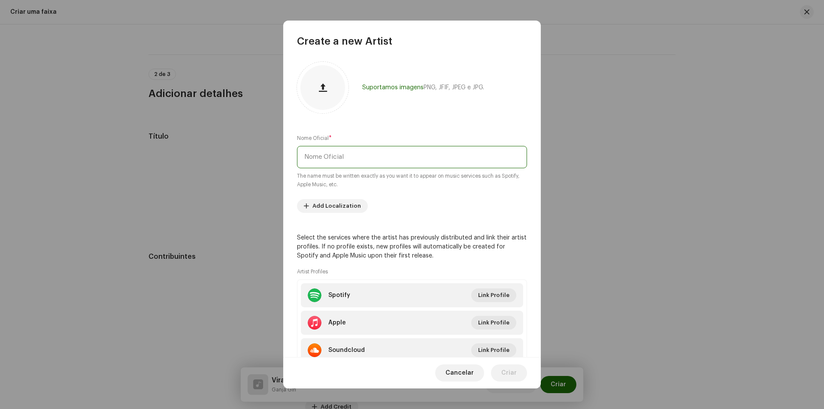
click at [350, 154] on input "text" at bounding box center [412, 157] width 230 height 22
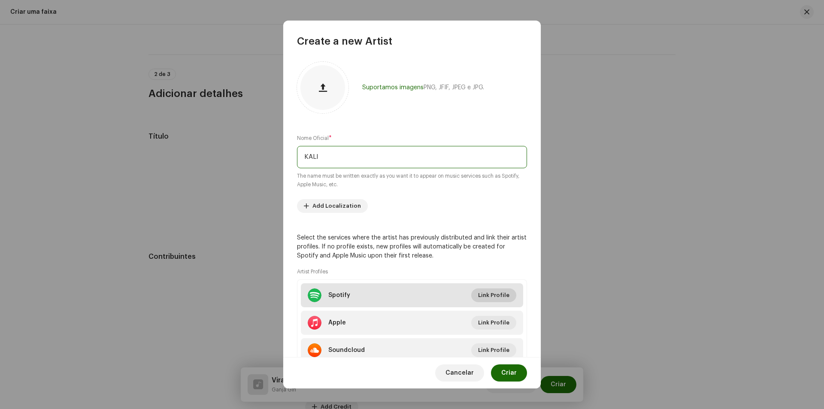
type input "KALI"
click at [492, 295] on span "Link Profile" at bounding box center [493, 295] width 31 height 17
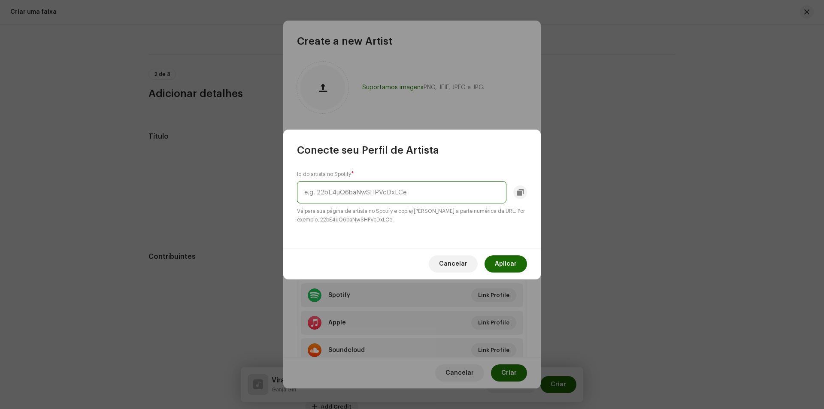
click at [378, 187] on input "text" at bounding box center [401, 192] width 209 height 22
paste input "3LN0LinAVaBy5iTdpwEUfC"
type input "3LN0LinAVaBy5iTdpwEUfC"
click at [503, 258] on span "Aplicar" at bounding box center [506, 263] width 22 height 17
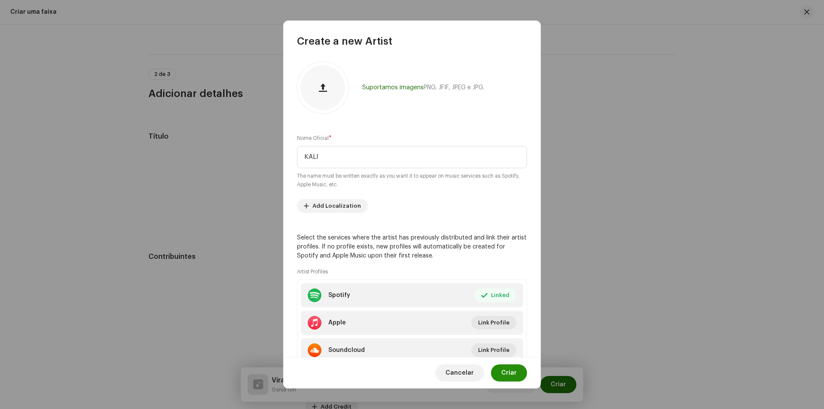
click at [518, 375] on button "Criar" at bounding box center [509, 372] width 36 height 17
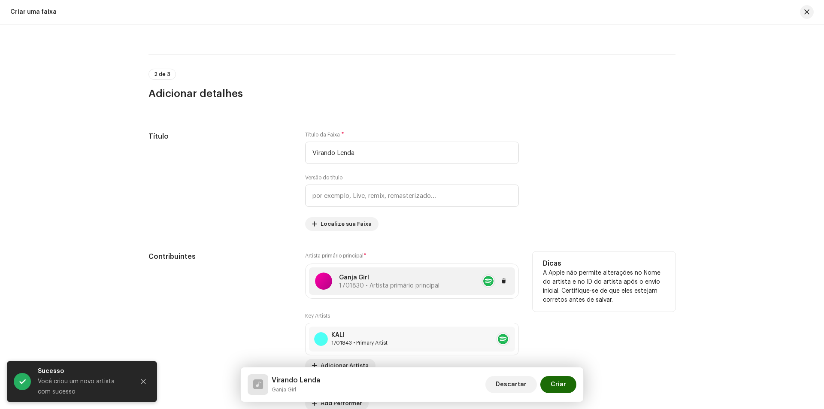
scroll to position [429, 0]
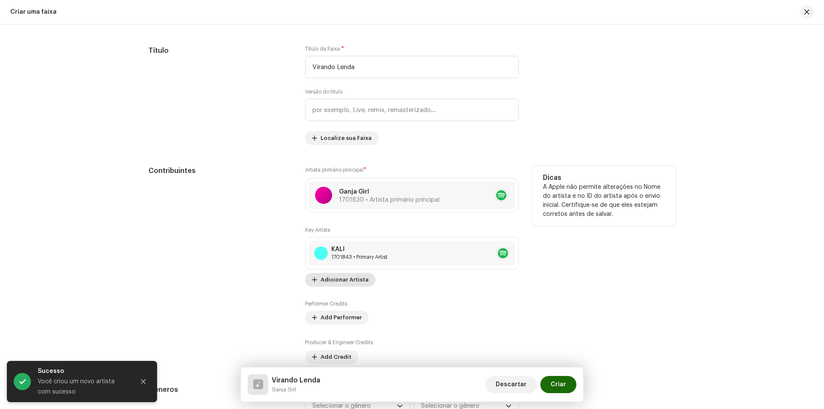
click at [343, 282] on span "Adicionar Artista" at bounding box center [345, 279] width 48 height 17
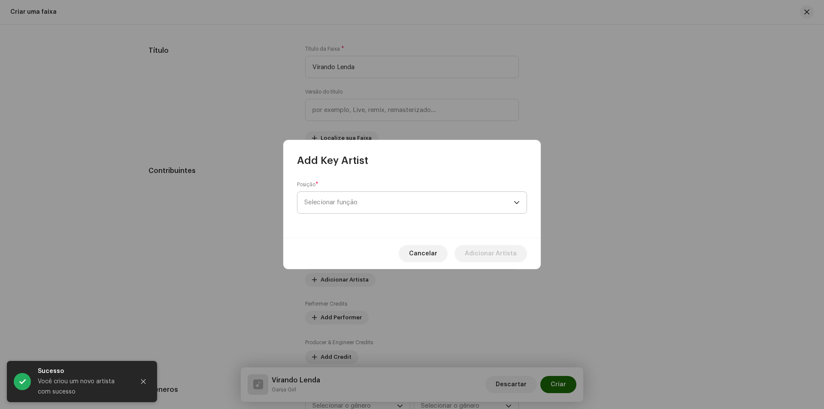
click at [335, 205] on span "Selecionar função" at bounding box center [408, 202] width 209 height 21
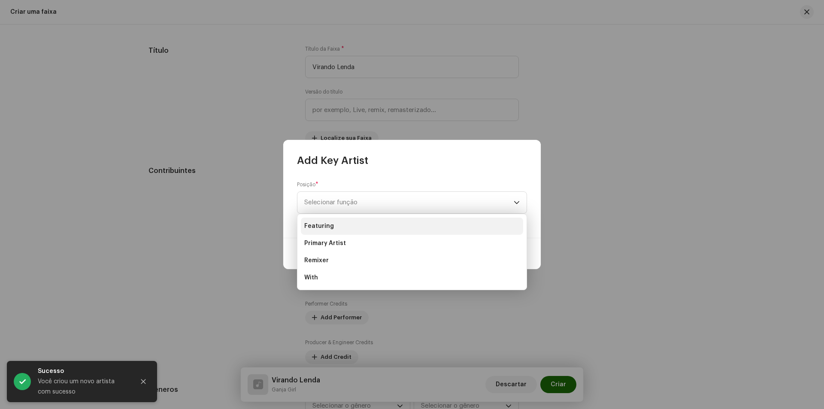
click at [347, 224] on li "Featuring" at bounding box center [412, 226] width 222 height 17
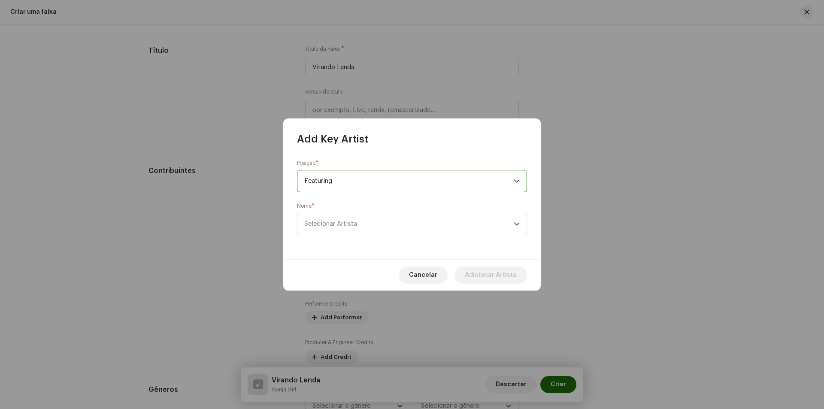
drag, startPoint x: 341, startPoint y: 183, endPoint x: 345, endPoint y: 190, distance: 8.3
click at [342, 183] on span "Featuring" at bounding box center [408, 180] width 209 height 21
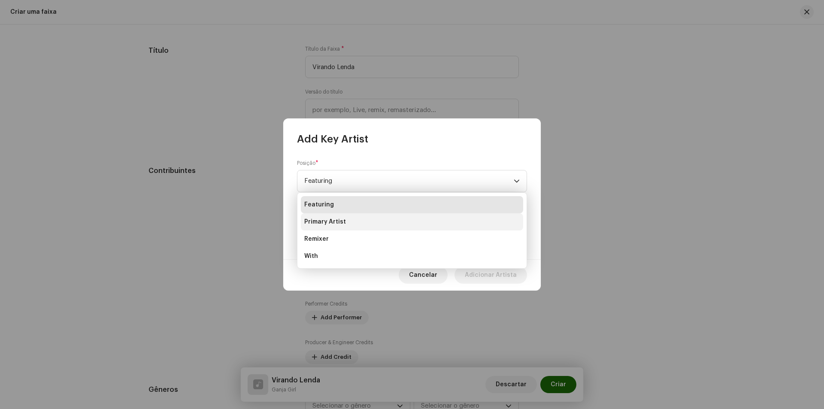
click at [342, 224] on span "Primary Artist" at bounding box center [325, 222] width 42 height 9
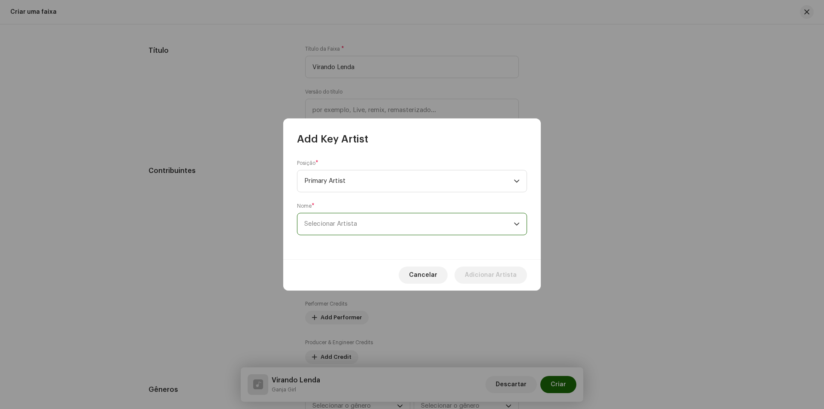
click at [342, 224] on span "Selecionar Artista" at bounding box center [330, 224] width 53 height 6
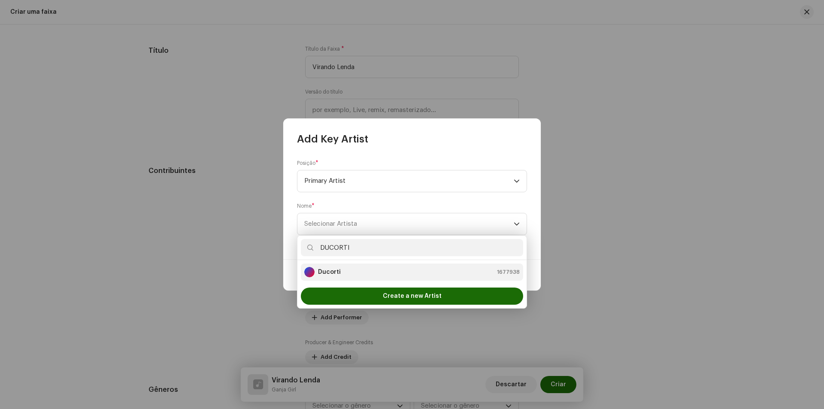
type input "DUCORTI"
click at [320, 280] on li "Ducorti 1677938" at bounding box center [412, 272] width 222 height 17
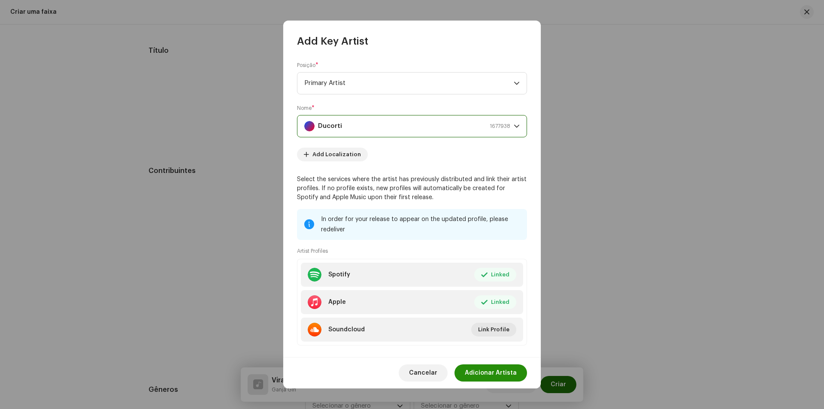
click at [501, 373] on span "Adicionar Artista" at bounding box center [491, 372] width 52 height 17
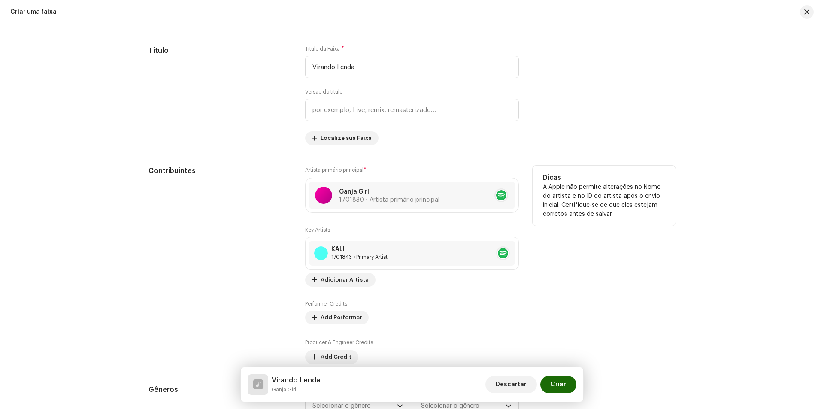
scroll to position [601, 0]
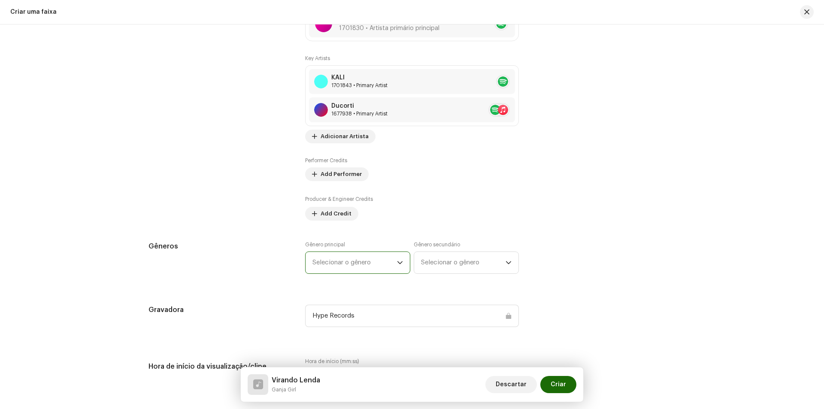
click at [370, 267] on span "Selecionar o gênero" at bounding box center [355, 262] width 85 height 21
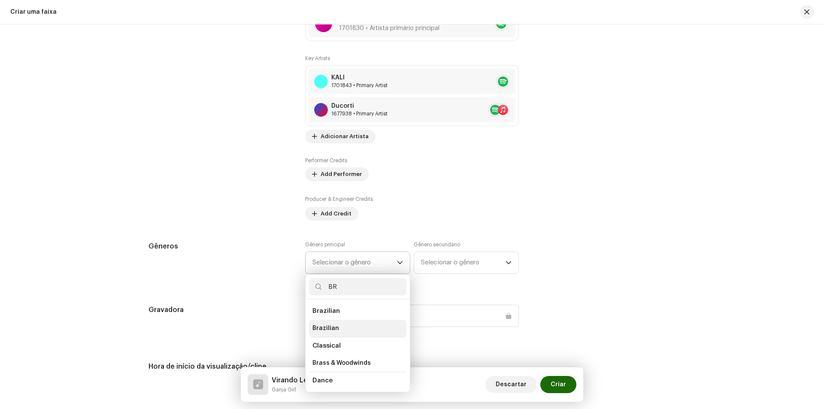
type input "BR"
click at [343, 327] on li "Brazilian" at bounding box center [357, 328] width 97 height 17
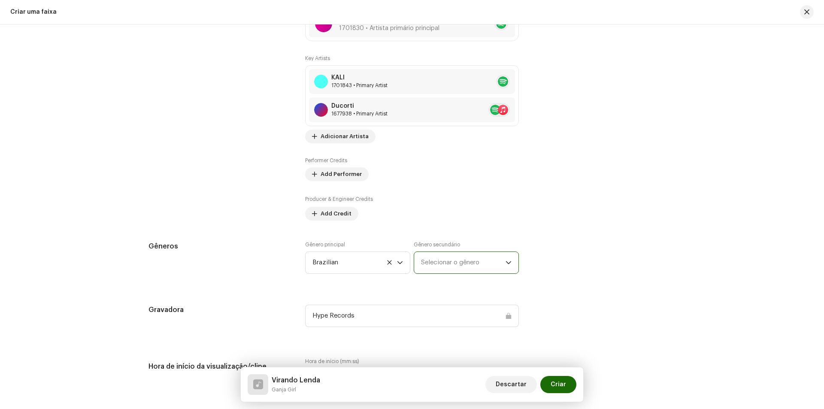
click at [423, 263] on span "Selecionar o gênero" at bounding box center [463, 262] width 85 height 21
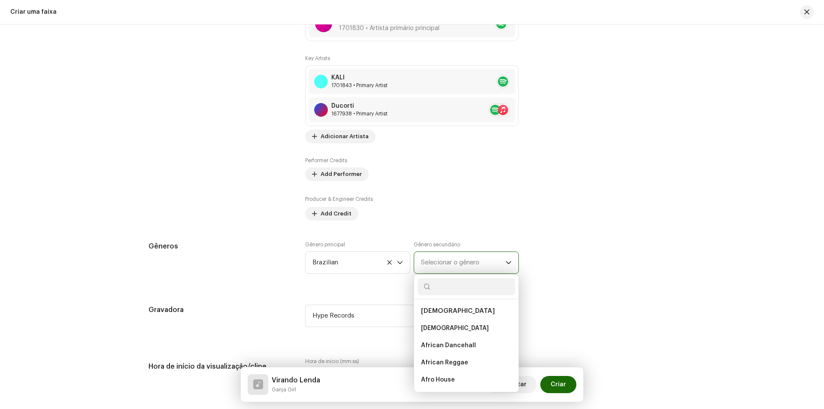
click at [441, 262] on span "Selecionar o gênero" at bounding box center [463, 262] width 85 height 21
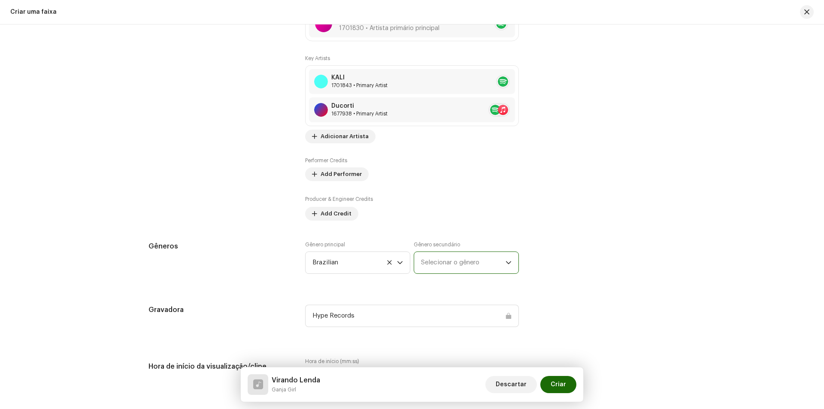
click at [440, 264] on span "Selecionar o gênero" at bounding box center [463, 262] width 85 height 21
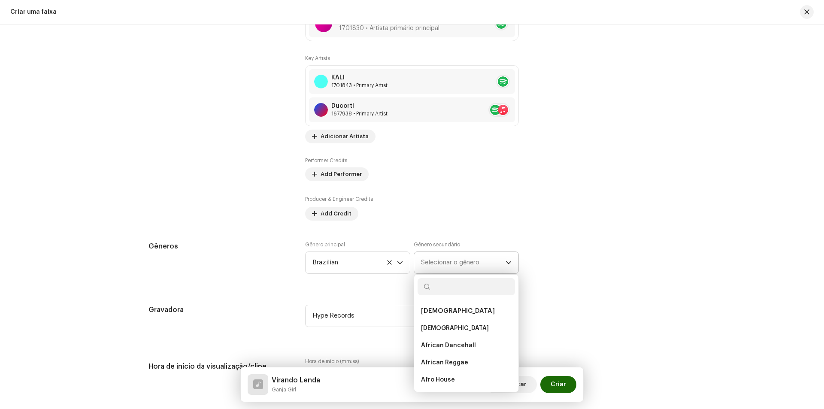
click at [442, 285] on input "text" at bounding box center [466, 286] width 97 height 17
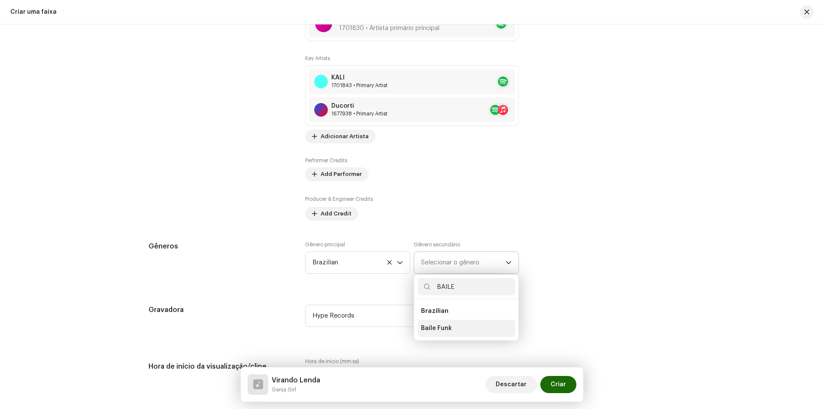
type input "BAILE"
click at [443, 328] on span "Baile Funk" at bounding box center [436, 328] width 31 height 9
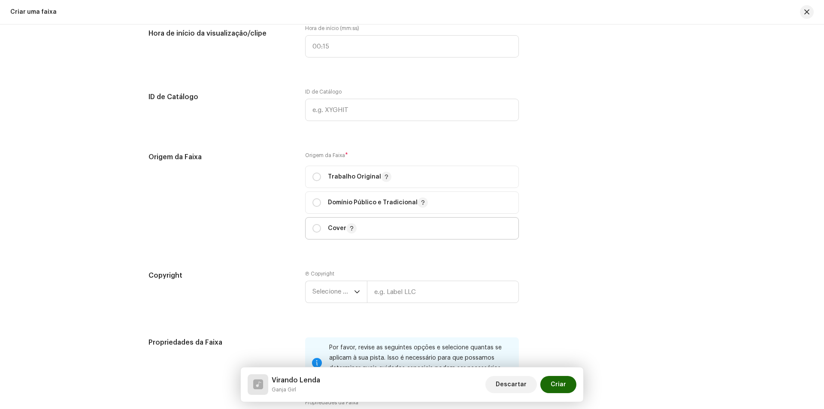
scroll to position [944, 0]
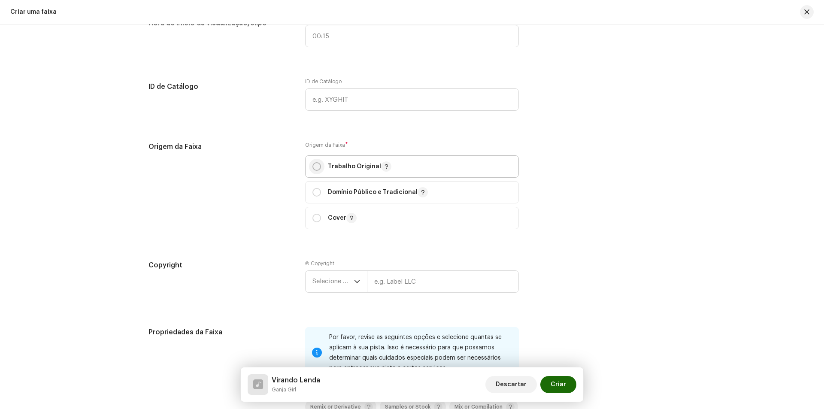
drag, startPoint x: 319, startPoint y: 165, endPoint x: 317, endPoint y: 170, distance: 5.4
click at [319, 167] on input "radio" at bounding box center [317, 166] width 9 height 9
radio input "true"
click at [336, 275] on span "Selecione o ano" at bounding box center [334, 281] width 42 height 21
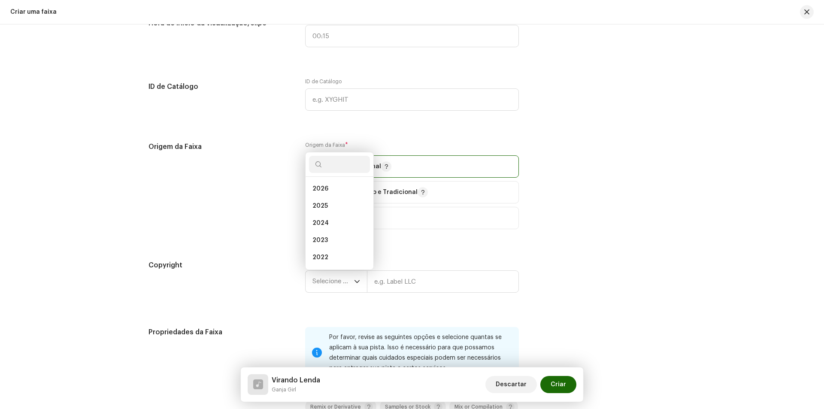
scroll to position [14, 0]
click at [337, 191] on li "2025" at bounding box center [339, 192] width 61 height 17
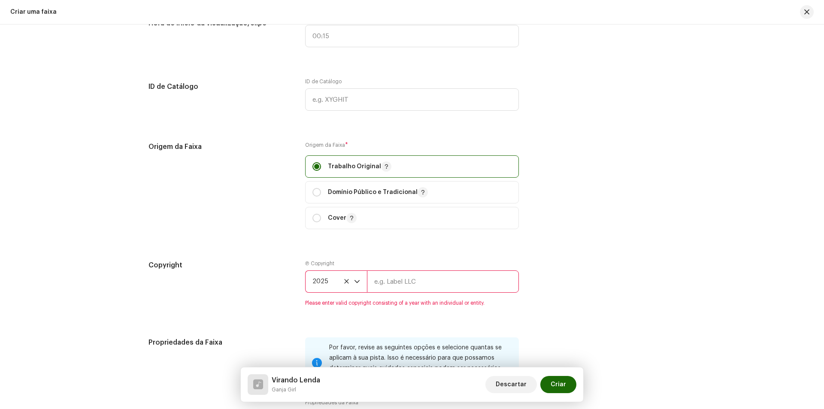
click at [427, 271] on input "text" at bounding box center [443, 281] width 152 height 22
type input "Hype Records"
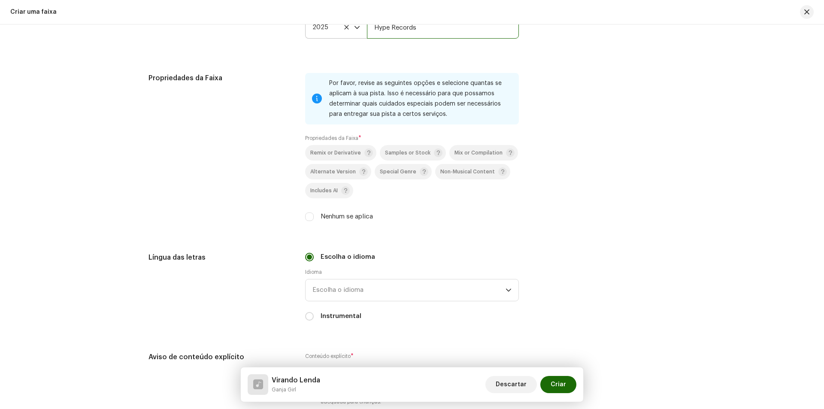
scroll to position [1202, 0]
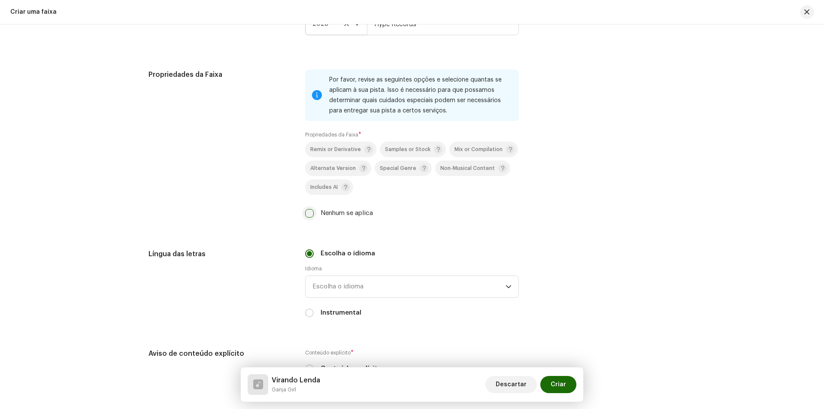
click at [307, 211] on input "Nenhum se aplica" at bounding box center [309, 213] width 9 height 9
checkbox input "true"
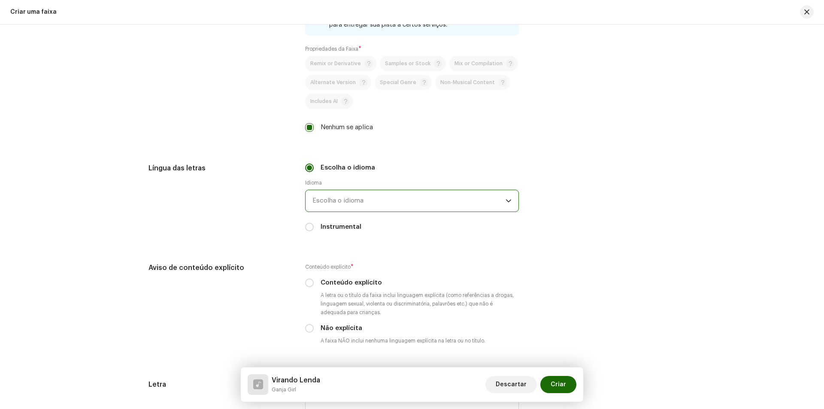
click at [316, 204] on span "Escolha o idioma" at bounding box center [409, 200] width 193 height 21
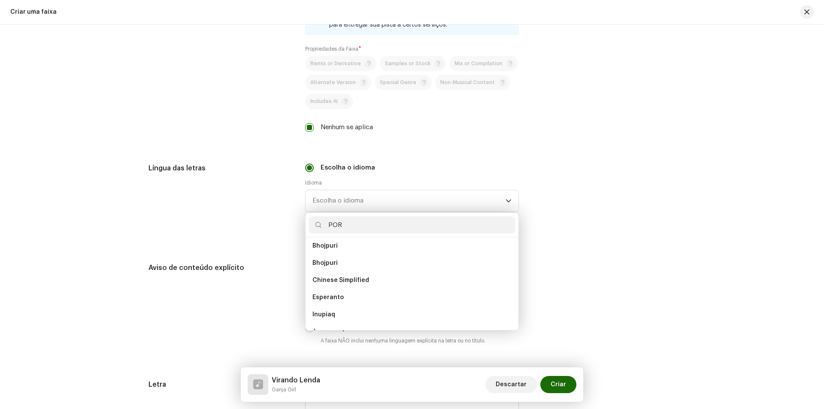
scroll to position [0, 0]
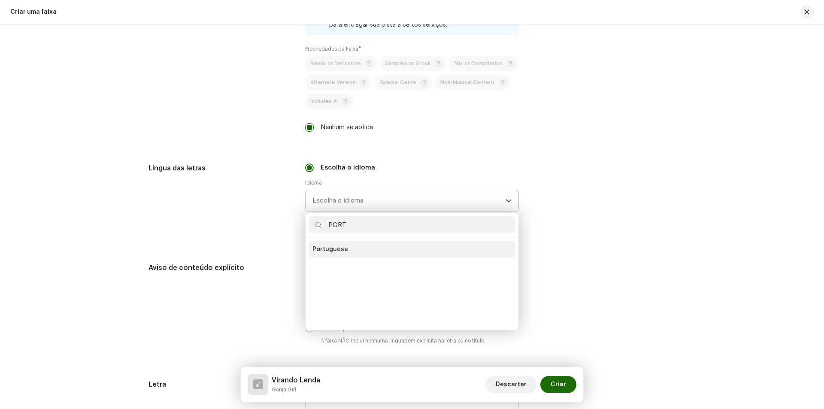
type input "PORT"
click at [340, 246] on span "Portuguese" at bounding box center [331, 249] width 36 height 9
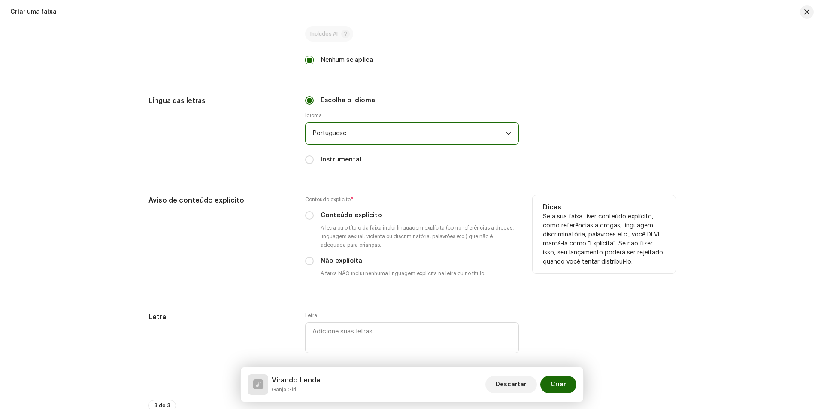
scroll to position [1374, 0]
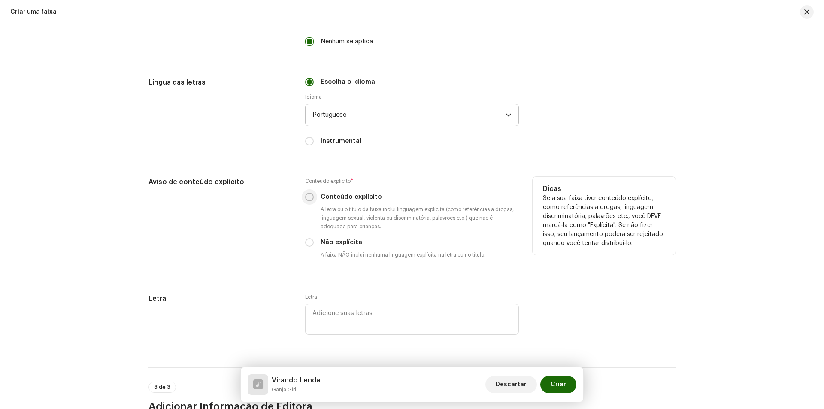
click at [308, 196] on input "Conteúdo explícito" at bounding box center [309, 197] width 9 height 9
radio input "true"
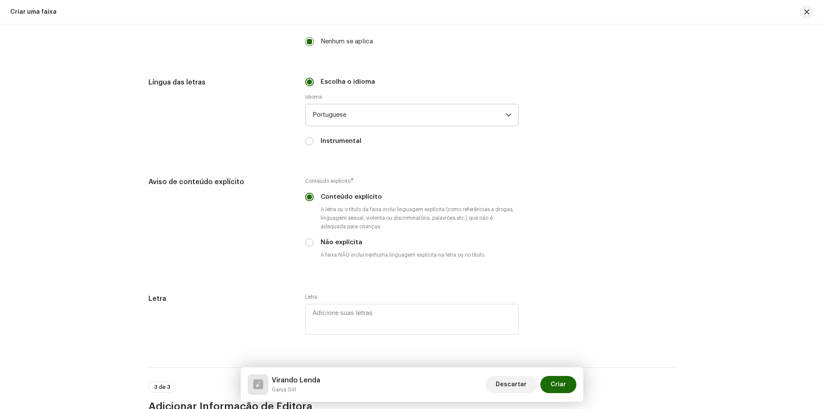
scroll to position [1545, 0]
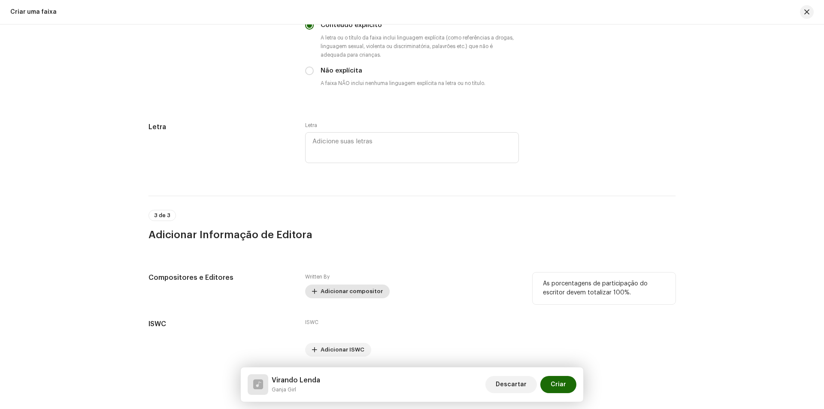
click at [314, 295] on button "Adicionar compositor" at bounding box center [347, 292] width 85 height 14
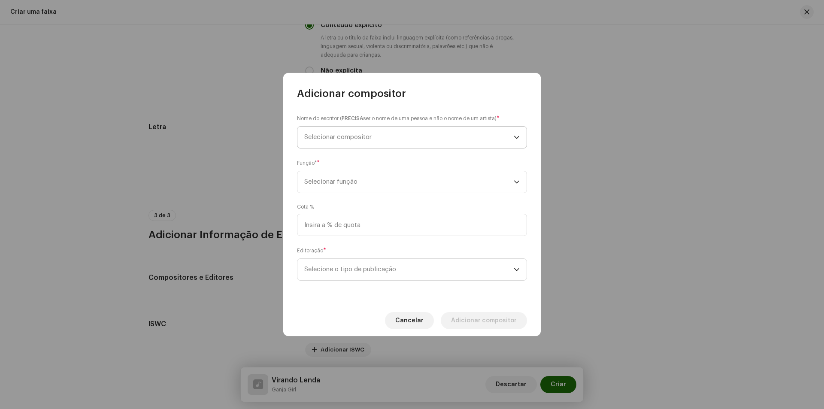
click at [359, 140] on span "Selecionar compositor" at bounding box center [337, 137] width 67 height 6
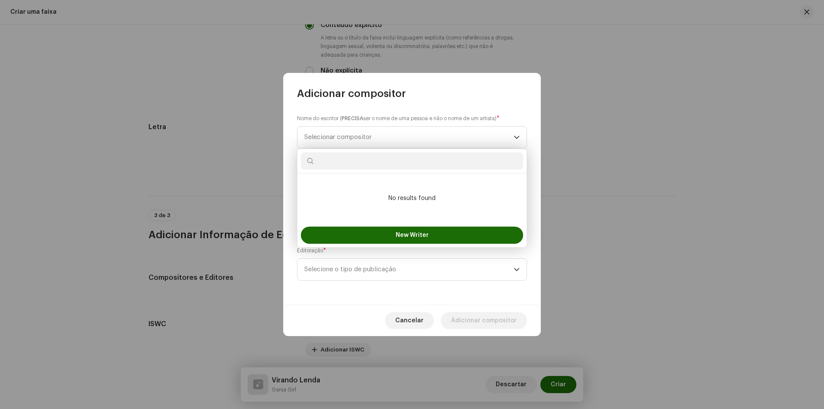
paste input "Caroline da Silva Santos"
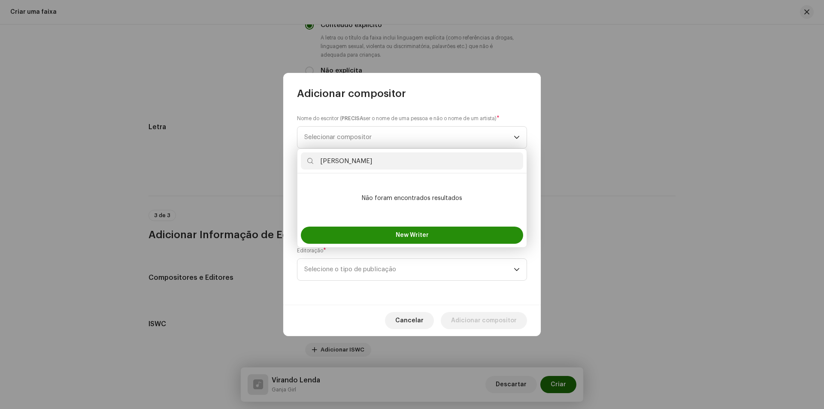
type input "Caroline da Silva Santos"
click at [416, 235] on span "New Writer" at bounding box center [412, 235] width 33 height 6
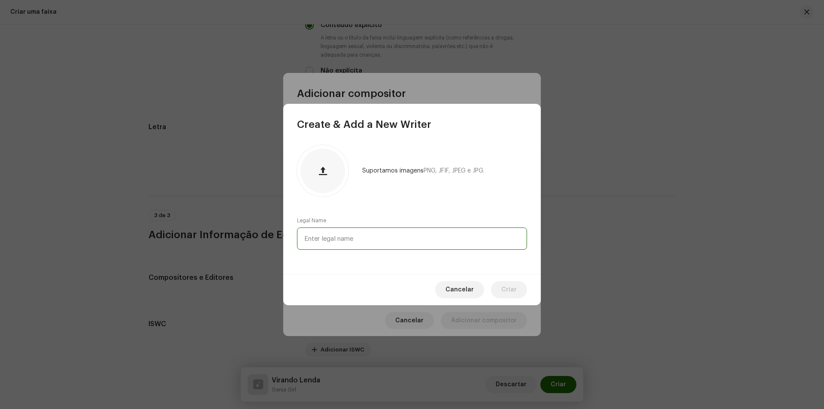
click at [408, 241] on input "text" at bounding box center [412, 239] width 230 height 22
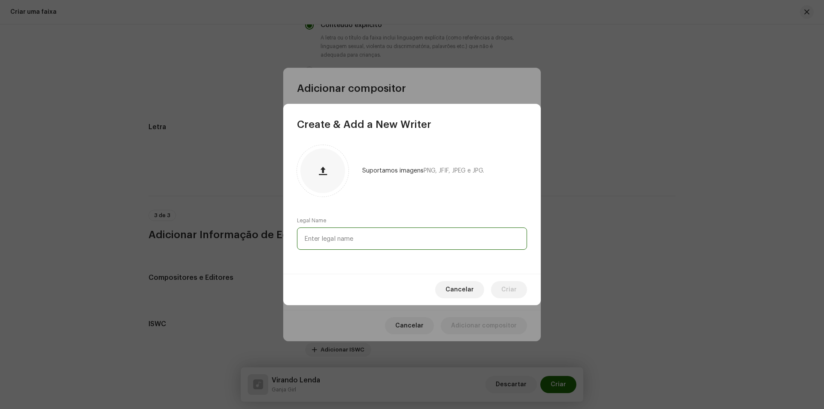
paste input "Caroline da Silva Santos"
type input "Caroline da Silva Santos"
click at [498, 293] on button "Criar" at bounding box center [509, 289] width 36 height 17
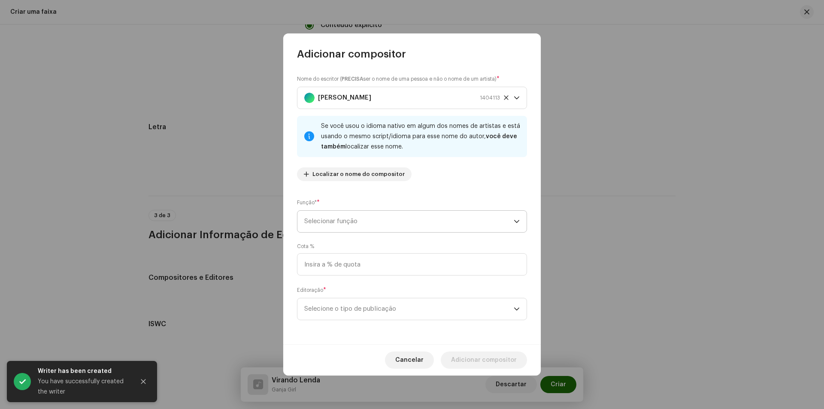
click at [383, 231] on span "Selecionar função" at bounding box center [408, 221] width 209 height 21
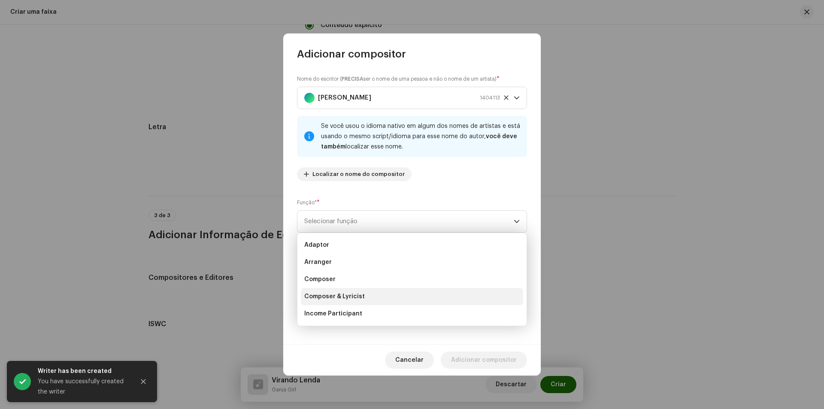
click at [386, 295] on li "Composer & Lyricist" at bounding box center [412, 296] width 222 height 17
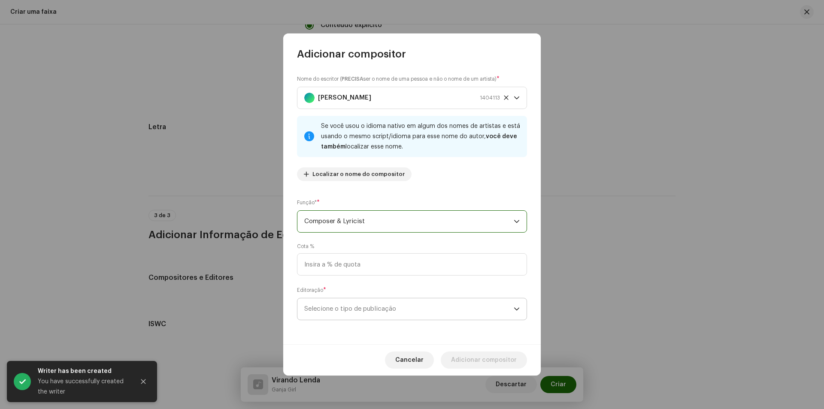
click at [381, 315] on span "Selecione o tipo de publicação" at bounding box center [408, 308] width 209 height 21
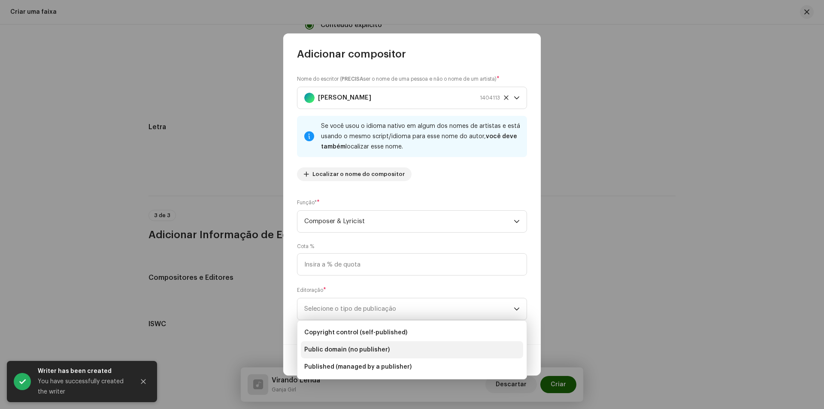
click at [370, 346] on span "Public domain (no publisher)" at bounding box center [346, 350] width 85 height 9
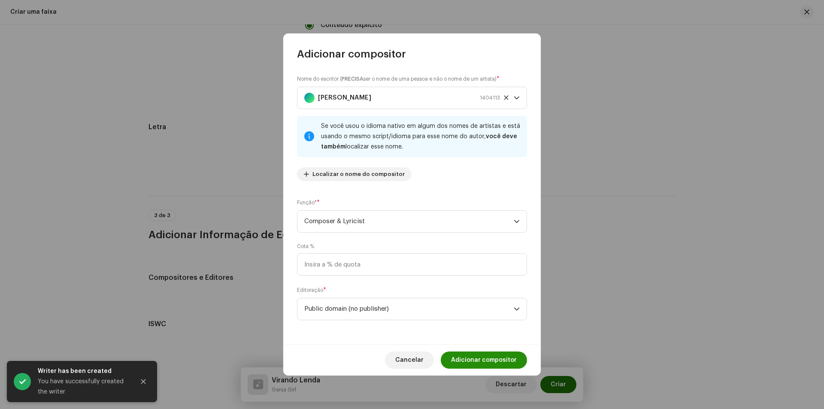
click at [484, 358] on span "Adicionar compositor" at bounding box center [484, 360] width 66 height 17
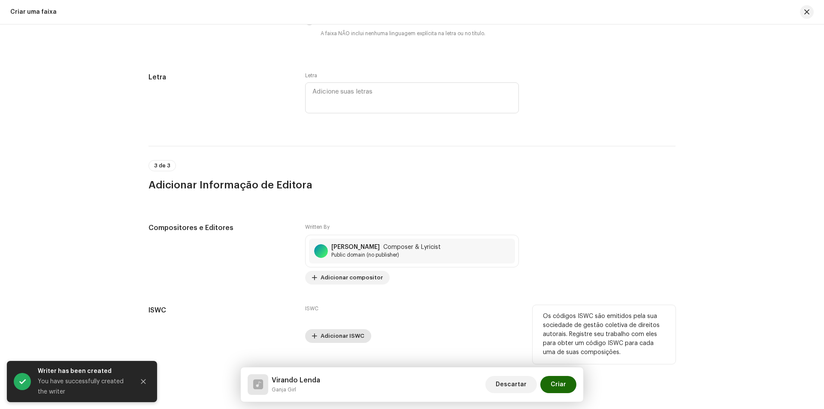
scroll to position [1612, 0]
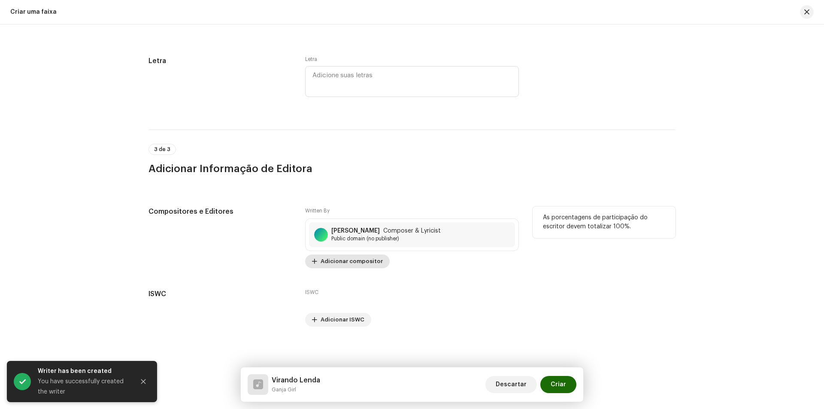
click at [341, 261] on span "Adicionar compositor" at bounding box center [352, 261] width 62 height 17
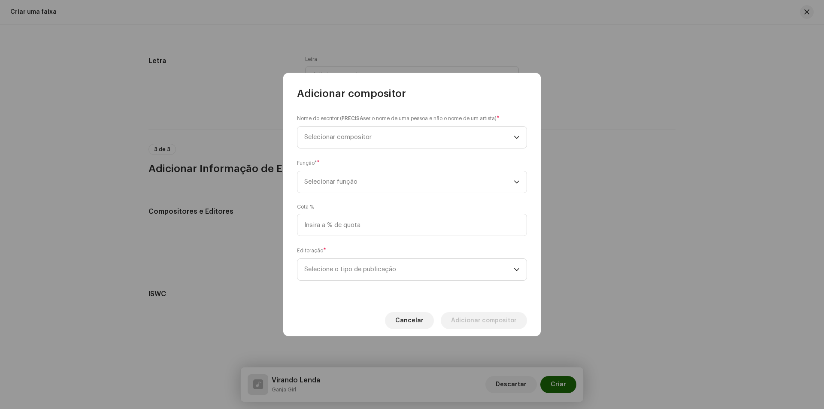
click at [417, 150] on div "Nome do escritor ( PRECISA ser o nome de uma pessoa e não o nome de um artista)…" at bounding box center [412, 202] width 258 height 204
click at [419, 145] on span "Selecionar compositor" at bounding box center [408, 137] width 209 height 21
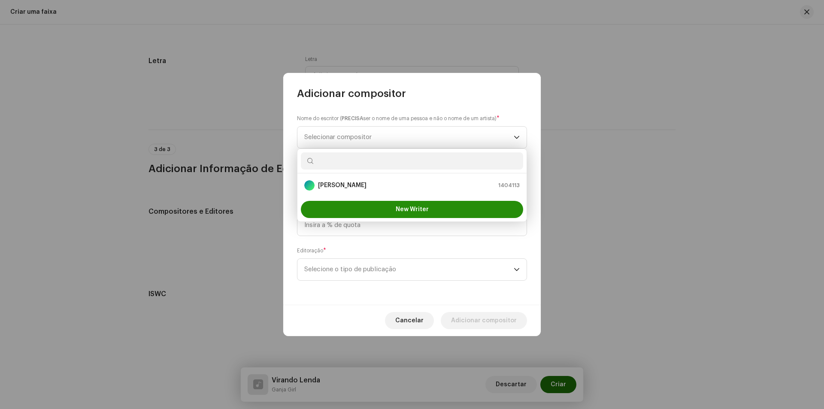
click at [431, 214] on button "New Writer" at bounding box center [412, 209] width 222 height 17
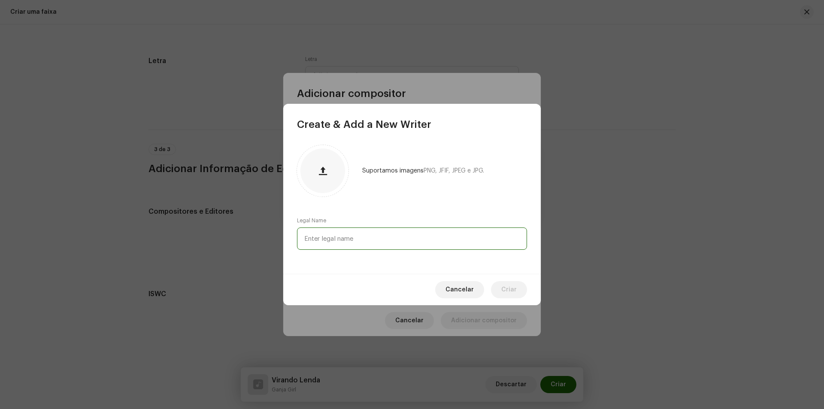
click at [419, 245] on input "text" at bounding box center [412, 239] width 230 height 22
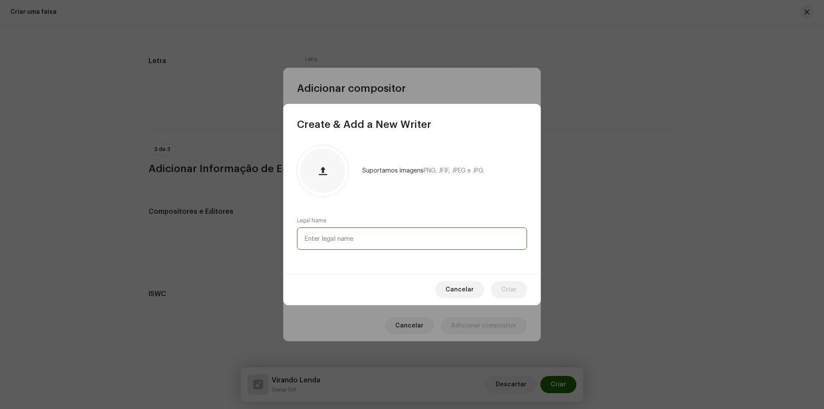
paste input "Natalie de Oliveira Pires Rodrigues"
type input "Natalie de Oliveira Pires Rodrigues"
click at [515, 284] on span "Criar" at bounding box center [508, 289] width 15 height 17
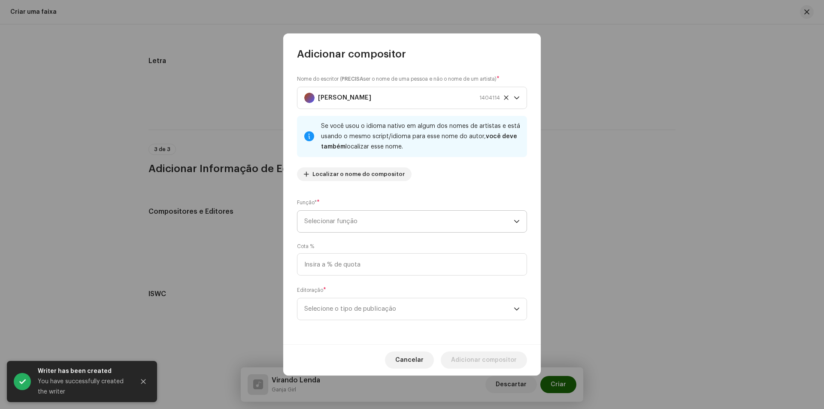
click at [440, 225] on span "Selecionar função" at bounding box center [408, 221] width 209 height 21
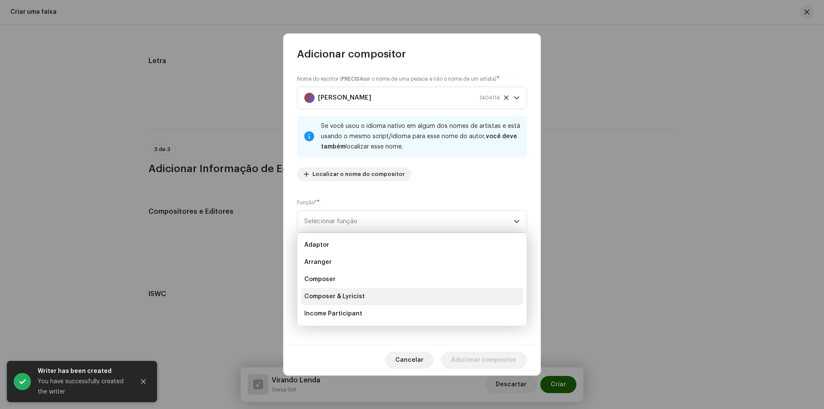
click at [412, 299] on li "Composer & Lyricist" at bounding box center [412, 296] width 222 height 17
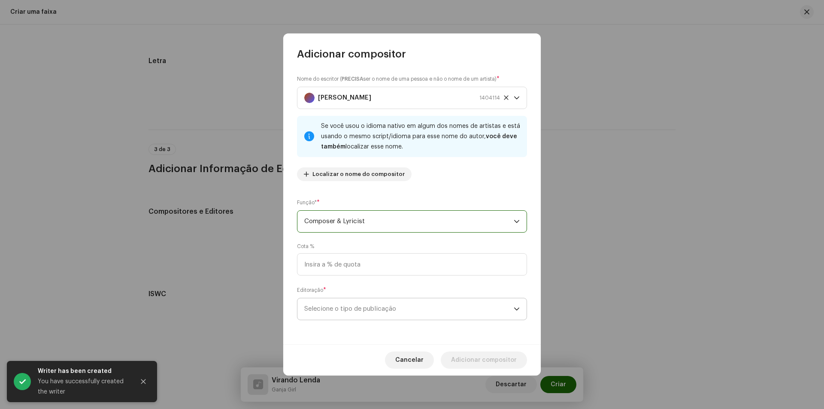
click at [413, 304] on span "Selecione o tipo de publicação" at bounding box center [408, 308] width 209 height 21
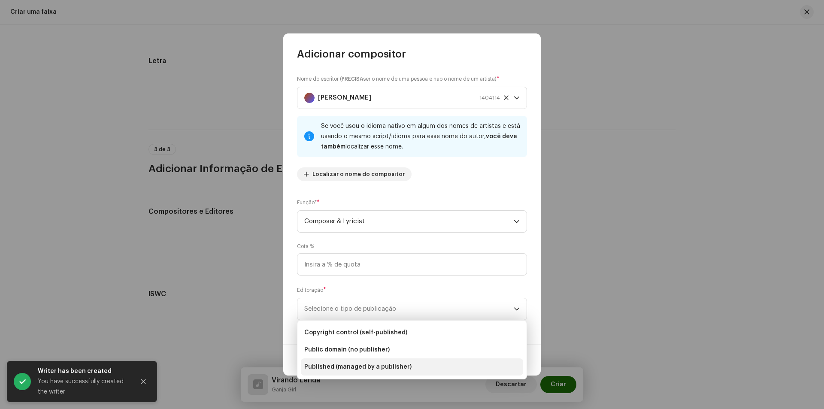
click at [414, 365] on li "Published (managed by a publisher)" at bounding box center [412, 366] width 222 height 17
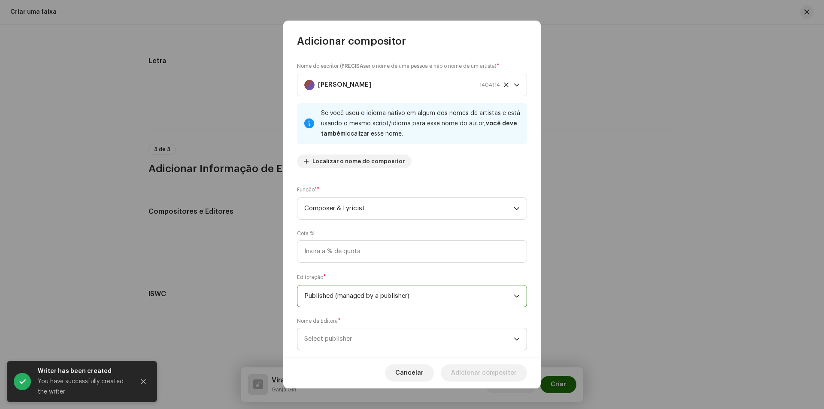
click at [401, 332] on span "Select publisher" at bounding box center [408, 338] width 209 height 21
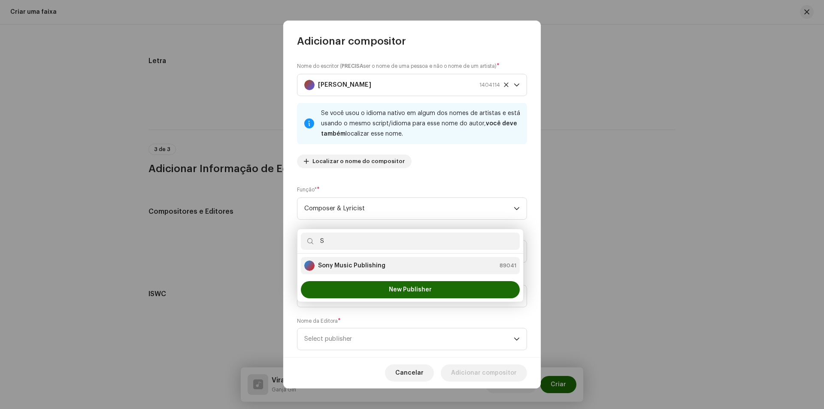
type input "S"
click at [392, 270] on div "Sony Music Publishing 89041" at bounding box center [410, 266] width 212 height 10
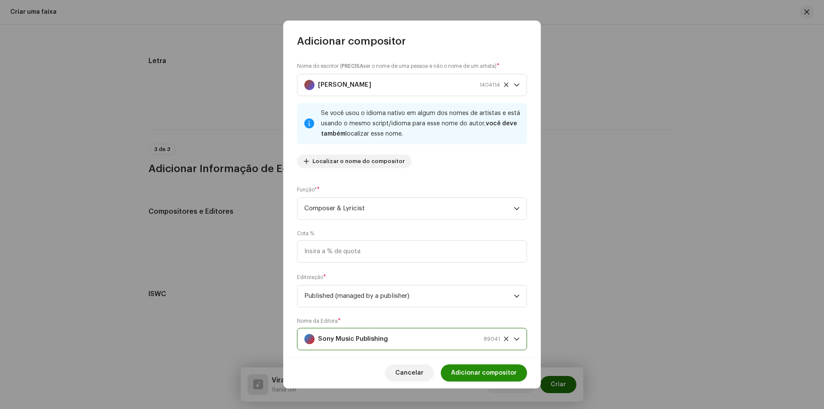
click at [476, 376] on span "Adicionar compositor" at bounding box center [484, 372] width 66 height 17
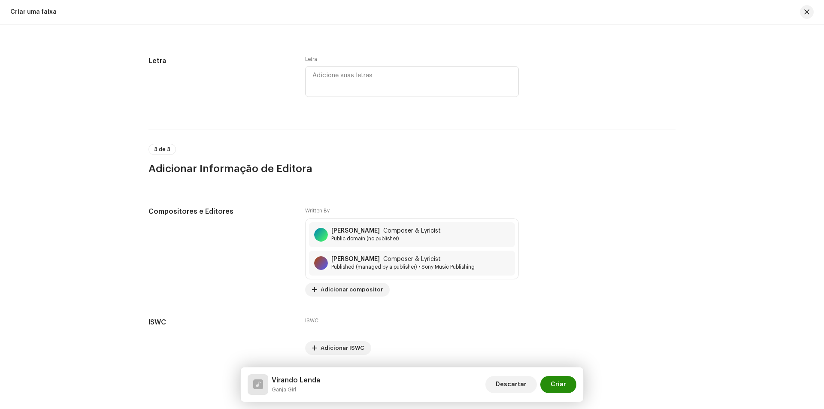
click at [573, 386] on button "Criar" at bounding box center [558, 384] width 36 height 17
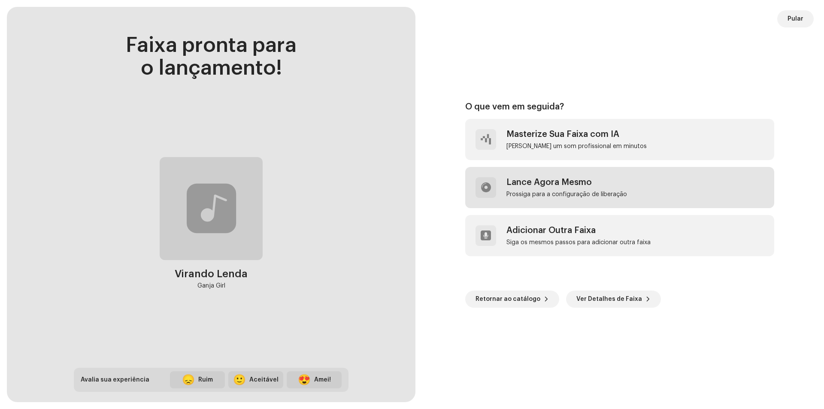
click at [535, 193] on div "Prossiga para a configuração de liberação" at bounding box center [567, 194] width 121 height 7
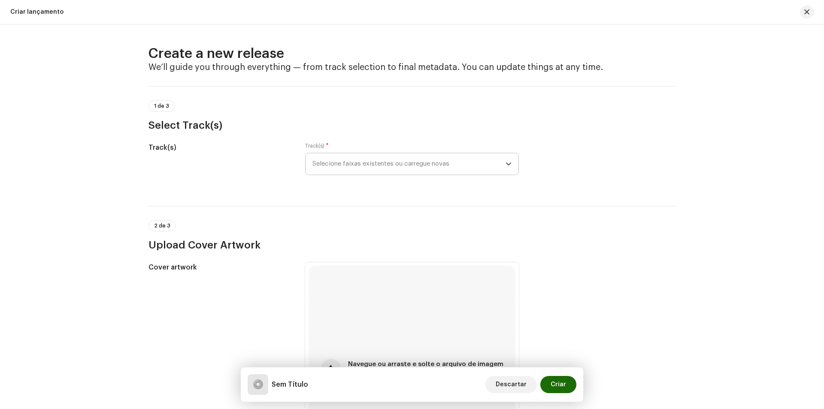
click at [387, 161] on span "Selecione faixas existentes ou carregue novas" at bounding box center [409, 163] width 193 height 21
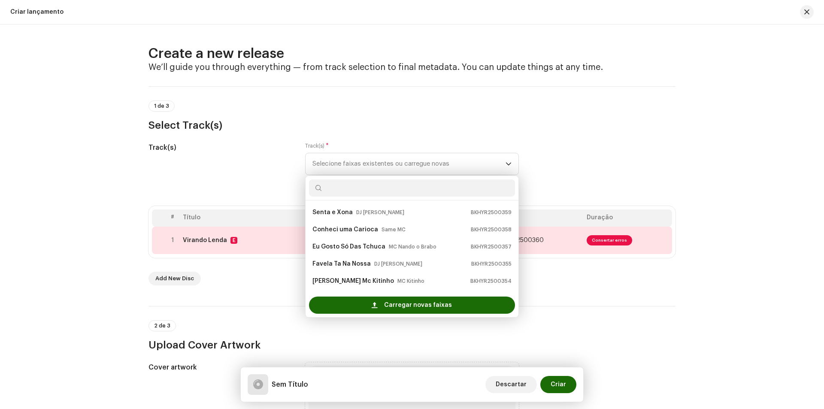
drag, startPoint x: 280, startPoint y: 304, endPoint x: 522, endPoint y: 276, distance: 243.7
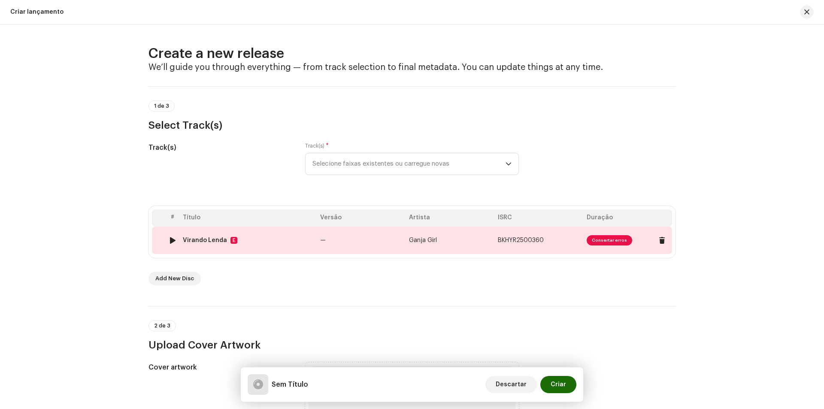
click at [624, 240] on span "Consertar erros" at bounding box center [610, 240] width 46 height 10
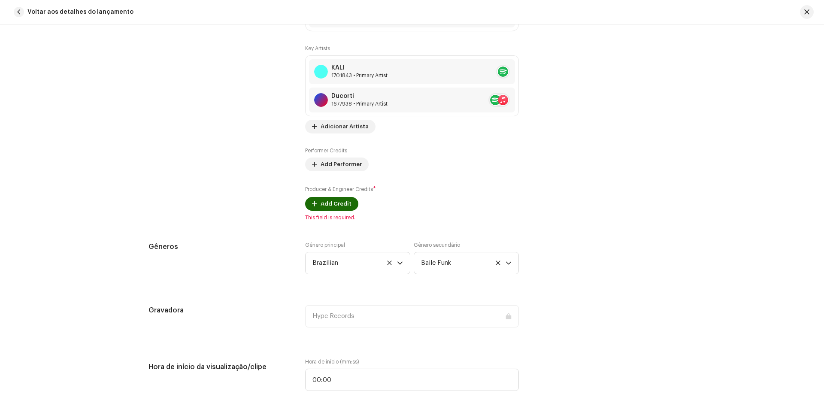
scroll to position [687, 0]
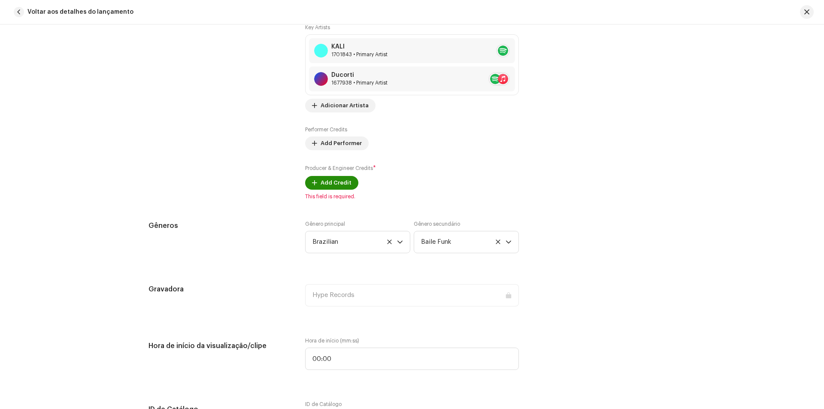
click at [345, 181] on span "Add Credit" at bounding box center [336, 182] width 31 height 17
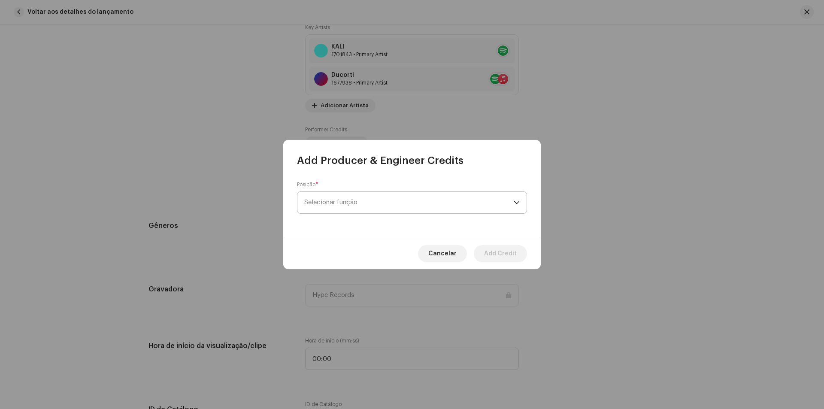
click at [368, 199] on span "Selecionar função" at bounding box center [408, 202] width 209 height 21
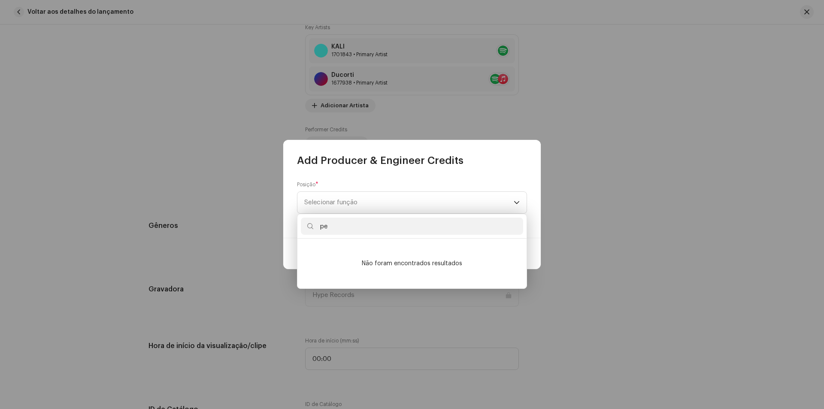
type input "p"
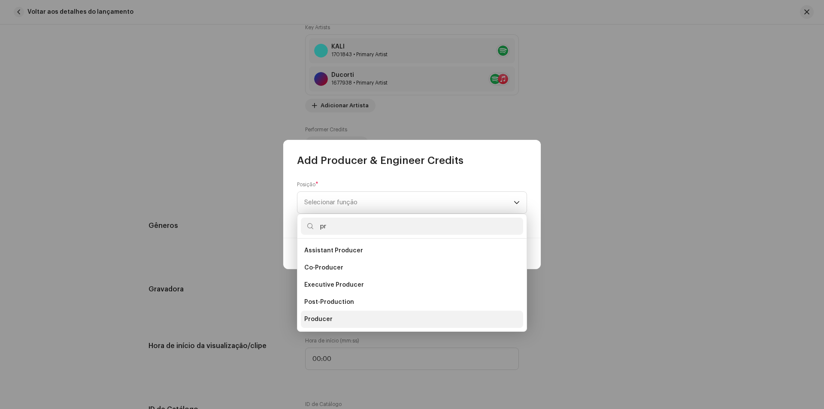
type input "pr"
click at [323, 318] on span "Producer" at bounding box center [318, 319] width 28 height 9
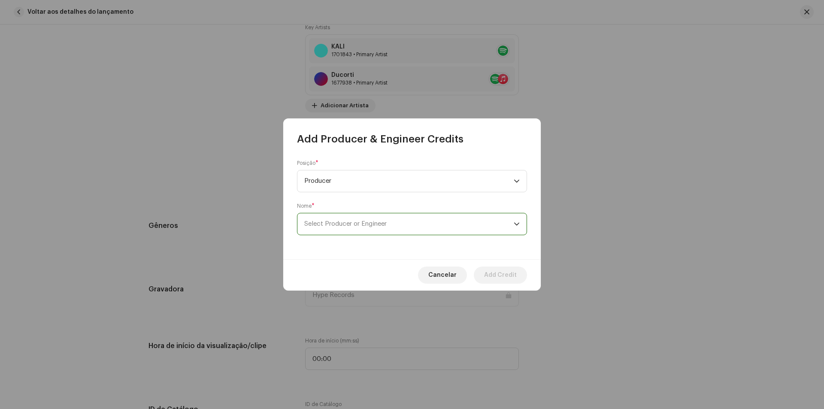
drag, startPoint x: 334, startPoint y: 216, endPoint x: 343, endPoint y: 229, distance: 15.5
click at [334, 216] on span "Select Producer or Engineer" at bounding box center [408, 223] width 209 height 21
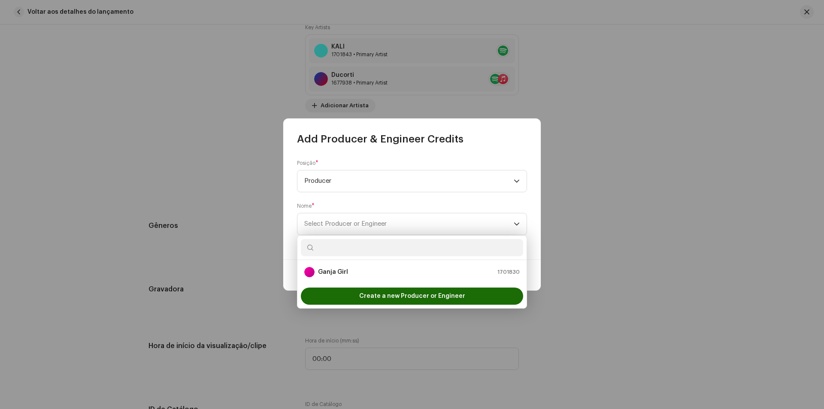
click at [349, 246] on input "text" at bounding box center [412, 247] width 222 height 17
type input "du"
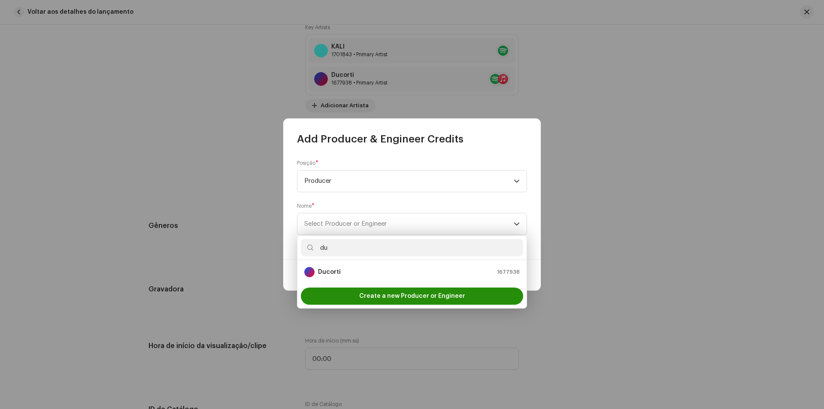
drag, startPoint x: 340, startPoint y: 264, endPoint x: 352, endPoint y: 277, distance: 17.6
click at [340, 265] on li "Ducorti 1677938" at bounding box center [412, 272] width 222 height 17
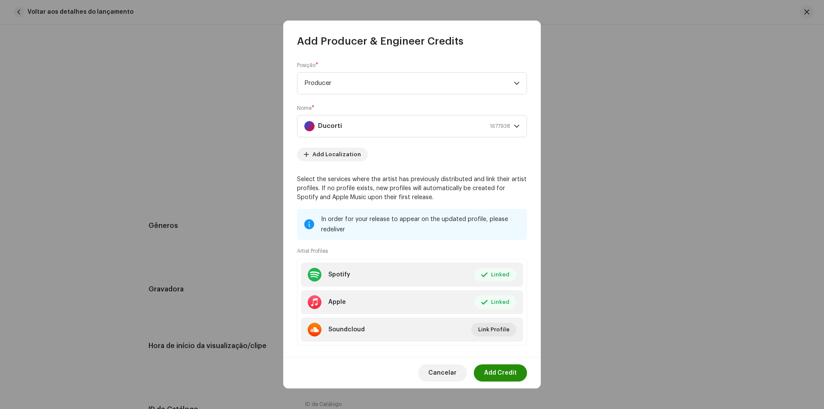
click at [498, 377] on span "Add Credit" at bounding box center [500, 372] width 33 height 17
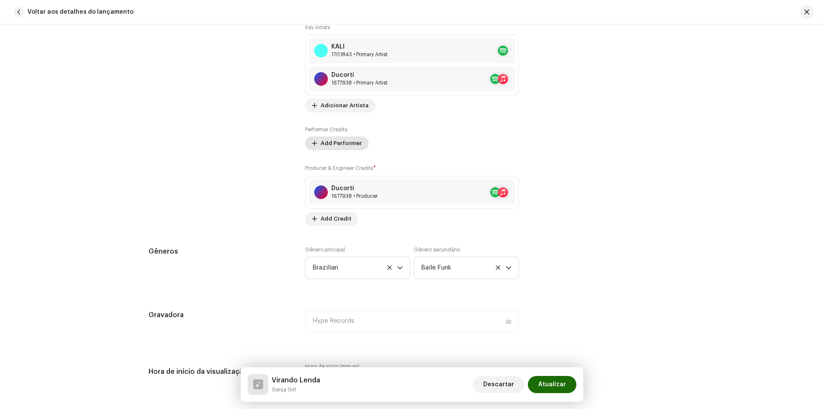
click at [325, 143] on span "Add Performer" at bounding box center [341, 143] width 41 height 17
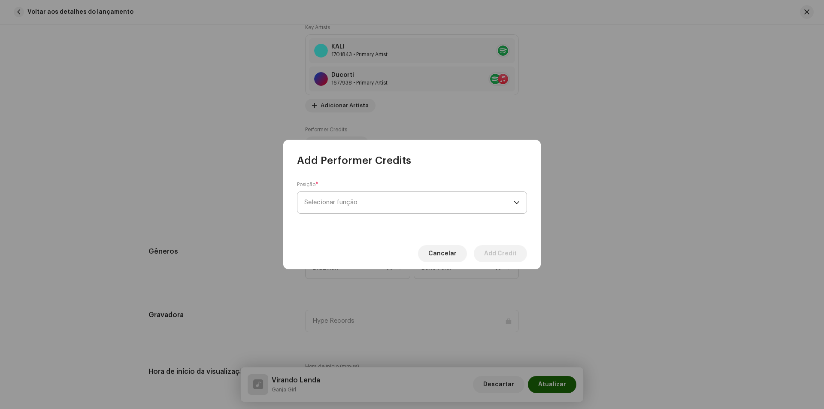
click at [380, 203] on span "Selecionar função" at bounding box center [408, 202] width 209 height 21
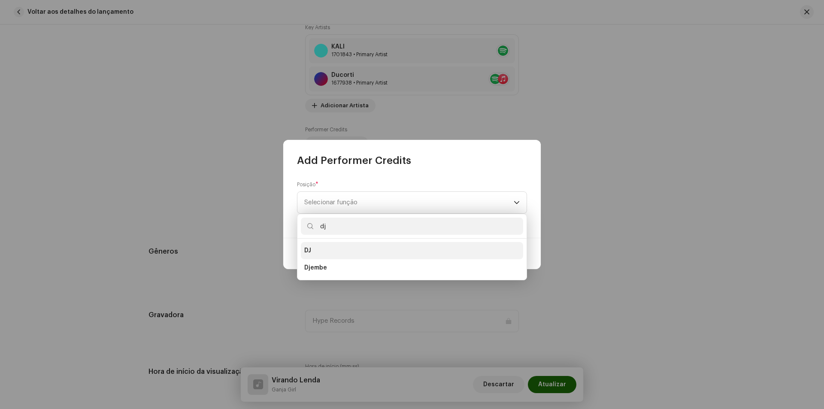
type input "dj"
click at [356, 246] on li "DJ" at bounding box center [412, 250] width 222 height 17
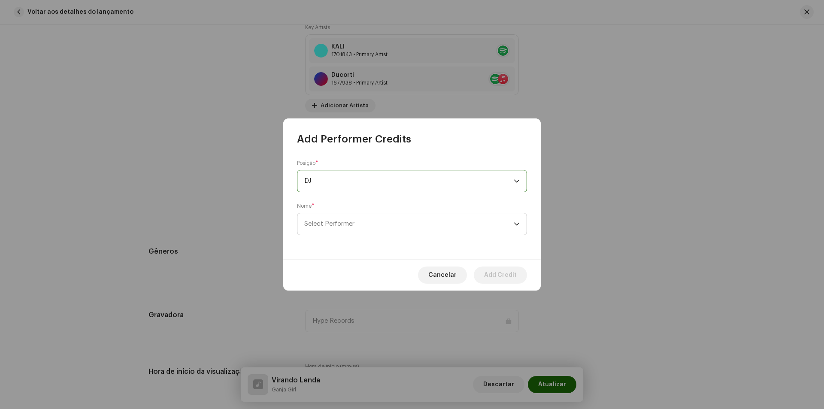
click at [354, 229] on span "Select Performer" at bounding box center [408, 223] width 209 height 21
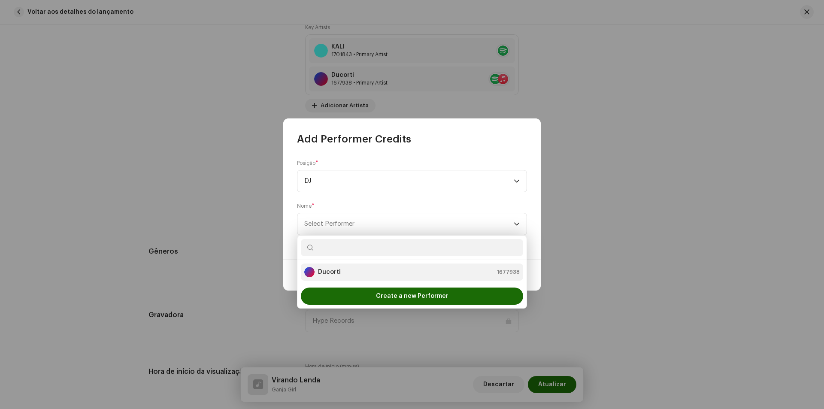
click at [355, 265] on li "Ducorti 1677938" at bounding box center [412, 272] width 222 height 17
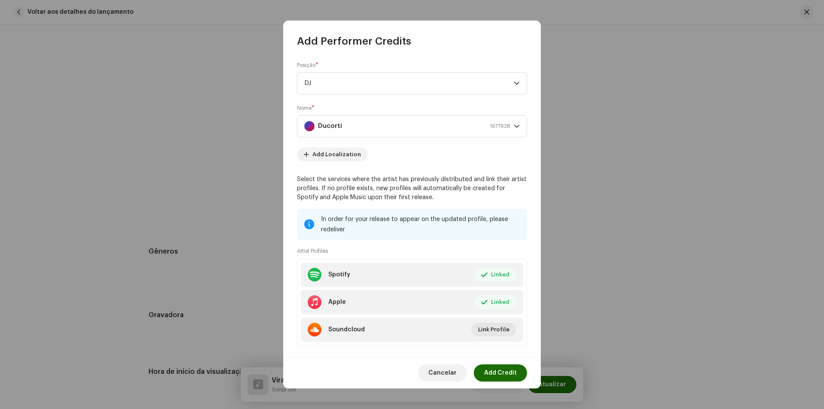
click at [495, 363] on div "Cancelar Add Credit" at bounding box center [412, 372] width 258 height 31
click at [501, 370] on span "Add Credit" at bounding box center [500, 372] width 33 height 17
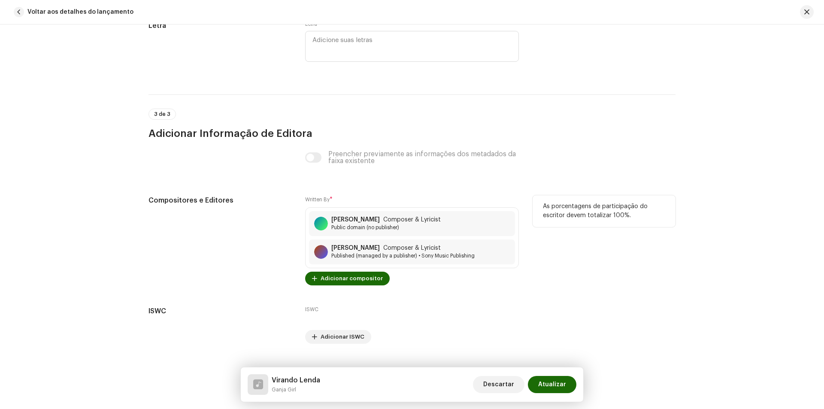
scroll to position [1791, 0]
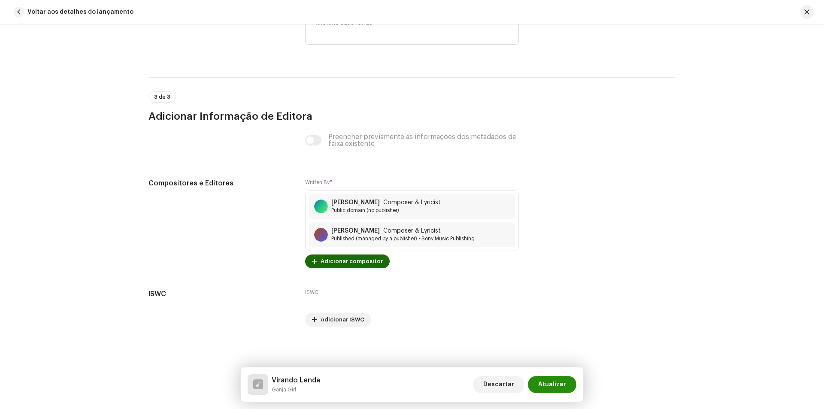
click at [550, 387] on span "Atualizar" at bounding box center [552, 384] width 28 height 17
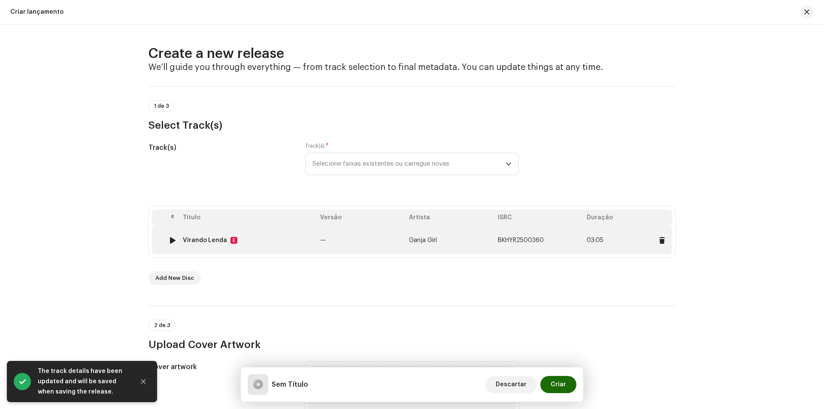
scroll to position [258, 0]
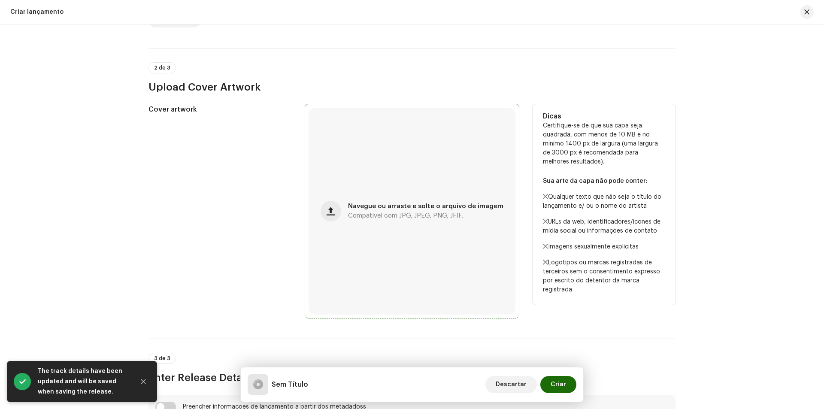
click at [414, 234] on div "Navegue ou arraste e solte o arquivo de imagem Compatível com JPG, JPEG, PNG, J…" at bounding box center [412, 211] width 207 height 207
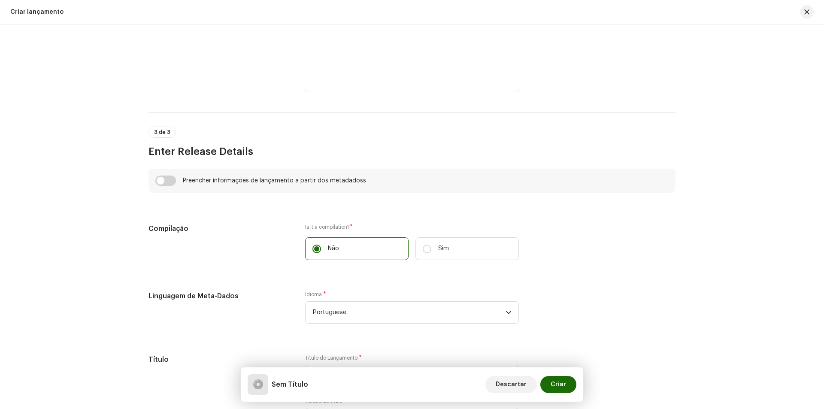
scroll to position [515, 0]
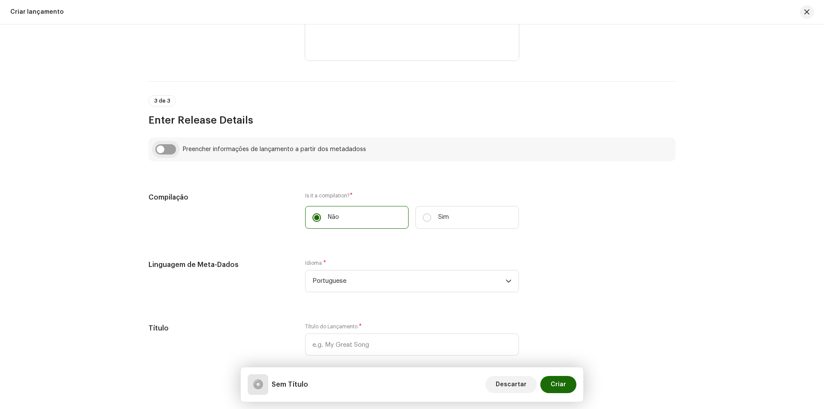
click at [173, 148] on input "checkbox" at bounding box center [165, 149] width 21 height 10
checkbox input "true"
type input "Virando Lenda"
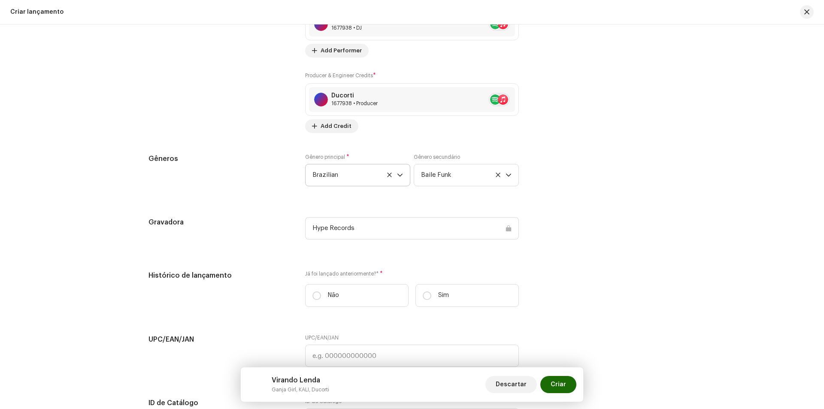
scroll to position [1288, 0]
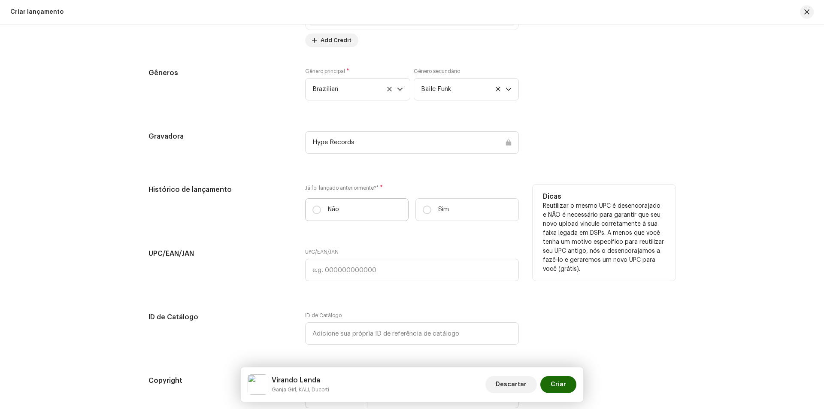
click at [340, 207] on label "Não" at bounding box center [356, 209] width 103 height 23
click at [321, 207] on input "Não" at bounding box center [317, 210] width 9 height 9
radio input "true"
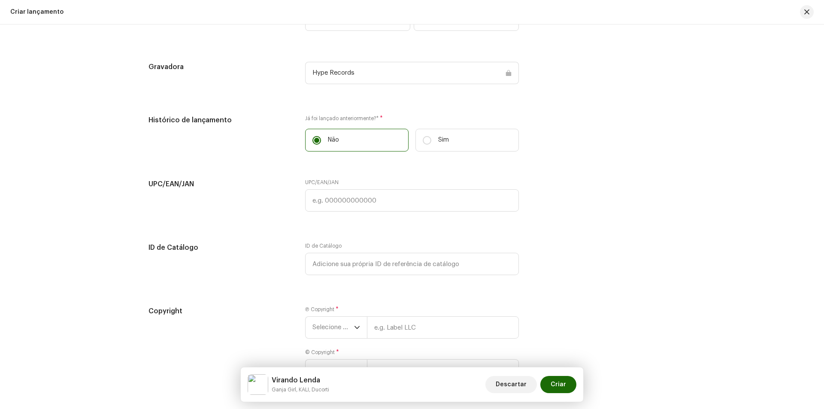
scroll to position [1423, 0]
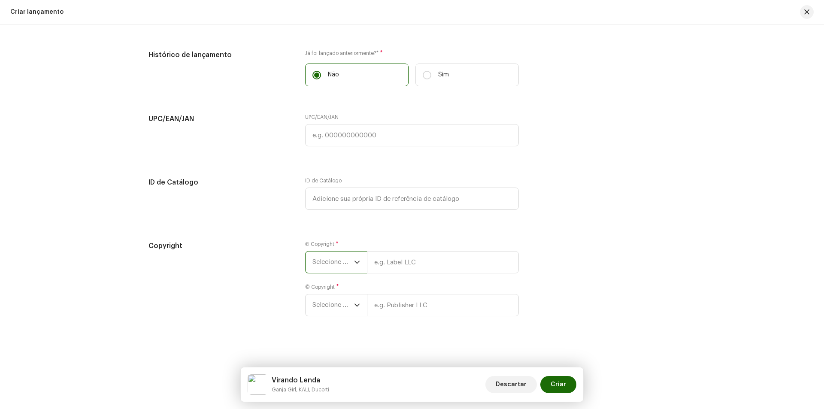
click at [351, 266] on span "Selecione o ano" at bounding box center [334, 262] width 42 height 21
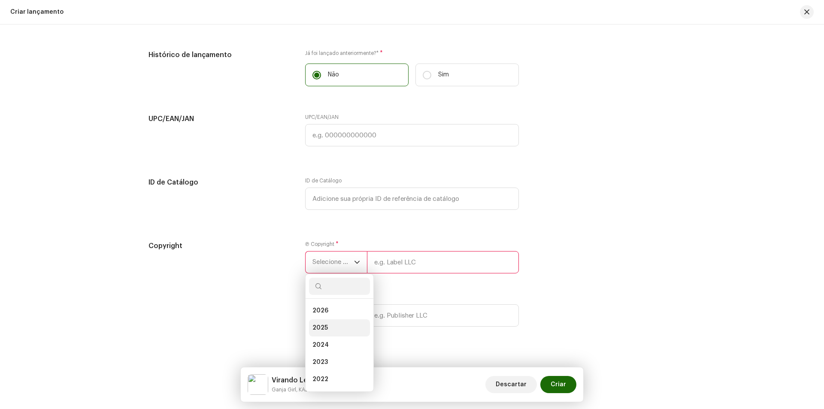
click at [337, 325] on li "2025" at bounding box center [339, 327] width 61 height 17
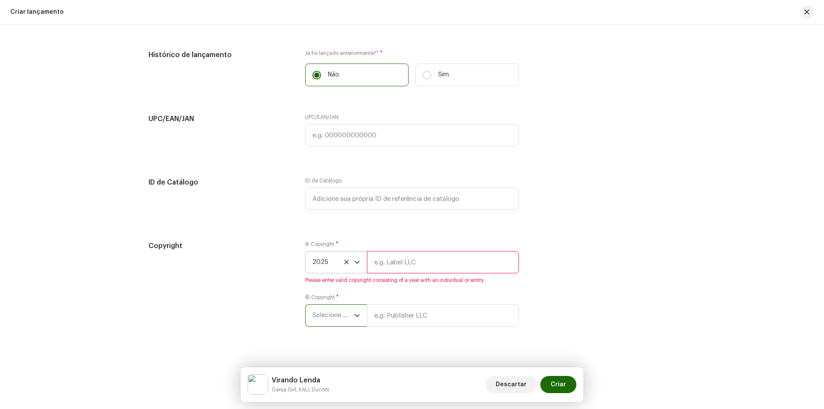
click at [335, 319] on span "Selecione o ano" at bounding box center [334, 315] width 42 height 21
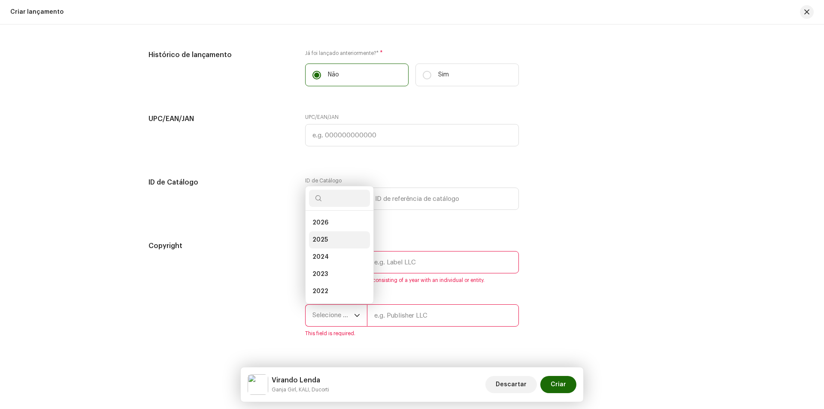
click at [328, 234] on li "2025" at bounding box center [339, 239] width 61 height 17
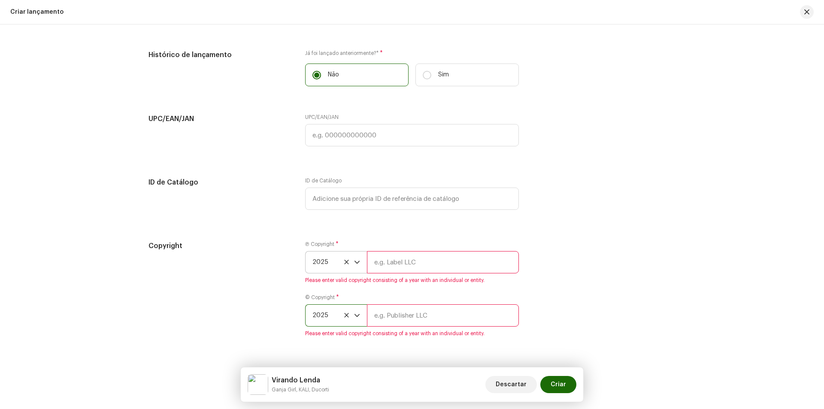
click at [391, 264] on input "text" at bounding box center [443, 262] width 152 height 22
type input "Hype Records"
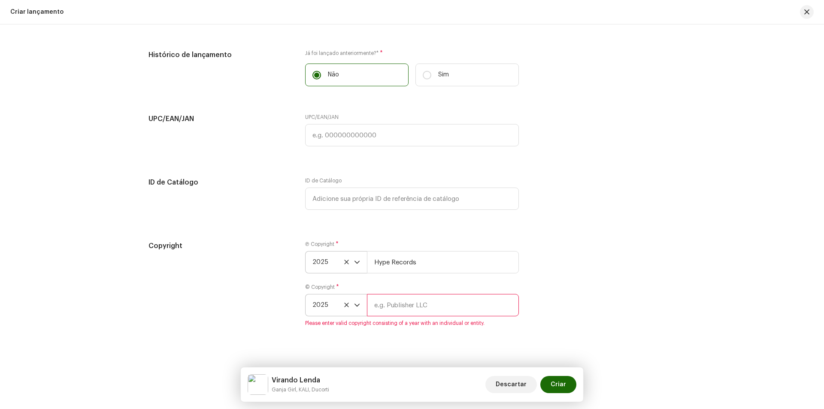
click at [405, 310] on input "text" at bounding box center [443, 305] width 152 height 22
type input "Hype Records"
click at [554, 378] on span "Criar" at bounding box center [558, 384] width 15 height 17
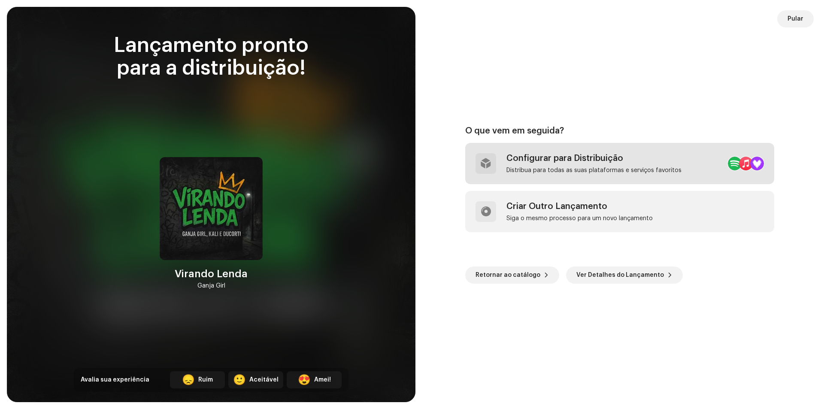
click at [553, 177] on div "Configurar para Distribuição Distribua para todas as suas plataformas e serviço…" at bounding box center [619, 163] width 309 height 41
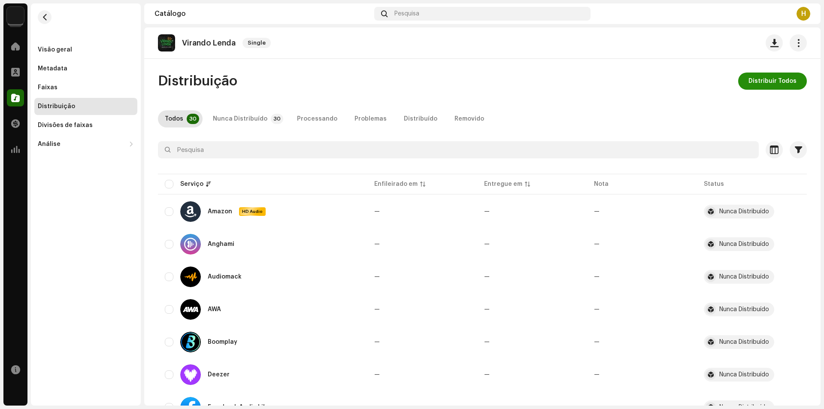
click at [752, 82] on span "Distribuir Todos" at bounding box center [773, 81] width 48 height 17
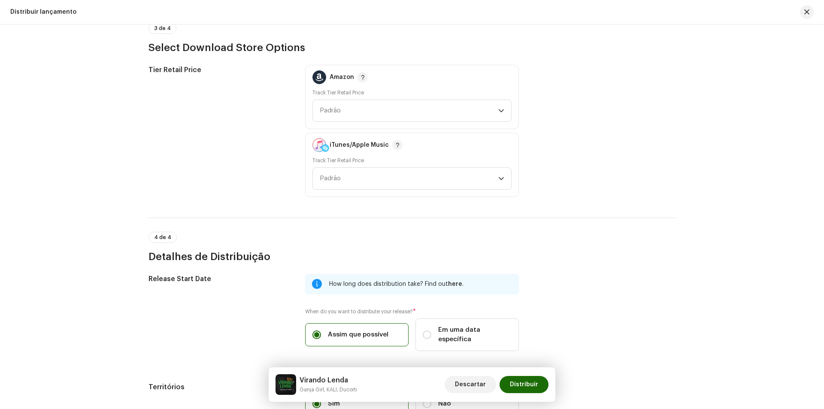
scroll to position [1316, 0]
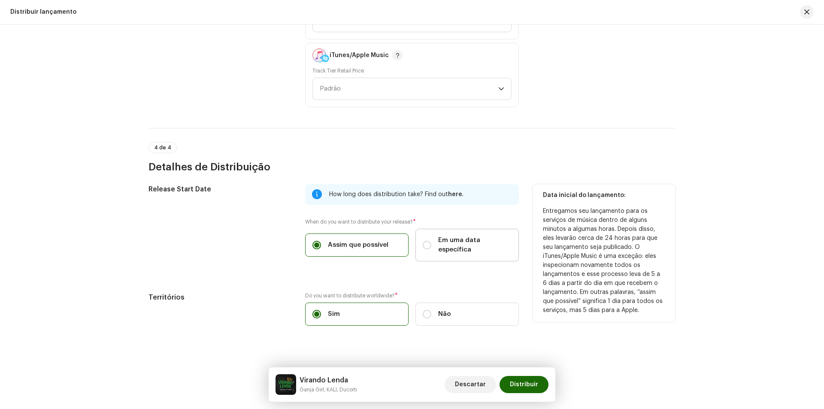
click at [434, 245] on label "Em uma data específica" at bounding box center [467, 245] width 103 height 33
click at [431, 245] on input "Em uma data específica" at bounding box center [427, 245] width 9 height 9
radio input "true"
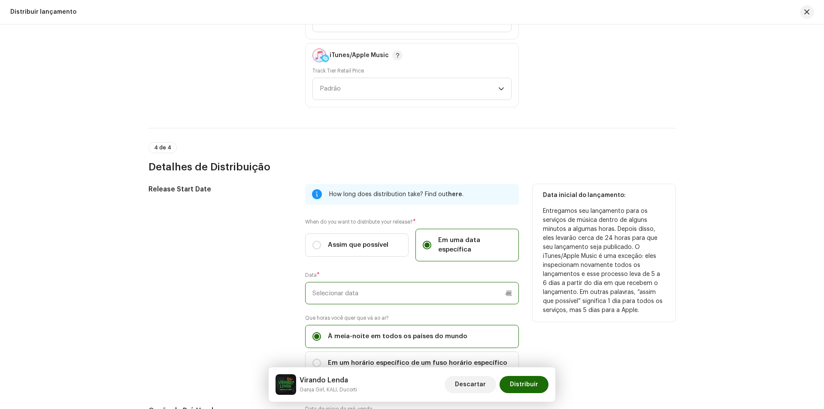
click at [424, 283] on input "text" at bounding box center [412, 293] width 214 height 22
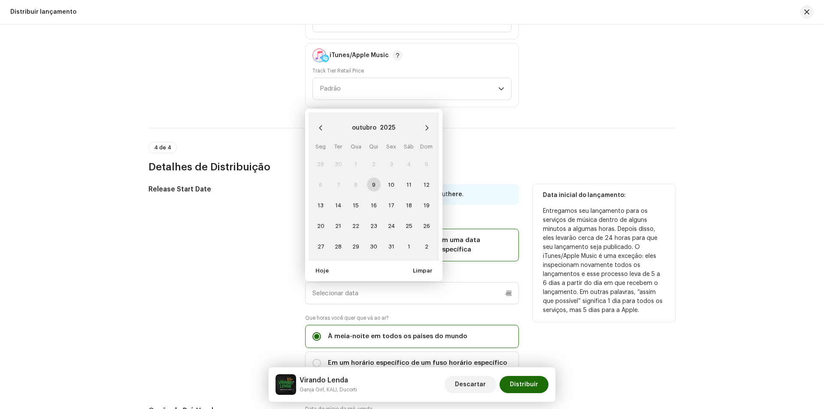
click at [394, 182] on td "10" at bounding box center [392, 184] width 18 height 21
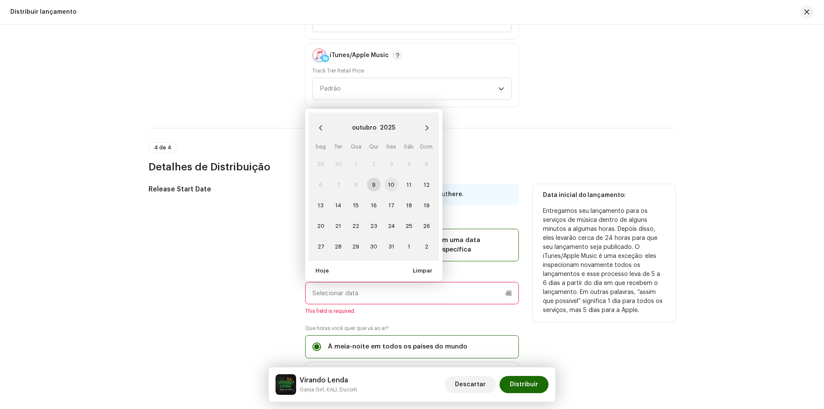
click at [391, 178] on span "10" at bounding box center [392, 185] width 14 height 14
type input "10/10/2025"
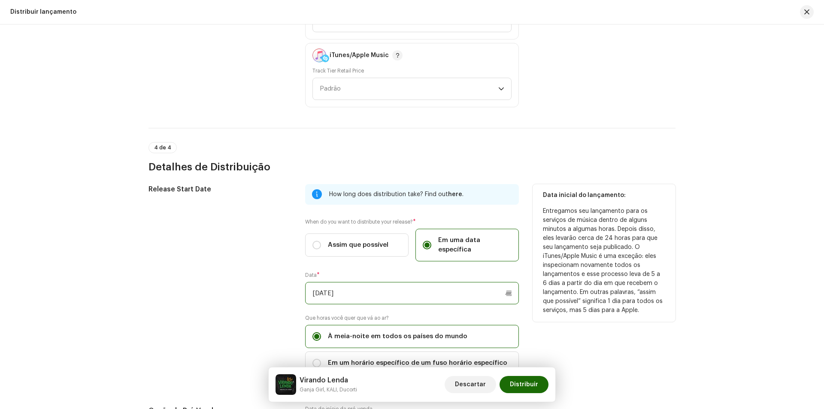
scroll to position [1402, 0]
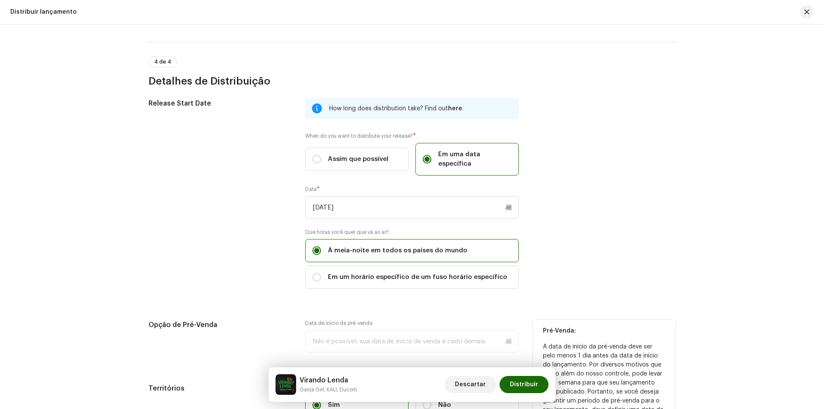
click at [408, 332] on p-datepicker at bounding box center [412, 341] width 214 height 22
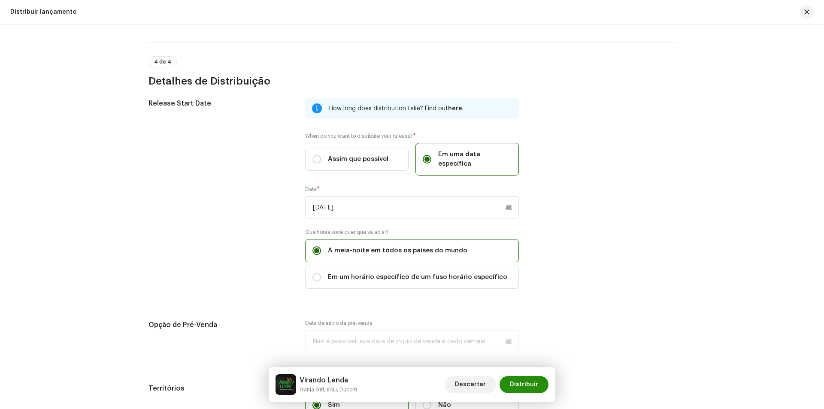
click at [540, 387] on button "Distribuir" at bounding box center [524, 384] width 49 height 17
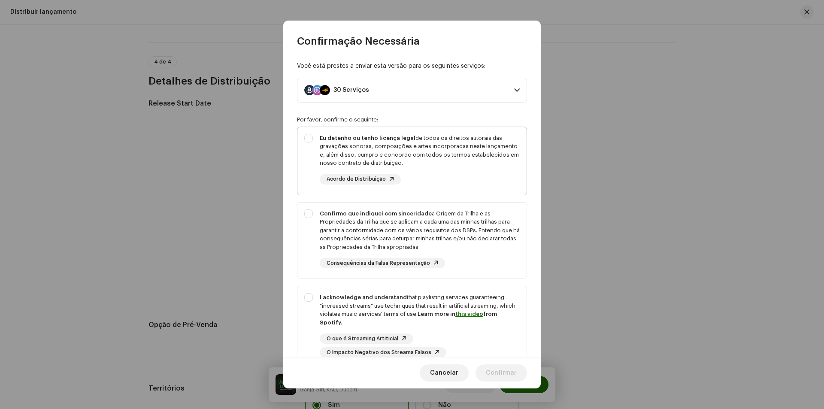
click at [306, 139] on div "Eu detenho ou tenho licença legal de todos os direitos autorais das gravações s…" at bounding box center [412, 159] width 229 height 64
checkbox input "true"
drag, startPoint x: 311, startPoint y: 213, endPoint x: 312, endPoint y: 255, distance: 42.5
click at [311, 221] on div "Confirmo que indiquei com sinceridade a Origem da Trilha e as Propriedades da T…" at bounding box center [412, 239] width 229 height 73
checkbox input "true"
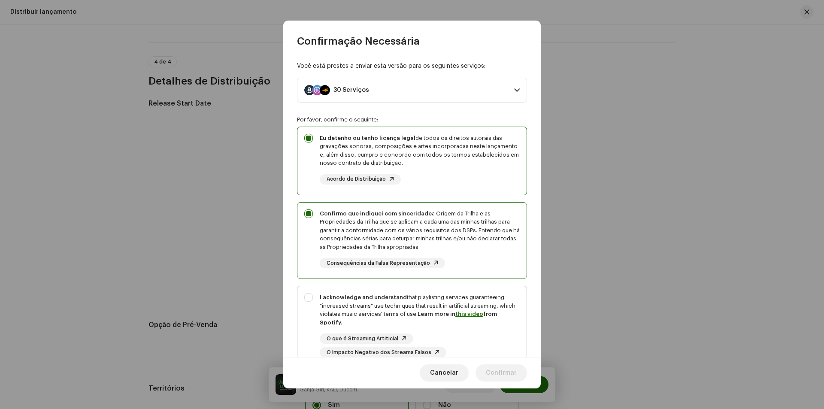
click at [310, 293] on div "I acknowledge and understand that playlisting services guaranteeing "increased …" at bounding box center [412, 325] width 229 height 78
checkbox input "true"
click at [503, 376] on span "Confirmar" at bounding box center [501, 372] width 31 height 17
